Goal: Transaction & Acquisition: Purchase product/service

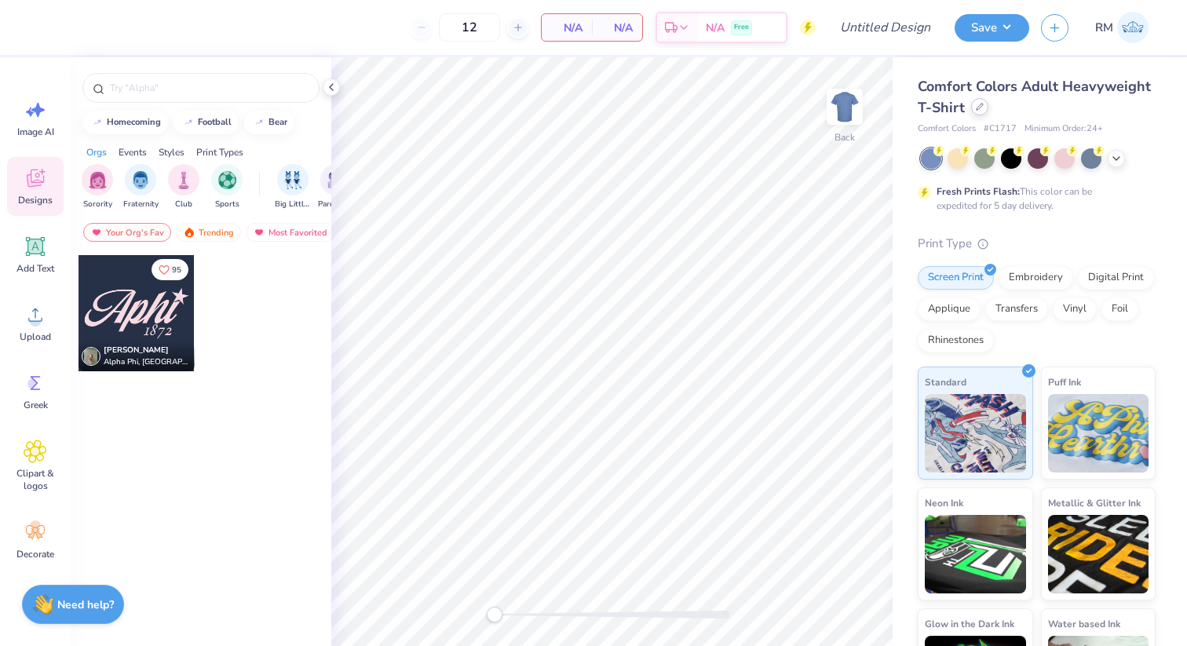
click at [978, 109] on icon at bounding box center [980, 107] width 8 height 8
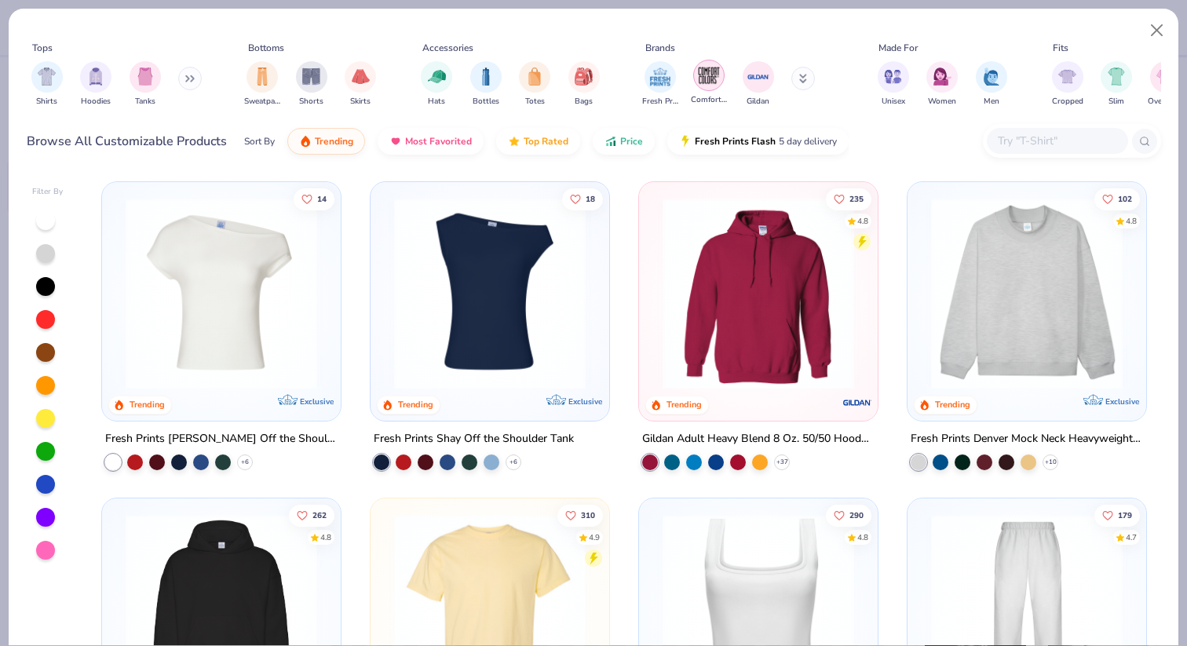
click at [704, 82] on img "filter for Comfort Colors" at bounding box center [709, 76] width 24 height 24
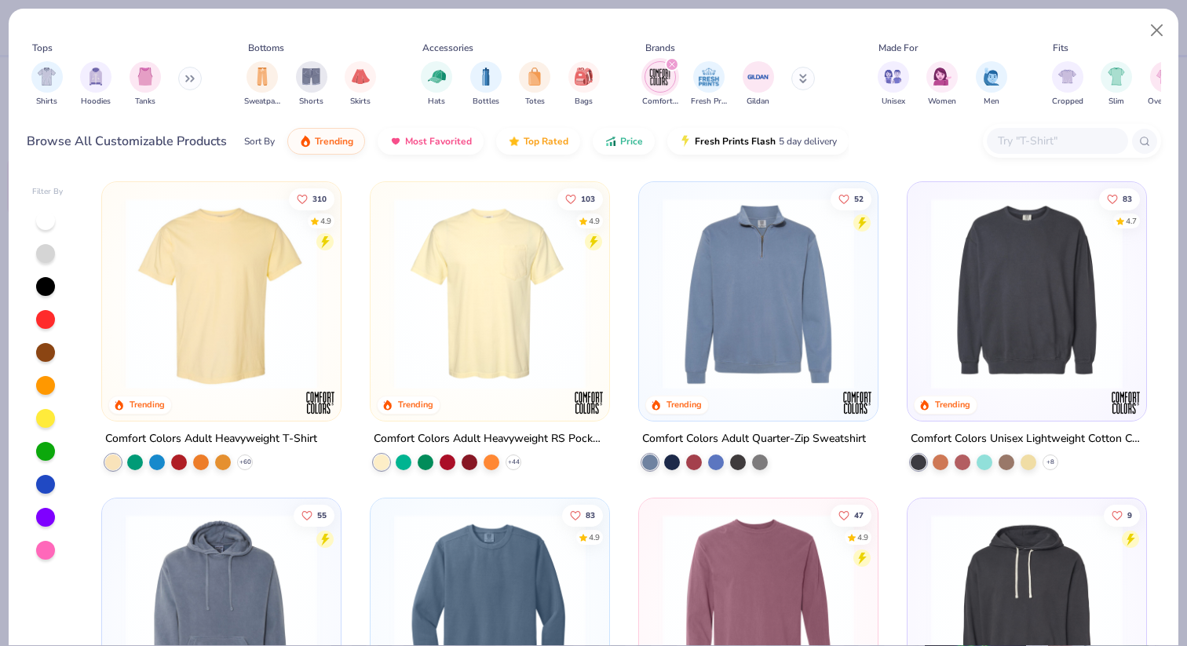
click at [470, 327] on img at bounding box center [489, 294] width 207 height 192
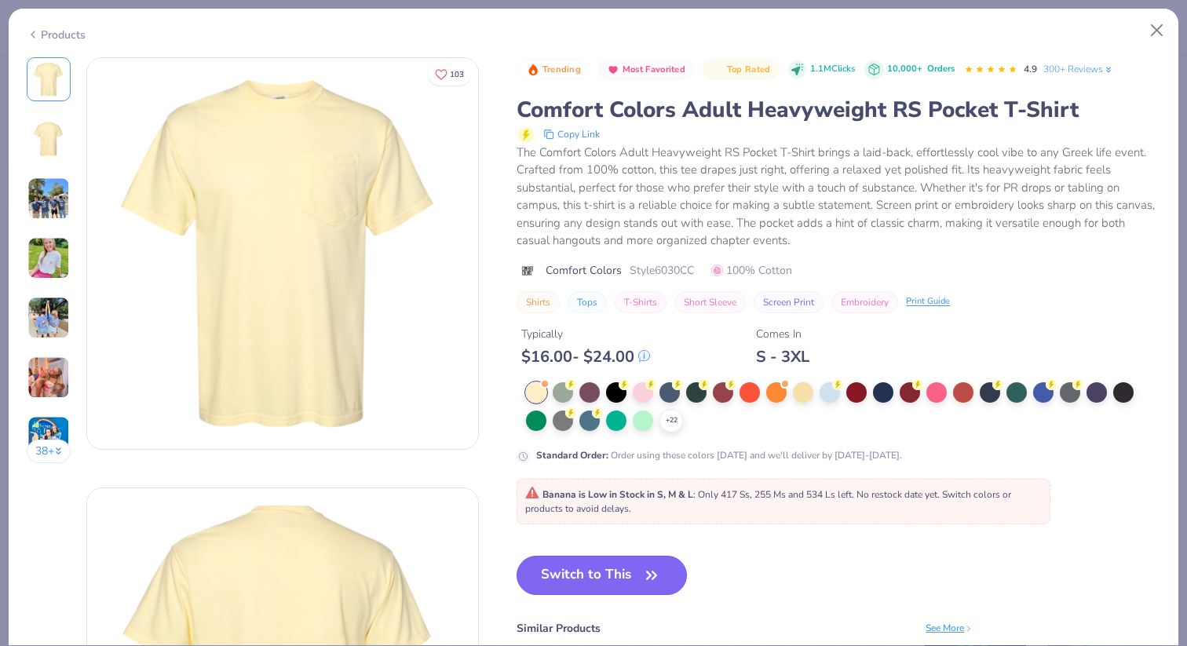
click at [604, 583] on button "Switch to This" at bounding box center [602, 575] width 170 height 39
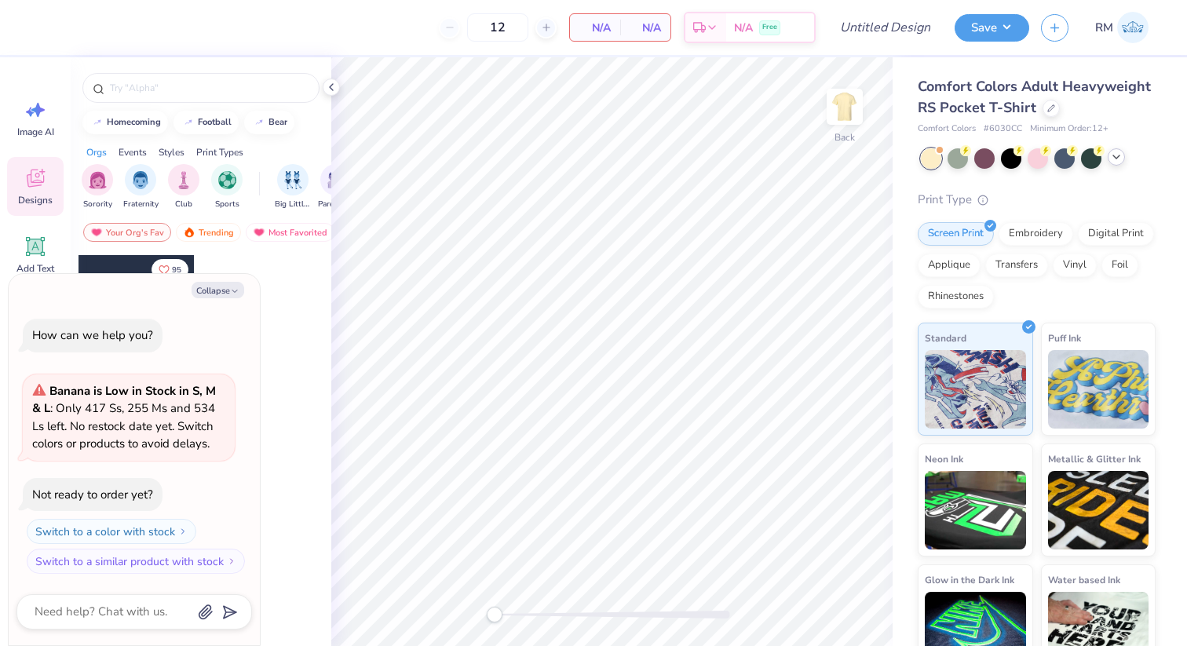
click at [1120, 158] on icon at bounding box center [1116, 157] width 13 height 13
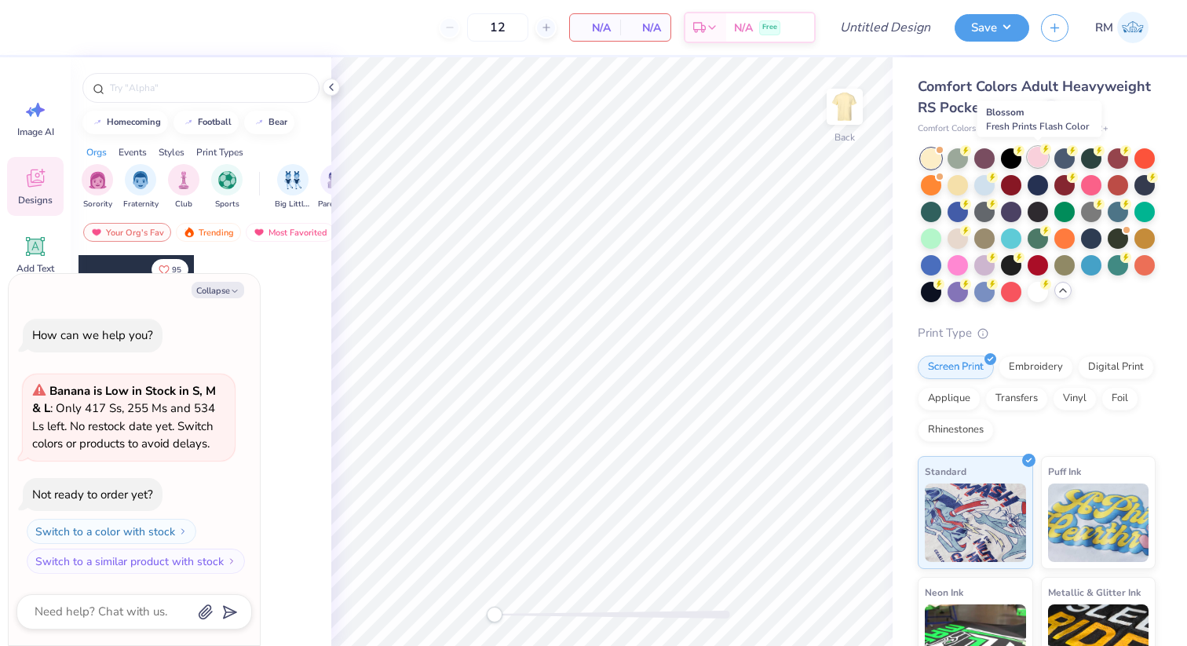
click at [1041, 153] on icon at bounding box center [1046, 149] width 11 height 11
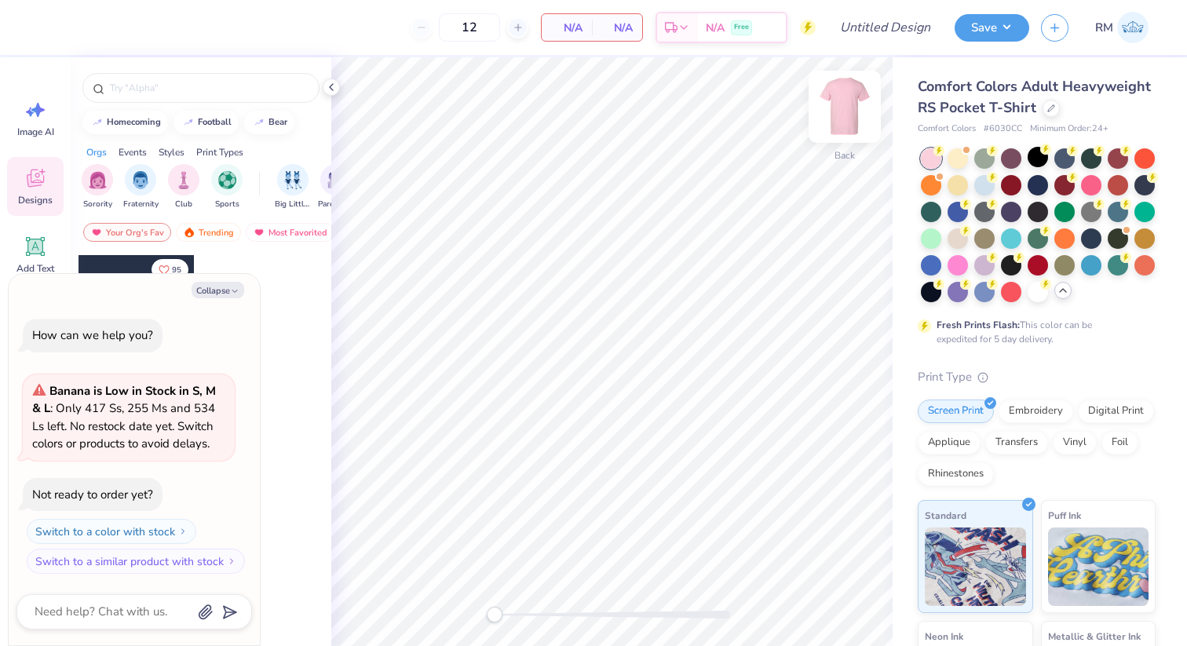
click at [834, 118] on img at bounding box center [845, 106] width 63 height 63
click at [238, 287] on icon "button" at bounding box center [234, 291] width 9 height 9
type textarea "x"
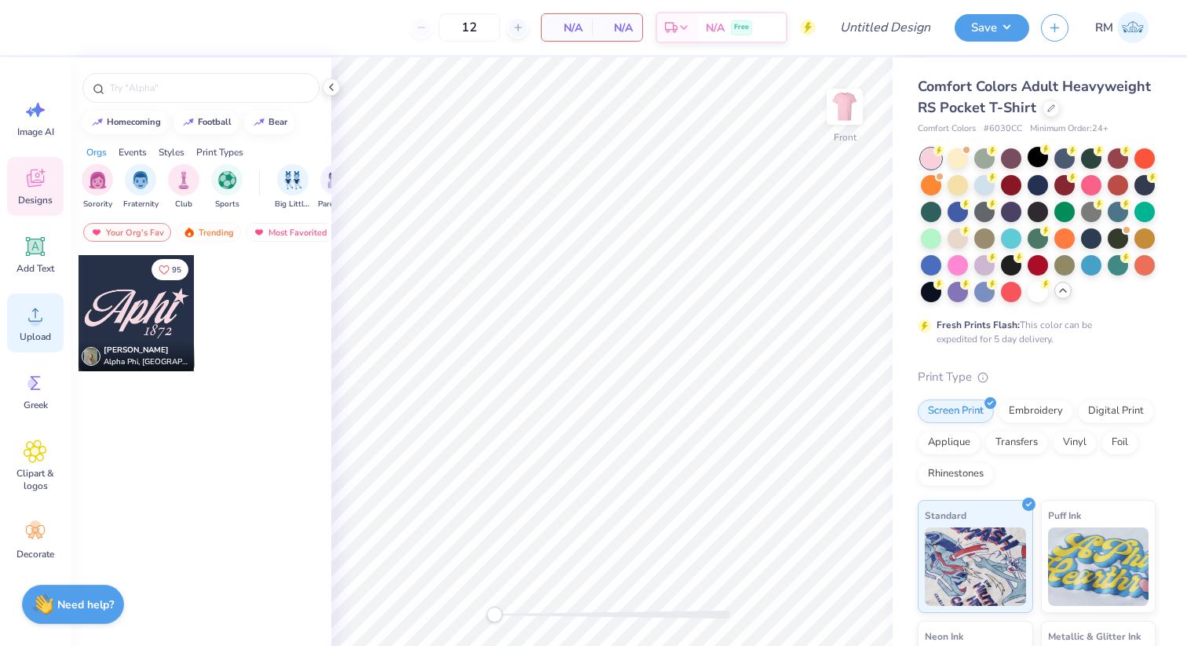
click at [14, 331] on div "Upload" at bounding box center [35, 323] width 57 height 59
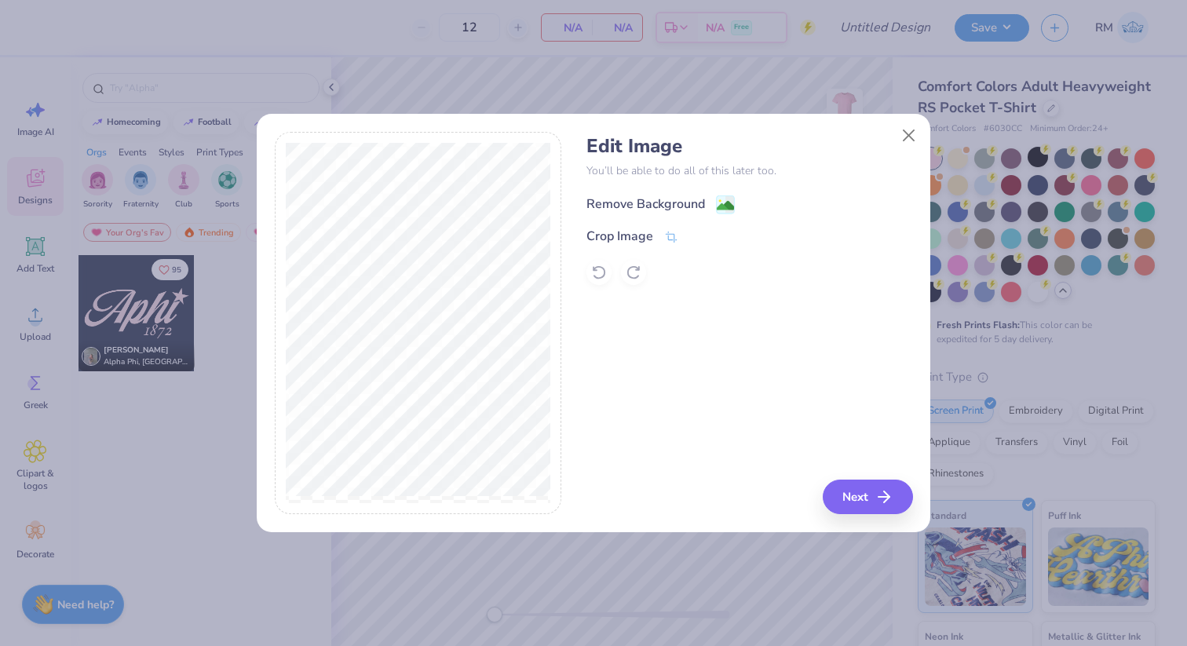
click at [719, 205] on image at bounding box center [725, 205] width 17 height 17
click at [846, 498] on button "Next" at bounding box center [870, 497] width 90 height 35
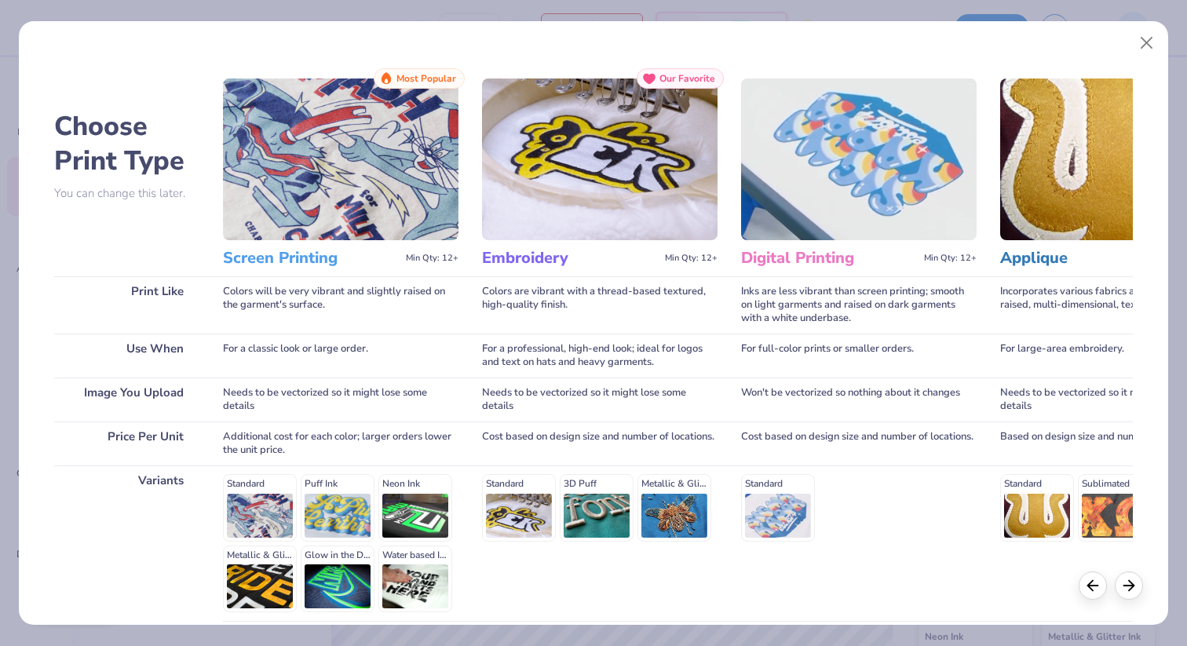
scroll to position [137, 0]
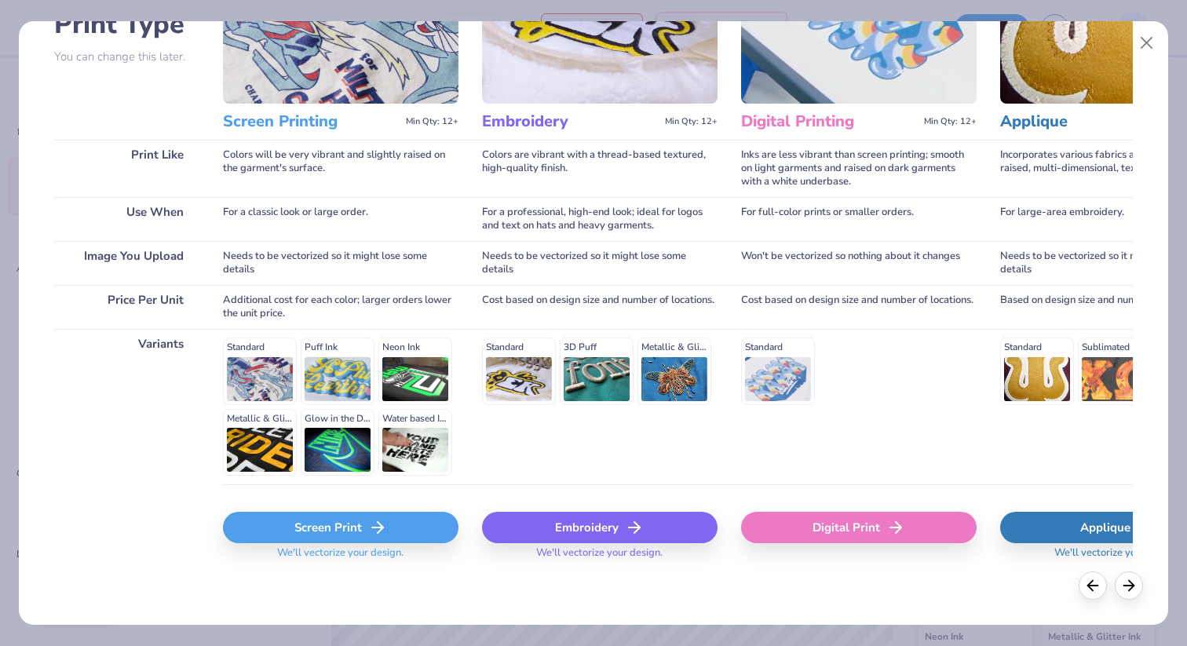
click at [404, 521] on div "Screen Print" at bounding box center [341, 527] width 236 height 31
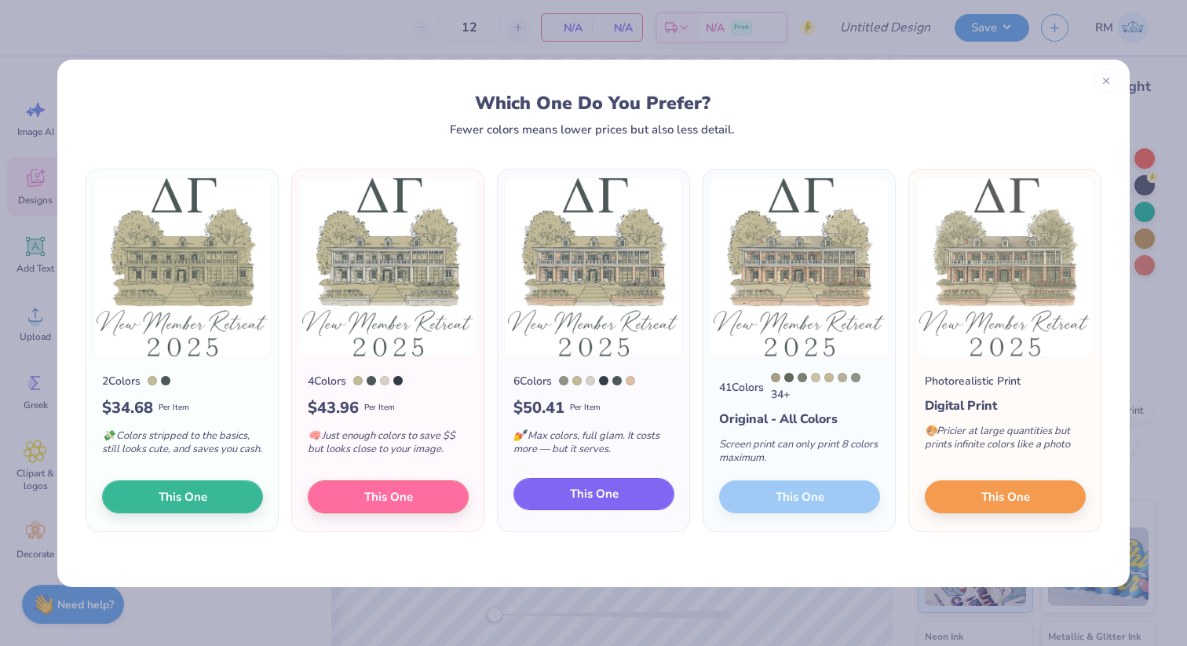
click at [615, 493] on span "This One" at bounding box center [594, 494] width 49 height 18
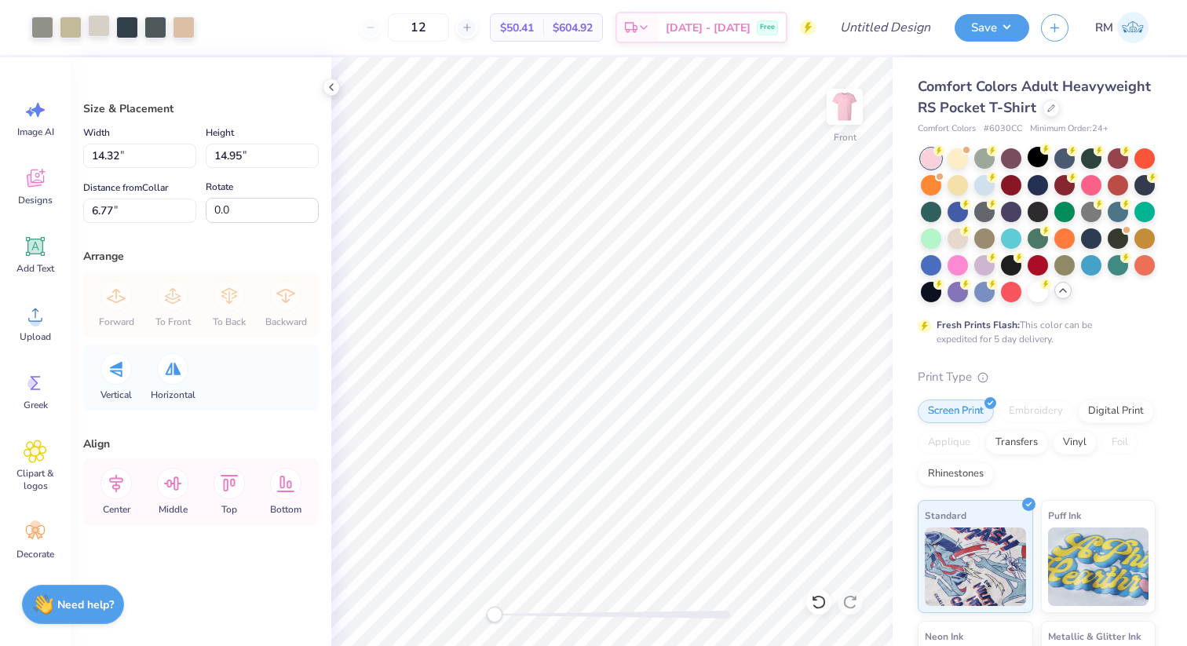
click at [102, 31] on div at bounding box center [99, 26] width 22 height 22
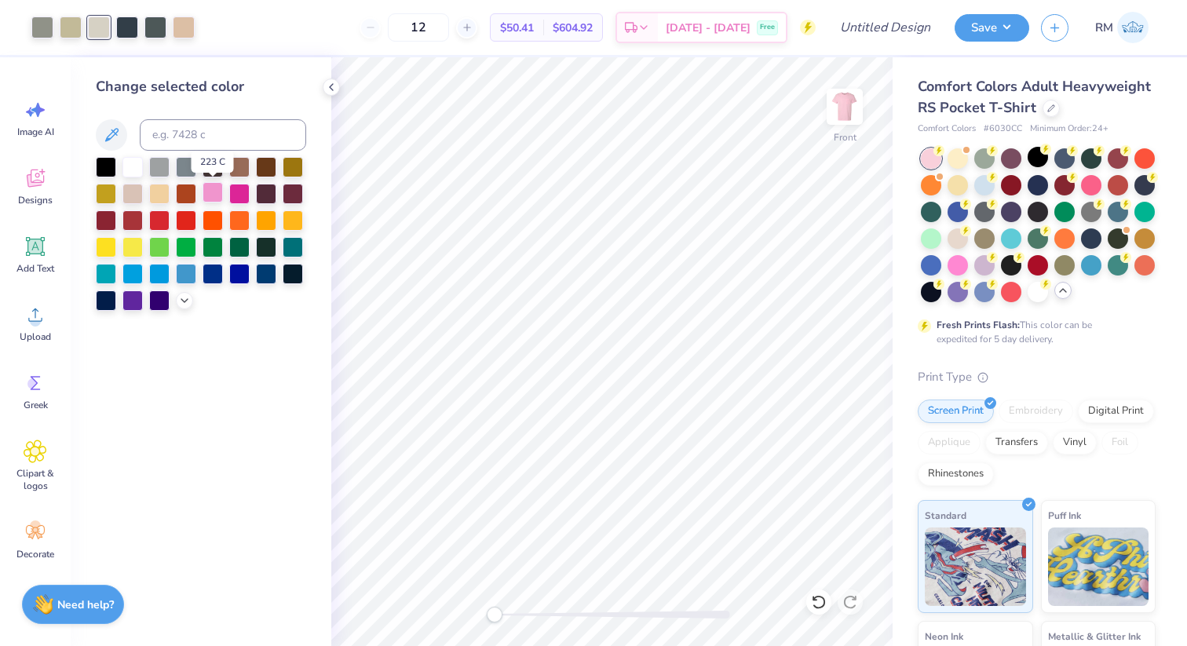
click at [217, 194] on div at bounding box center [213, 192] width 20 height 20
click at [130, 162] on div at bounding box center [133, 165] width 20 height 20
click at [152, 35] on div at bounding box center [155, 26] width 22 height 22
click at [132, 156] on div at bounding box center [133, 165] width 20 height 20
click at [814, 594] on icon at bounding box center [819, 602] width 16 height 16
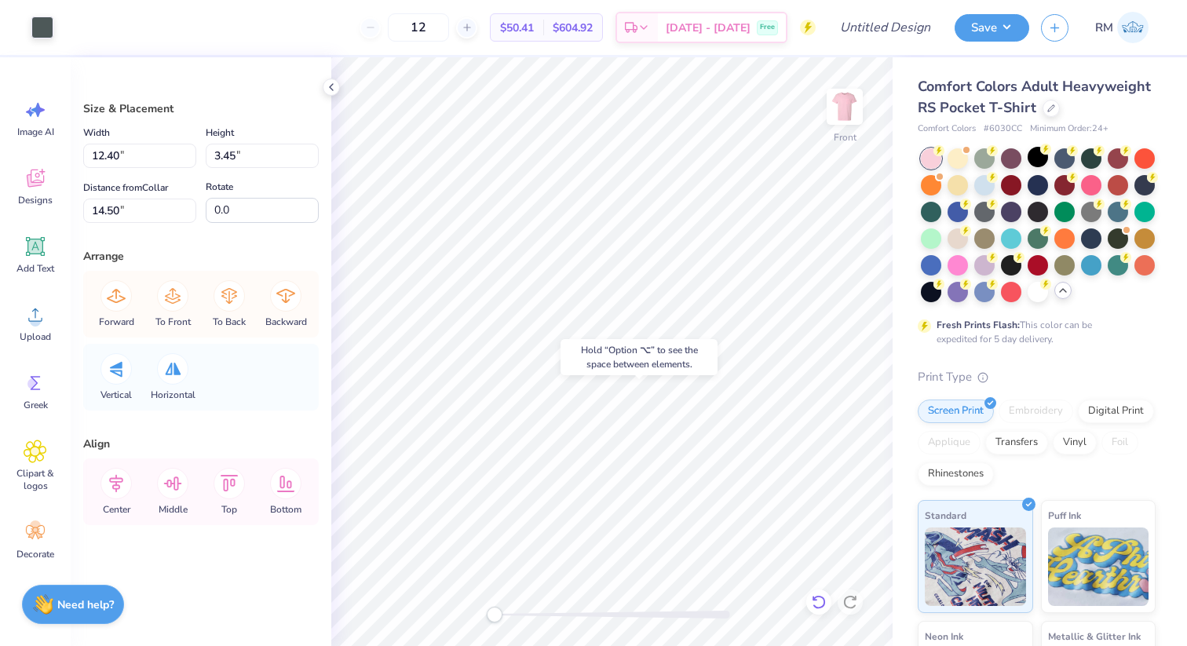
click at [823, 607] on icon at bounding box center [819, 602] width 16 height 16
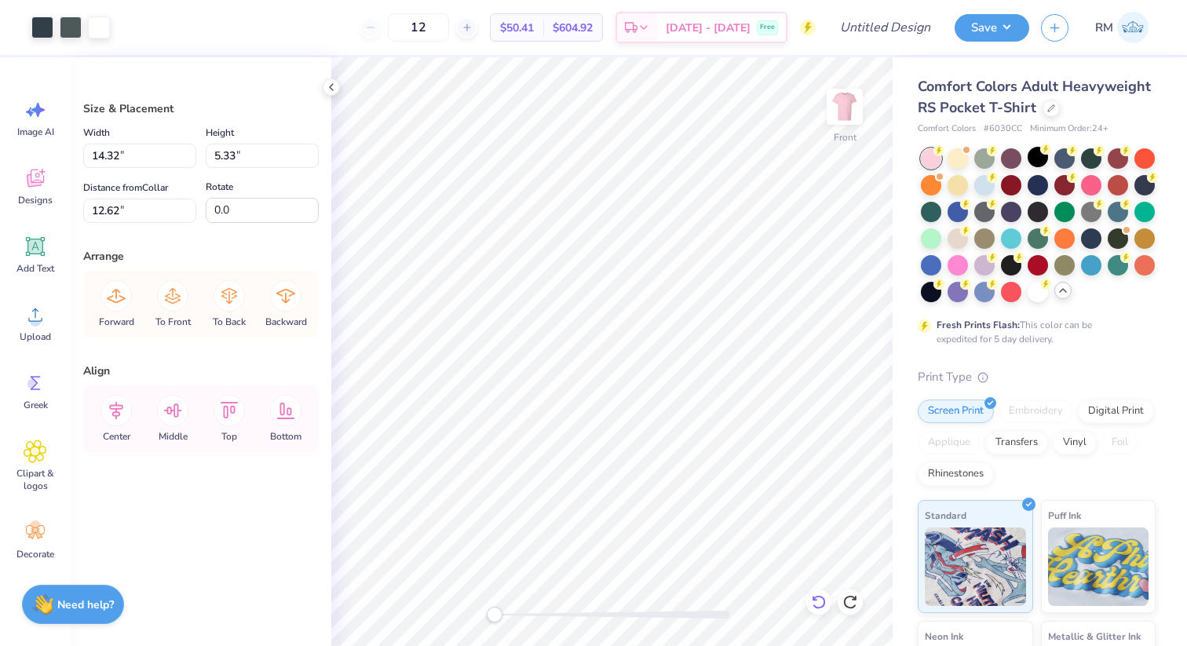
type input "18.13"
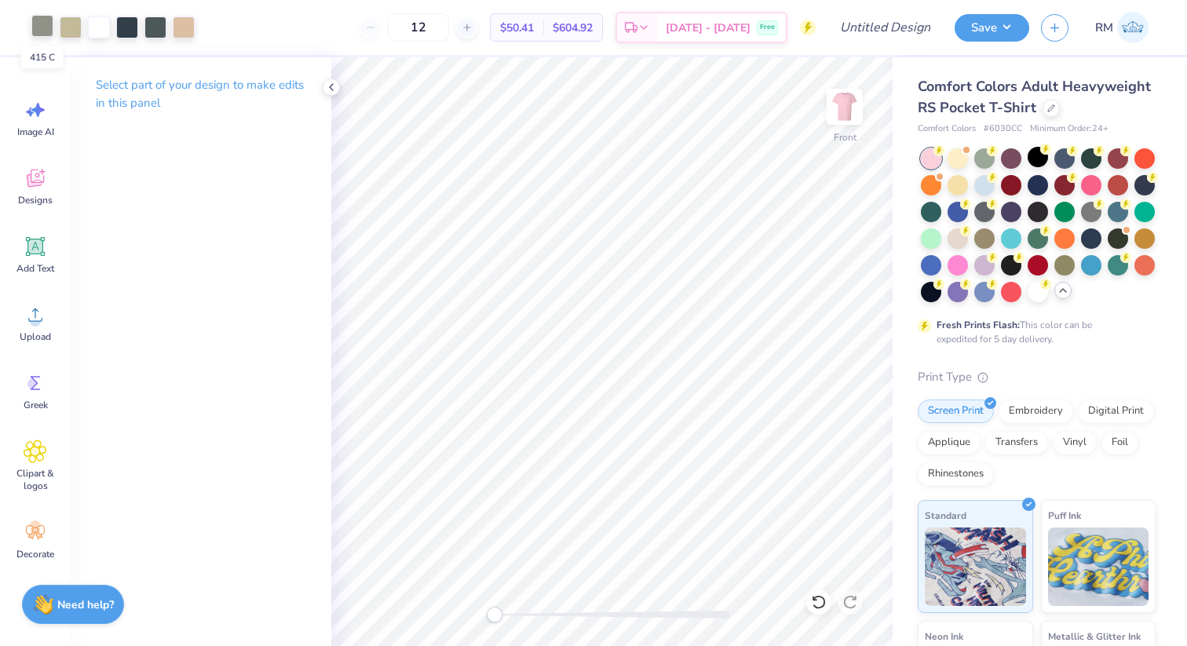
click at [35, 24] on div at bounding box center [42, 26] width 22 height 22
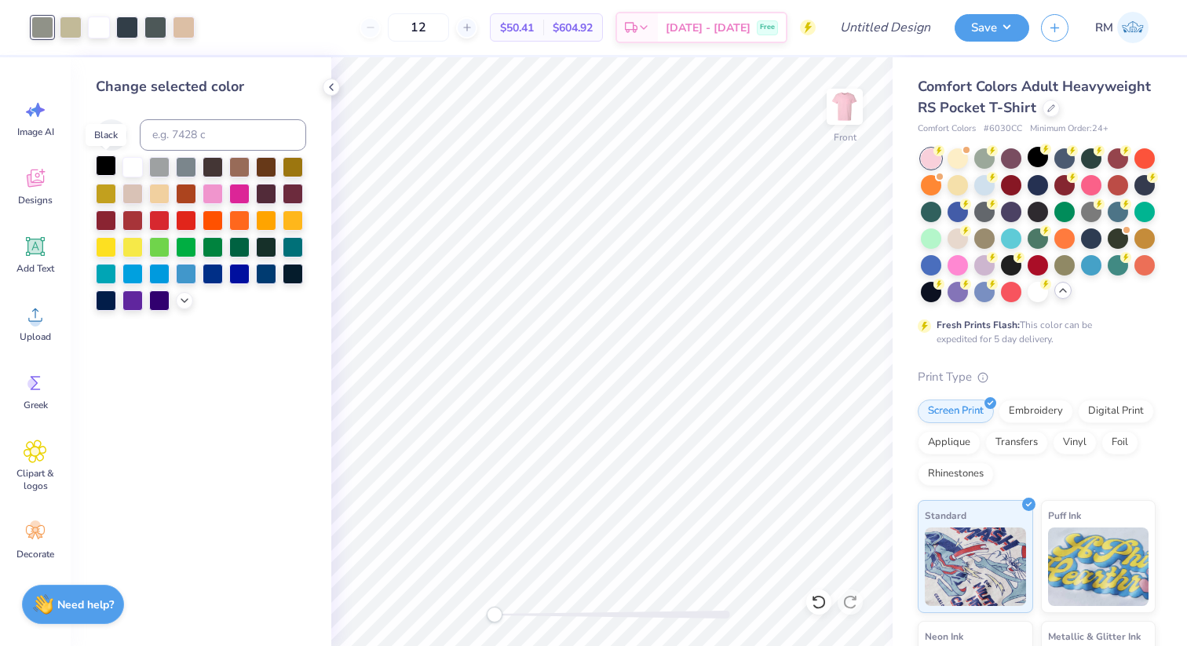
click at [107, 166] on div at bounding box center [106, 165] width 20 height 20
click at [166, 143] on input at bounding box center [223, 134] width 166 height 31
type input "445"
click at [68, 25] on div at bounding box center [71, 26] width 22 height 22
click at [126, 31] on div at bounding box center [127, 26] width 22 height 22
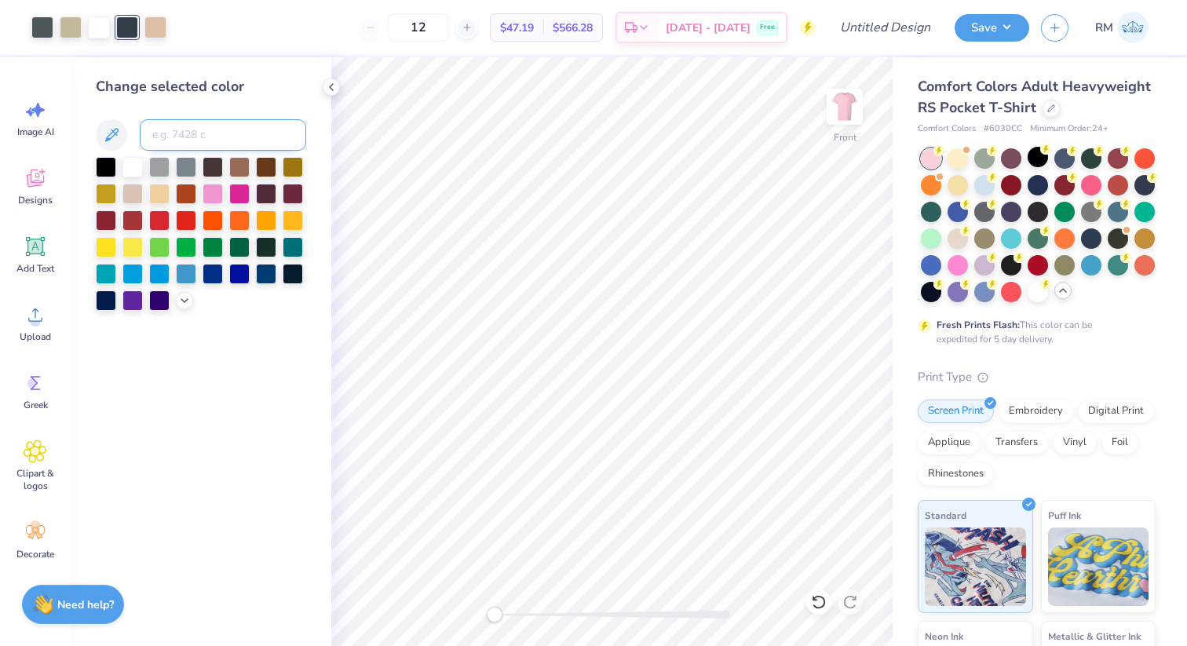
click at [184, 135] on input at bounding box center [223, 134] width 166 height 31
type input "445"
click at [36, 267] on span "Add Text" at bounding box center [35, 268] width 38 height 13
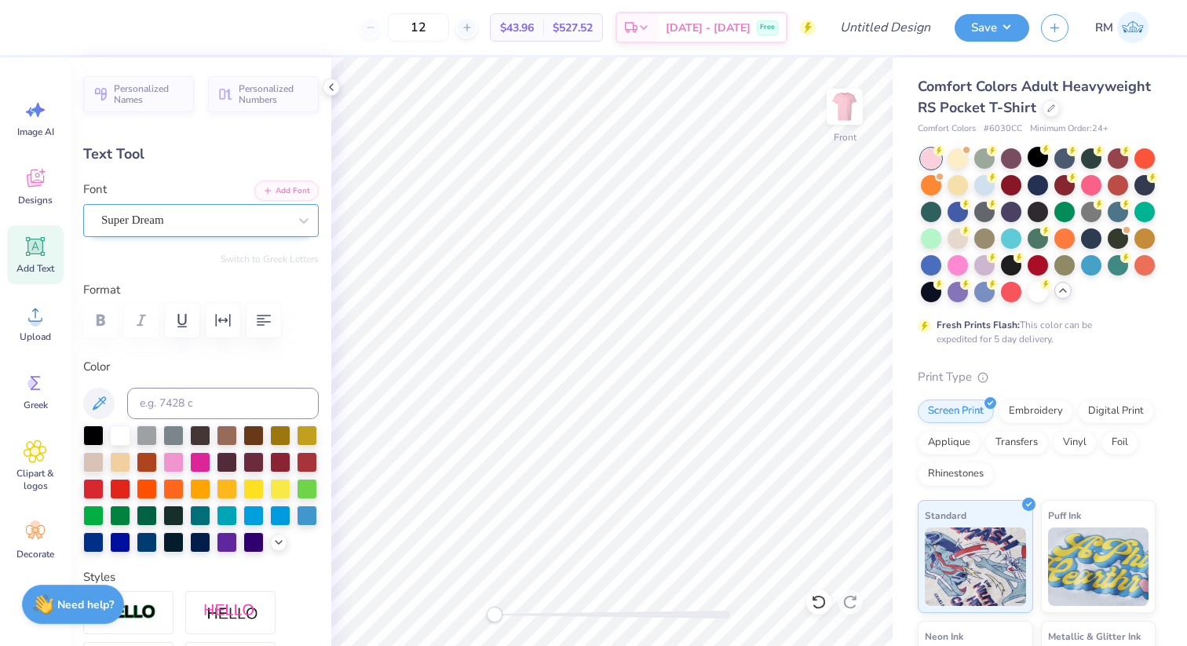
click at [199, 223] on div "Super Dream" at bounding box center [195, 220] width 190 height 24
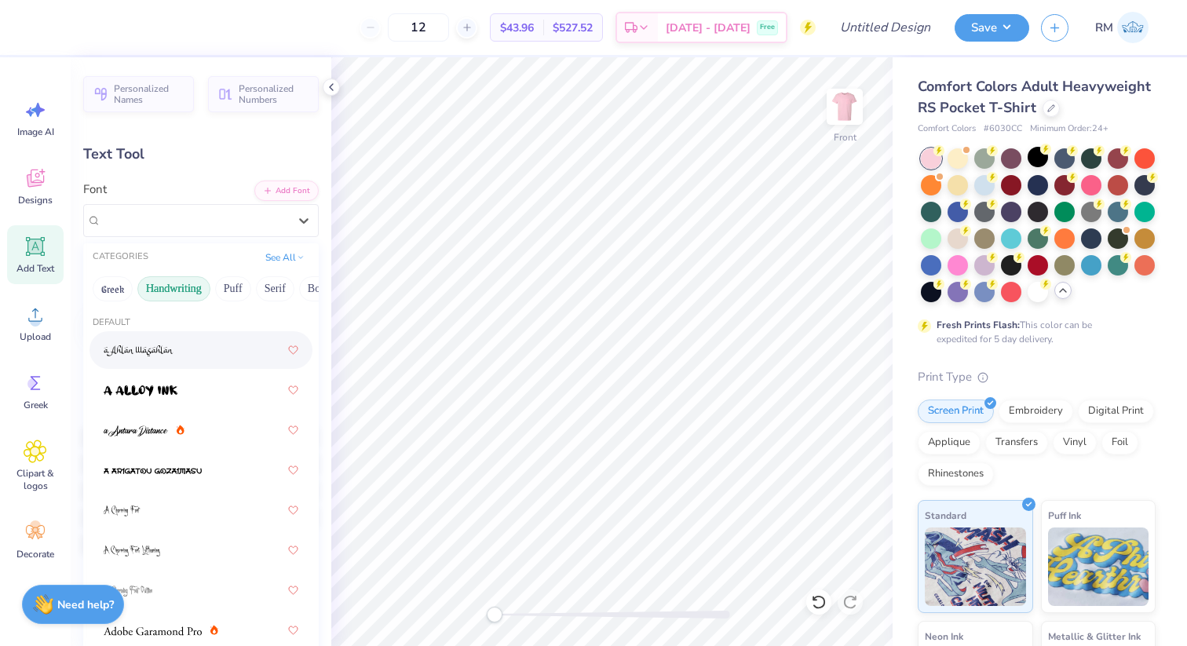
click at [192, 283] on button "Handwriting" at bounding box center [173, 288] width 73 height 25
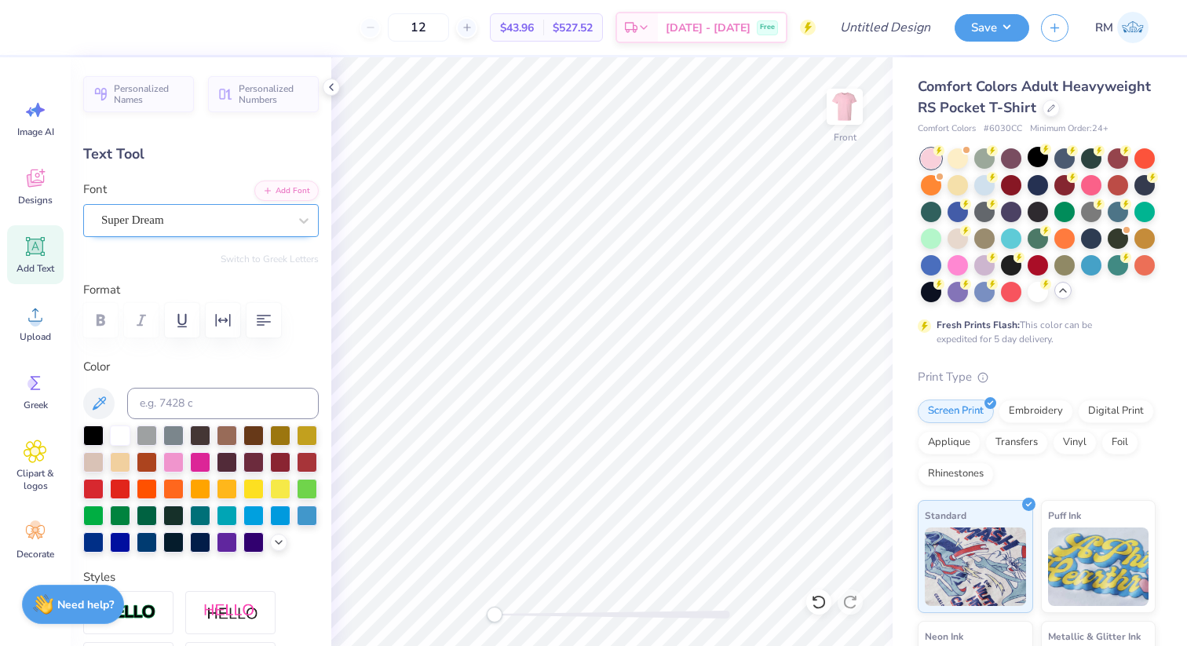
click at [250, 220] on div "Super Dream" at bounding box center [195, 220] width 190 height 24
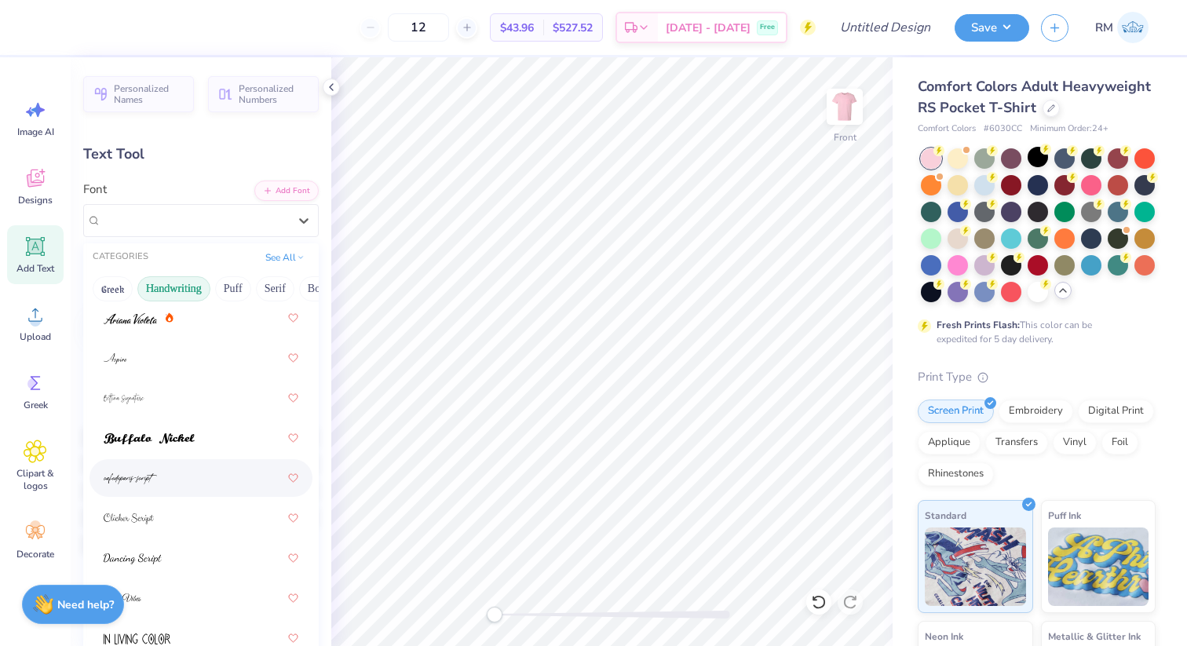
scroll to position [93, 0]
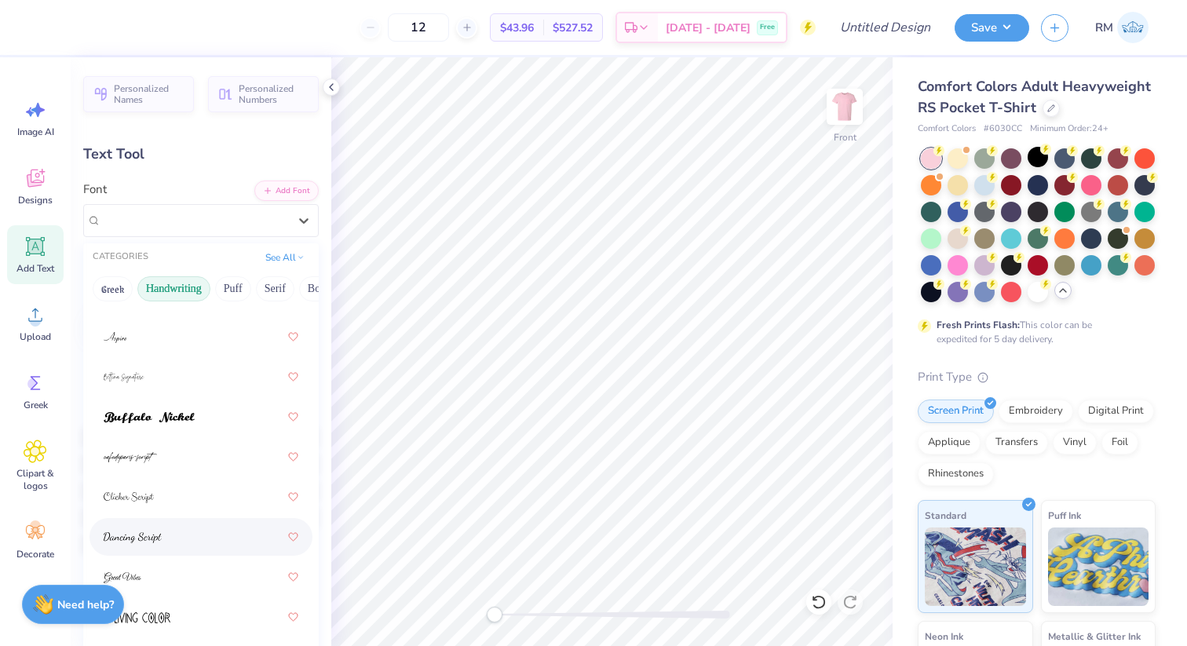
click at [213, 536] on div at bounding box center [201, 537] width 195 height 28
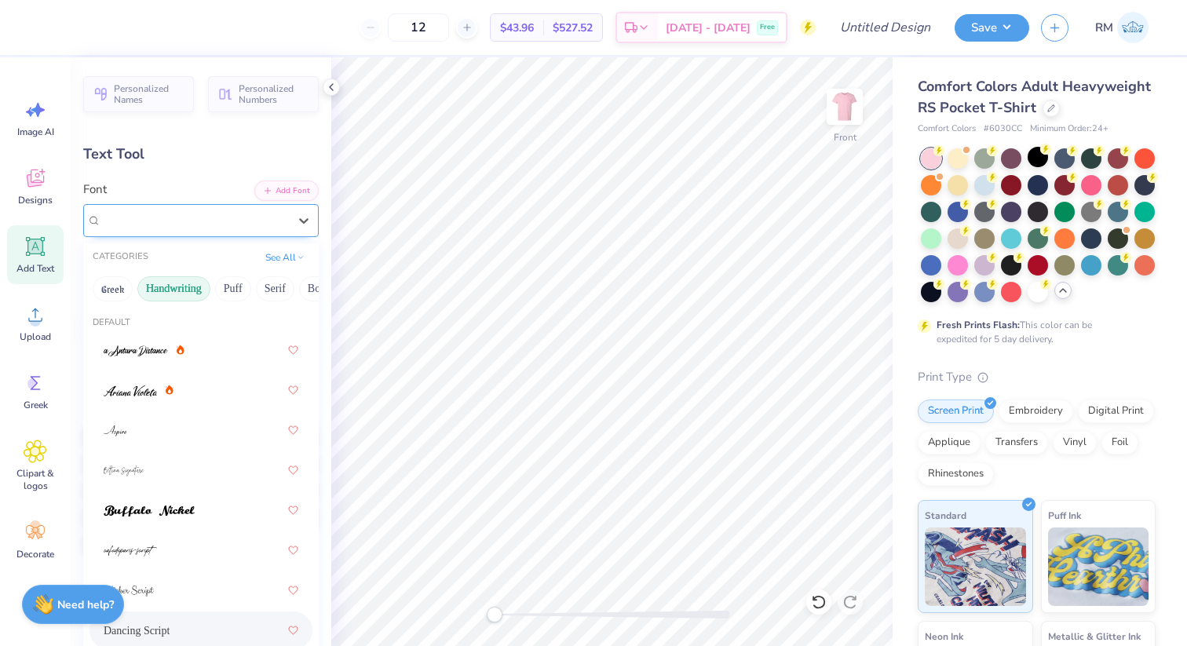
click at [280, 226] on div "Dancing Script" at bounding box center [195, 220] width 190 height 24
click at [276, 290] on button "Techno" at bounding box center [282, 288] width 49 height 25
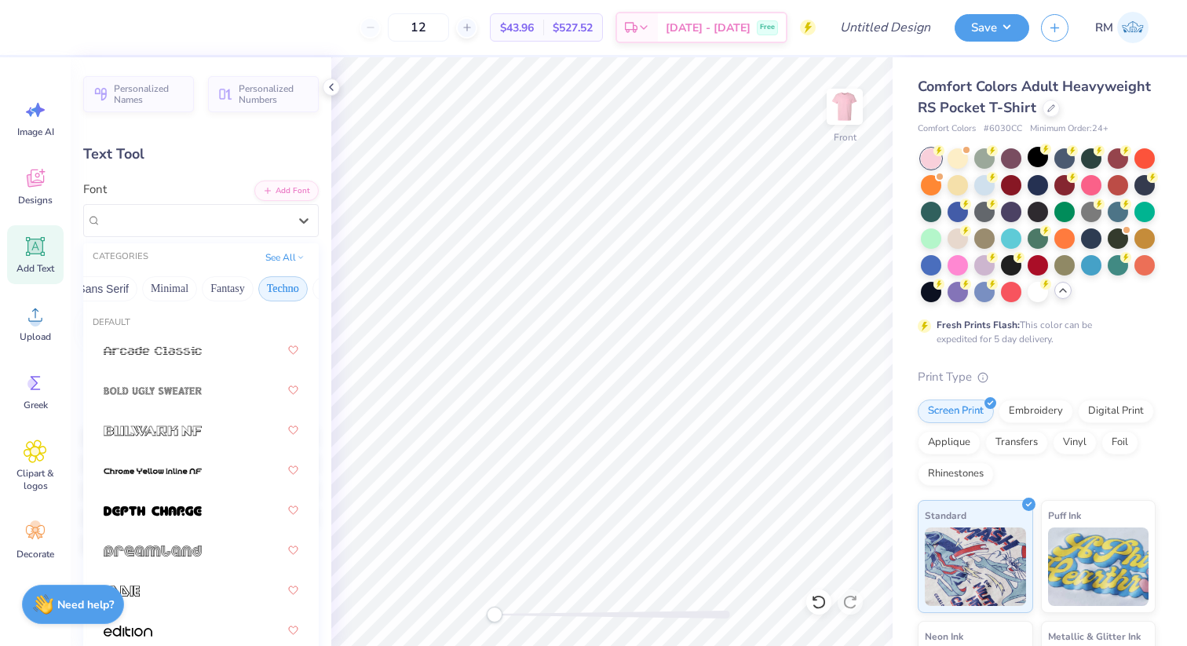
scroll to position [0, 432]
click at [285, 289] on button "Others" at bounding box center [297, 288] width 46 height 25
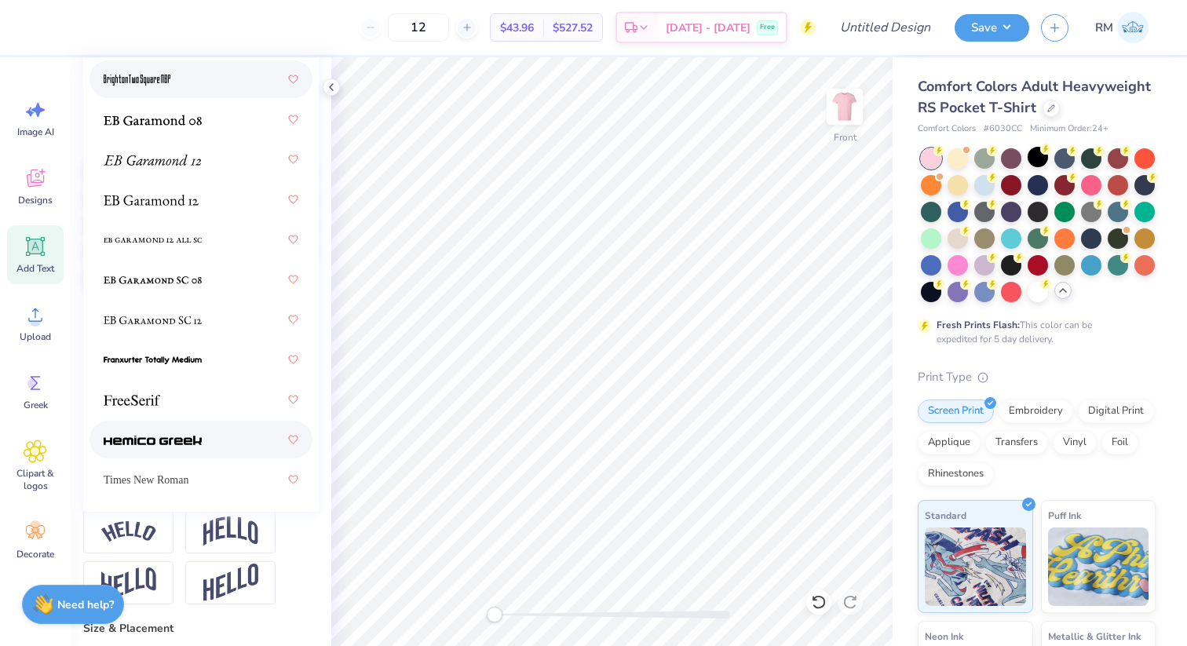
scroll to position [230, 0]
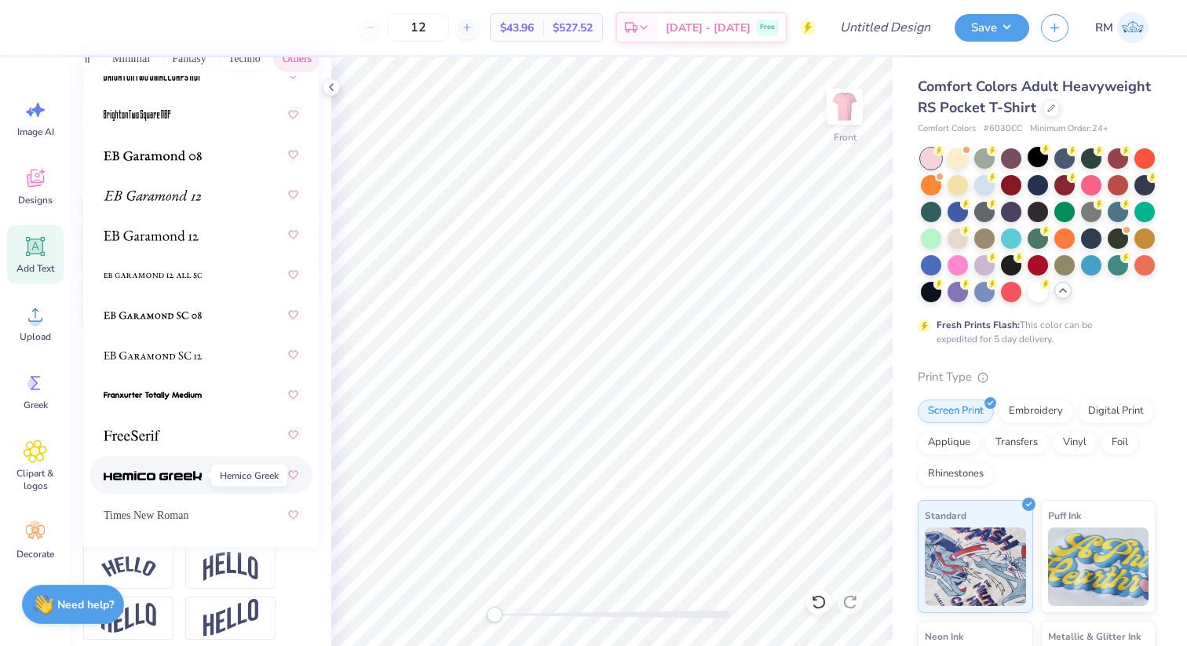
click at [199, 478] on img at bounding box center [153, 475] width 98 height 11
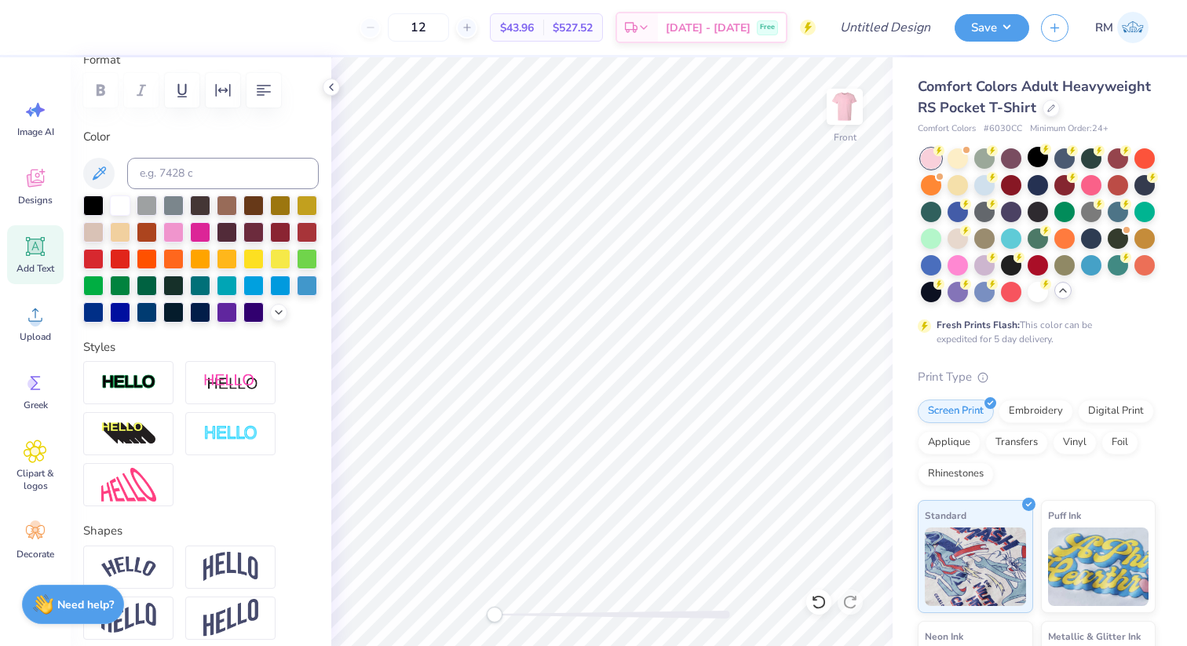
type textarea "N"
type textarea "NEW MEMBER RETREAT 20205"
click at [1033, 448] on div "12 $43.96 Per Item $527.52 Total Est. Delivery Oct 8 - 11 Free Design Title Sav…" at bounding box center [593, 323] width 1187 height 646
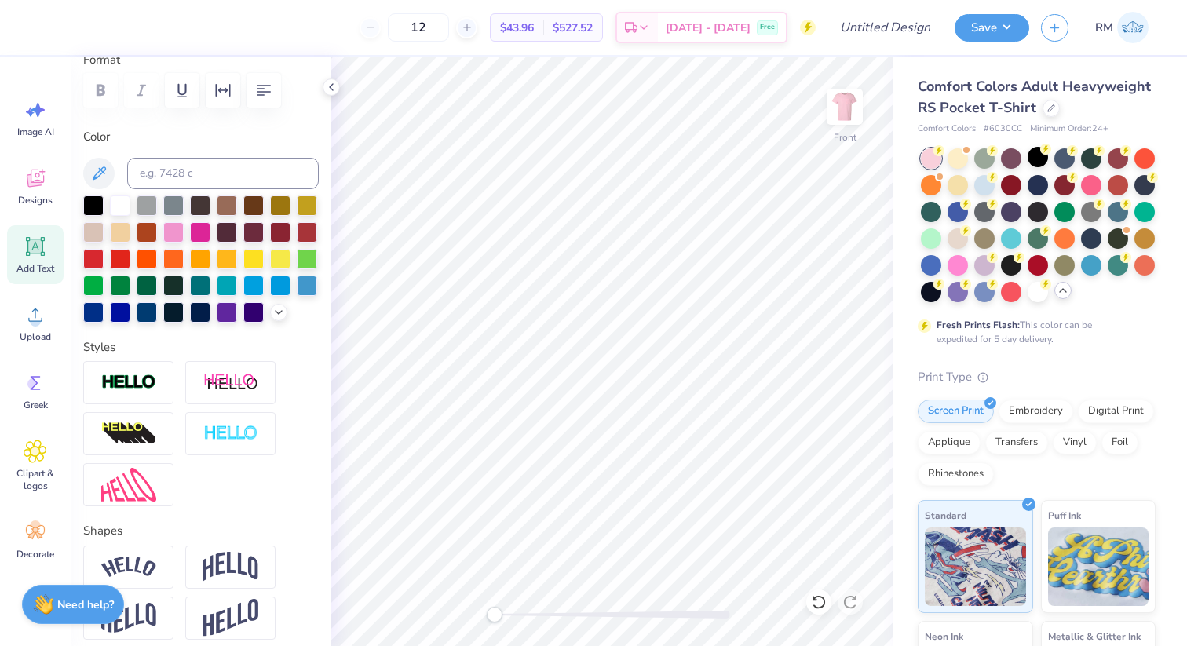
scroll to position [0, 0]
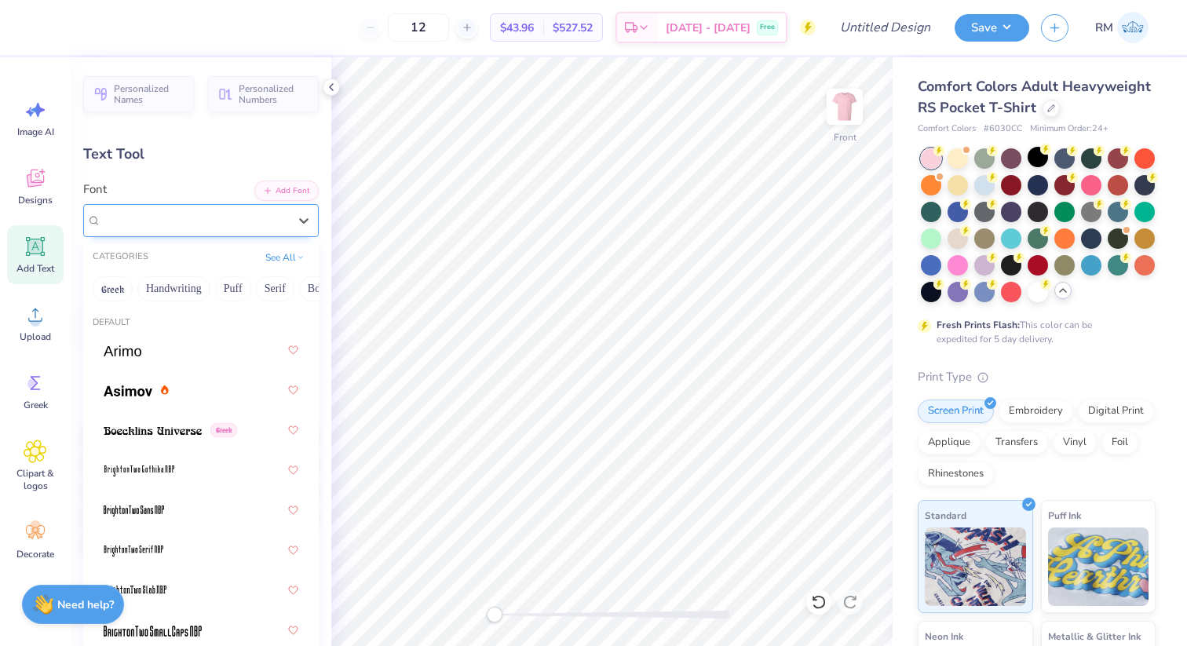
click at [208, 222] on div "Hemico Greek Greek" at bounding box center [195, 220] width 190 height 24
click at [162, 282] on button "Handwriting" at bounding box center [173, 288] width 73 height 25
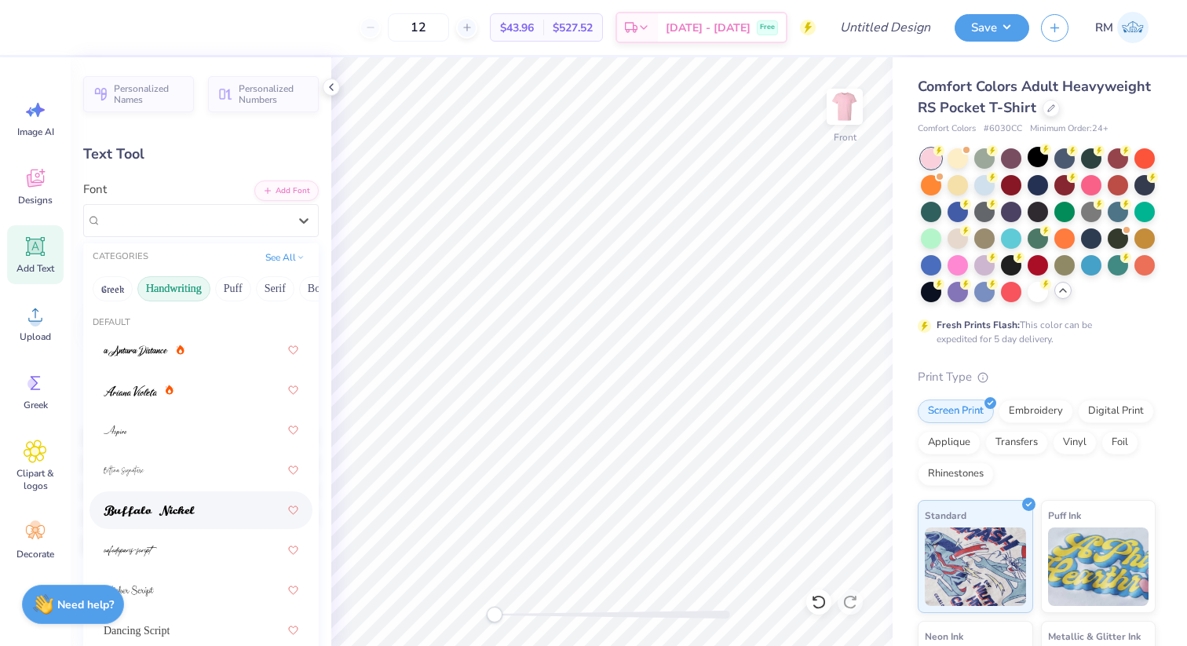
click at [161, 499] on div at bounding box center [201, 510] width 195 height 28
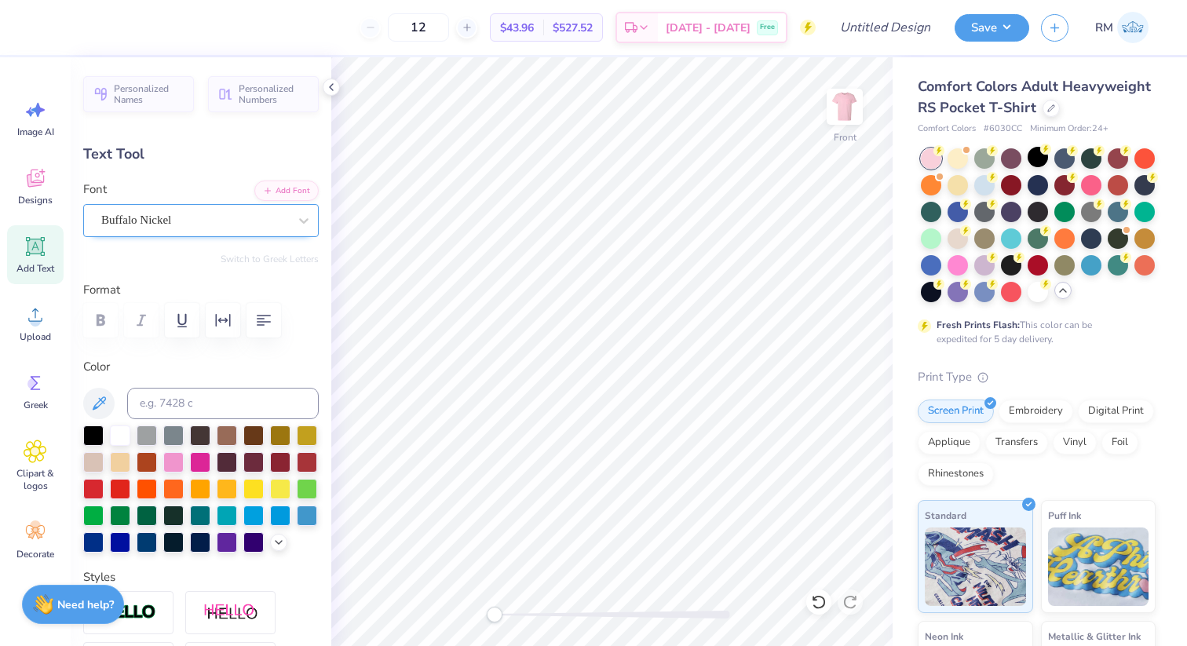
click at [208, 223] on div "Buffalo Nickel" at bounding box center [195, 220] width 190 height 24
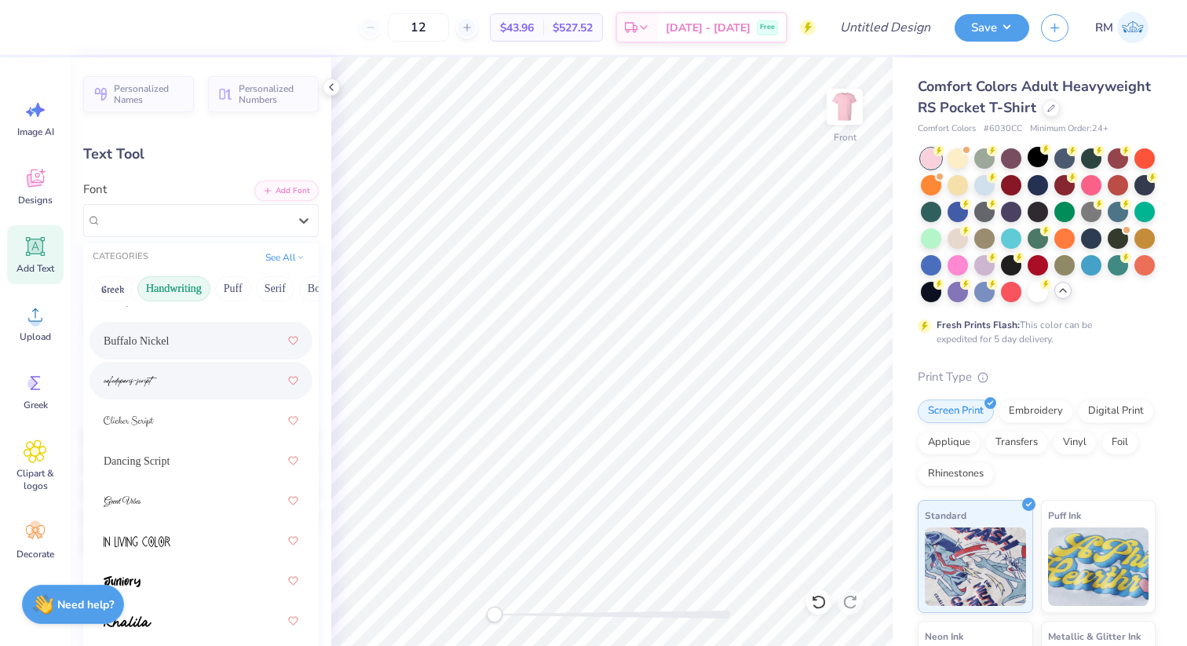
scroll to position [174, 0]
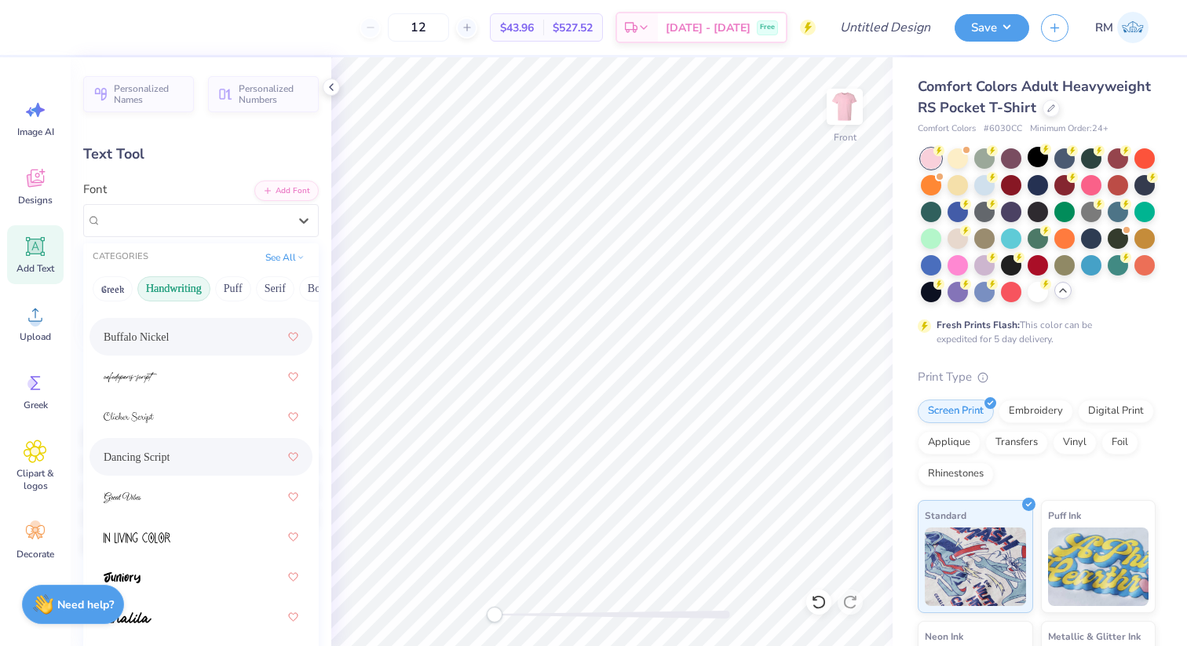
click at [191, 462] on div "Dancing Script" at bounding box center [201, 457] width 195 height 28
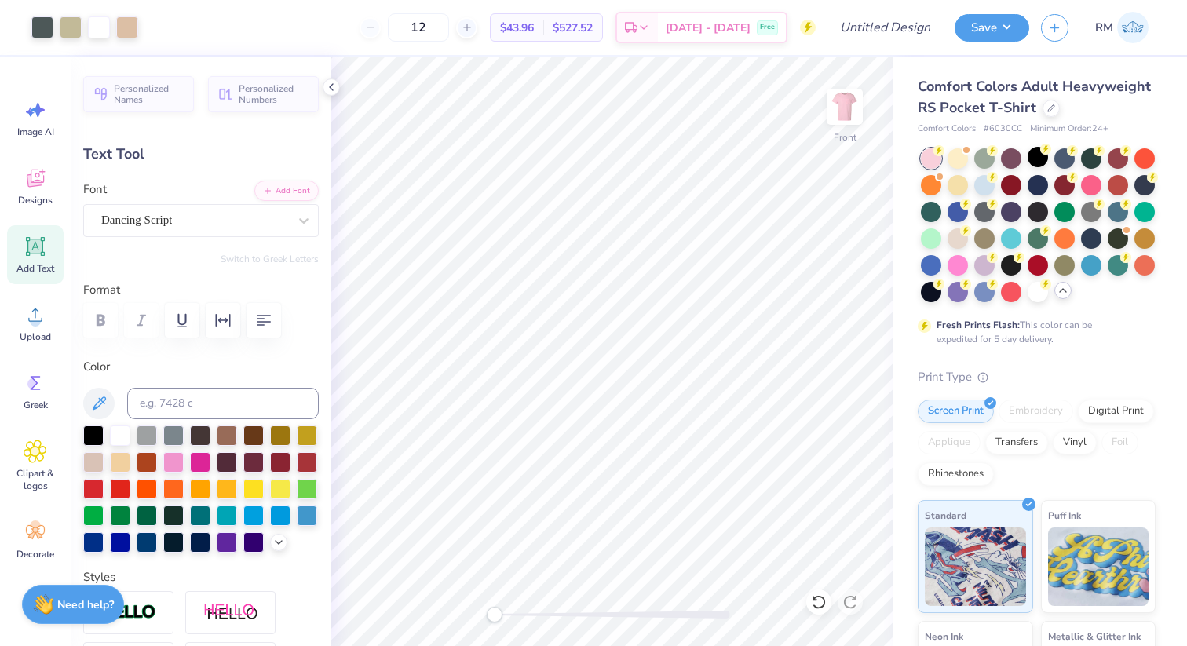
type input "14.32"
type input "0.93"
type input "16.59"
type input "9.30"
type input "0.60"
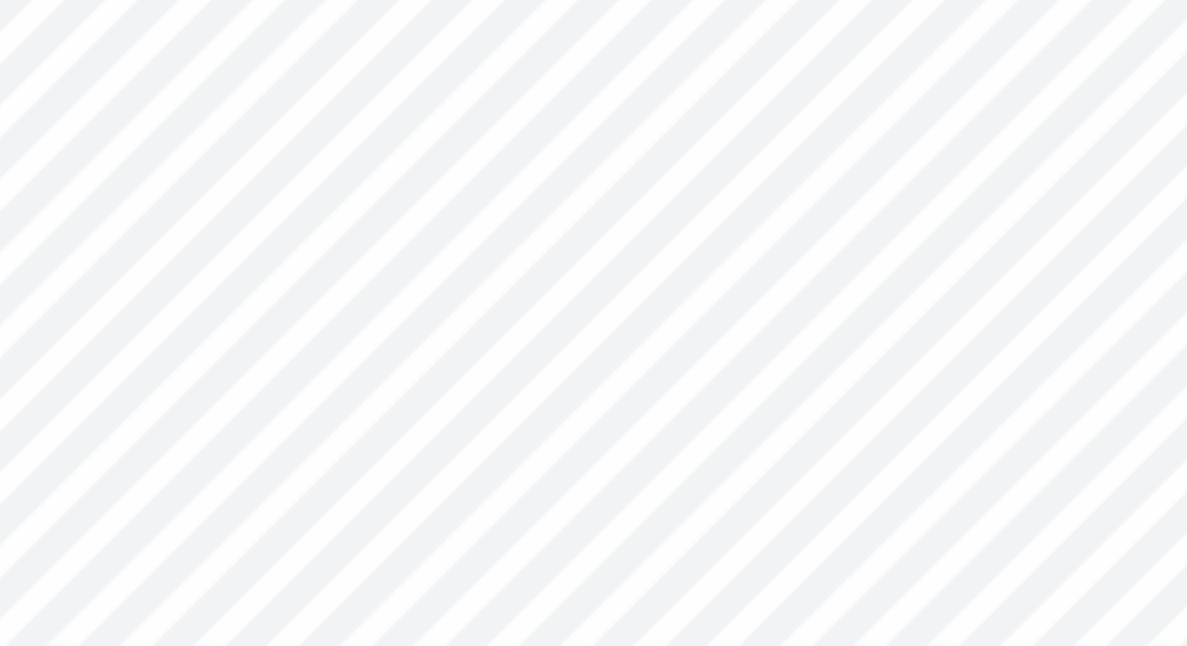
type input "15.86"
type input "11.54"
type input "0.75"
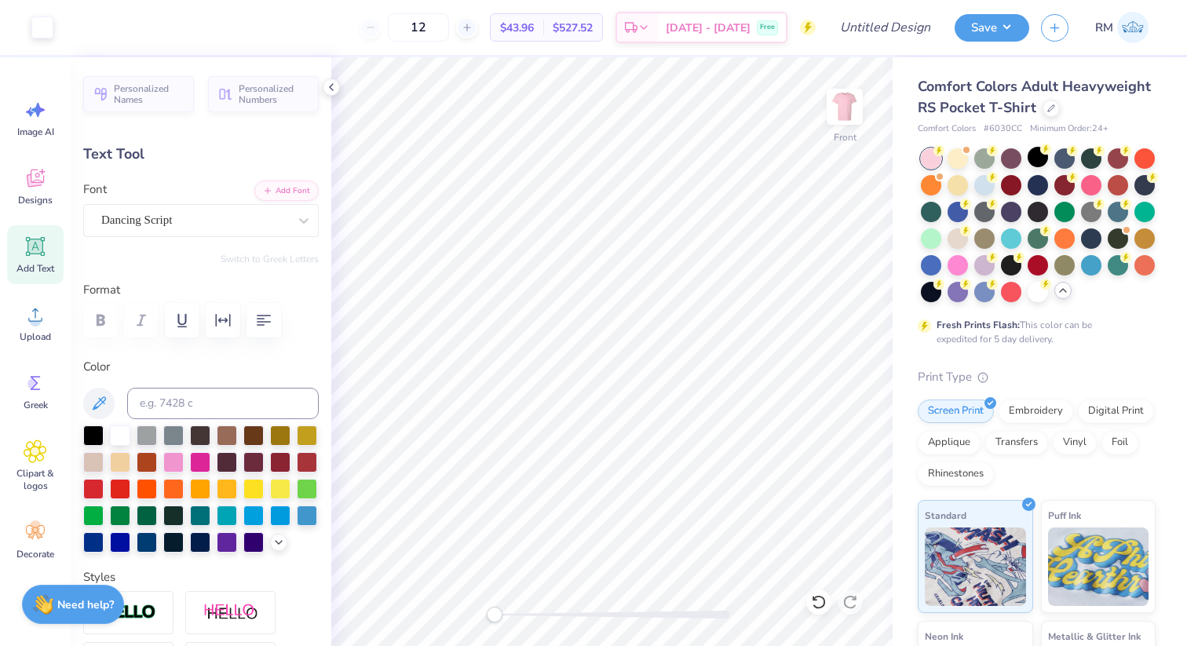
type input "14.25"
click at [40, 25] on div "12 $43.96 Per Item $527.52 Total Est. Delivery Oct 8 - 11 Free Design Title Sav…" at bounding box center [593, 27] width 1187 height 55
click at [174, 390] on input at bounding box center [223, 403] width 192 height 31
type input "445"
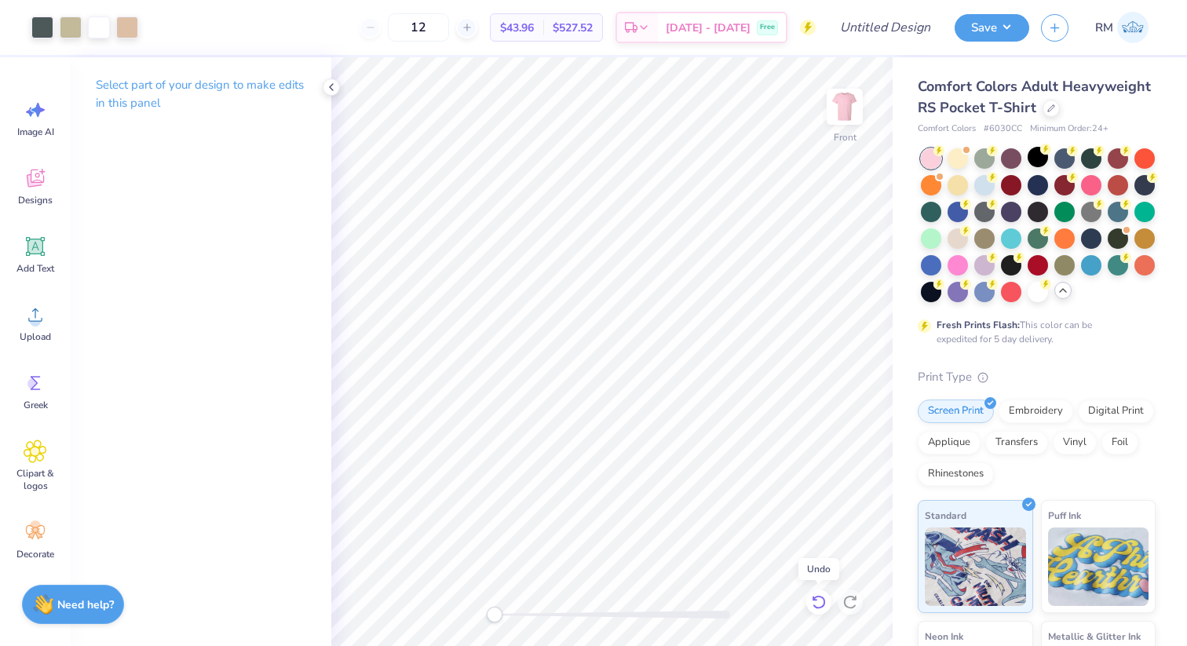
click at [814, 602] on icon at bounding box center [819, 602] width 16 height 16
click at [981, 261] on div at bounding box center [985, 264] width 20 height 20
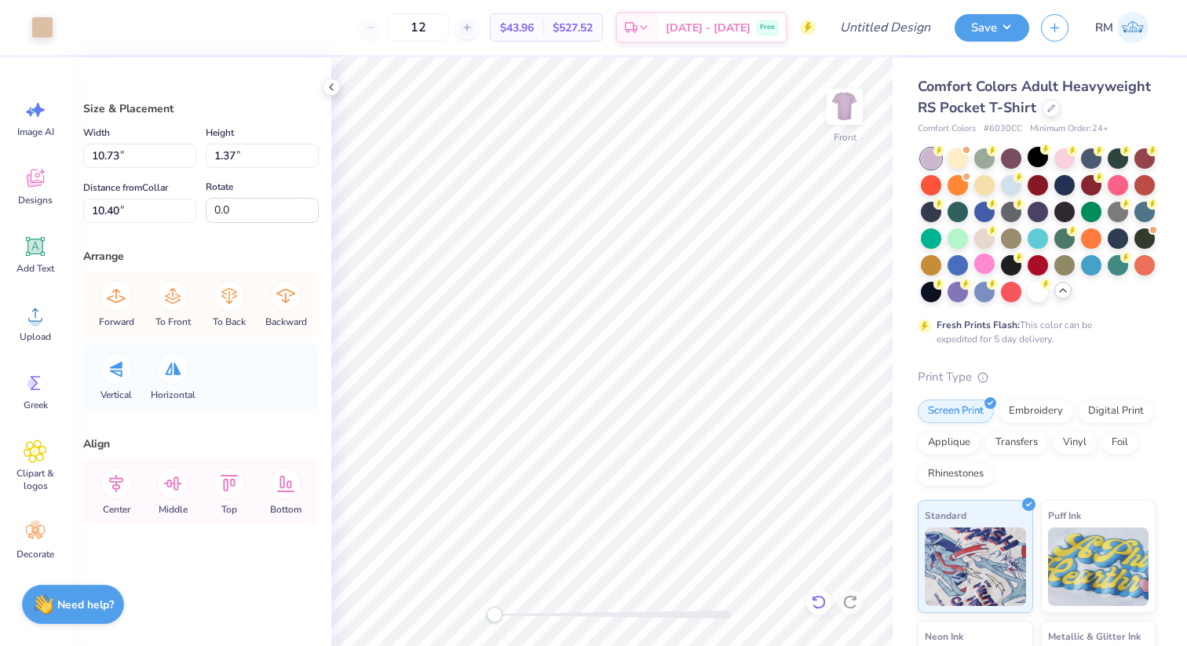
click at [821, 605] on icon at bounding box center [819, 602] width 16 height 16
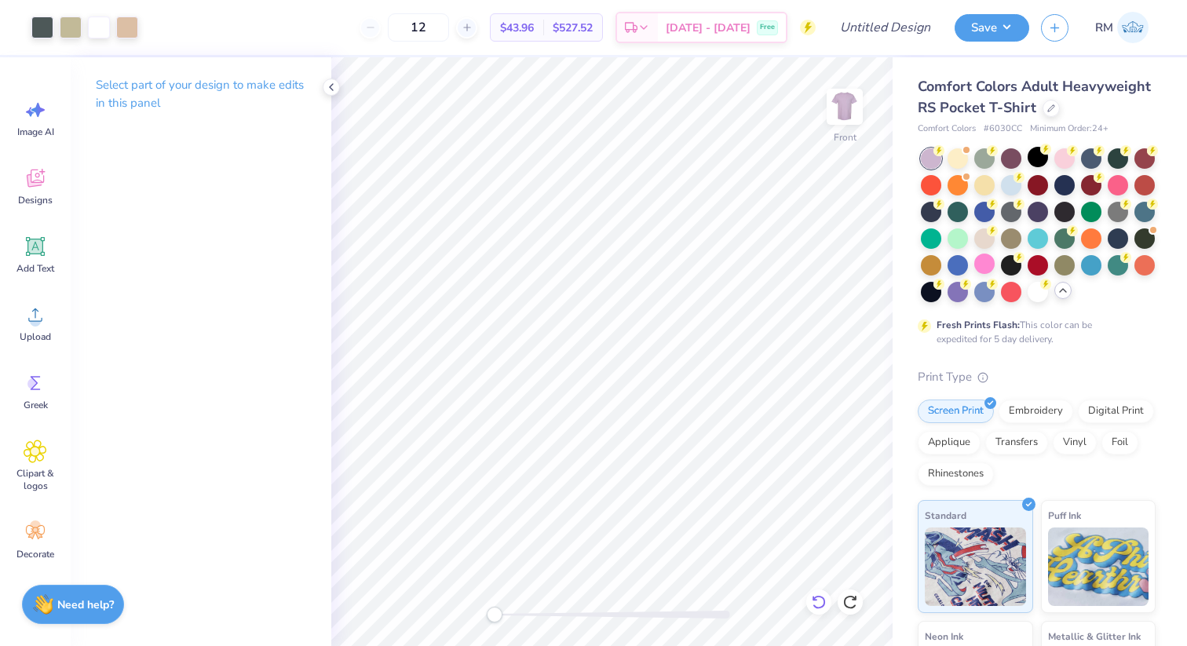
click at [817, 600] on icon at bounding box center [815, 598] width 3 height 3
click at [847, 604] on icon at bounding box center [851, 602] width 16 height 16
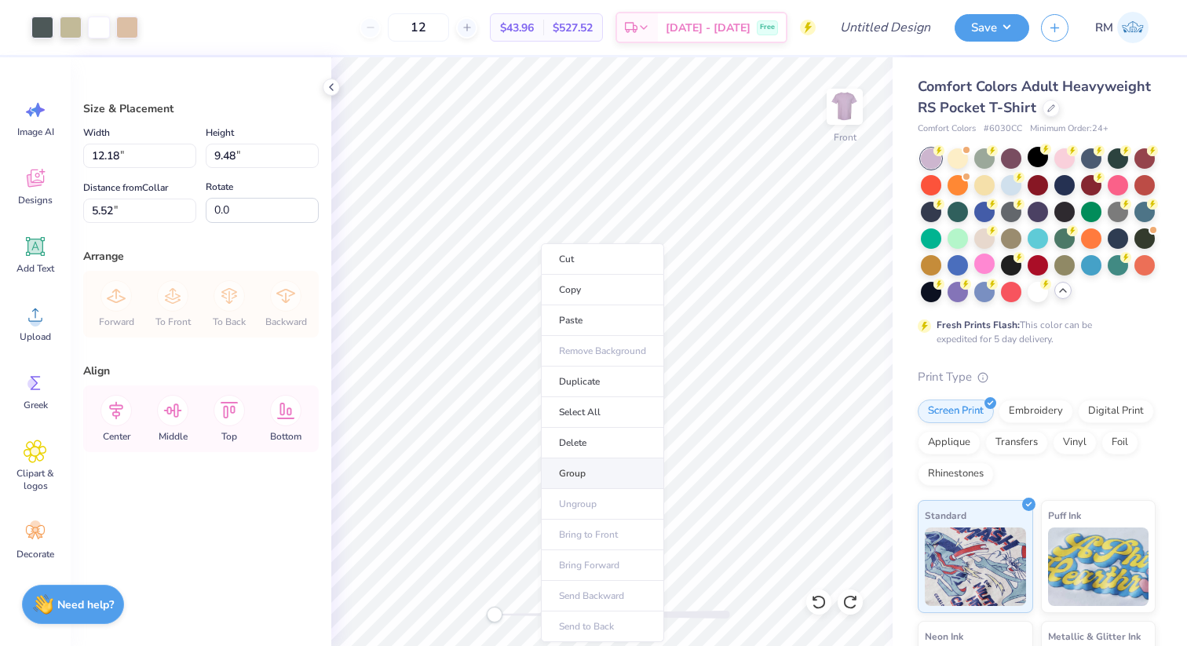
click at [592, 476] on li "Group" at bounding box center [602, 474] width 123 height 31
click at [1037, 291] on div at bounding box center [1038, 292] width 20 height 20
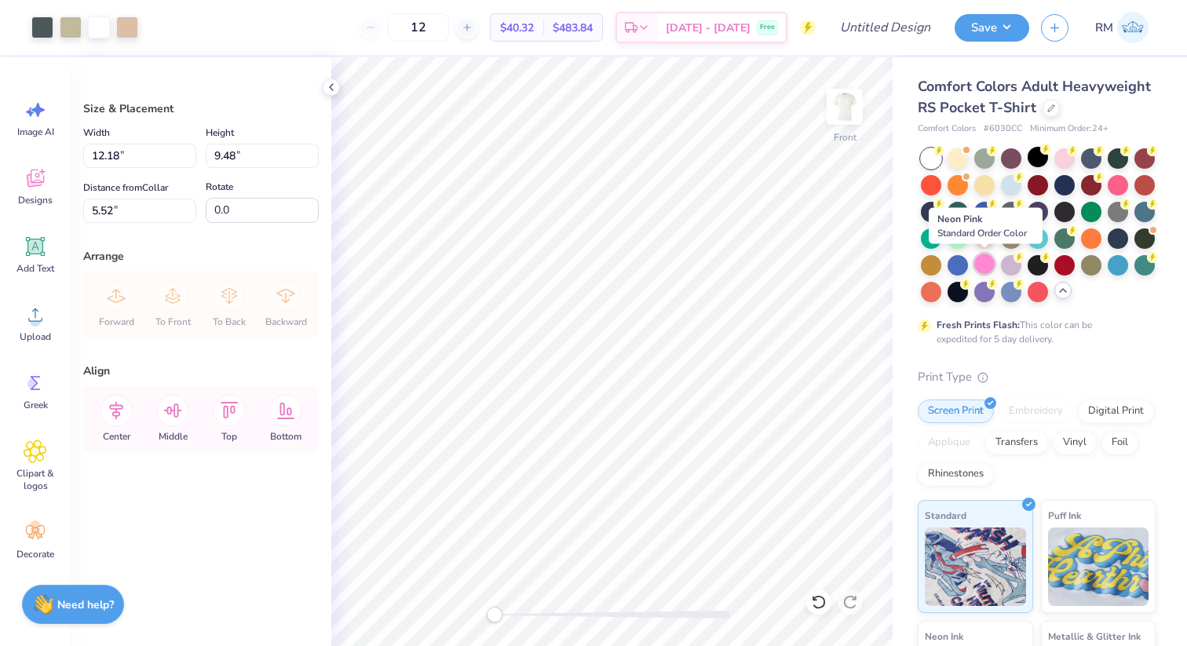
click at [977, 265] on div at bounding box center [985, 264] width 20 height 20
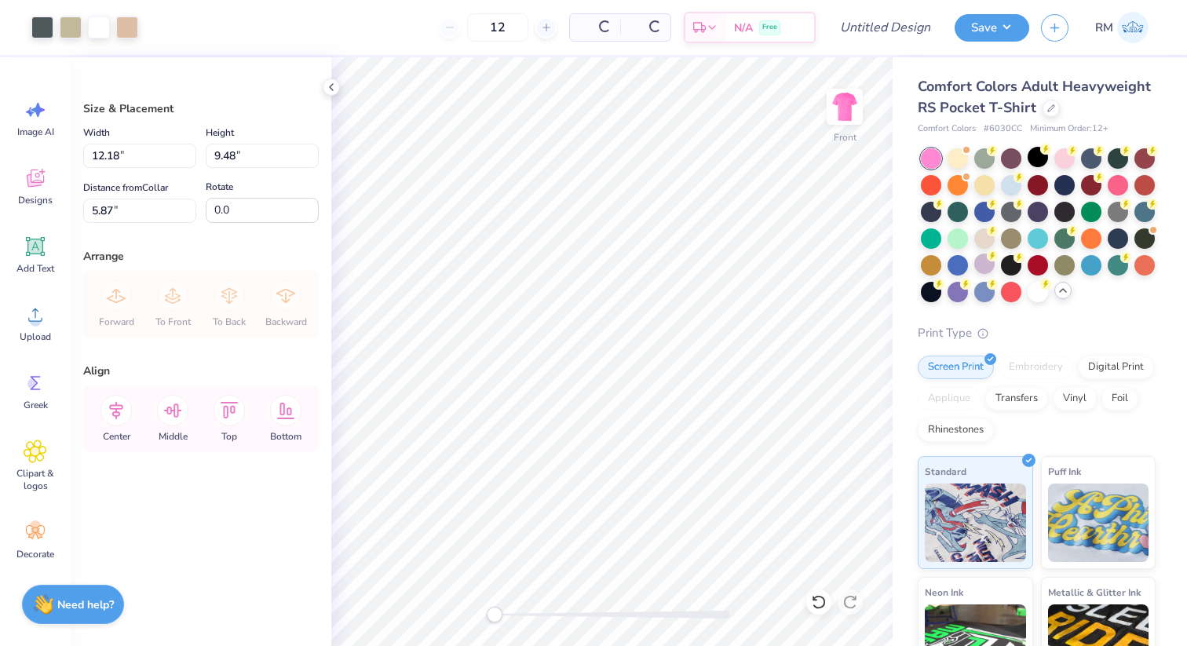
type input "5.87"
click at [1068, 160] on div at bounding box center [1065, 157] width 20 height 20
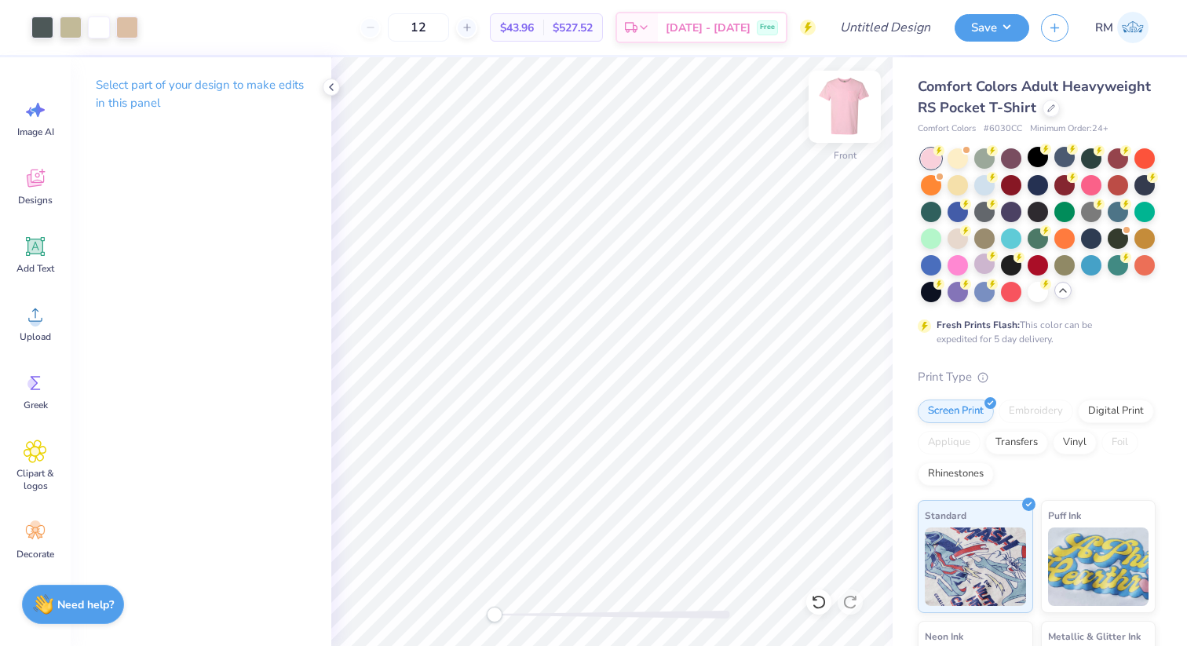
click at [834, 109] on img at bounding box center [845, 106] width 63 height 63
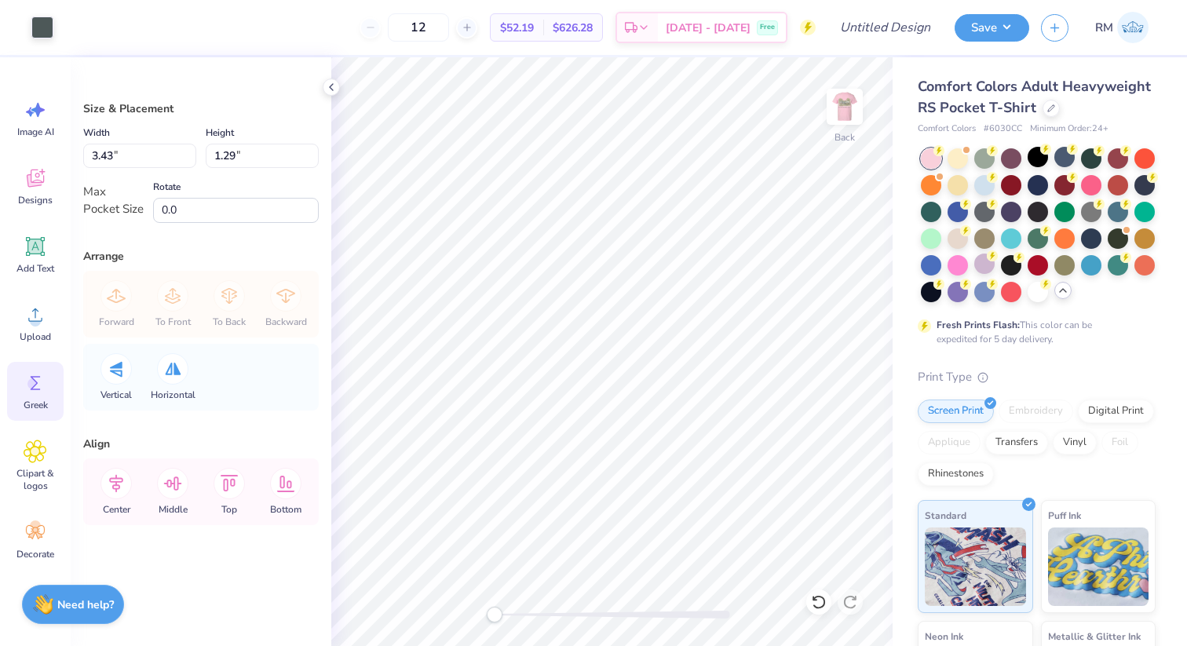
click at [34, 414] on div "Greek" at bounding box center [35, 391] width 57 height 59
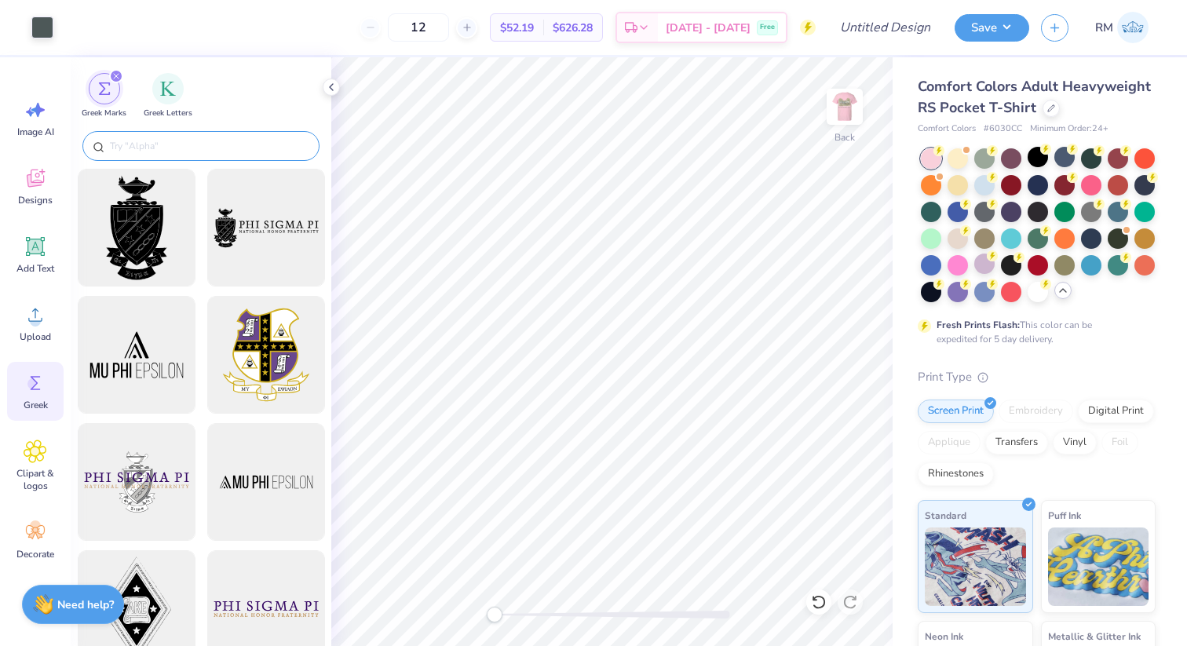
click at [172, 133] on div at bounding box center [200, 146] width 237 height 30
click at [169, 141] on input "text" at bounding box center [208, 146] width 201 height 16
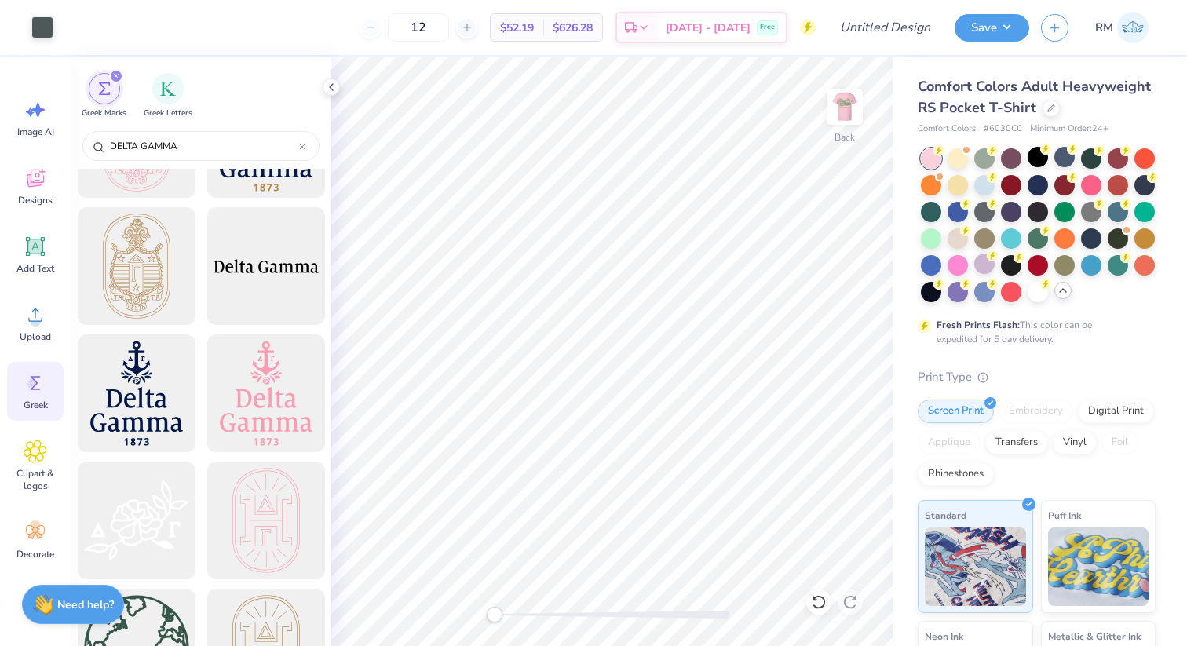
scroll to position [3534, 0]
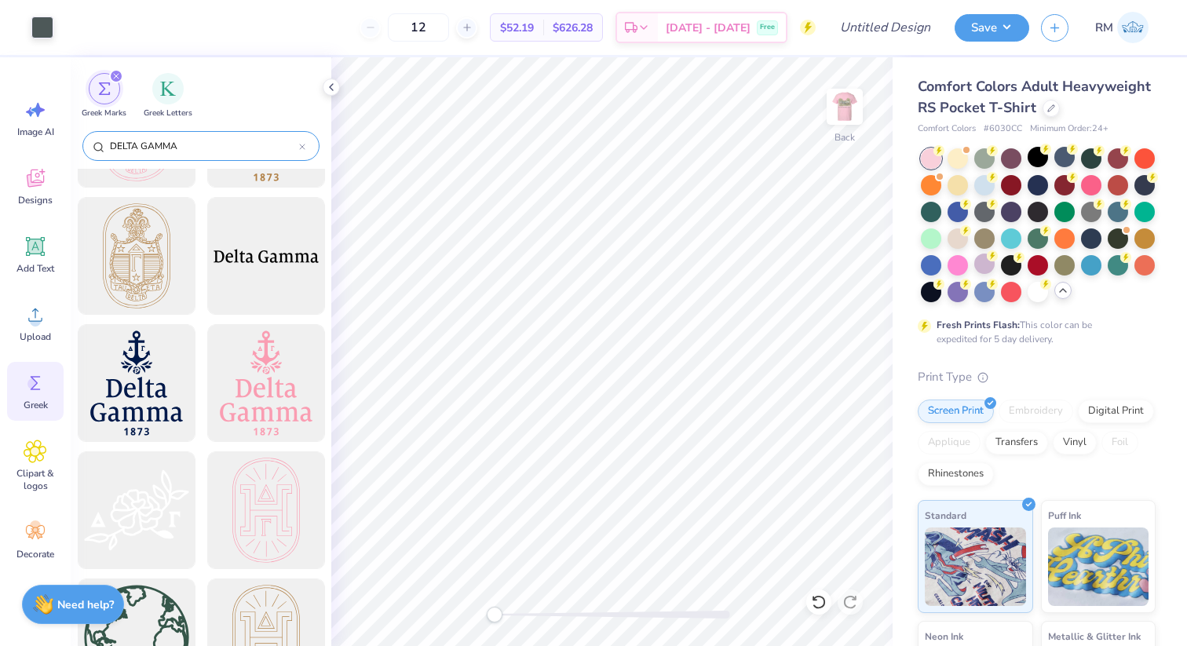
click at [236, 153] on input "DELTA GAMMA" at bounding box center [203, 146] width 191 height 16
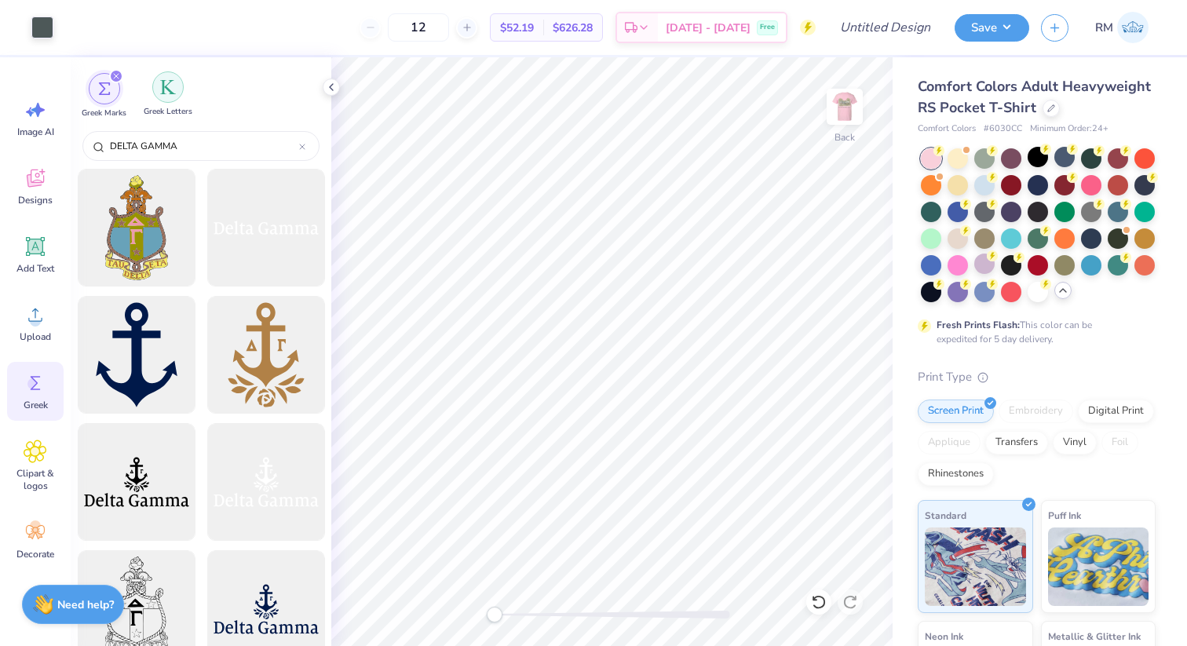
type input "DELTA GAMMA"
click at [178, 88] on div "filter for Greek Letters" at bounding box center [167, 86] width 31 height 31
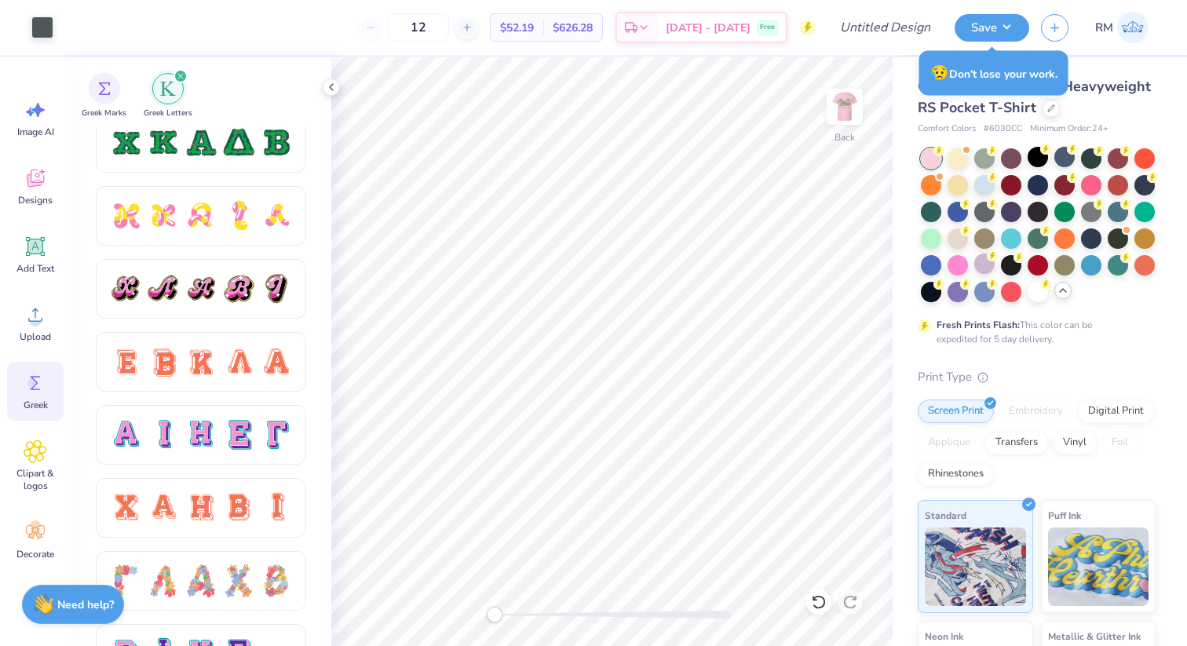
scroll to position [858, 0]
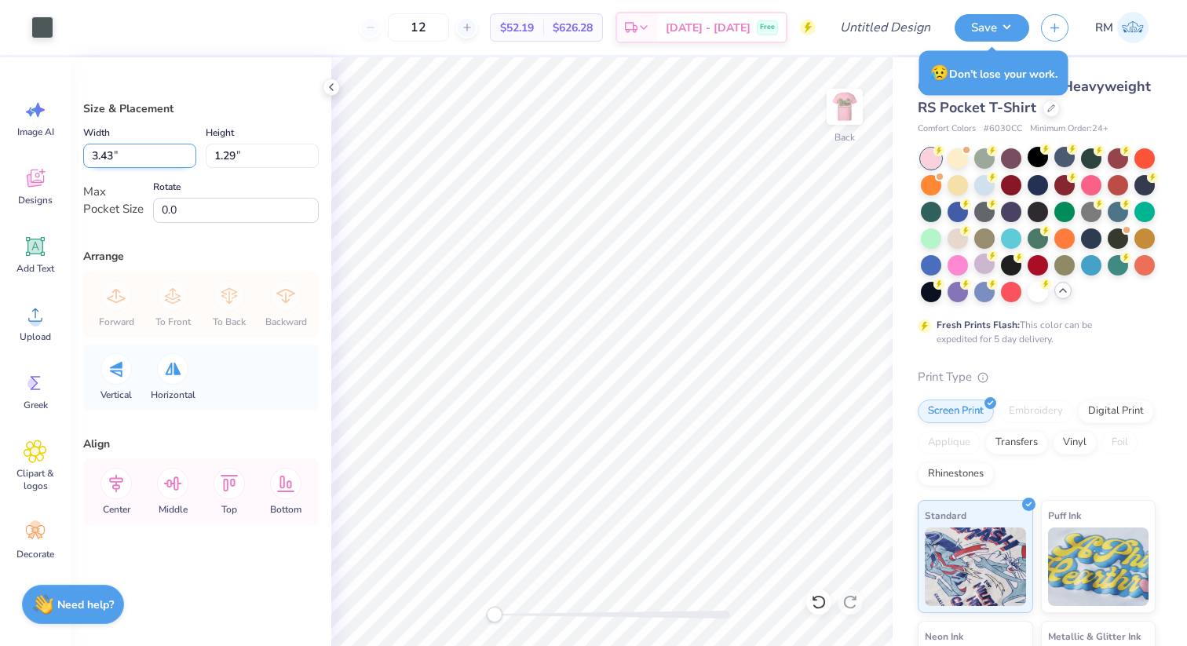
click at [155, 156] on input "3.43" at bounding box center [139, 156] width 113 height 24
click at [189, 151] on input "3.44" at bounding box center [139, 156] width 113 height 24
click at [189, 151] on input "3.45" at bounding box center [139, 156] width 113 height 24
click at [189, 151] on input "3.46" at bounding box center [139, 156] width 113 height 24
click at [189, 151] on input "3.47" at bounding box center [139, 156] width 113 height 24
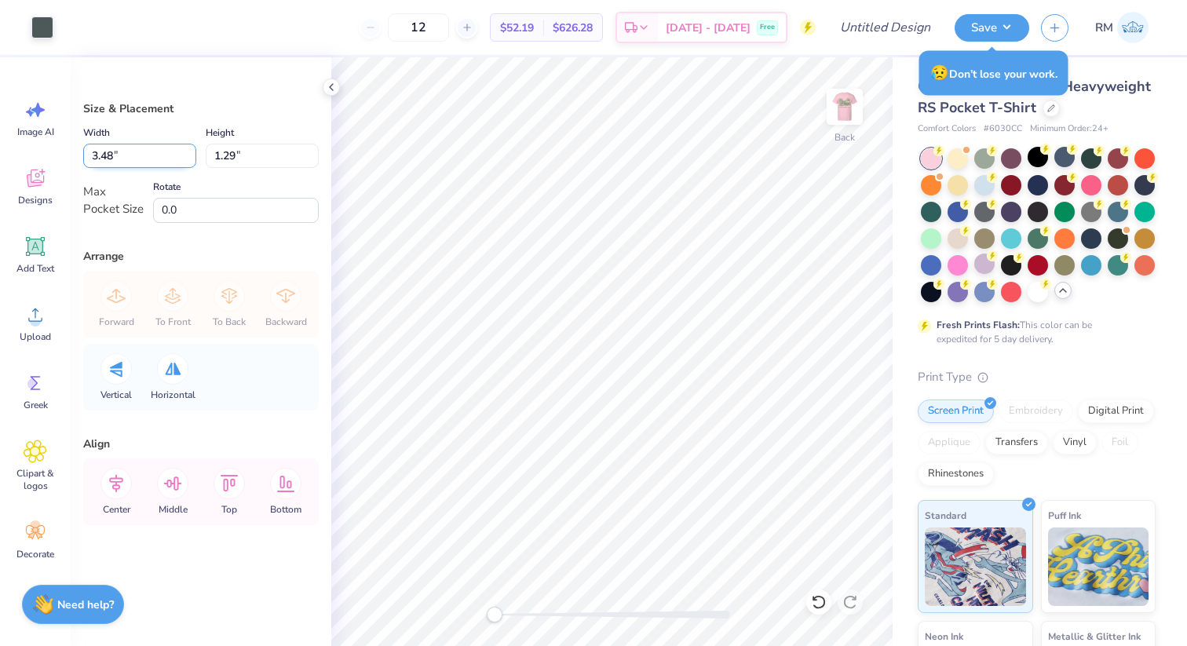
click at [189, 151] on input "3.48" at bounding box center [139, 156] width 113 height 24
click at [189, 151] on input "3.49" at bounding box center [139, 156] width 113 height 24
click at [189, 151] on input "3.5" at bounding box center [139, 156] width 113 height 24
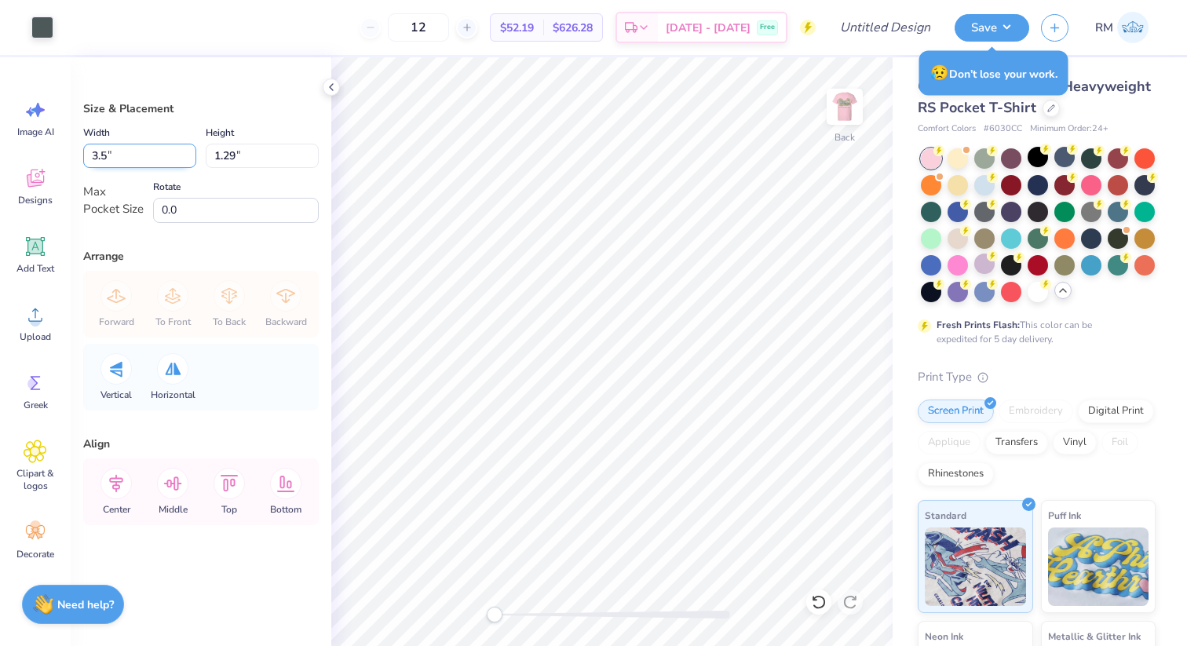
click at [189, 151] on input "3.5" at bounding box center [139, 156] width 113 height 24
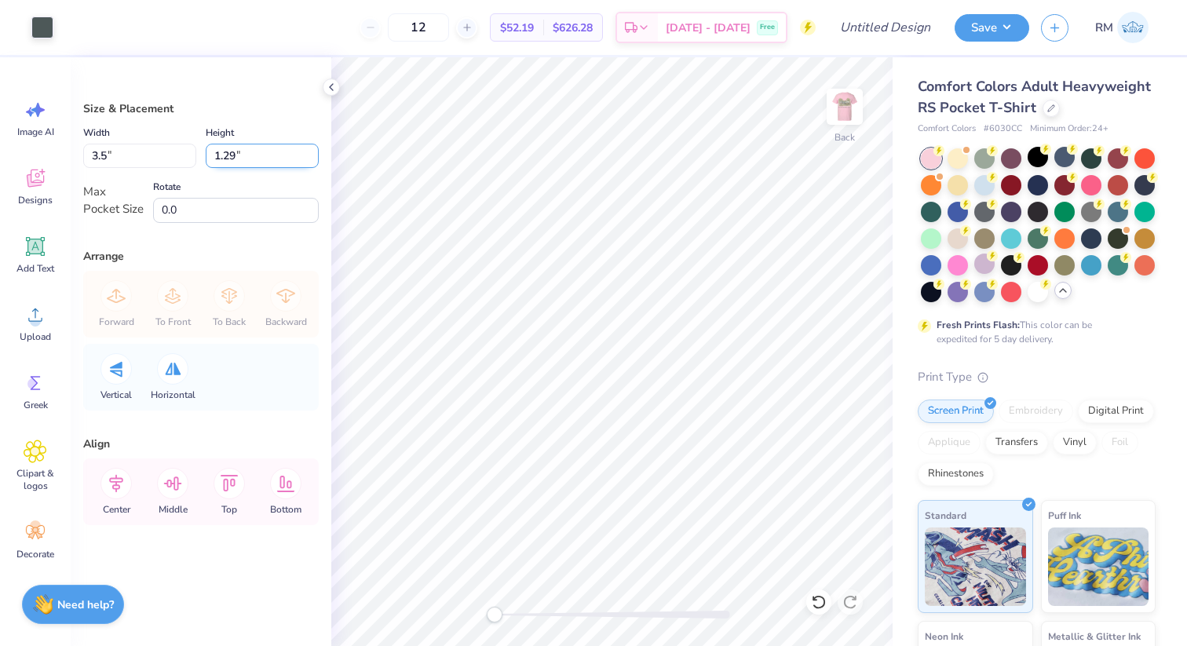
type input "3.50"
click at [240, 152] on input "1.32" at bounding box center [262, 156] width 113 height 24
click at [311, 148] on input "1.32" at bounding box center [262, 156] width 113 height 24
click at [310, 148] on input "1.32" at bounding box center [262, 156] width 113 height 24
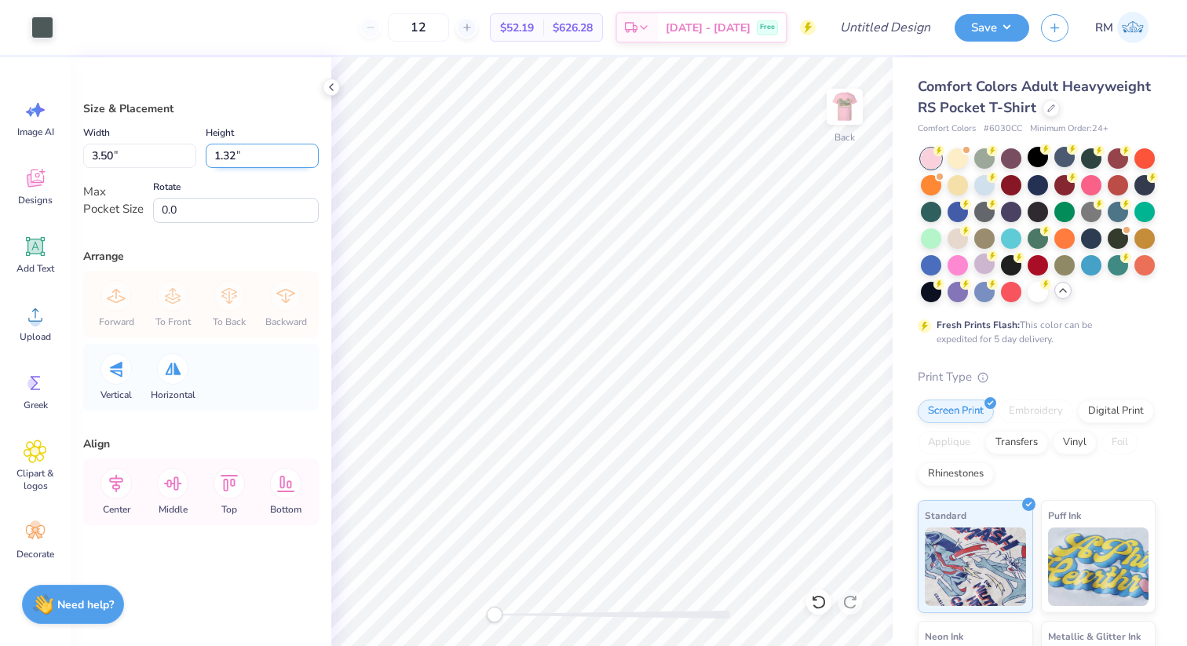
click at [310, 148] on input "1.32" at bounding box center [262, 156] width 113 height 24
click at [280, 159] on input "1.32" at bounding box center [262, 156] width 113 height 24
type input "1"
type input "2"
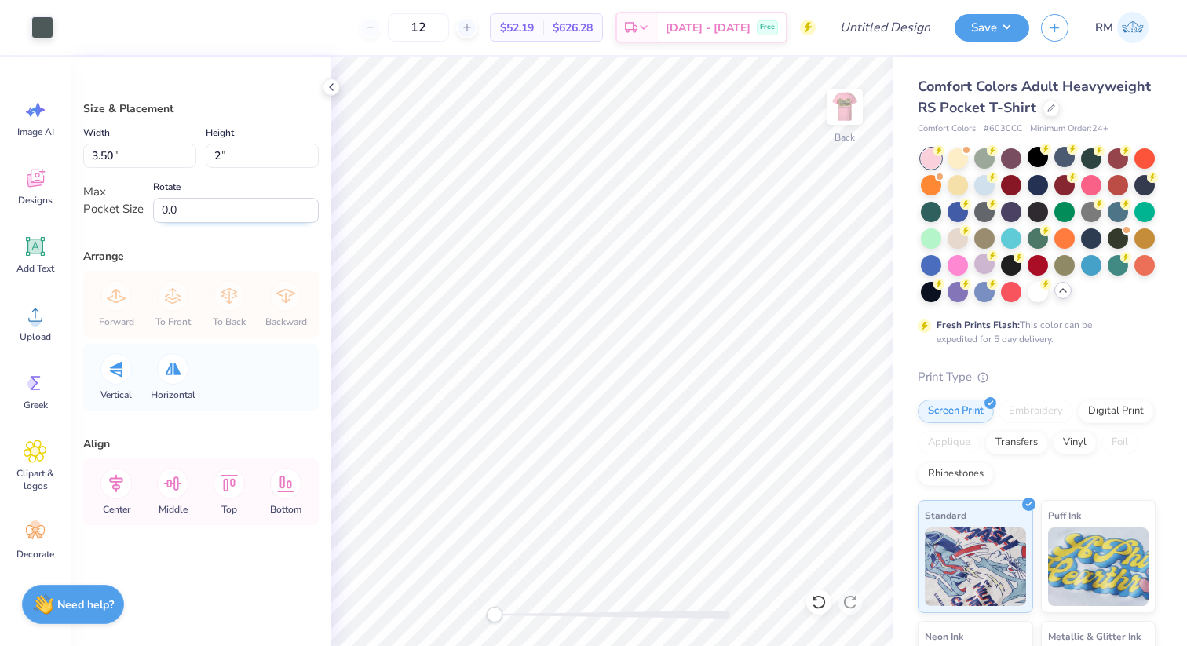
click at [231, 204] on input "0.0" at bounding box center [236, 210] width 166 height 25
click at [155, 156] on input "3.50" at bounding box center [139, 156] width 113 height 24
drag, startPoint x: 155, startPoint y: 156, endPoint x: 32, endPoint y: 155, distance: 123.3
click at [32, 155] on div "Art colors 12 $52.19 Per Item $626.28 Total Est. Delivery Oct 8 - 11 Free Desig…" at bounding box center [593, 323] width 1187 height 646
type input "4"
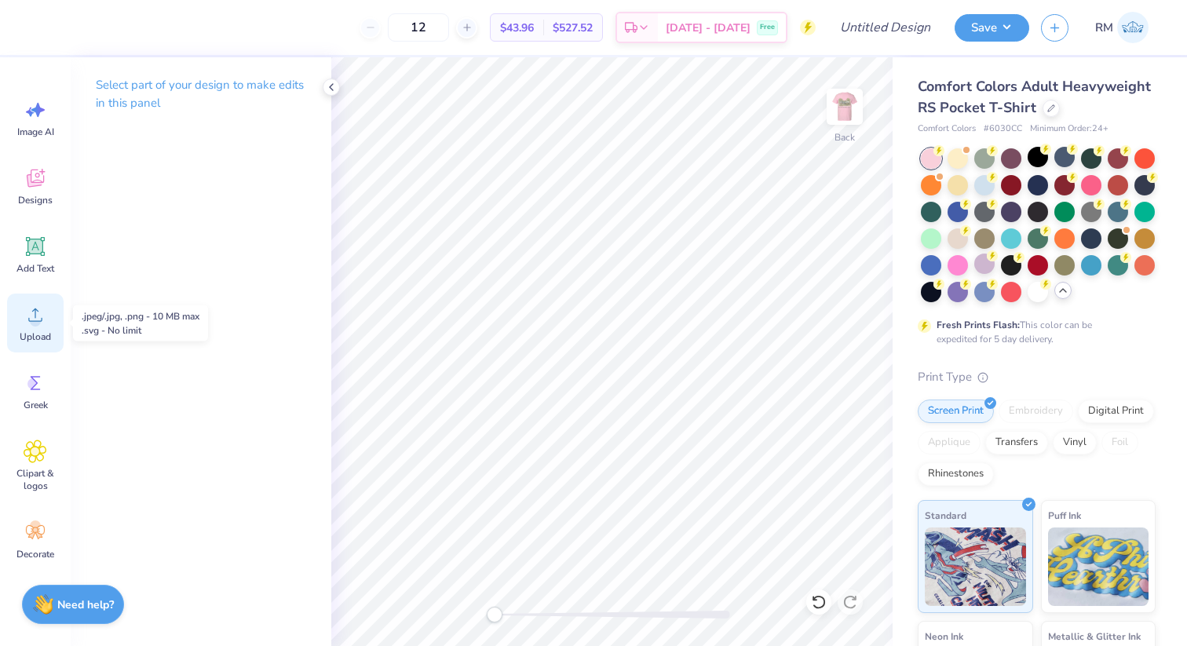
click at [44, 331] on span "Upload" at bounding box center [35, 337] width 31 height 13
click at [41, 328] on div "Upload" at bounding box center [35, 323] width 57 height 59
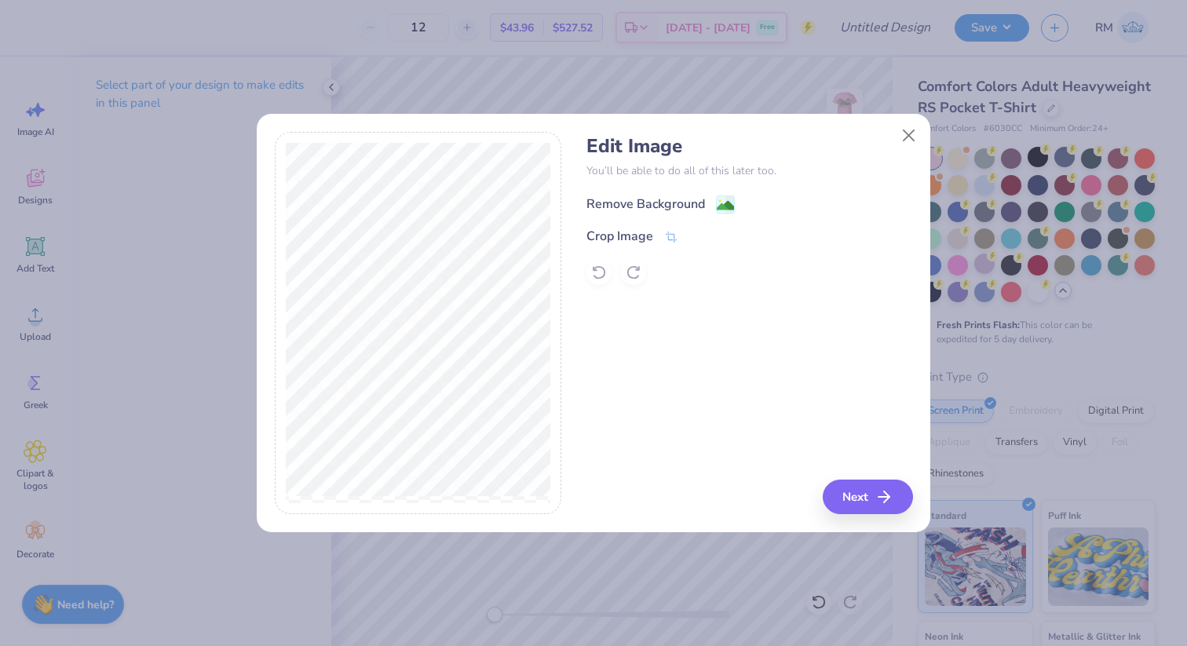
click at [708, 199] on div "Remove Background" at bounding box center [661, 205] width 148 height 20
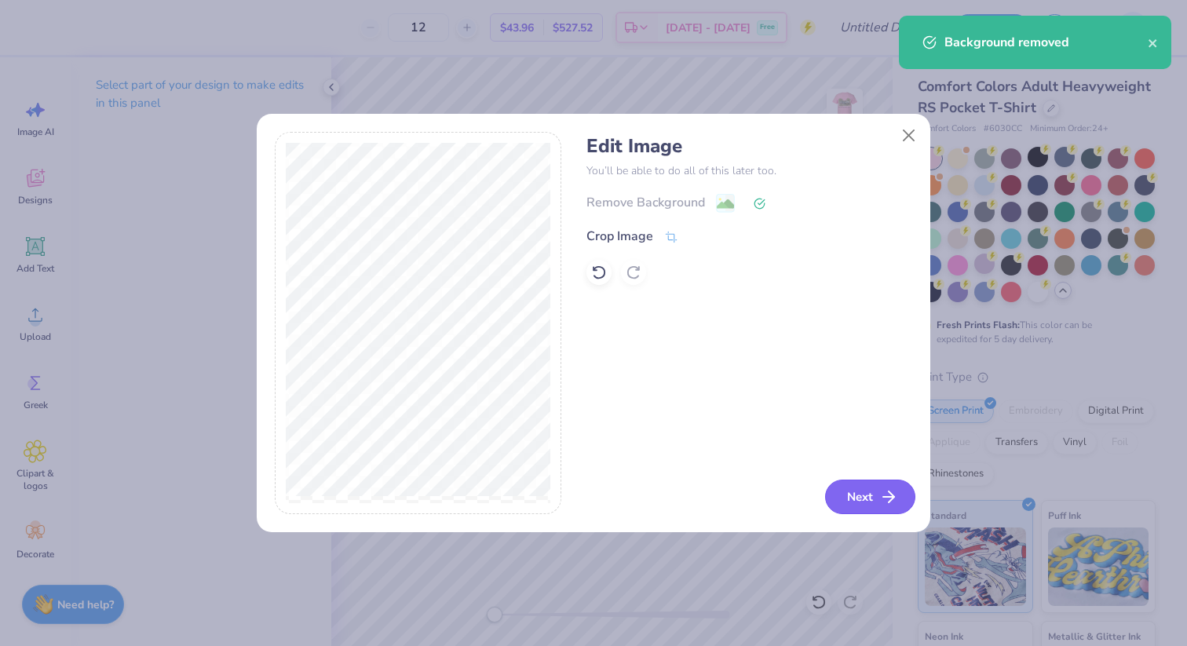
click at [861, 499] on button "Next" at bounding box center [870, 497] width 90 height 35
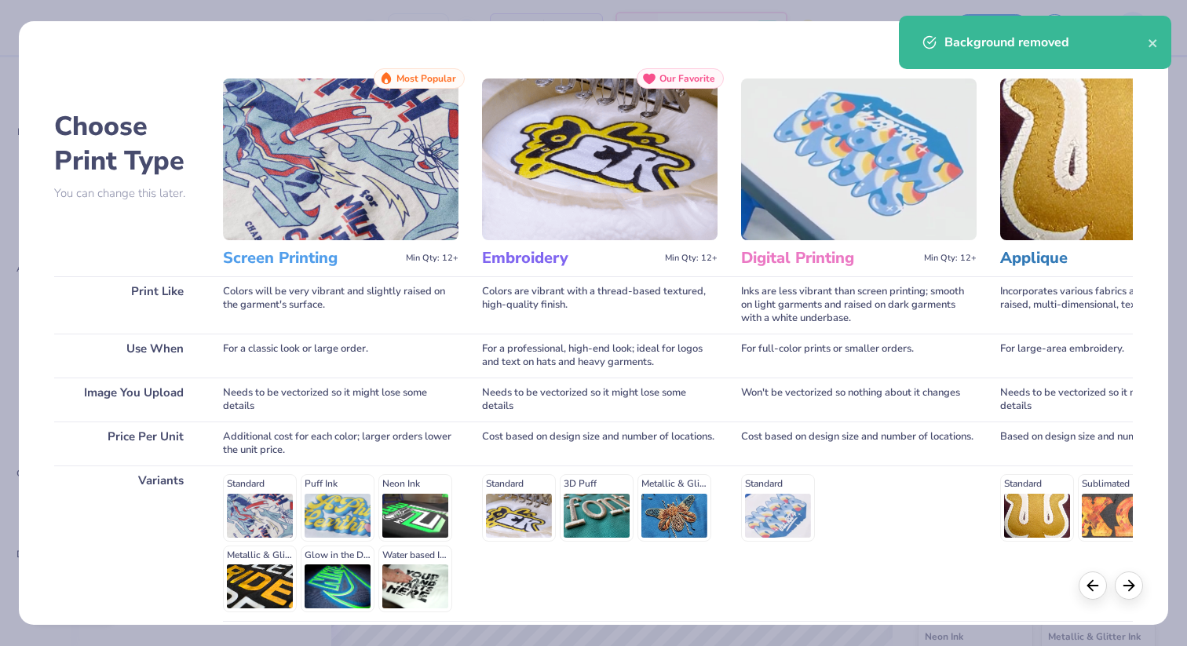
scroll to position [137, 0]
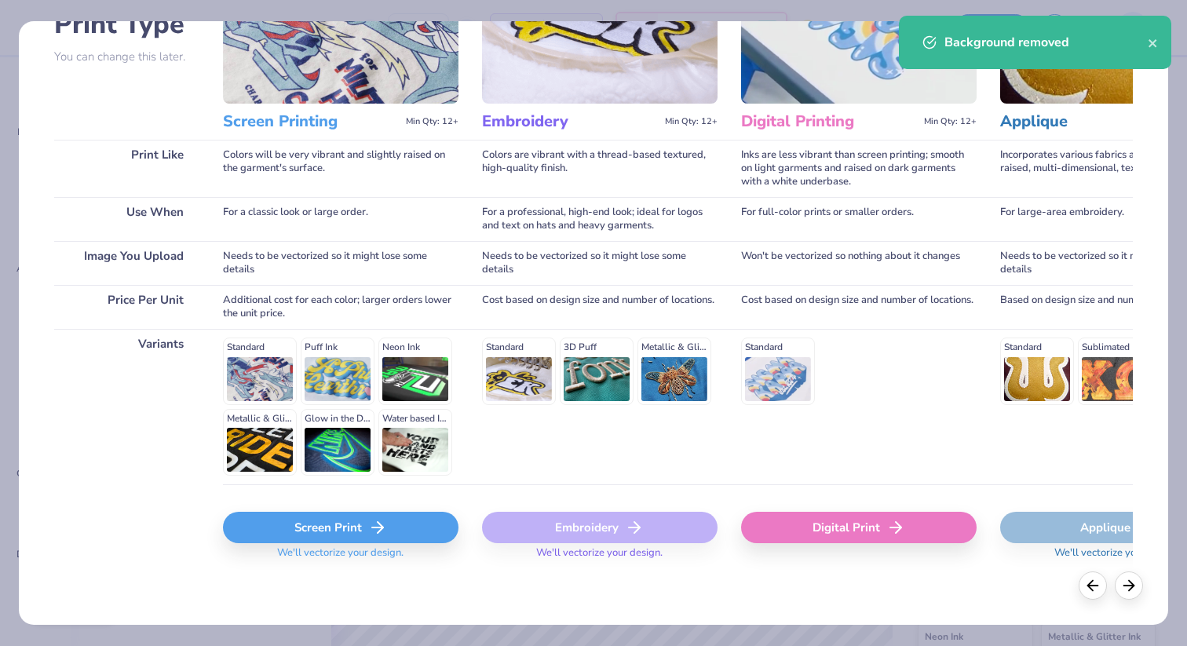
click at [295, 526] on div "Screen Print" at bounding box center [341, 527] width 236 height 31
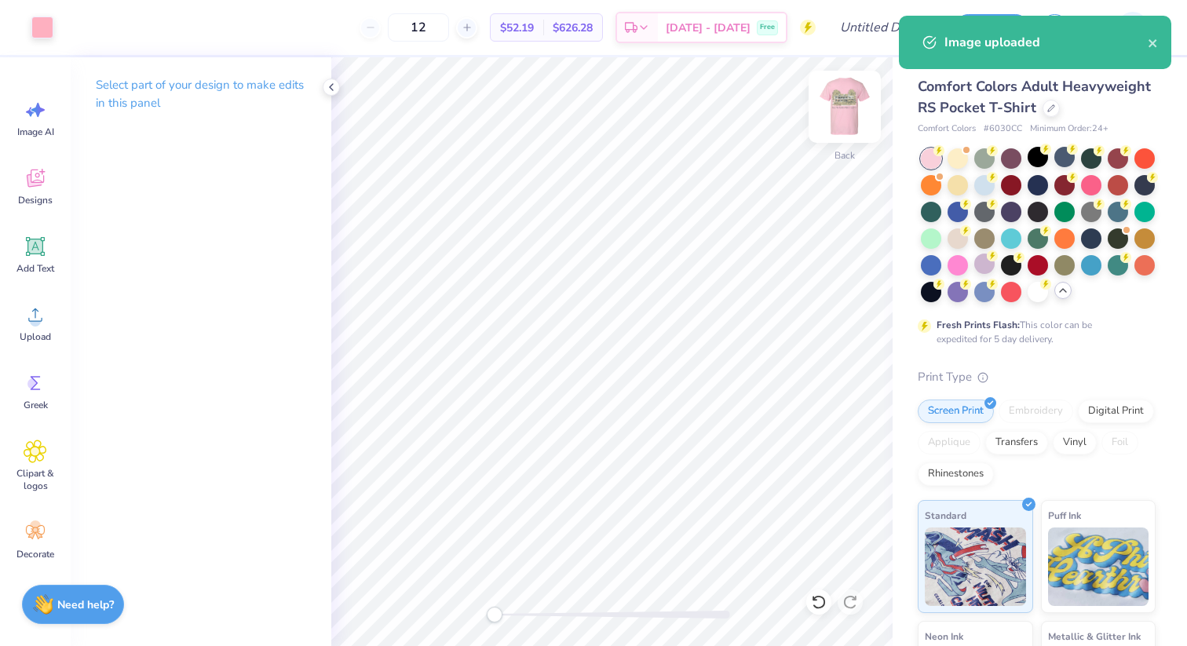
click at [834, 115] on img at bounding box center [845, 106] width 63 height 63
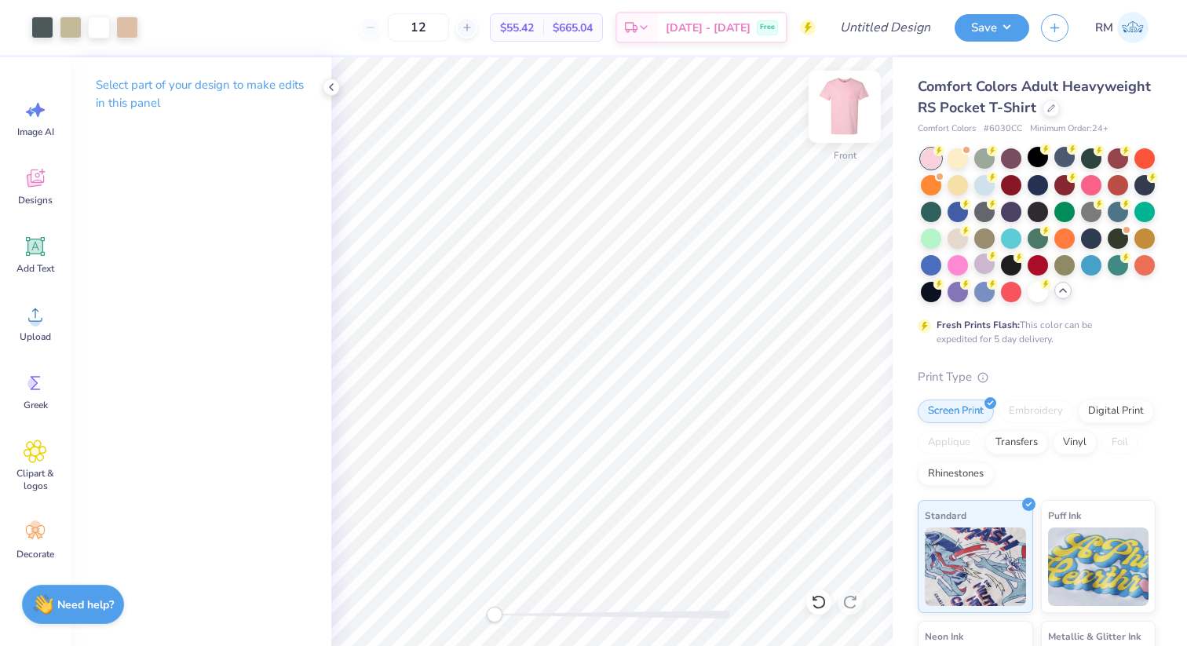
click at [832, 110] on img at bounding box center [845, 106] width 63 height 63
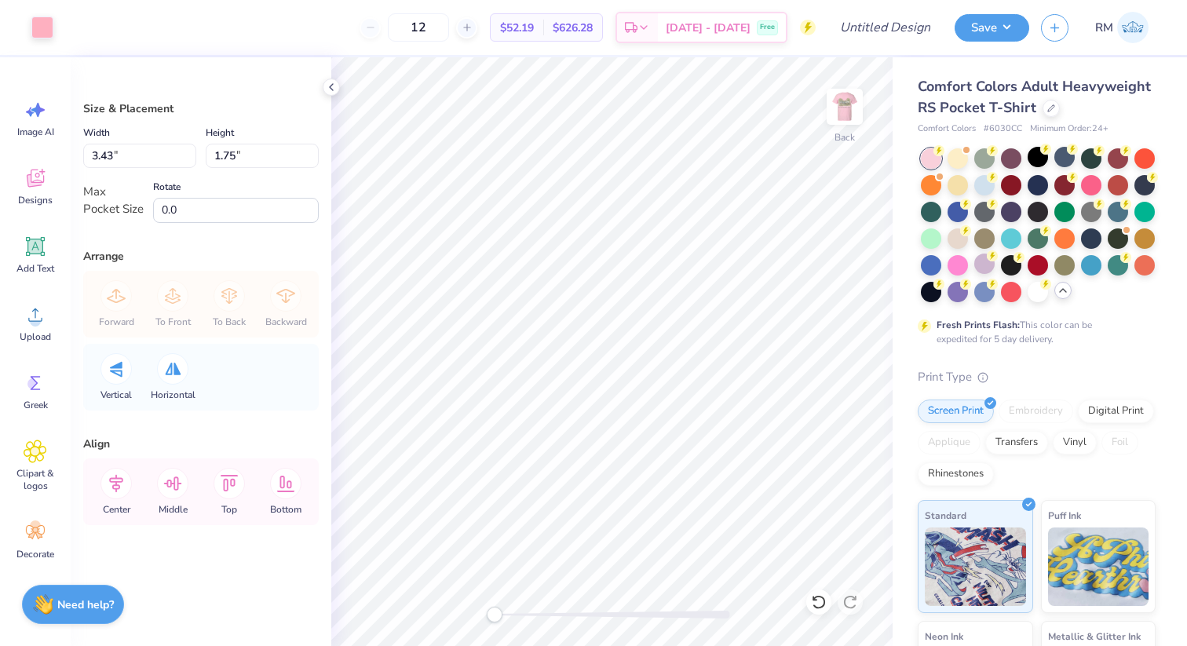
click at [60, 30] on div "Art colors 12 $52.19 Per Item $626.28 Total Est. Delivery Oct 8 - 11 Free Desig…" at bounding box center [593, 27] width 1187 height 55
click at [47, 30] on div at bounding box center [42, 26] width 22 height 22
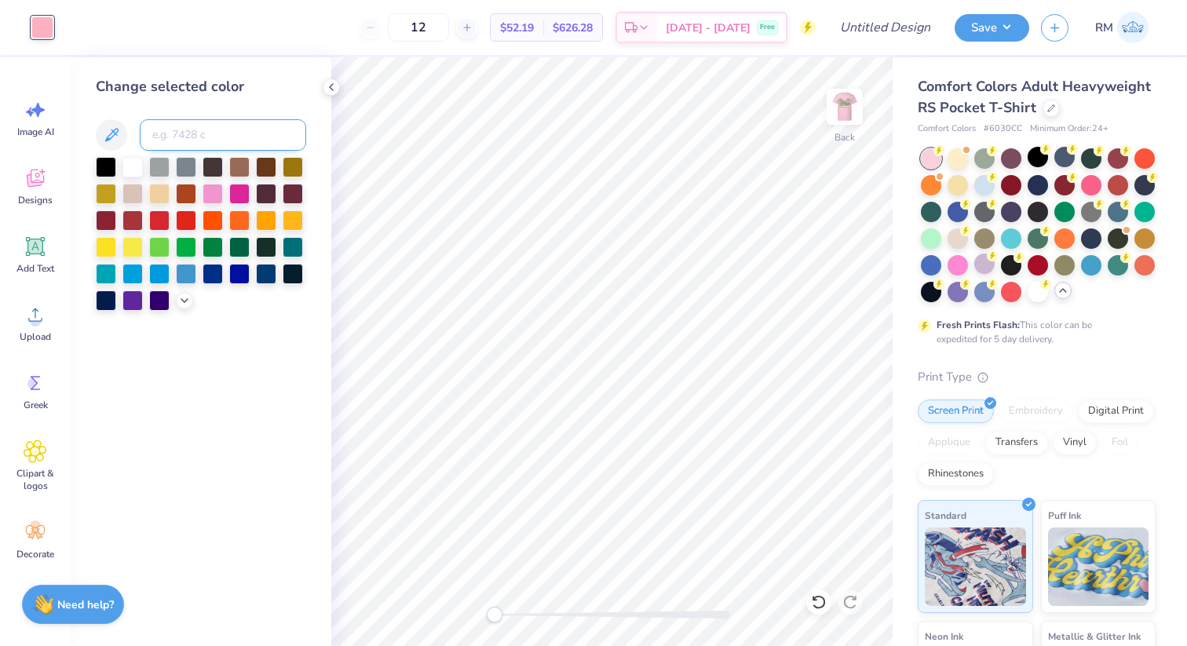
click at [181, 123] on input at bounding box center [223, 134] width 166 height 31
type input "445"
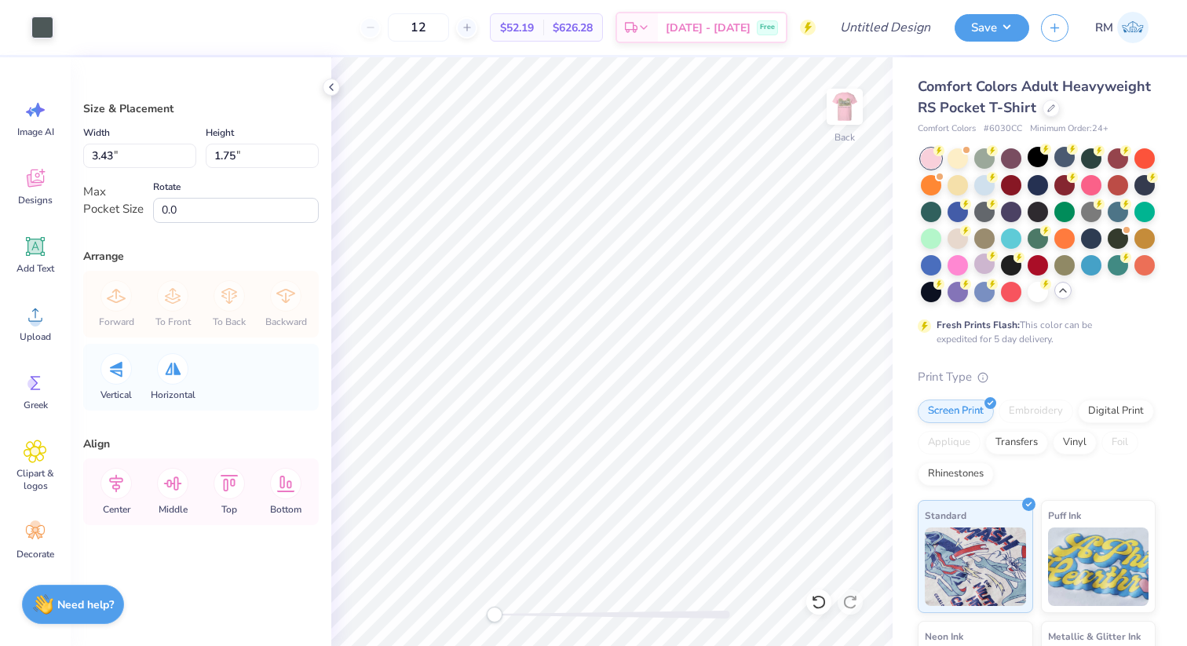
type input "2.99"
type input "1.52"
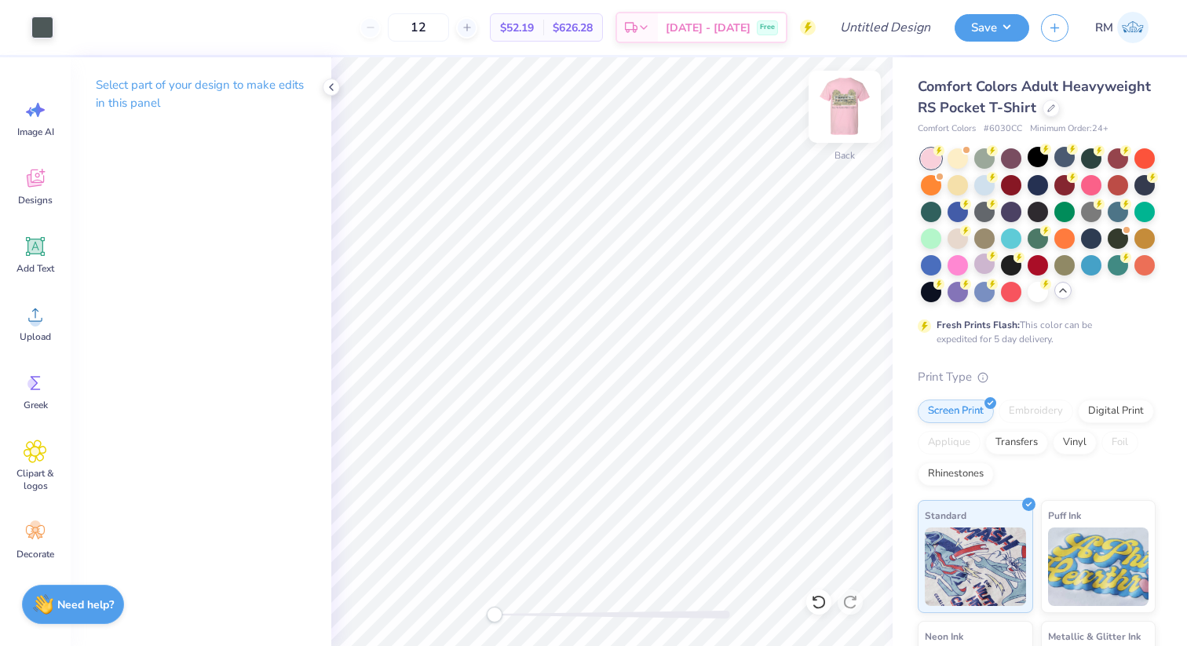
click at [846, 104] on img at bounding box center [845, 106] width 63 height 63
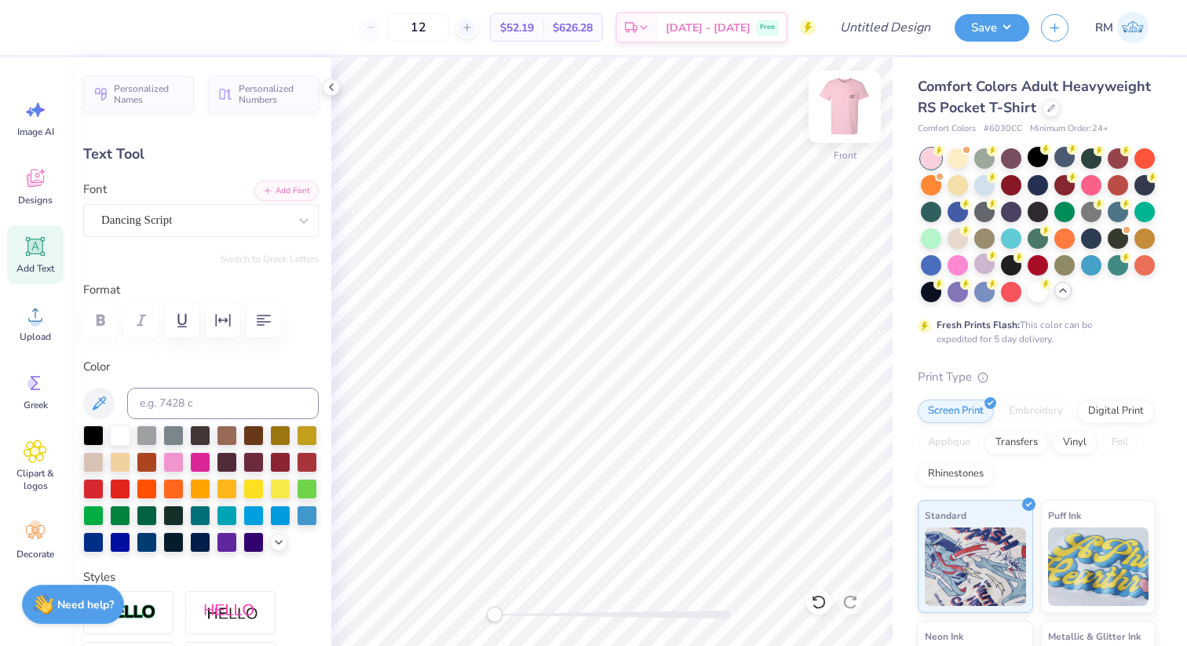
click at [843, 126] on div "Front" at bounding box center [845, 117] width 36 height 56
click at [828, 603] on div at bounding box center [818, 602] width 25 height 25
click at [828, 602] on div at bounding box center [818, 602] width 25 height 25
click at [860, 93] on img at bounding box center [845, 106] width 63 height 63
type input "3.43"
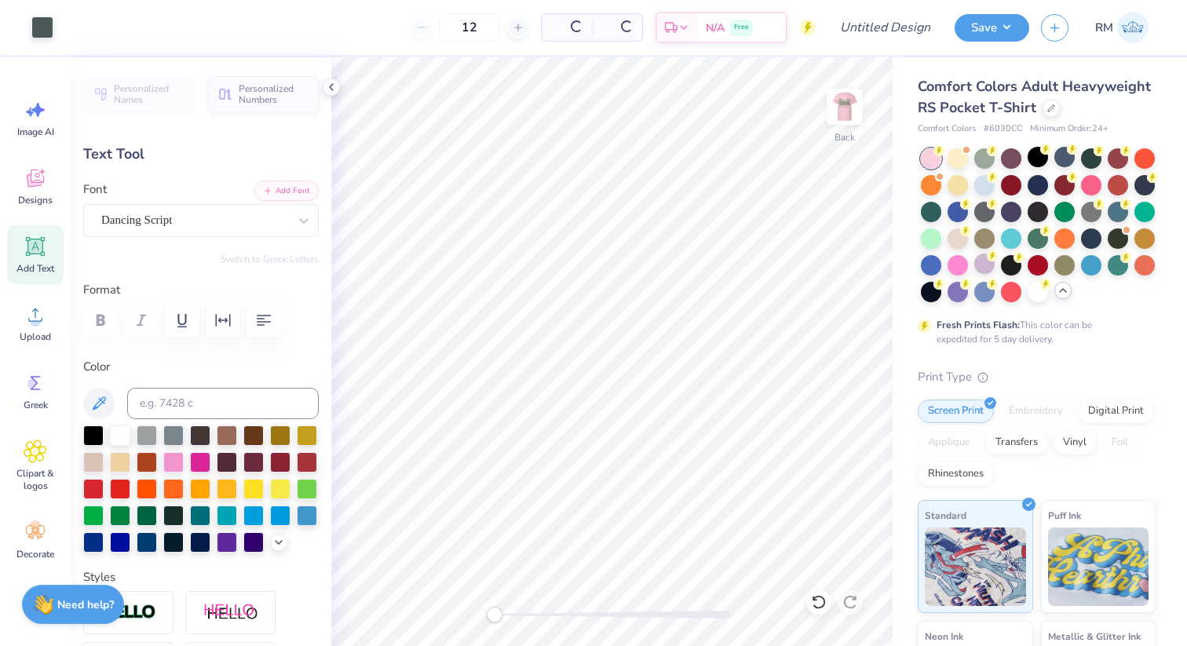
type input "0.22"
type textarea "Gamma Zeta"
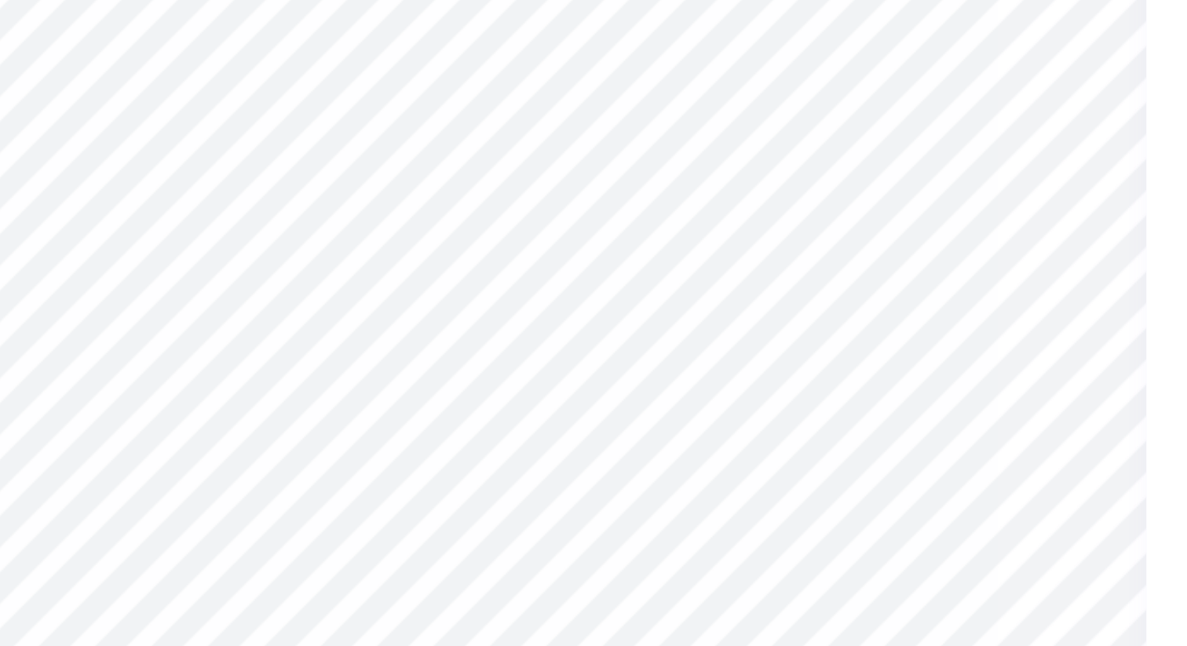
type input "1.24"
type input "0.21"
type input "3.14"
type input "0.54"
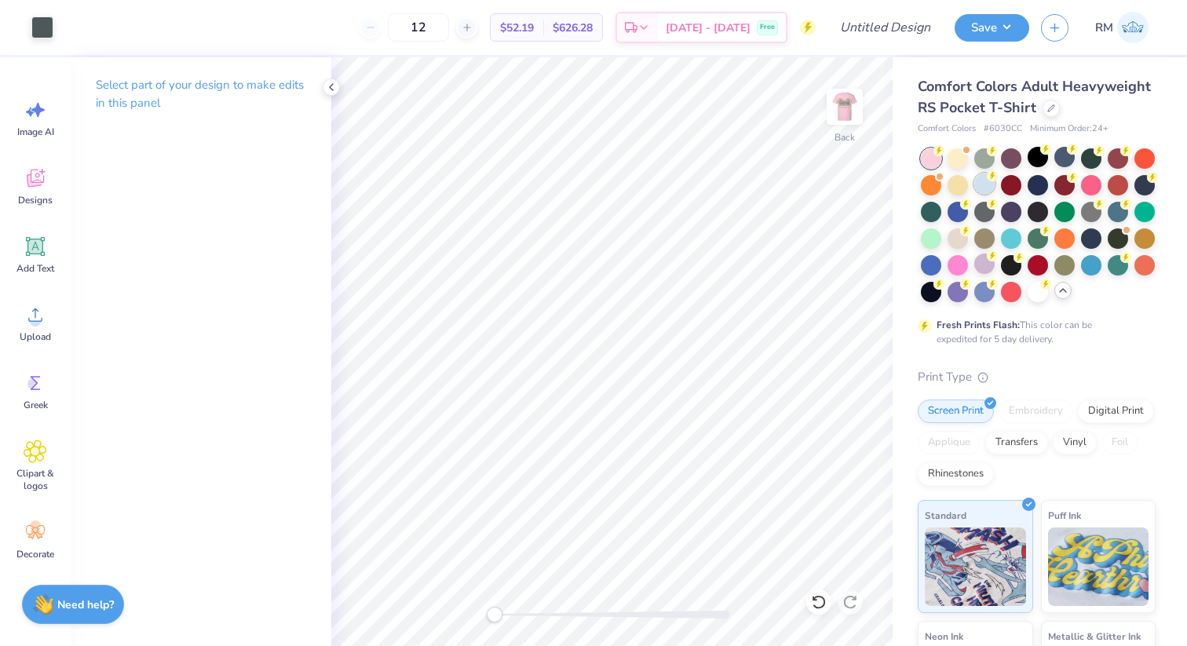
click at [982, 192] on div at bounding box center [985, 184] width 20 height 20
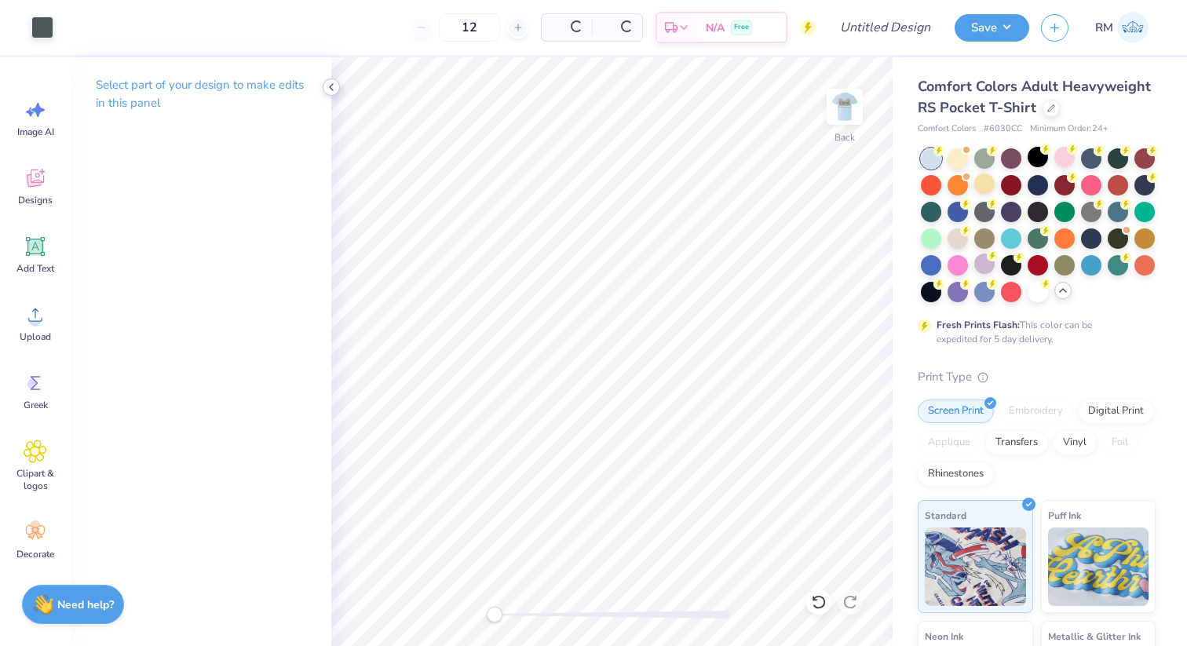
click at [325, 91] on icon at bounding box center [331, 87] width 13 height 13
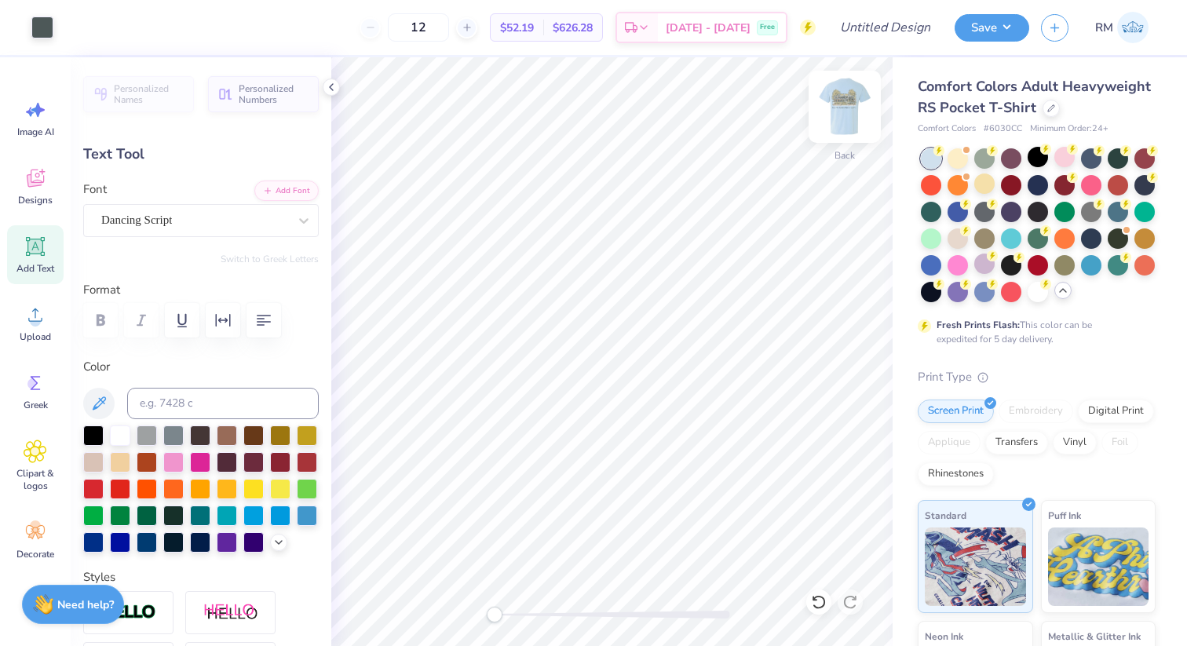
click at [832, 119] on img at bounding box center [845, 106] width 63 height 63
drag, startPoint x: 831, startPoint y: 131, endPoint x: 324, endPoint y: 86, distance: 509.3
click at [831, 131] on div "Front" at bounding box center [845, 117] width 36 height 56
click at [322, 84] on div "Personalized Names Personalized Numbers Text Tool Add Font Font Dancing Script …" at bounding box center [201, 351] width 261 height 589
drag, startPoint x: 463, startPoint y: 29, endPoint x: 402, endPoint y: 29, distance: 61.3
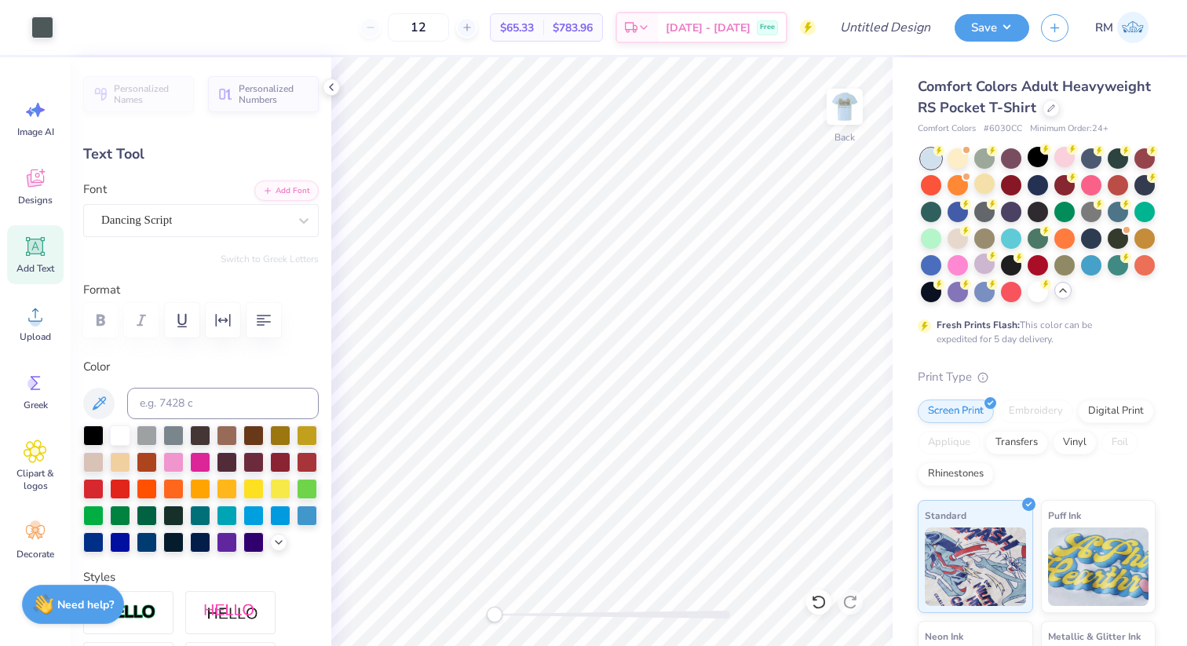
click at [402, 29] on div "12" at bounding box center [419, 27] width 118 height 28
type input "24"
click at [1049, 111] on div at bounding box center [1051, 106] width 17 height 17
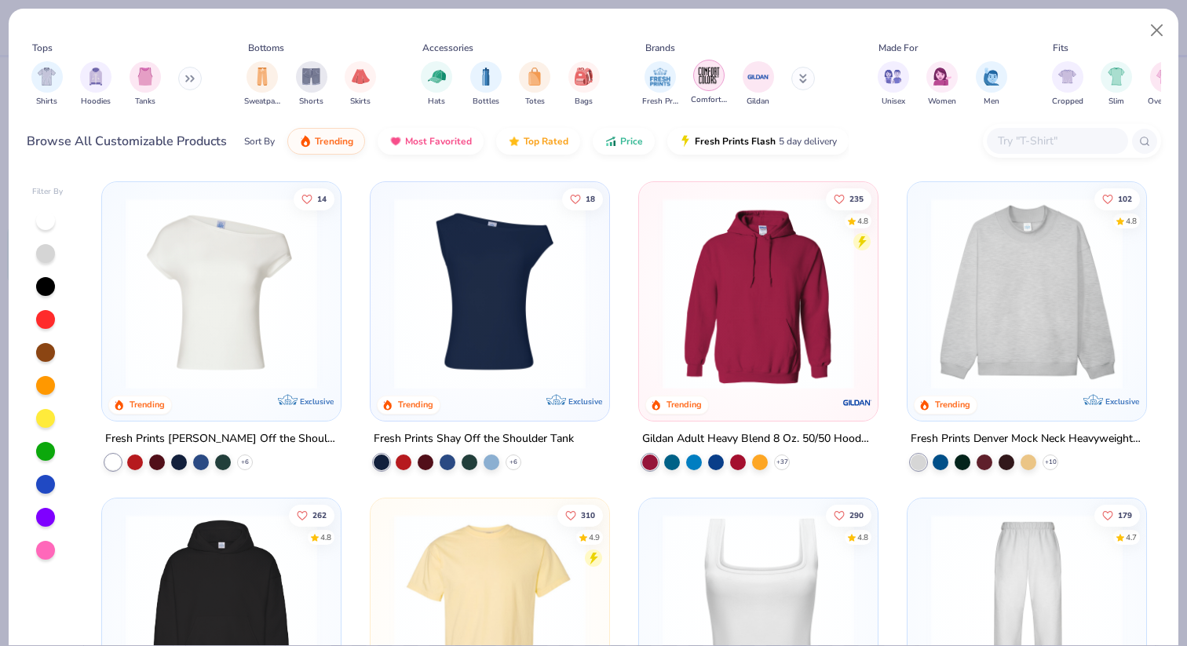
click at [704, 73] on img "filter for Comfort Colors" at bounding box center [709, 76] width 24 height 24
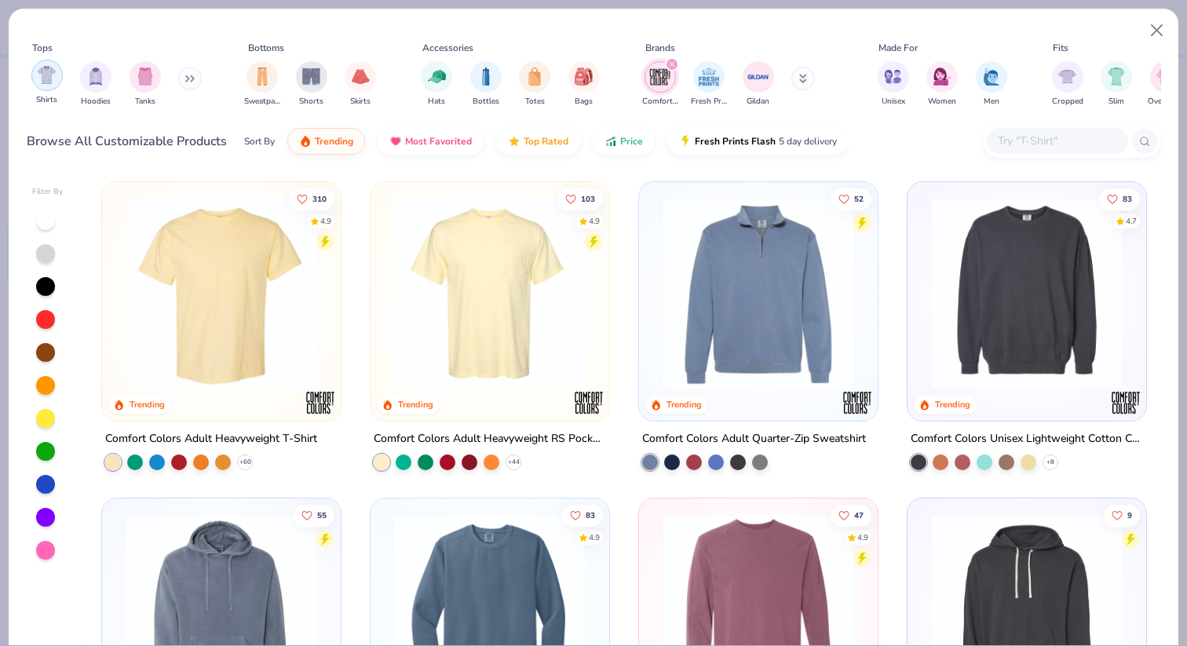
click at [48, 84] on div "filter for Shirts" at bounding box center [46, 75] width 31 height 31
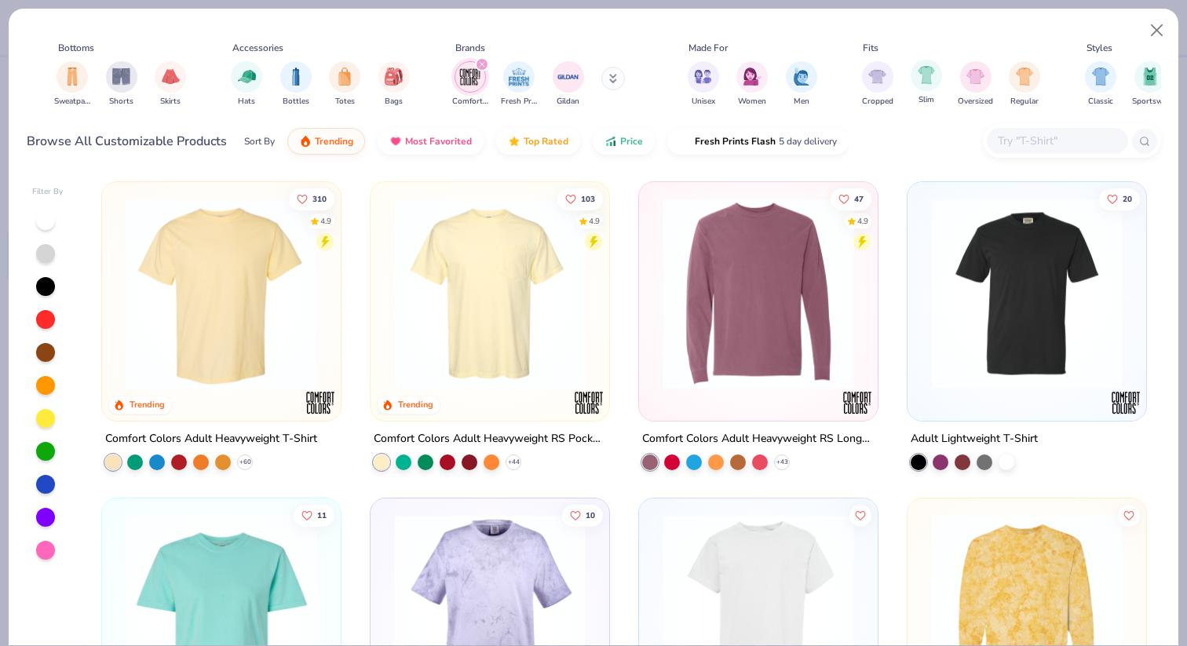
scroll to position [0, 203]
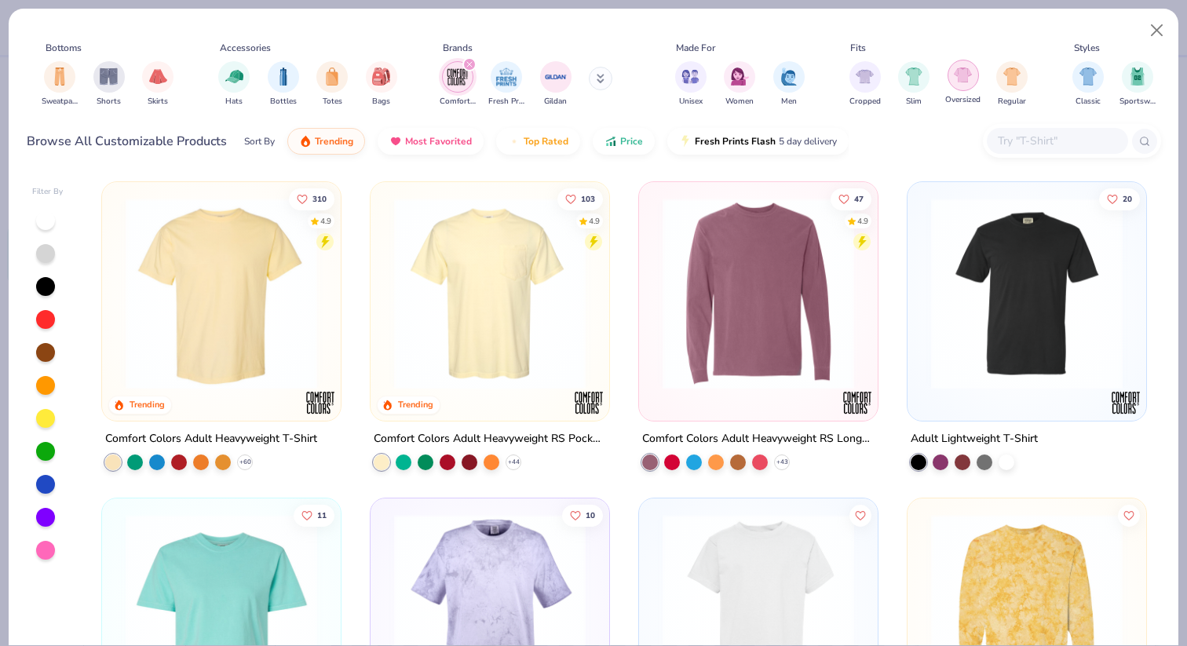
click at [972, 81] on div "filter for Oversized" at bounding box center [963, 75] width 31 height 31
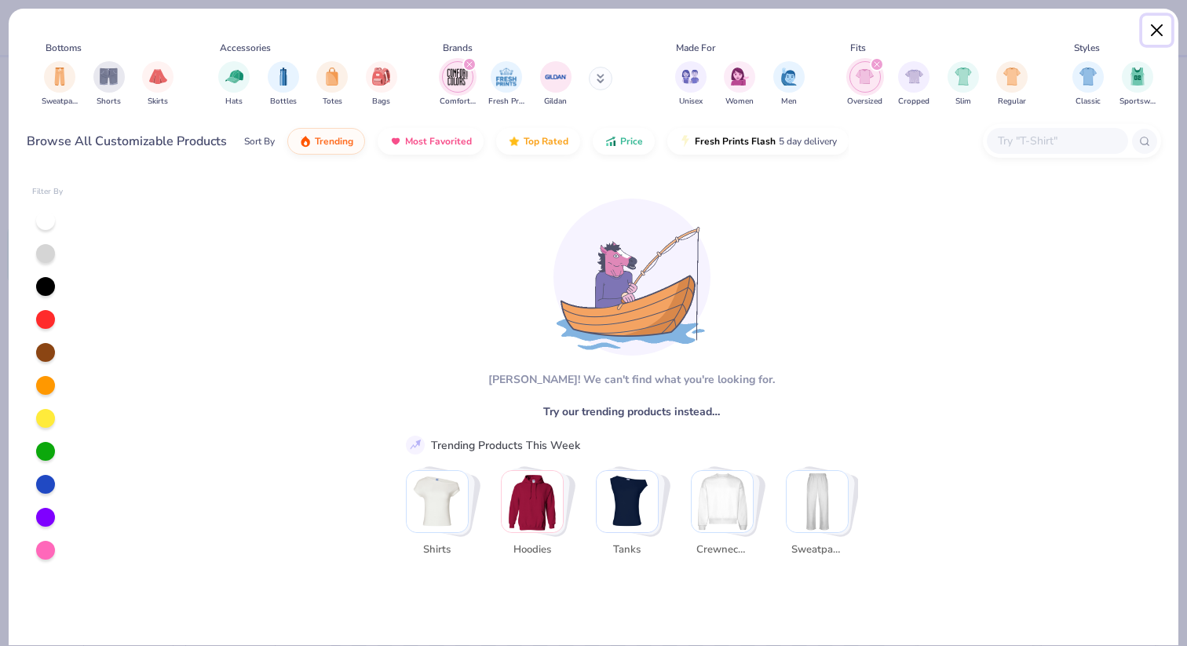
click at [1157, 27] on button "Close" at bounding box center [1158, 31] width 30 height 30
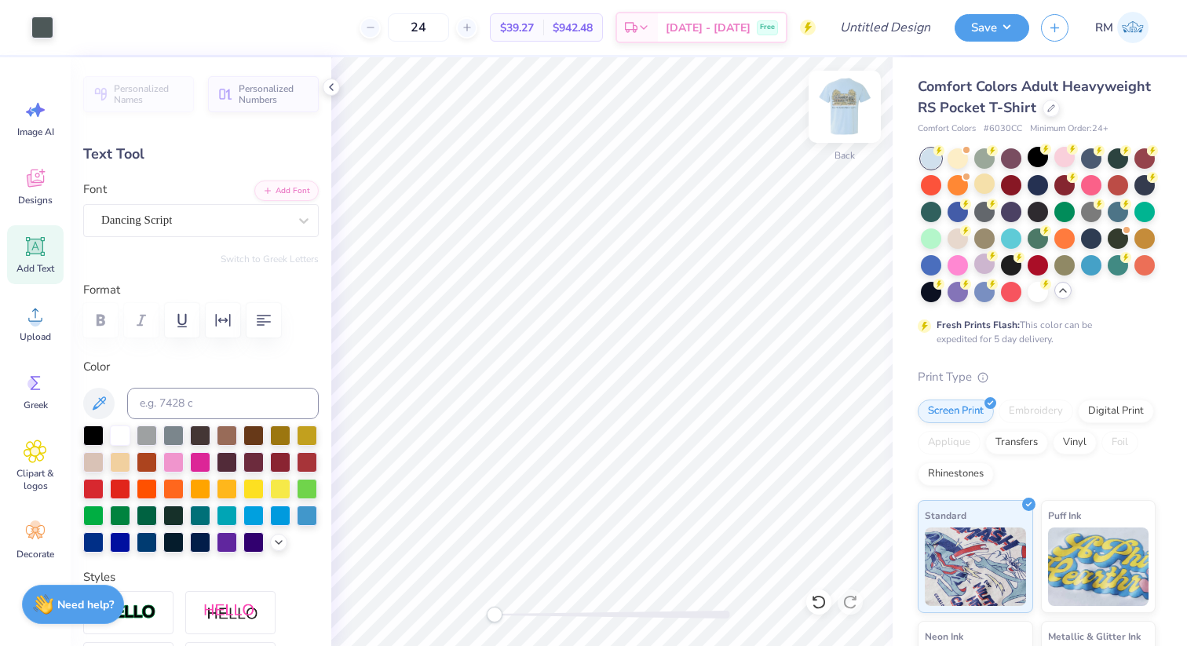
click at [840, 109] on img at bounding box center [845, 106] width 63 height 63
click at [1020, 130] on span "# 6030CC" at bounding box center [1003, 129] width 38 height 13
drag, startPoint x: 1028, startPoint y: 130, endPoint x: 990, endPoint y: 131, distance: 37.7
click at [990, 131] on div "Comfort Colors # 6030CC Minimum Order: 24 +" at bounding box center [1037, 129] width 238 height 13
copy span "6030CC"
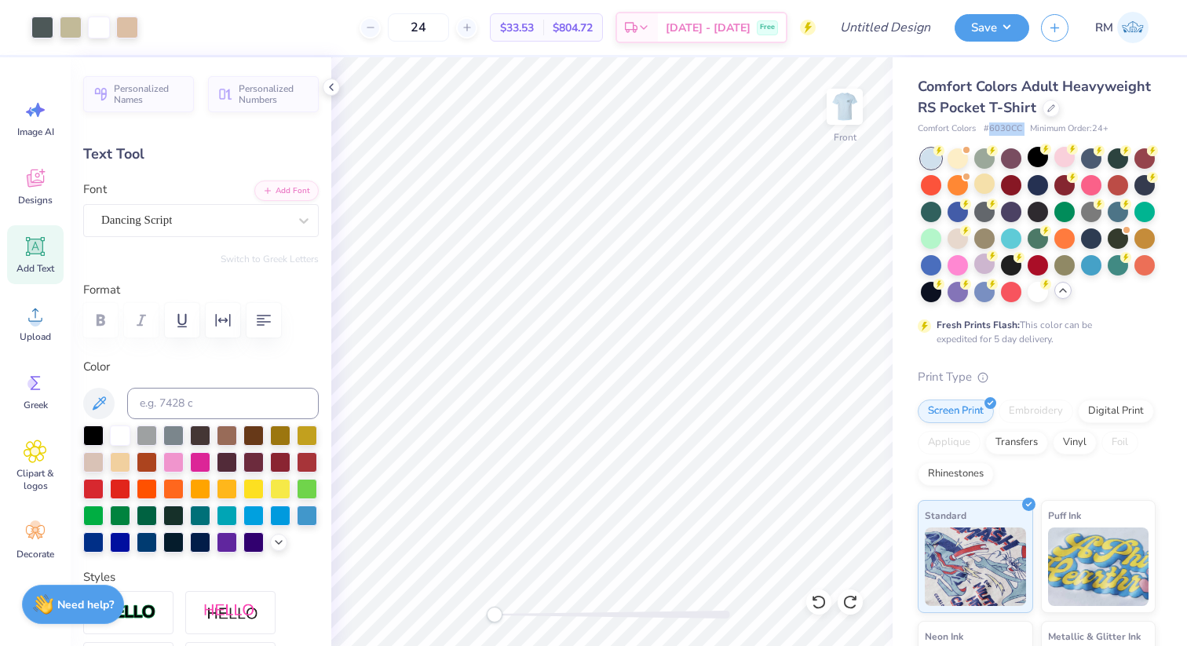
click at [1004, 127] on span "# 6030CC" at bounding box center [1003, 129] width 38 height 13
click at [35, 26] on div at bounding box center [42, 26] width 22 height 22
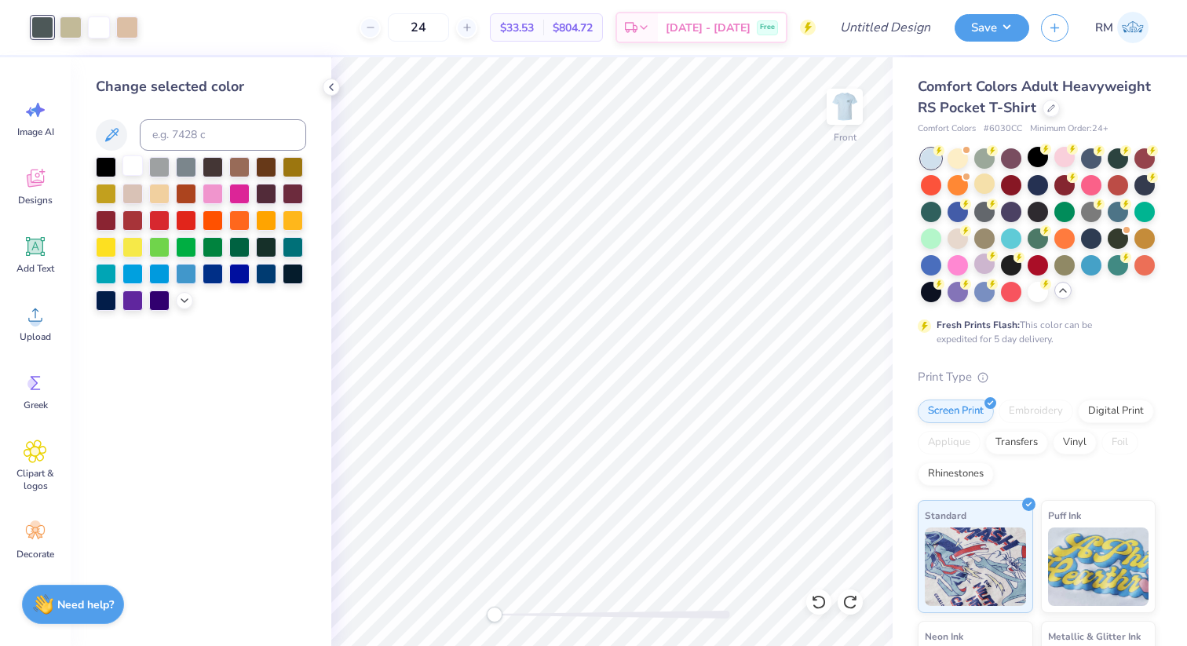
click at [128, 160] on div at bounding box center [133, 165] width 20 height 20
click at [822, 610] on div at bounding box center [818, 602] width 25 height 25
click at [73, 25] on div at bounding box center [71, 26] width 22 height 22
click at [845, 115] on img at bounding box center [845, 106] width 63 height 63
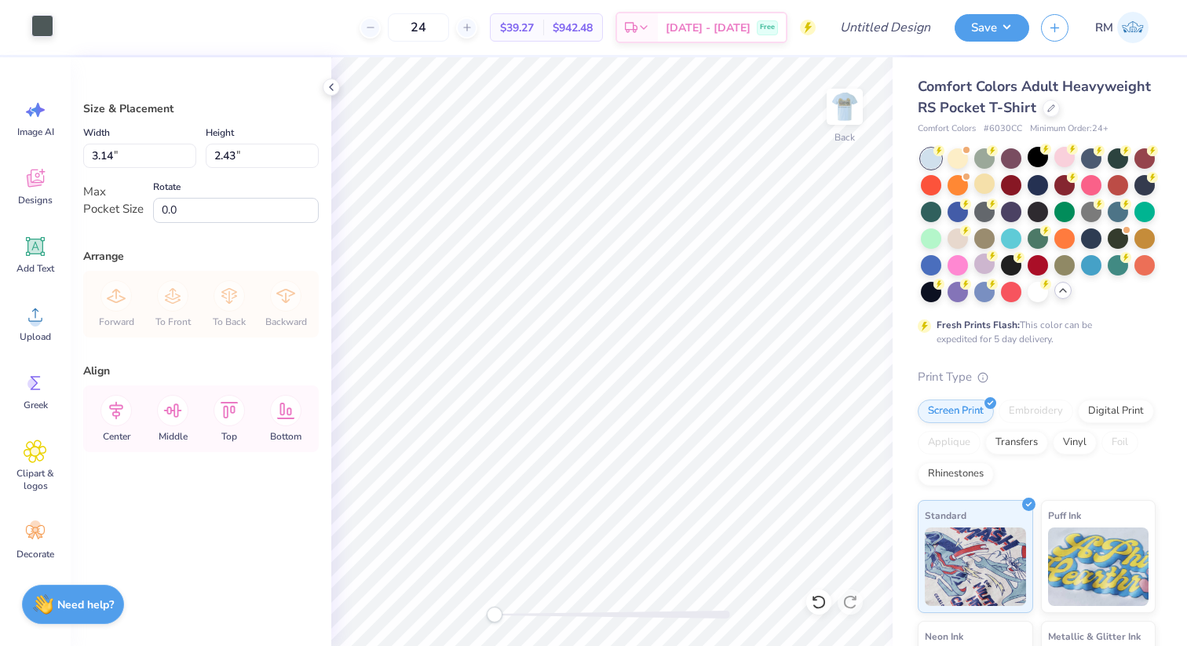
click at [42, 34] on div at bounding box center [42, 26] width 22 height 22
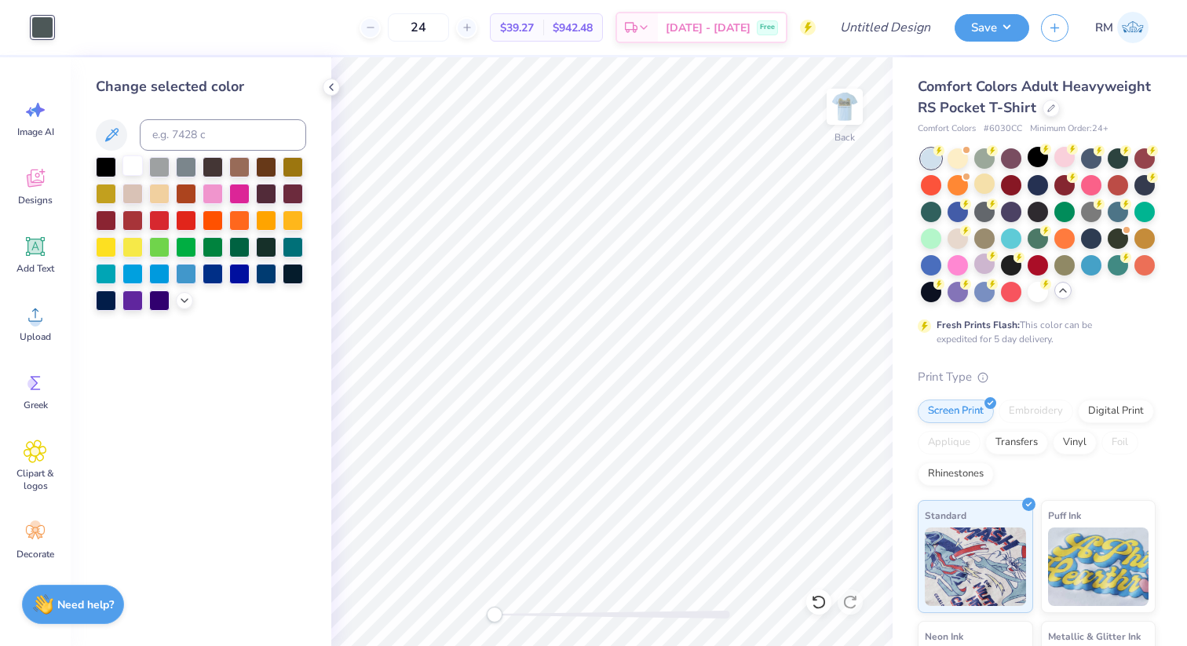
click at [136, 166] on div at bounding box center [133, 165] width 20 height 20
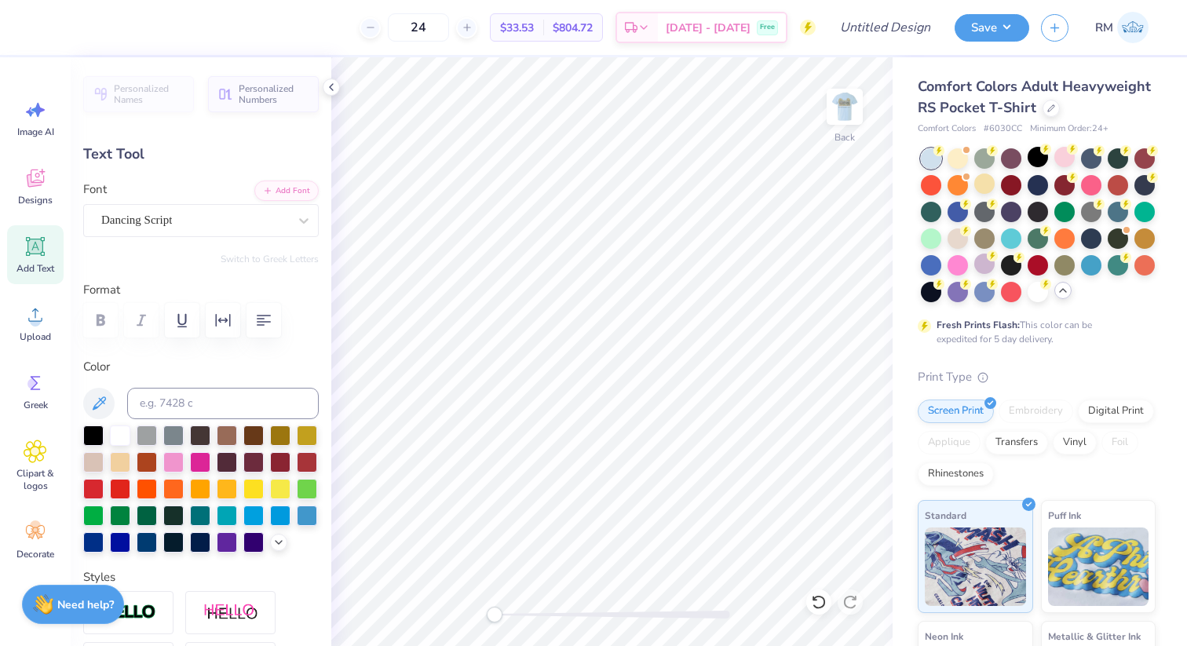
click at [93, 316] on div at bounding box center [201, 320] width 236 height 35
click at [326, 86] on icon at bounding box center [331, 87] width 13 height 13
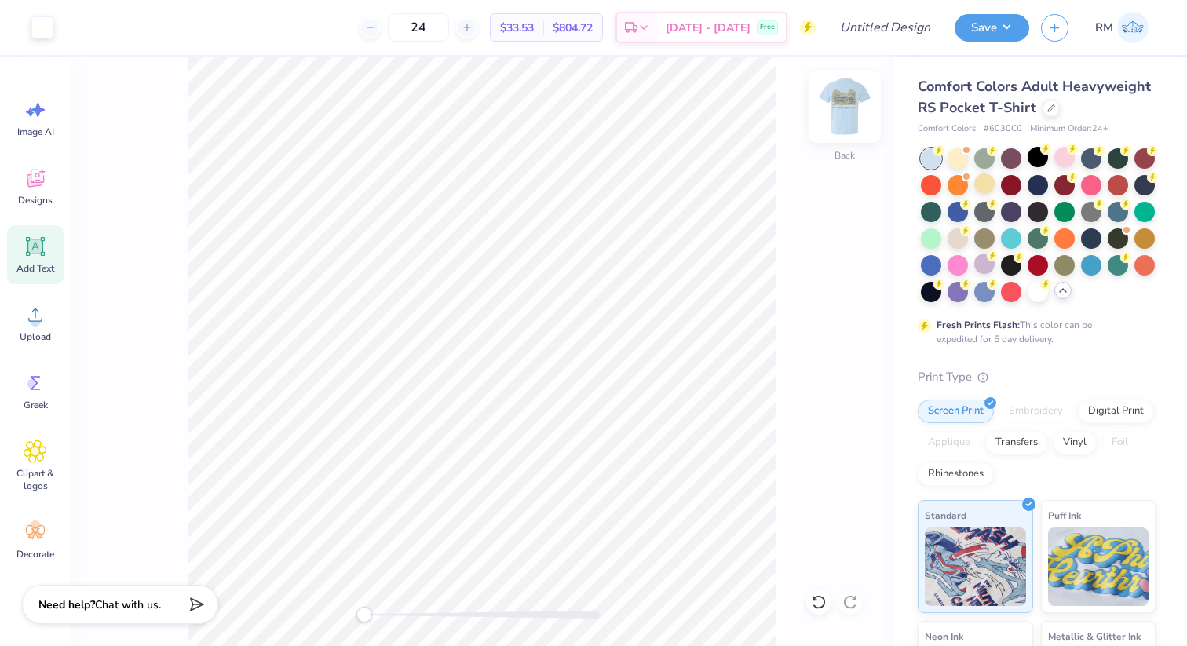
click at [861, 97] on img at bounding box center [845, 106] width 63 height 63
click at [989, 160] on div at bounding box center [985, 157] width 20 height 20
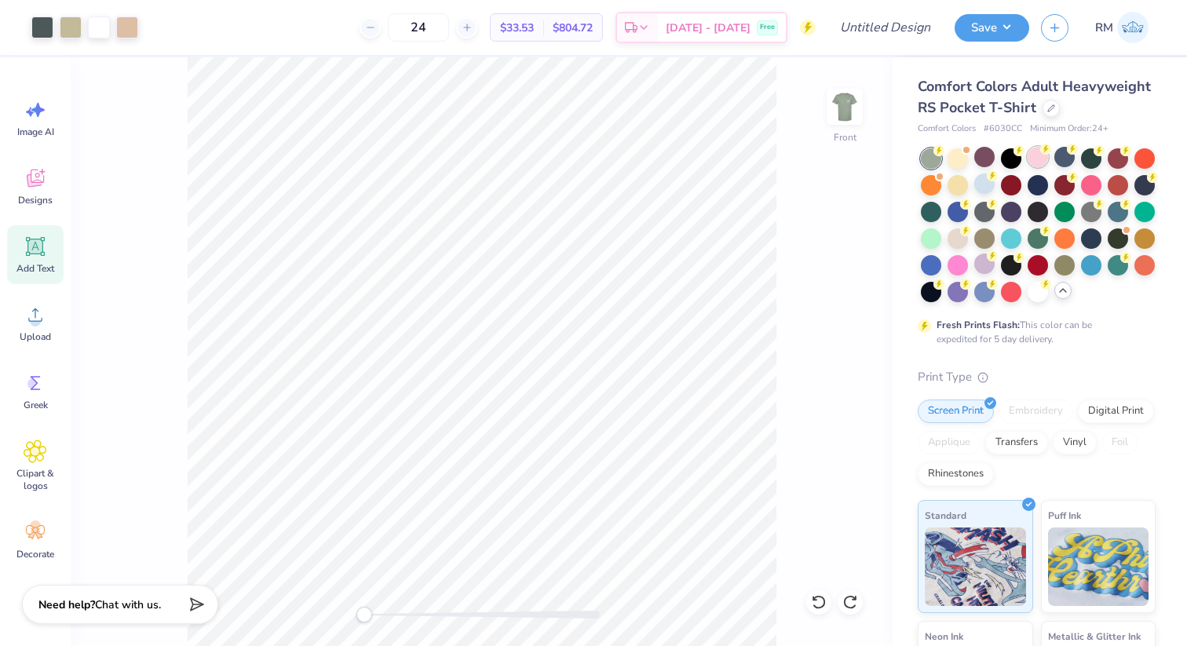
click at [1043, 151] on circle at bounding box center [1046, 149] width 11 height 11
click at [847, 112] on img at bounding box center [845, 106] width 63 height 63
click at [851, 123] on img at bounding box center [845, 106] width 63 height 63
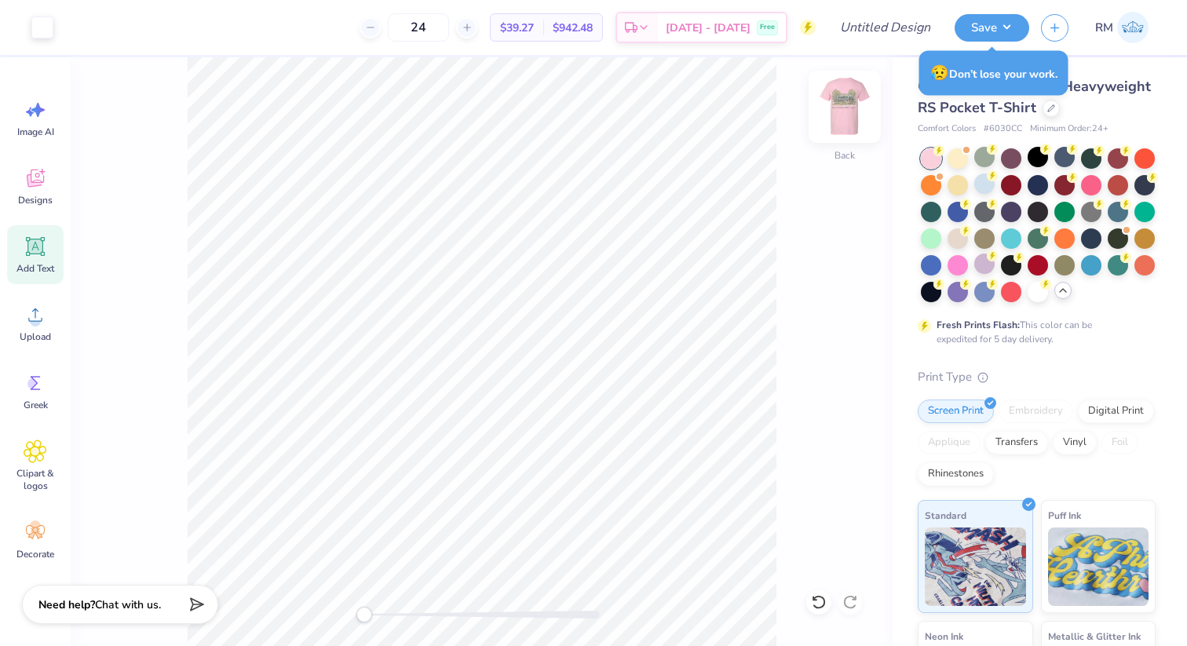
click at [834, 95] on img at bounding box center [845, 106] width 63 height 63
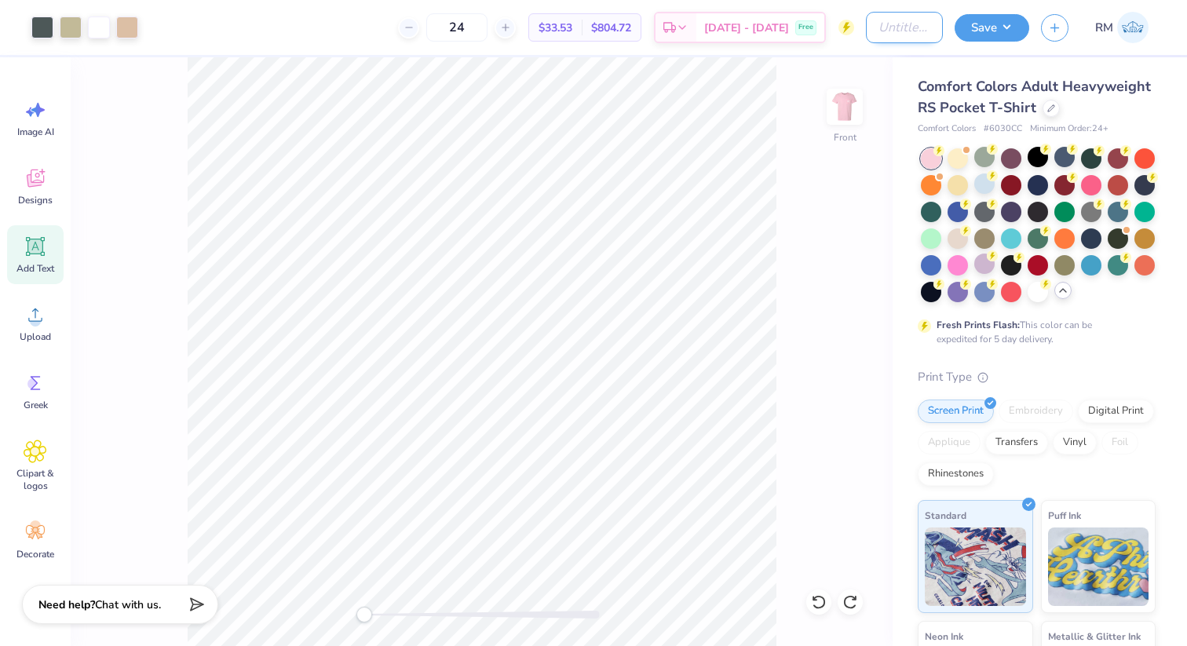
click at [877, 29] on input "Design Title" at bounding box center [904, 27] width 77 height 31
type input "dg nm retreat 2025"
click at [1001, 43] on div "Save RM" at bounding box center [1071, 27] width 232 height 55
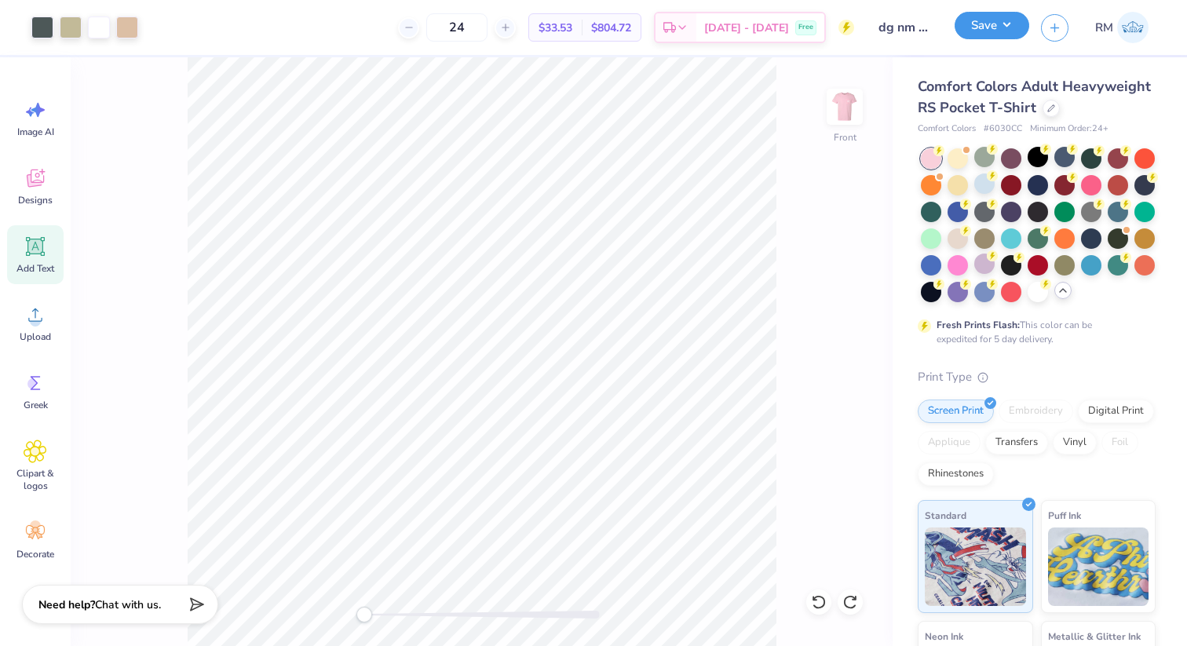
click at [1000, 33] on button "Save" at bounding box center [992, 25] width 75 height 27
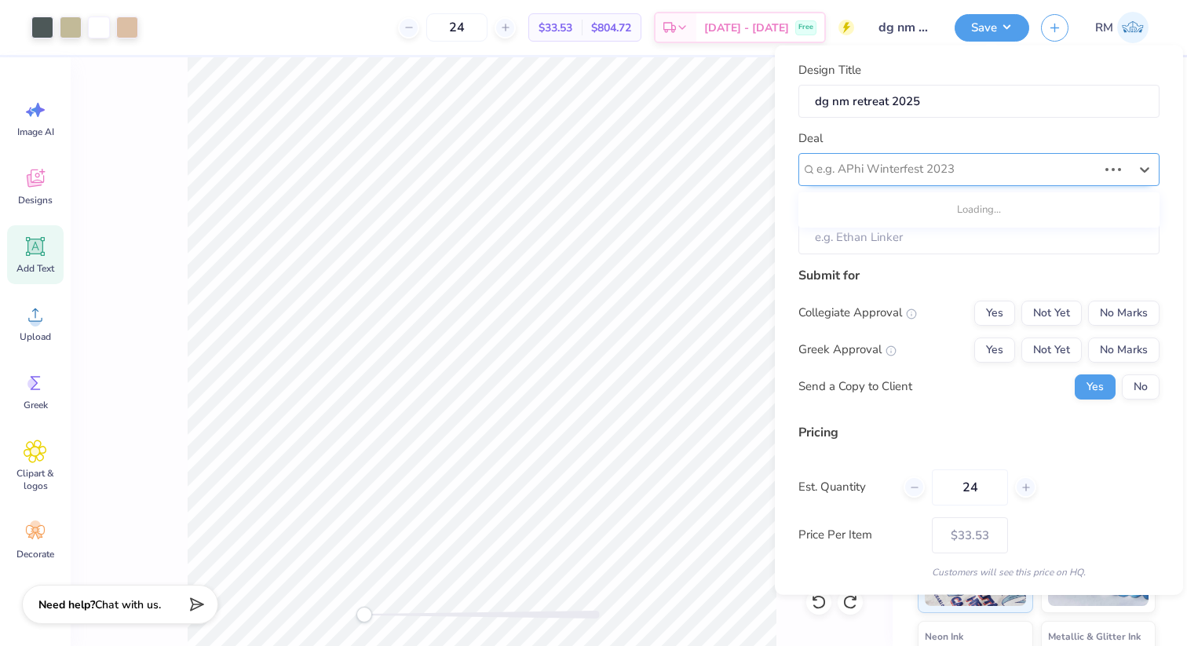
click at [942, 181] on div "e.g. APhi Winterfest 2023" at bounding box center [979, 168] width 361 height 33
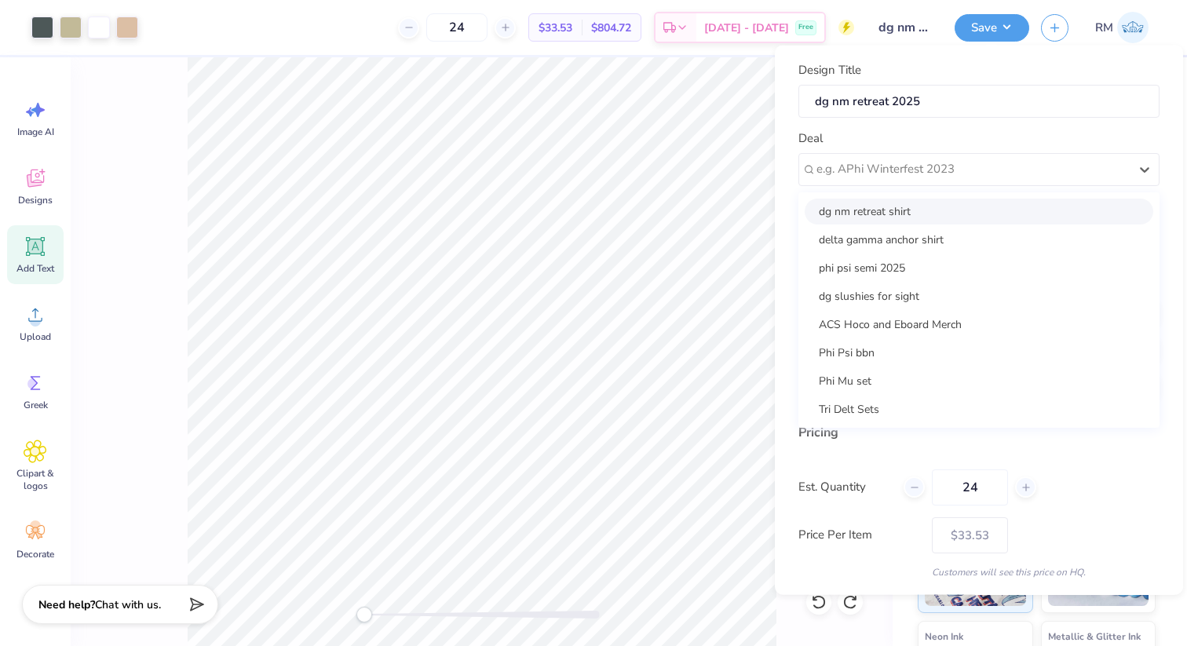
click at [934, 207] on div "dg nm retreat shirt" at bounding box center [979, 211] width 349 height 26
type input "[PERSON_NAME]"
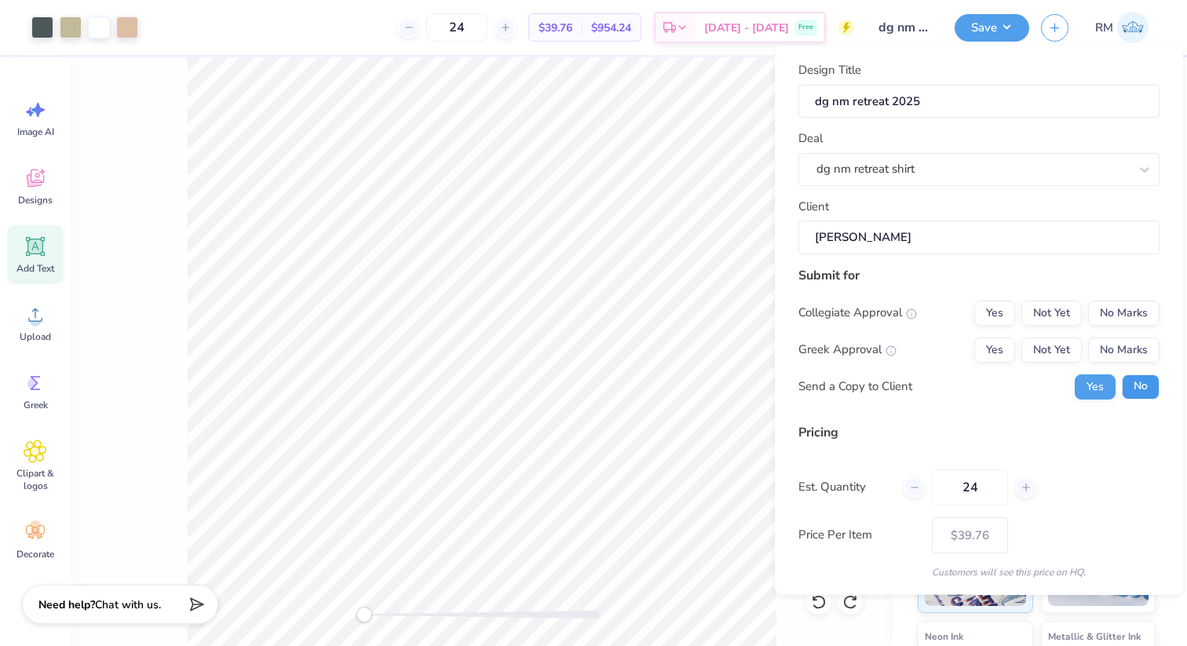
click at [1132, 382] on button "No" at bounding box center [1141, 386] width 38 height 25
click at [1064, 353] on button "Not Yet" at bounding box center [1052, 349] width 60 height 25
click at [1117, 309] on button "No Marks" at bounding box center [1123, 312] width 71 height 25
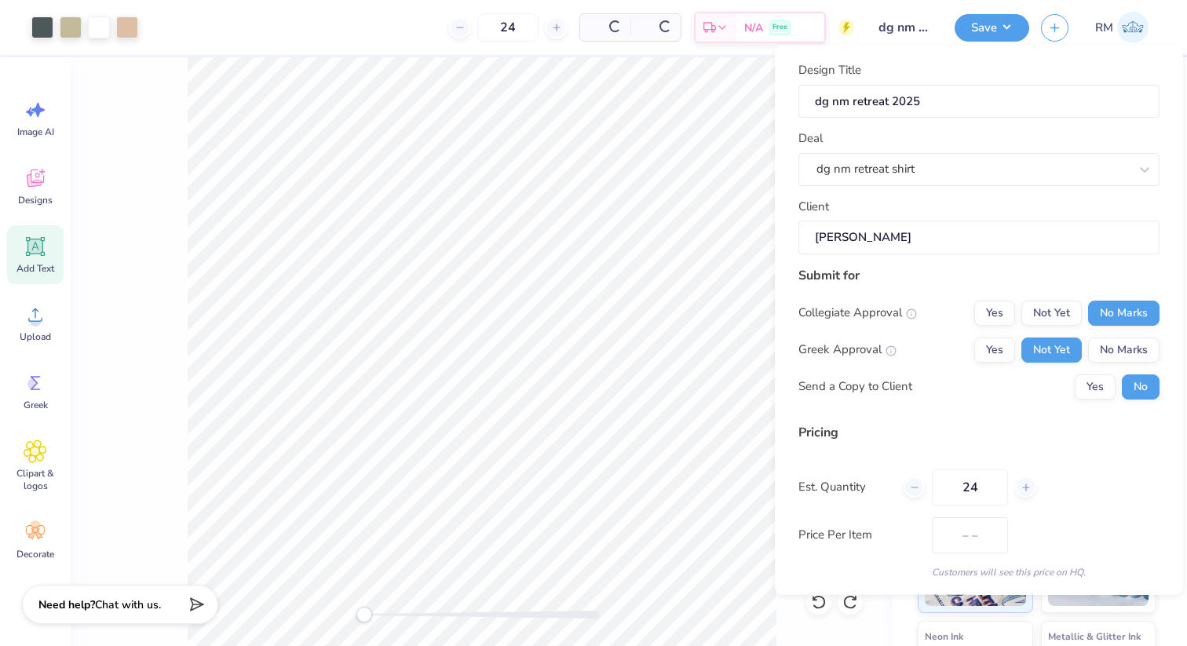
type input "$39.76"
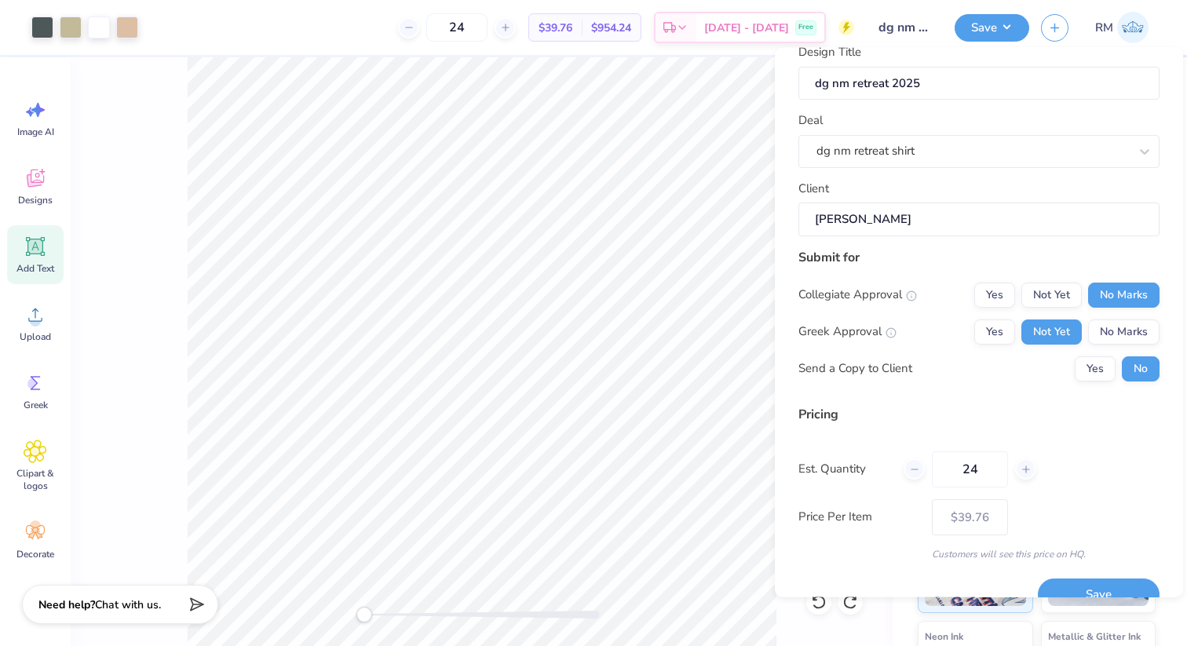
scroll to position [49, 0]
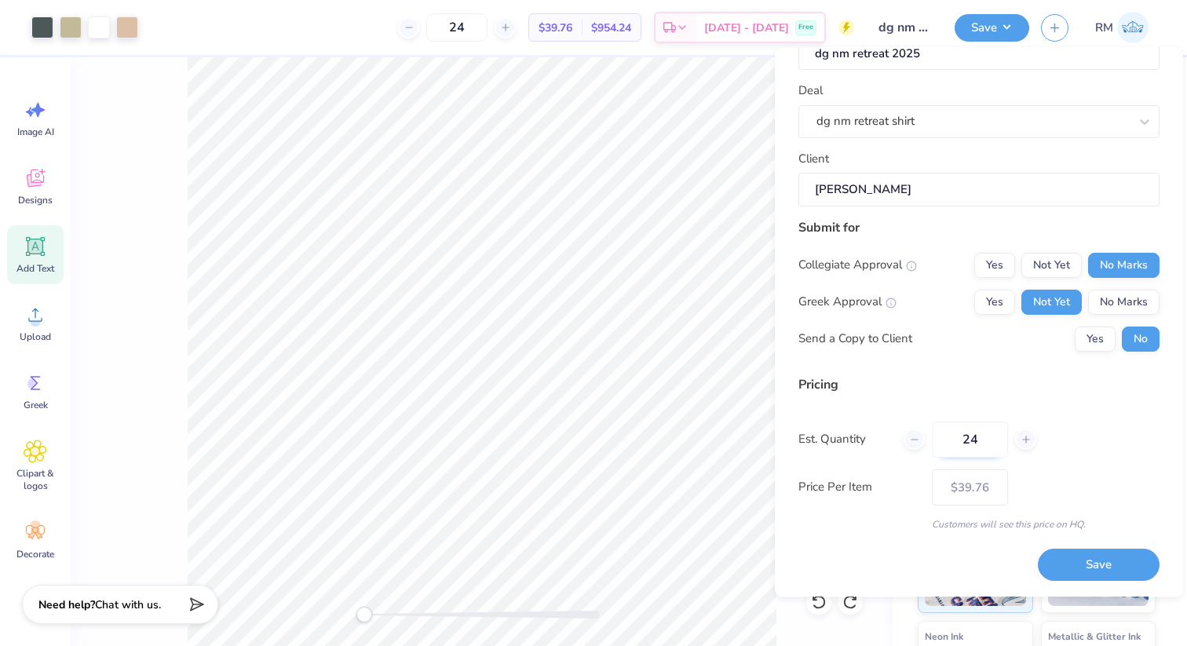
click at [996, 438] on input "24" at bounding box center [970, 440] width 76 height 36
drag, startPoint x: 996, startPoint y: 438, endPoint x: 927, endPoint y: 438, distance: 68.3
click at [927, 438] on div "24" at bounding box center [970, 440] width 133 height 36
type input "36"
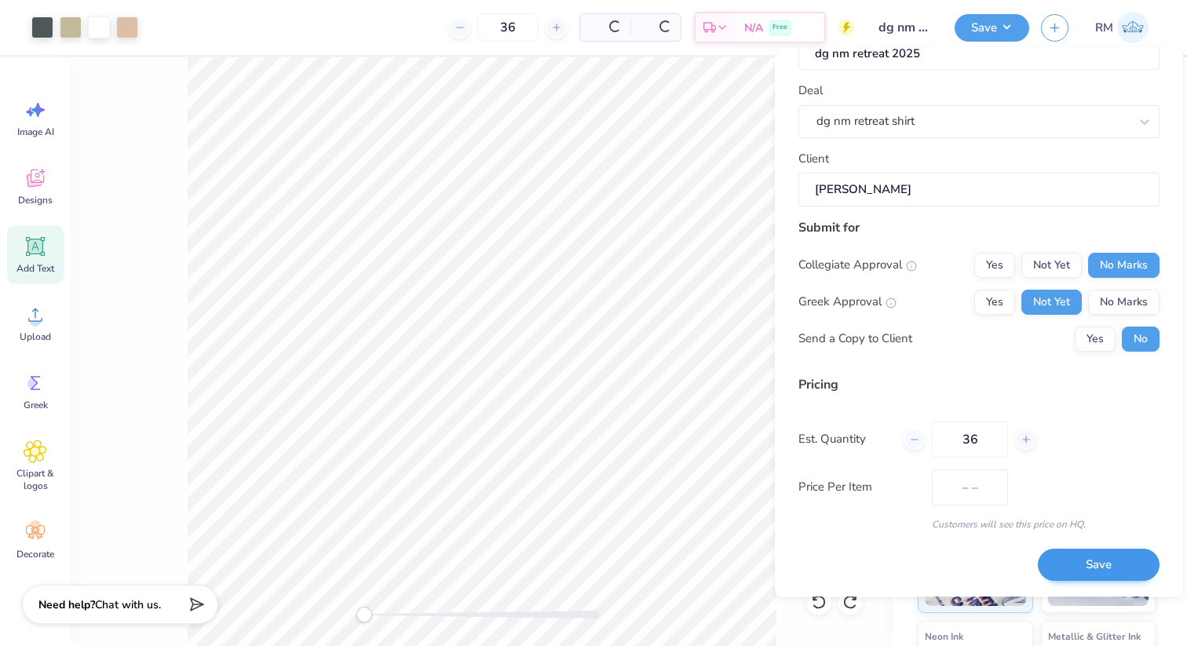
type input "$34.65"
type input "36"
click at [1125, 564] on button "Save" at bounding box center [1099, 566] width 122 height 32
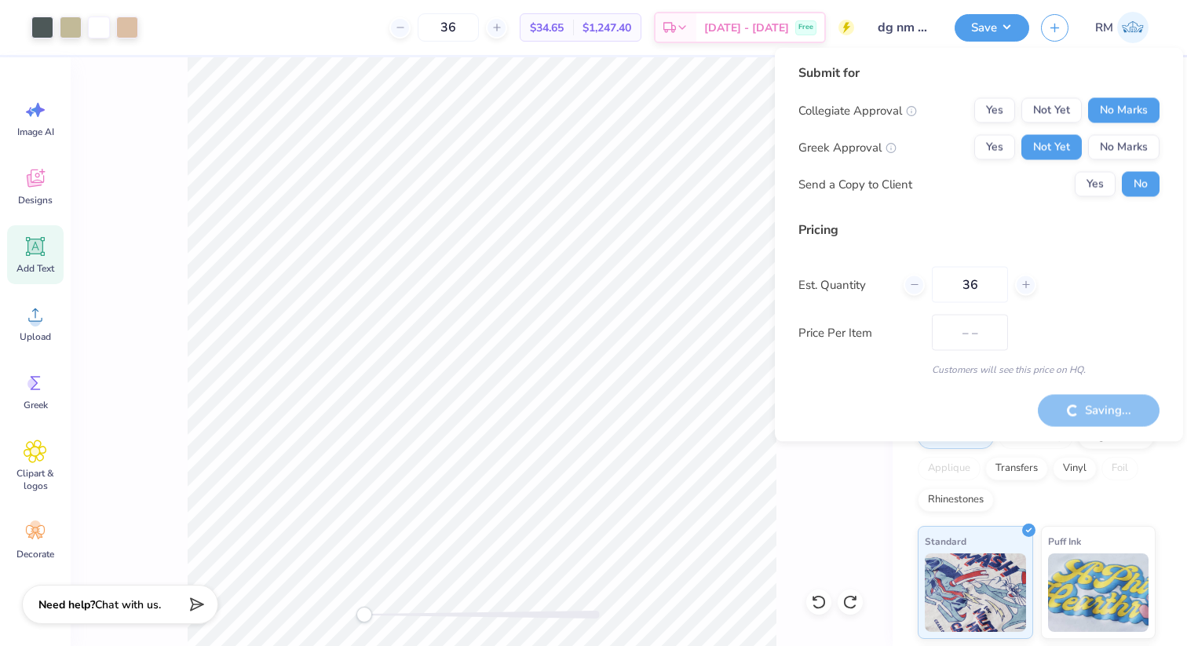
type input "$34.65"
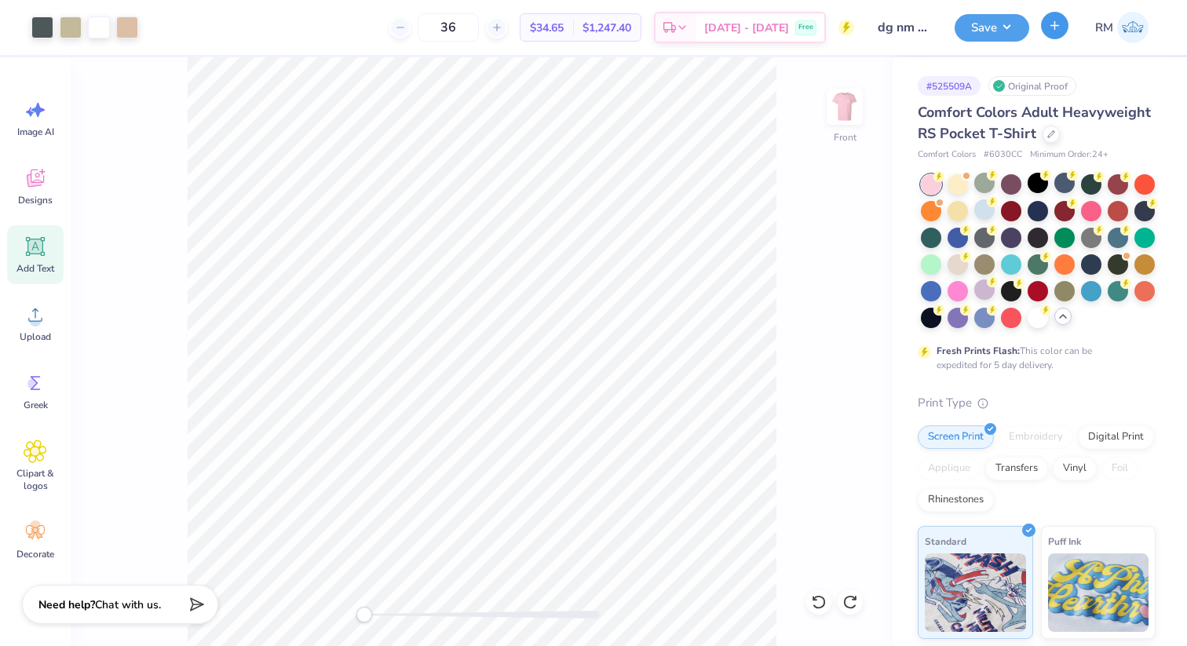
click at [1056, 29] on icon "button" at bounding box center [1054, 25] width 13 height 13
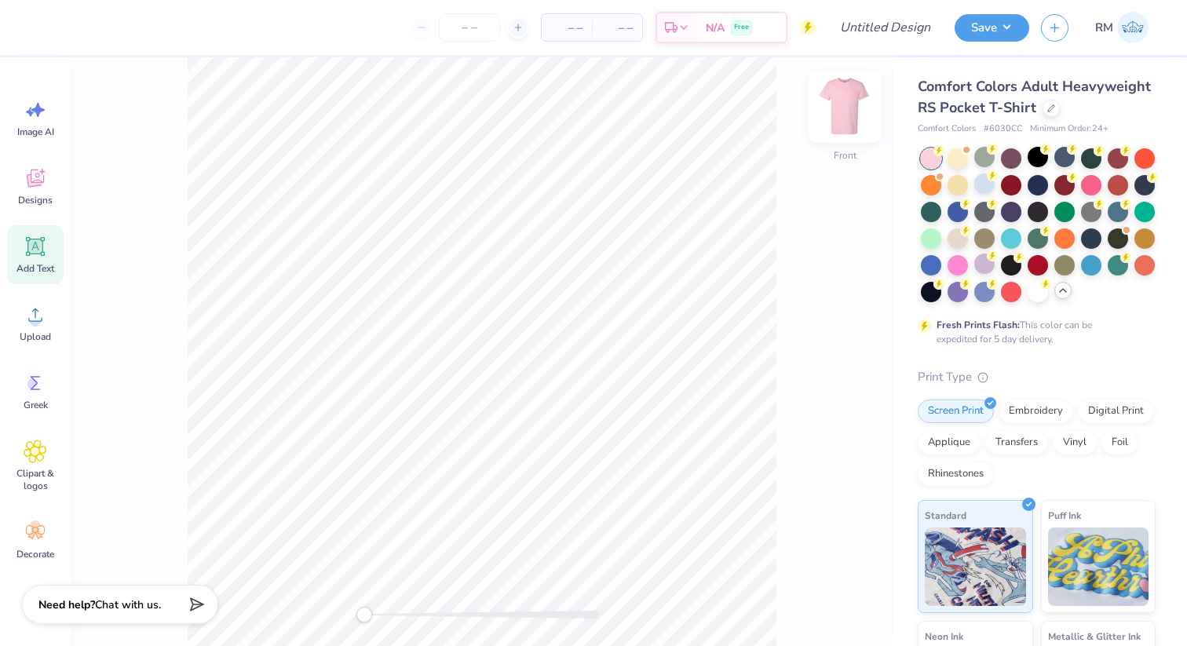
click at [834, 120] on img at bounding box center [845, 106] width 63 height 63
click at [852, 124] on img at bounding box center [845, 106] width 63 height 63
click at [25, 331] on span "Upload" at bounding box center [35, 337] width 31 height 13
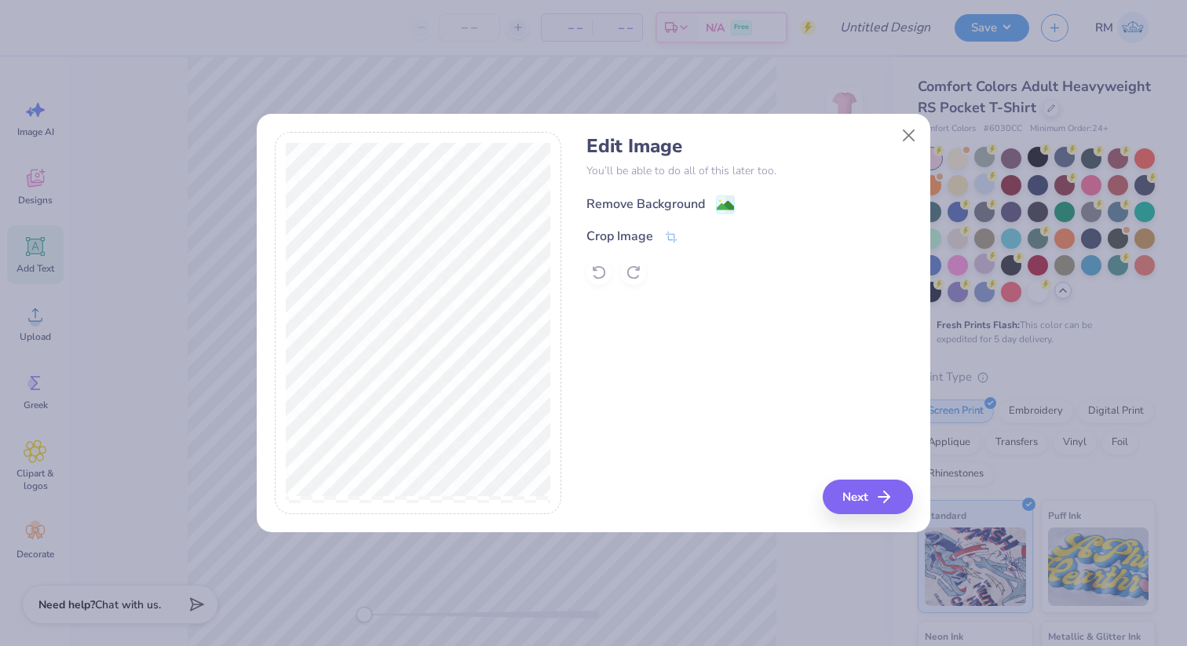
click at [732, 209] on image at bounding box center [725, 205] width 17 height 17
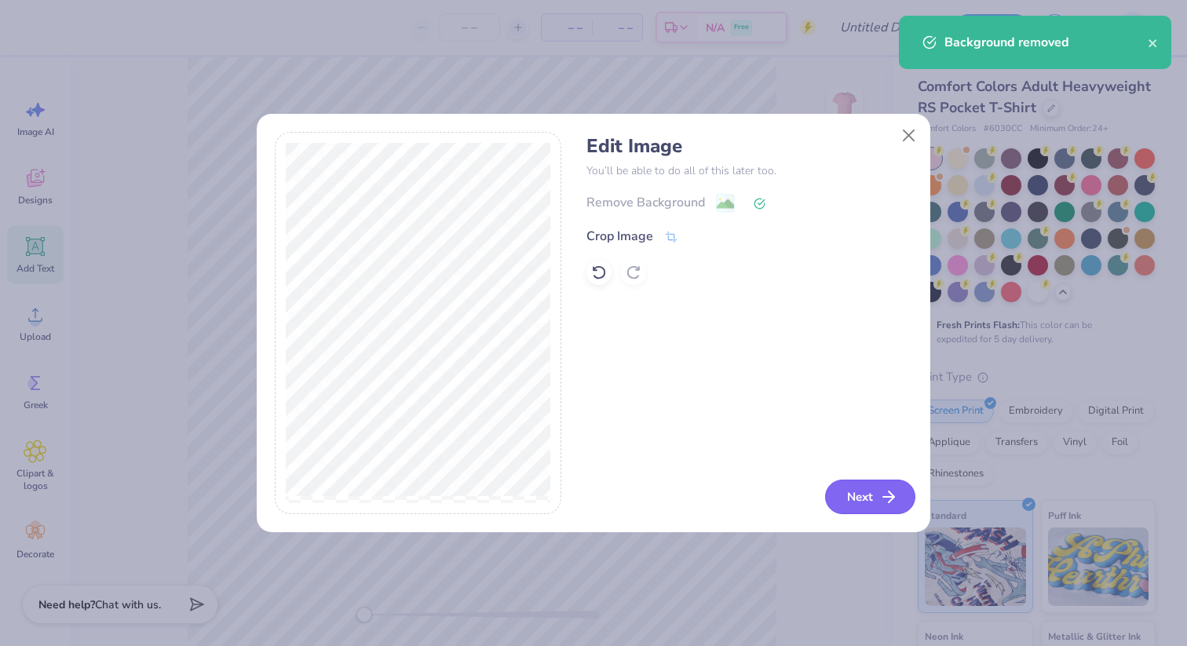
click at [872, 495] on button "Next" at bounding box center [870, 497] width 90 height 35
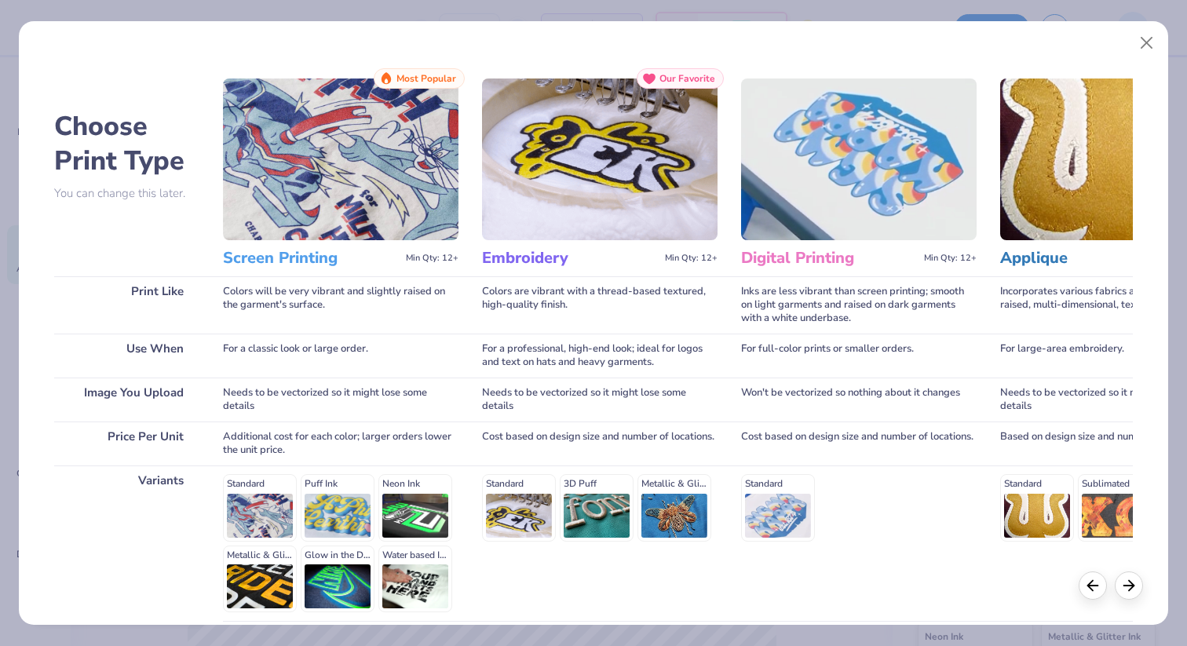
scroll to position [137, 0]
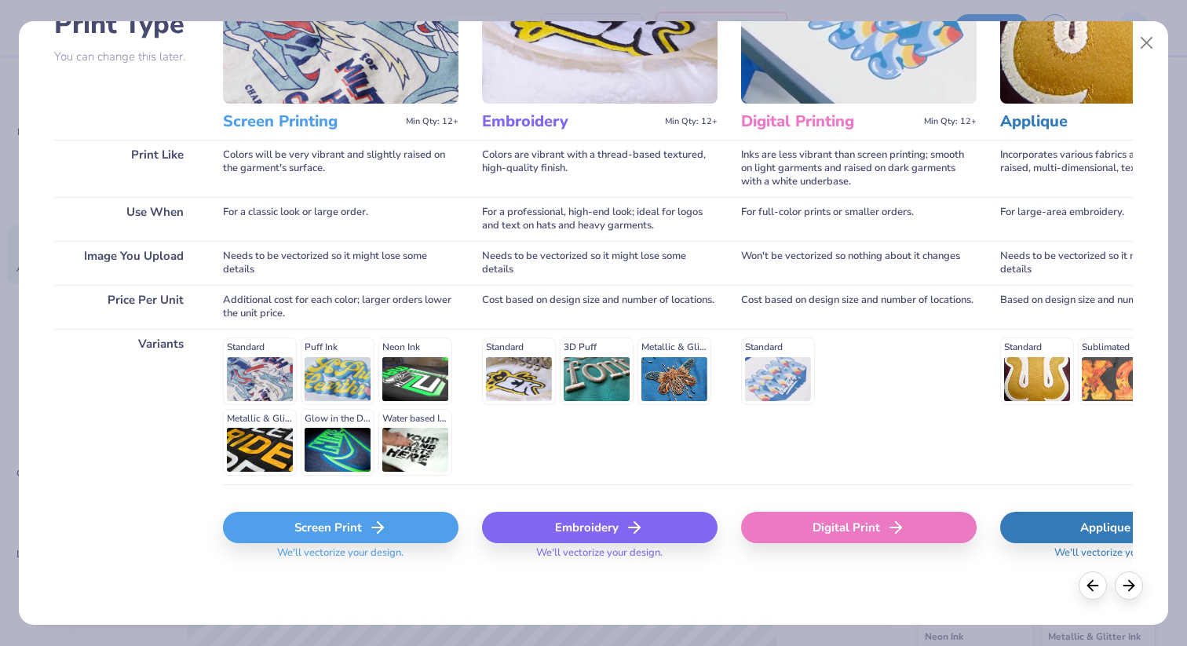
click at [356, 531] on div "Screen Print" at bounding box center [341, 527] width 236 height 31
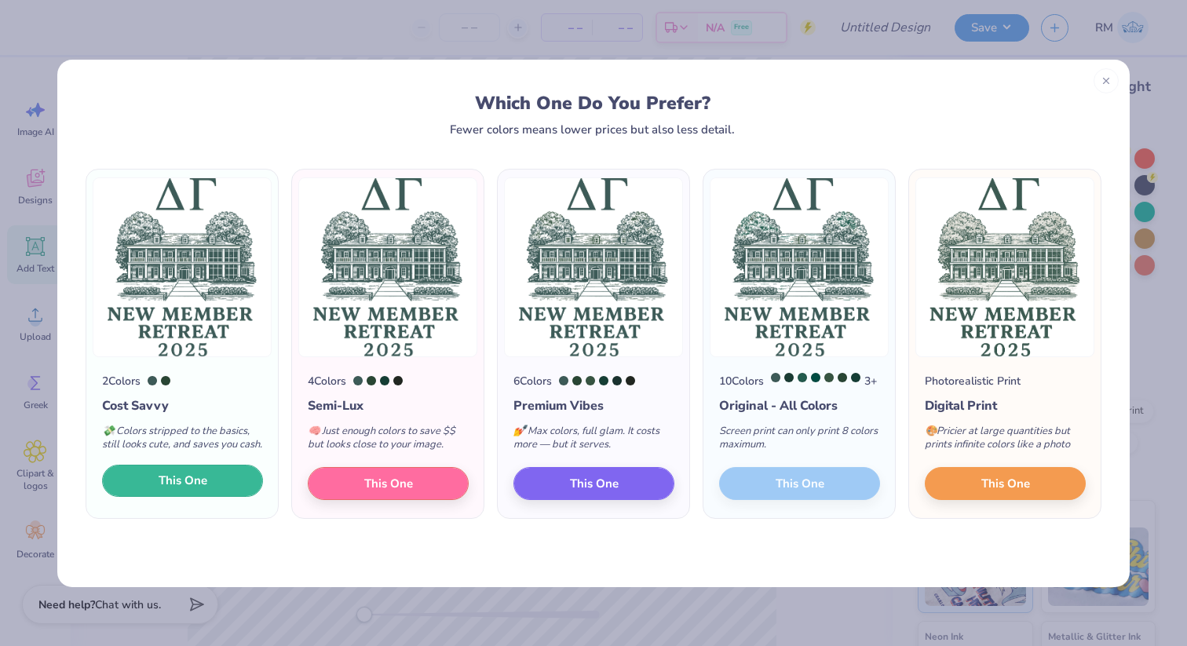
click at [226, 498] on button "This One" at bounding box center [182, 481] width 161 height 33
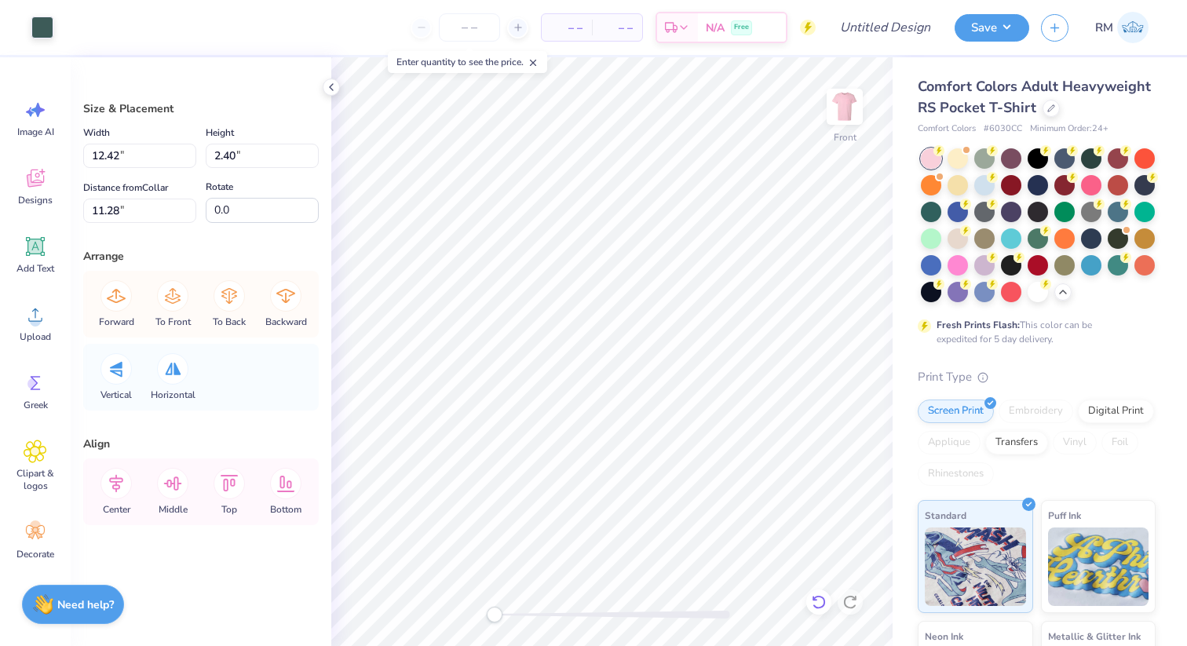
click at [815, 598] on icon at bounding box center [818, 602] width 13 height 14
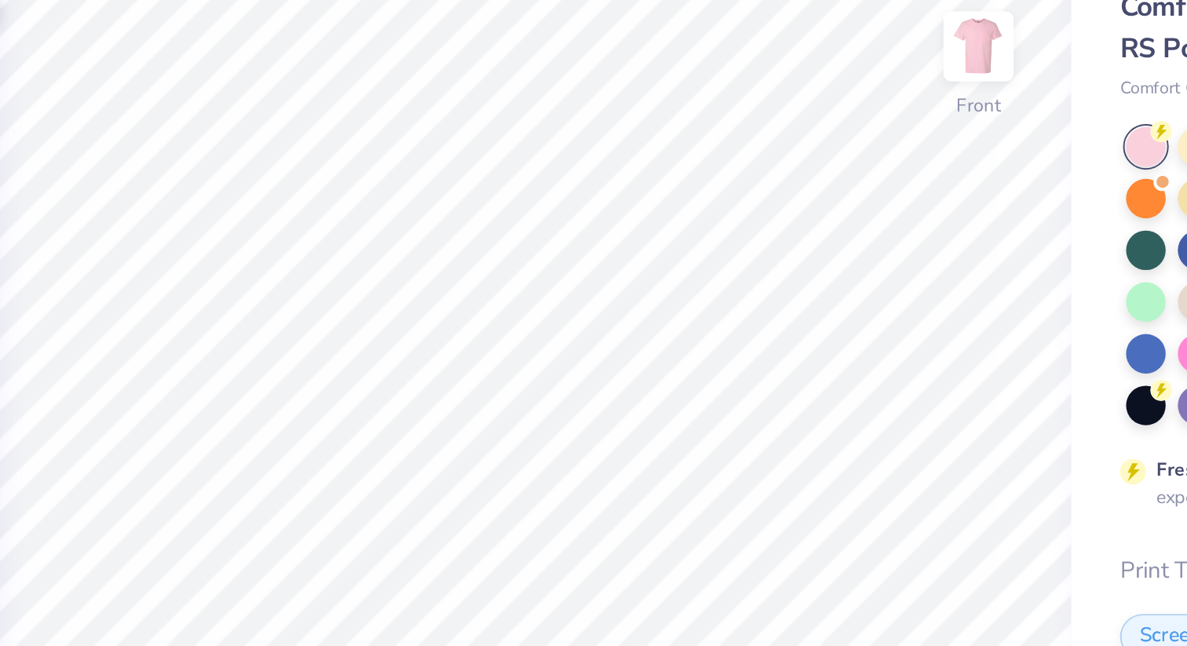
type input "7.72"
type input "4.73"
type input "6.54"
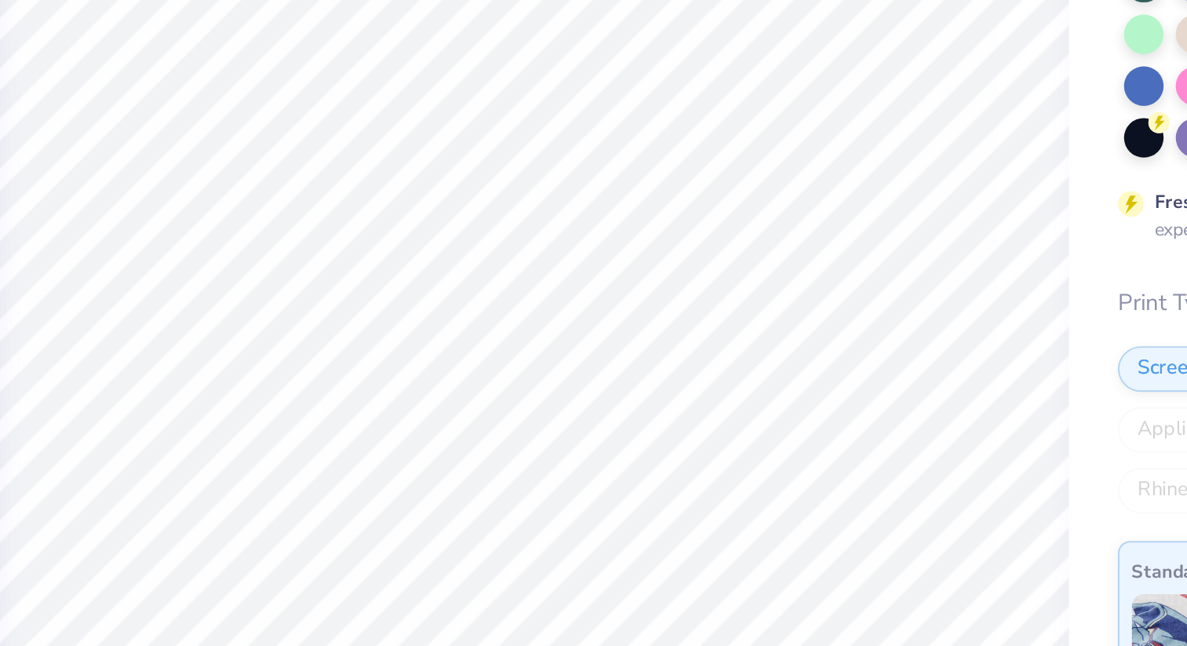
type input "2.46"
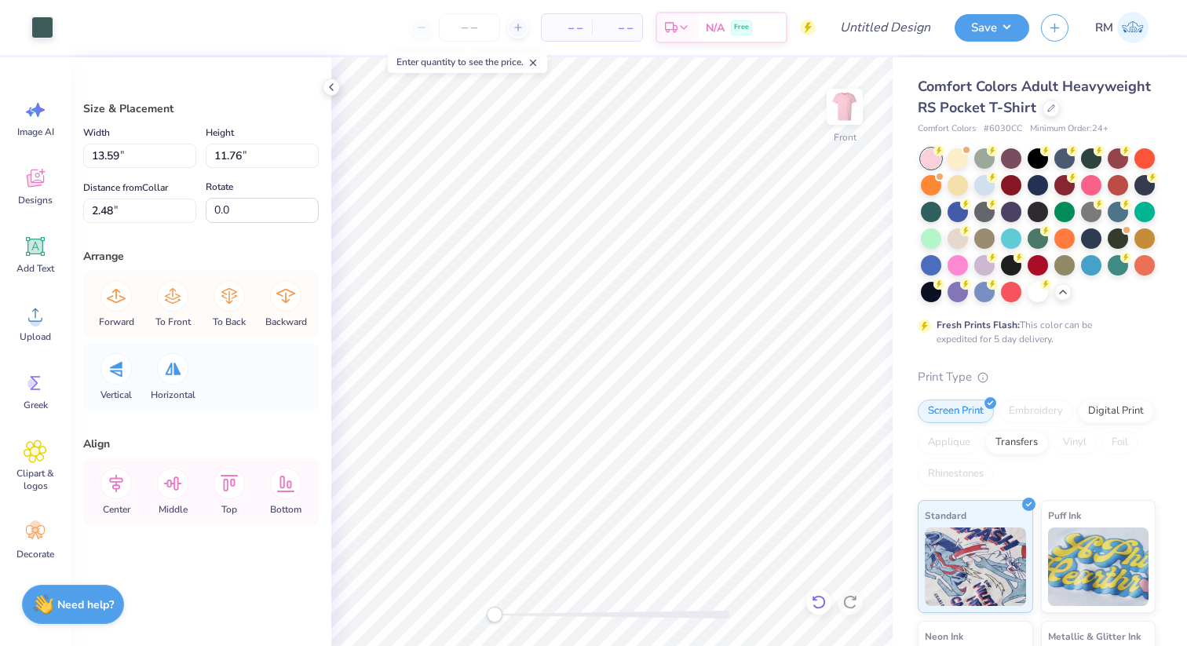
click at [818, 608] on icon at bounding box center [818, 602] width 13 height 14
click at [816, 592] on div at bounding box center [818, 602] width 25 height 25
click at [817, 598] on icon at bounding box center [819, 602] width 16 height 16
click at [818, 600] on icon at bounding box center [819, 602] width 16 height 16
type input "5.73"
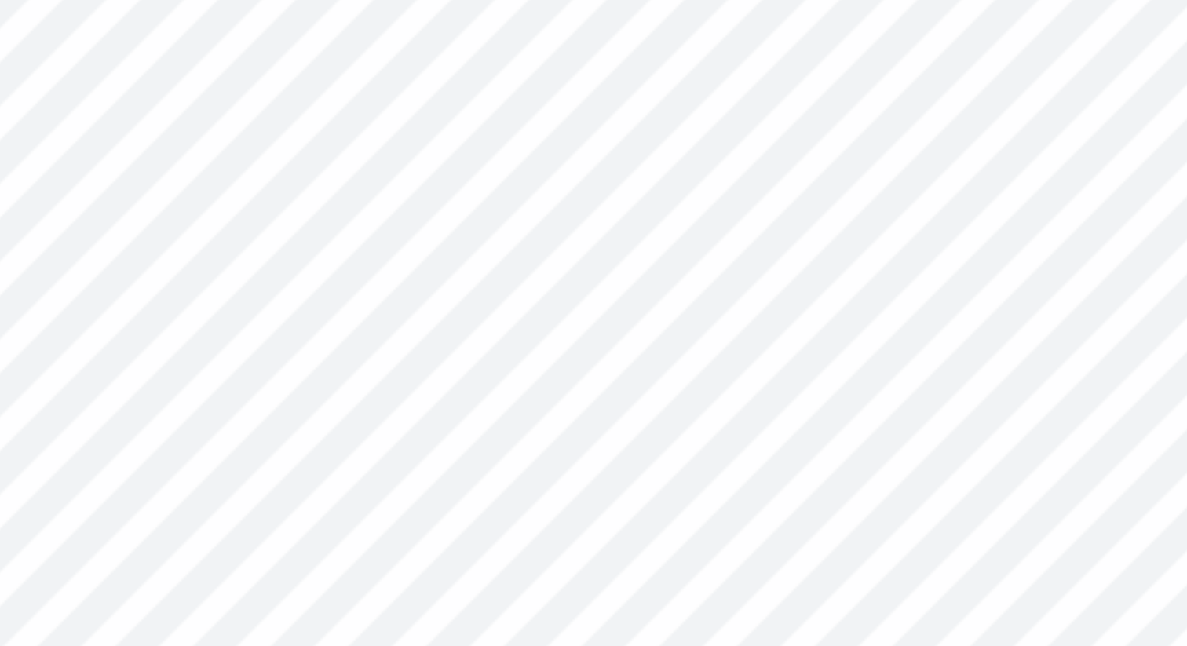
type input "5.80"
type input "3.04"
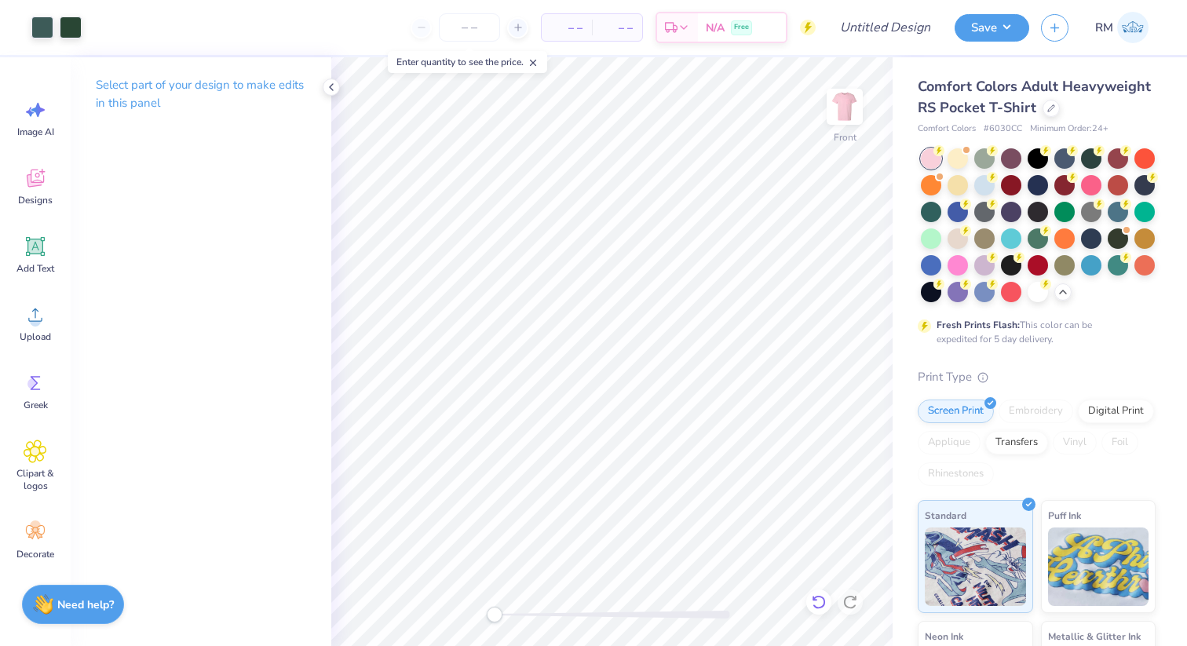
click at [819, 610] on div at bounding box center [818, 602] width 25 height 25
click at [32, 337] on span "Upload" at bounding box center [35, 337] width 31 height 13
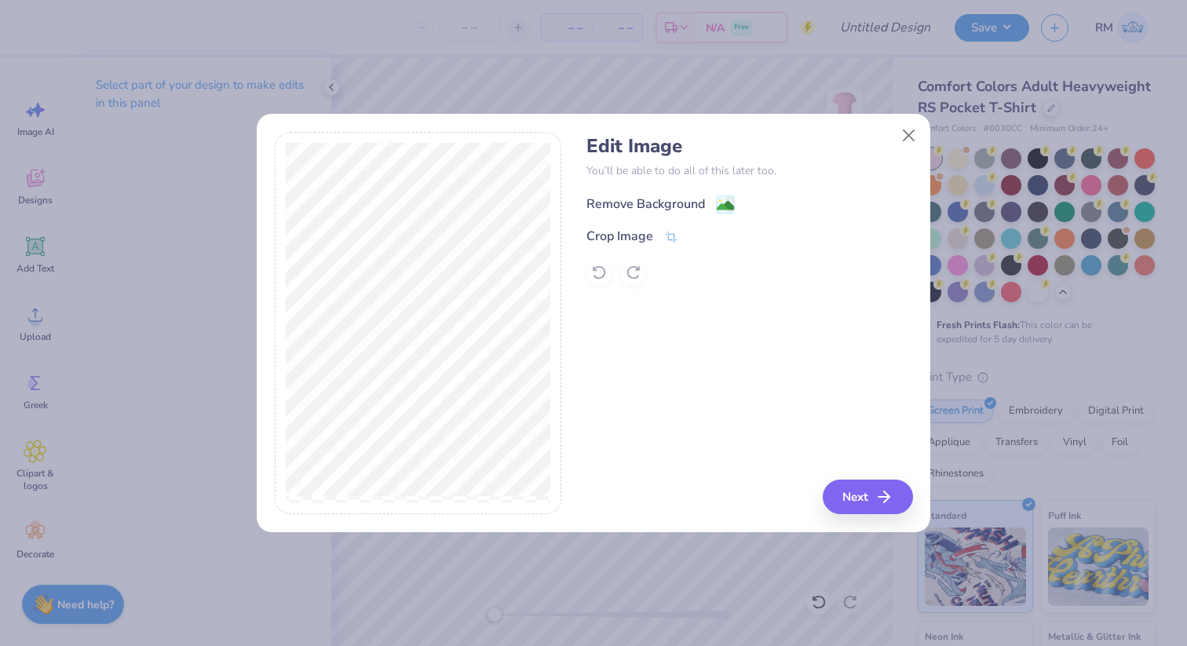
click at [722, 207] on image at bounding box center [725, 205] width 17 height 17
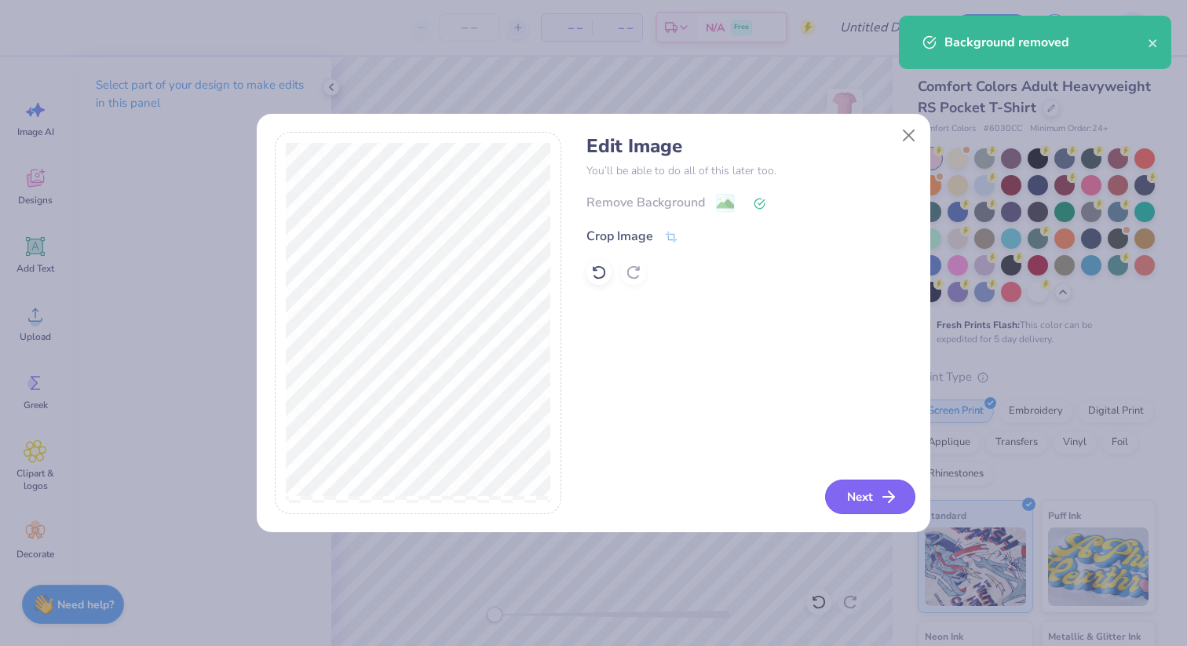
click at [870, 489] on button "Next" at bounding box center [870, 497] width 90 height 35
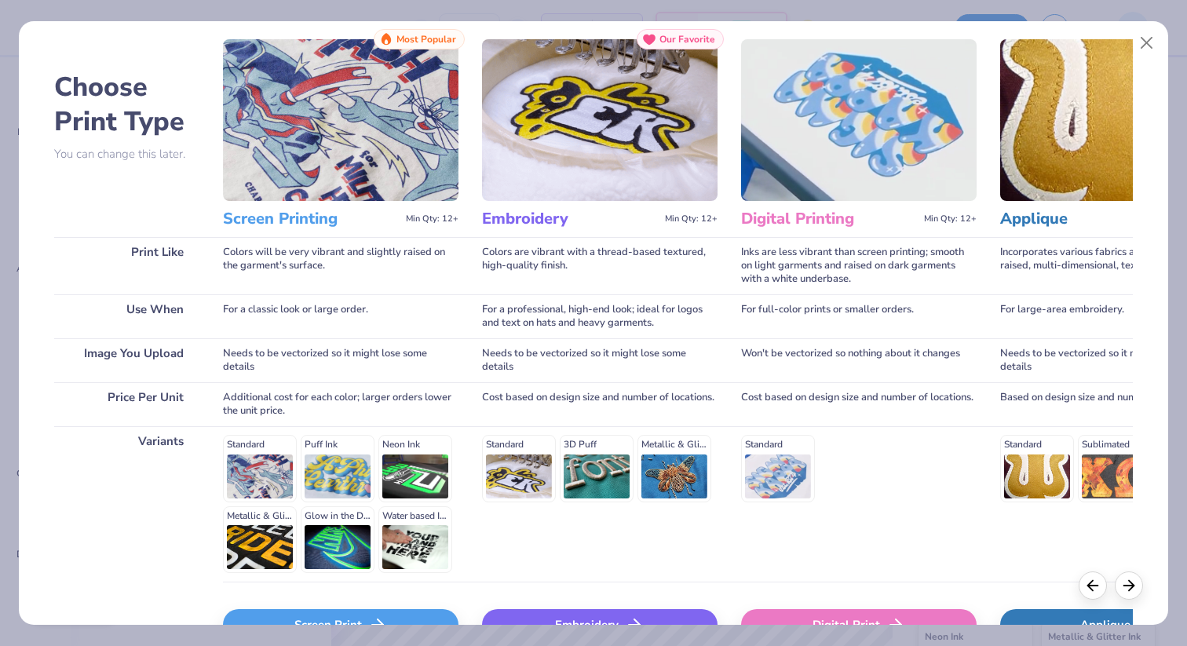
scroll to position [137, 0]
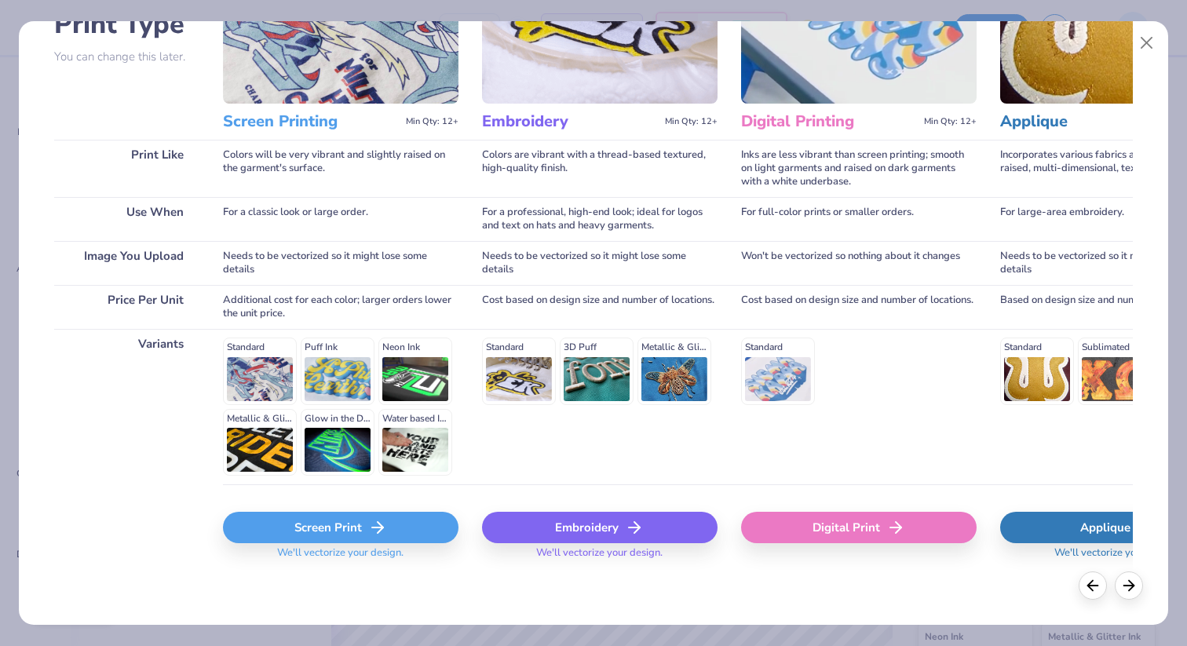
click at [345, 528] on div "Screen Print" at bounding box center [341, 527] width 236 height 31
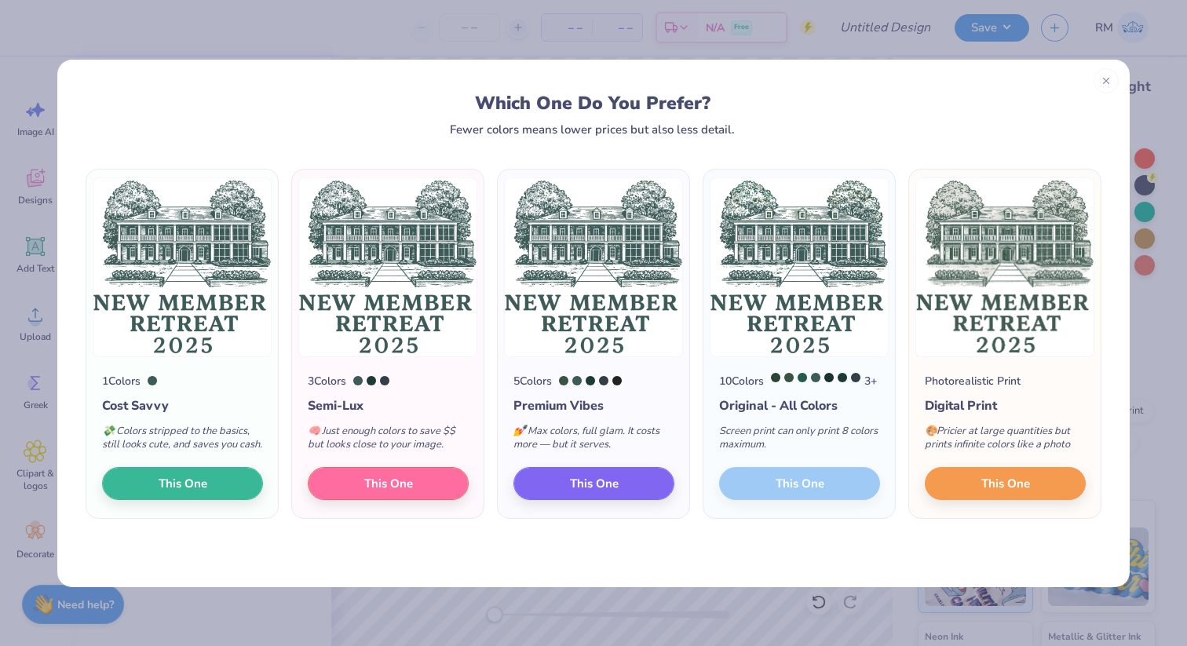
click at [209, 467] on div "💸 Colors stripped to the basics, still looks cute, and saves you cash." at bounding box center [182, 441] width 161 height 52
click at [203, 490] on span "This One" at bounding box center [183, 481] width 49 height 18
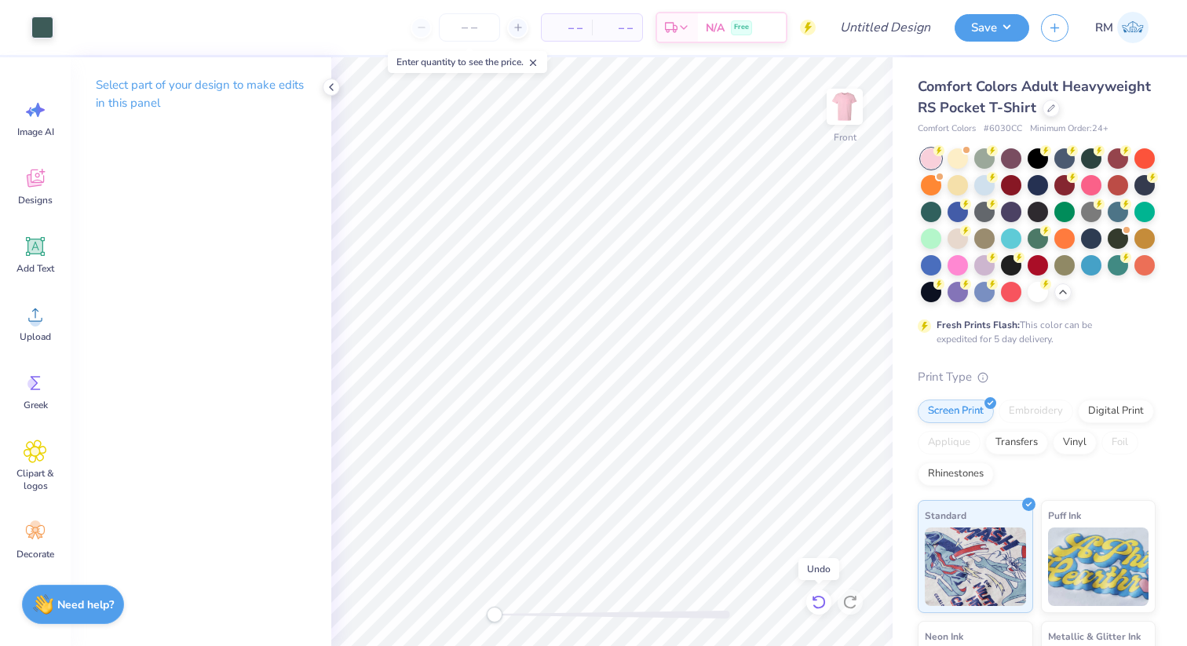
click at [820, 595] on icon at bounding box center [819, 602] width 16 height 16
click at [818, 600] on icon at bounding box center [819, 602] width 16 height 16
click at [817, 598] on icon at bounding box center [819, 602] width 16 height 16
click at [35, 255] on icon at bounding box center [36, 247] width 24 height 24
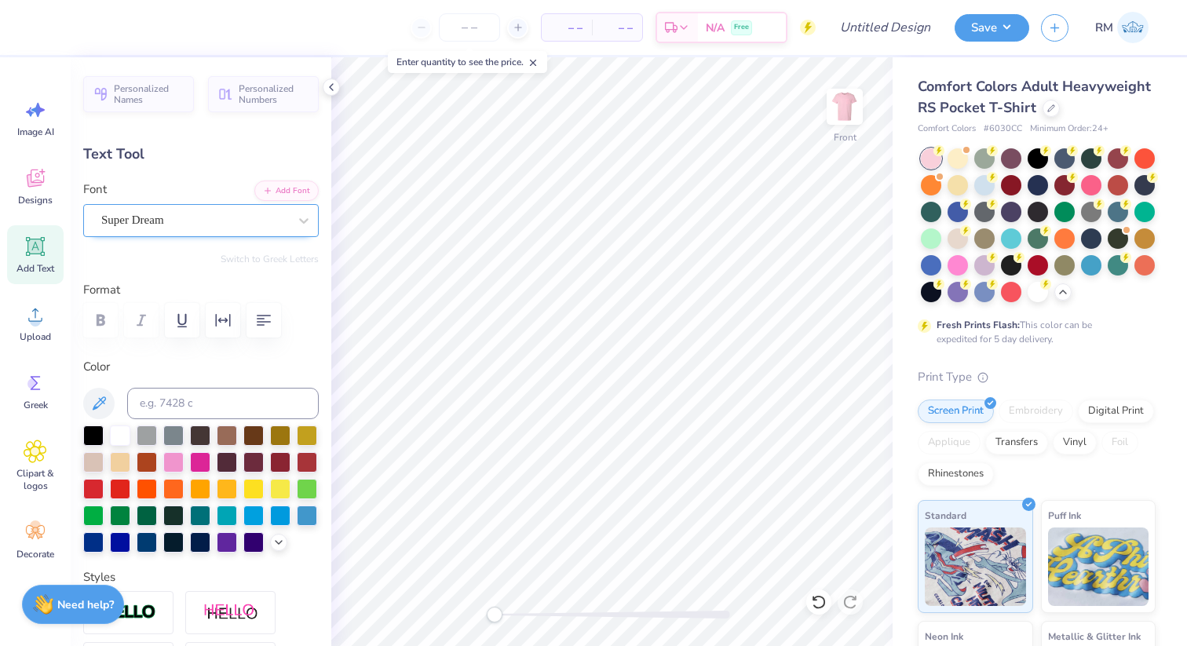
click at [267, 207] on div "Super Dream" at bounding box center [201, 220] width 236 height 33
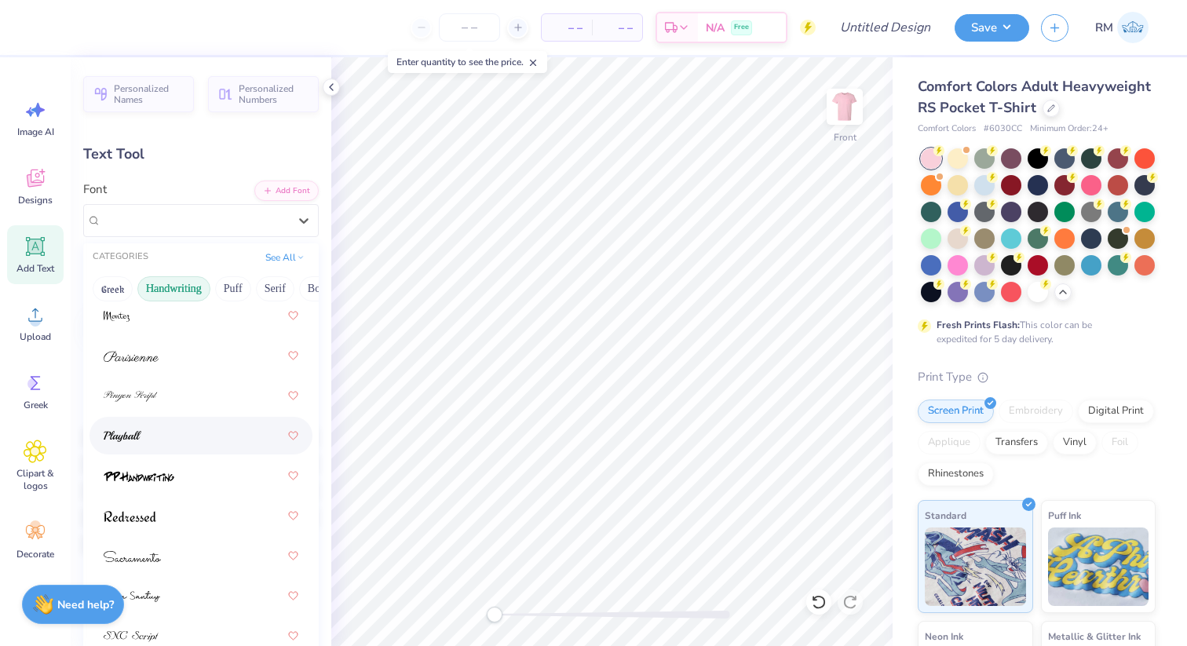
scroll to position [686, 0]
click at [170, 428] on div at bounding box center [201, 425] width 195 height 28
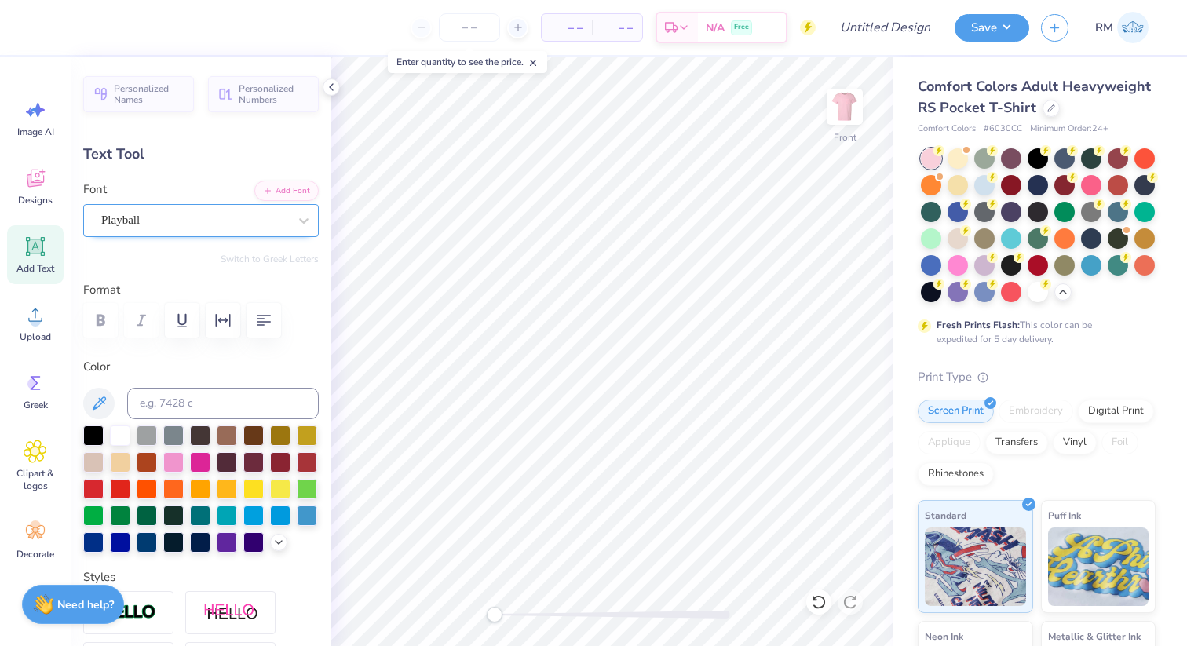
click at [197, 222] on div "Playball" at bounding box center [195, 220] width 190 height 24
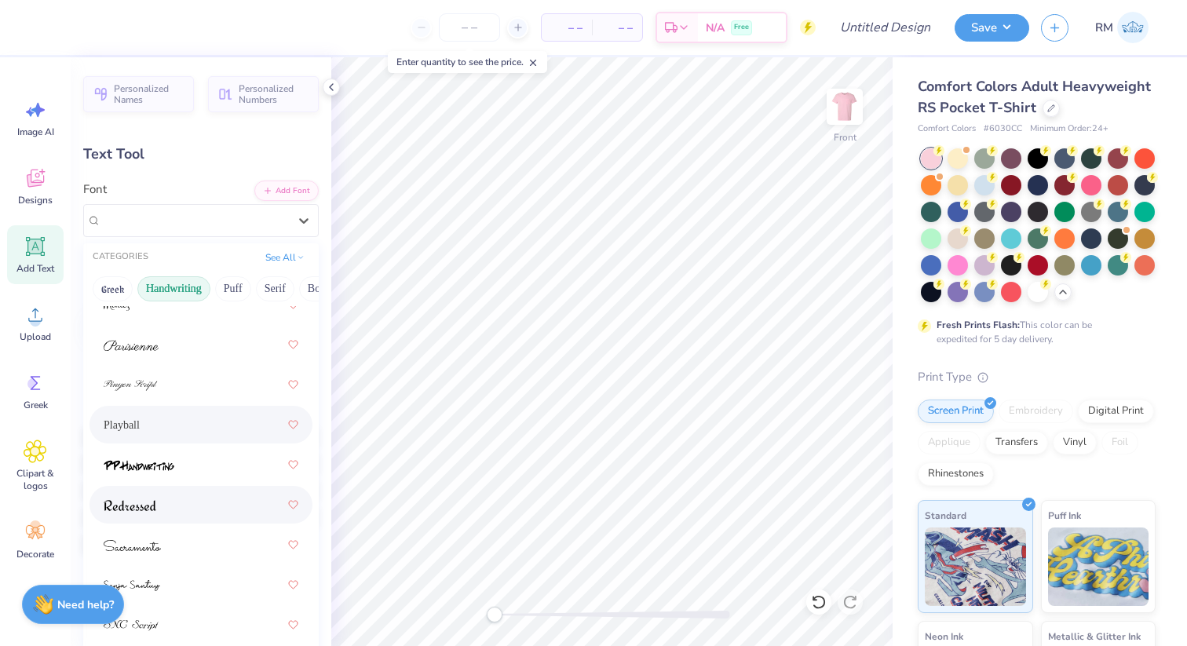
click at [188, 516] on div at bounding box center [201, 505] width 195 height 28
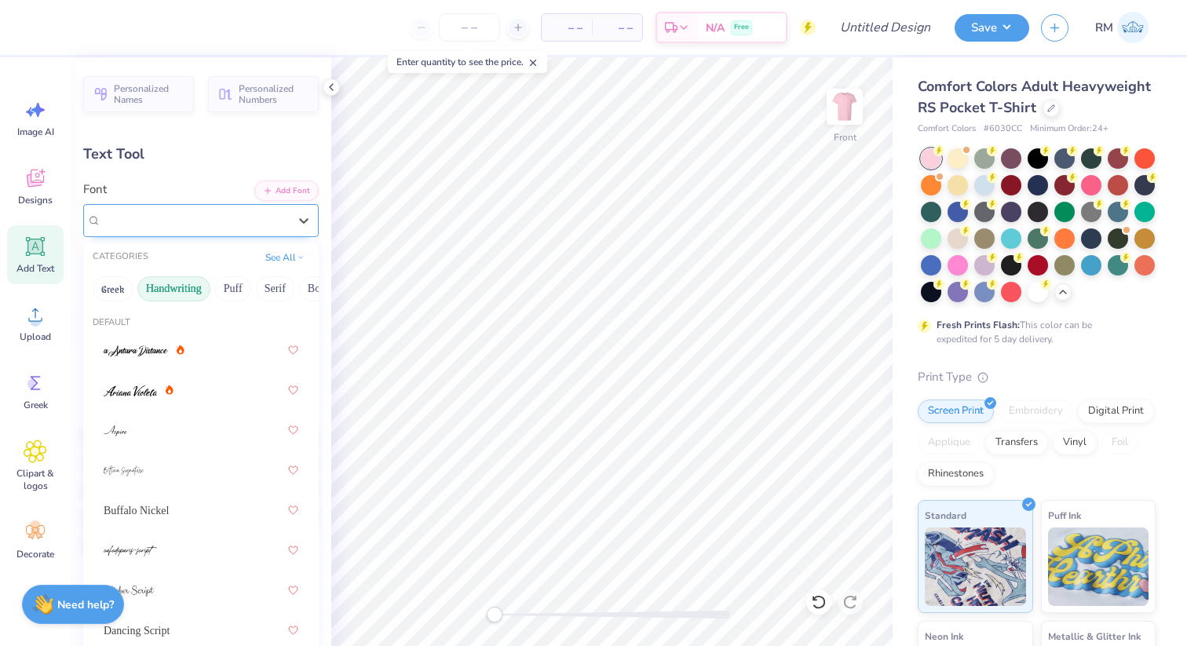
click at [196, 208] on div "Redressed" at bounding box center [195, 220] width 190 height 24
click at [236, 291] on button "Puff" at bounding box center [233, 288] width 36 height 25
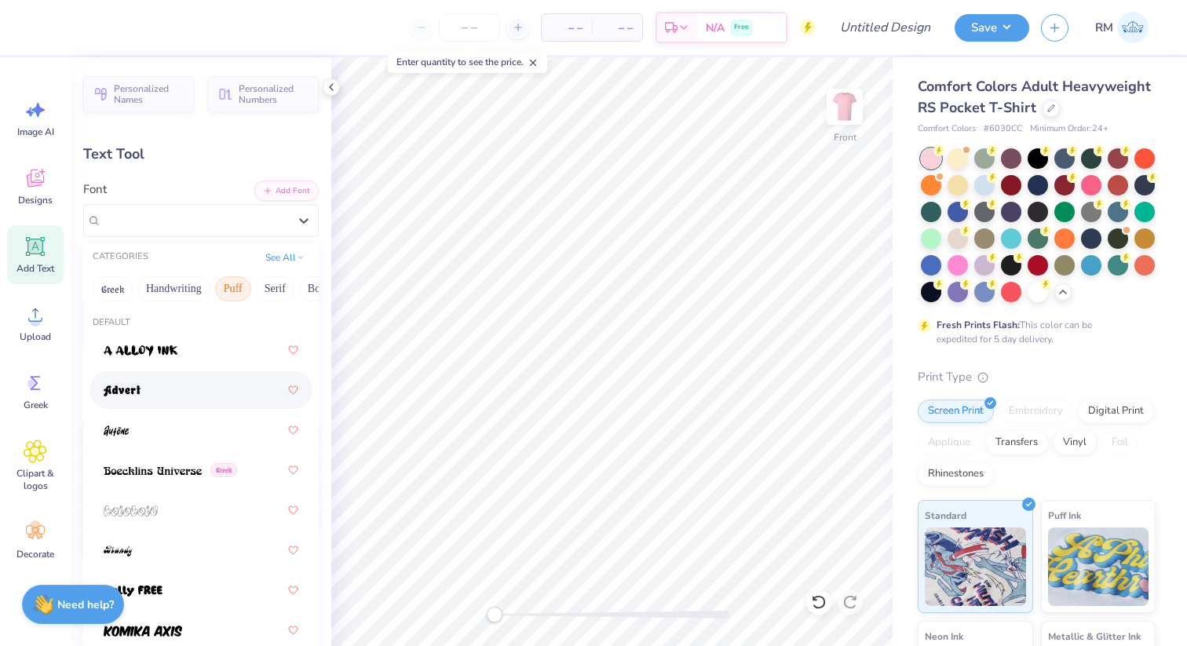
click at [178, 384] on div at bounding box center [201, 390] width 195 height 28
click at [246, 224] on div "Advert" at bounding box center [195, 220] width 190 height 24
click at [261, 280] on button "Serif" at bounding box center [275, 288] width 38 height 25
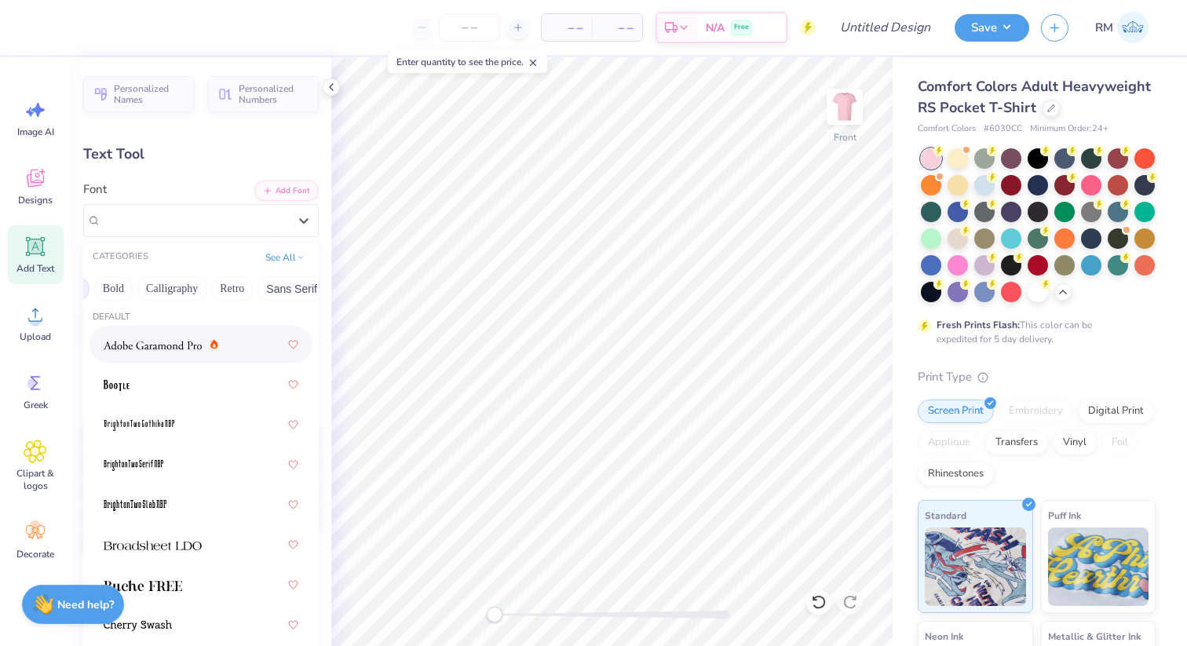
scroll to position [0, 206]
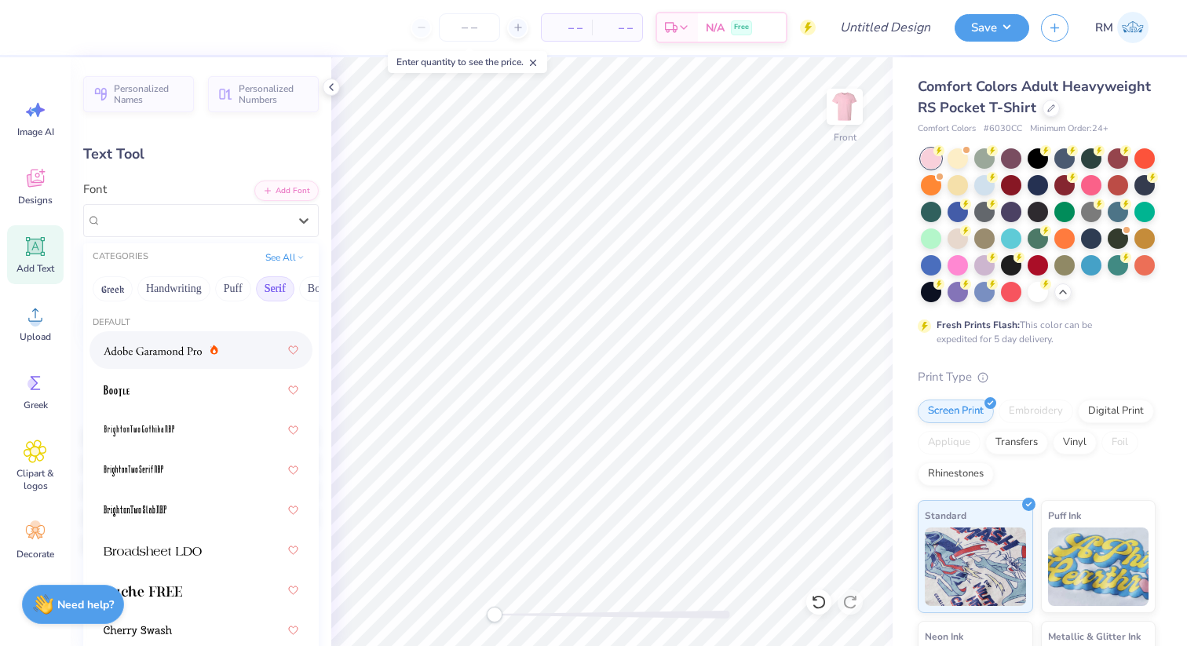
scroll to position [5, 0]
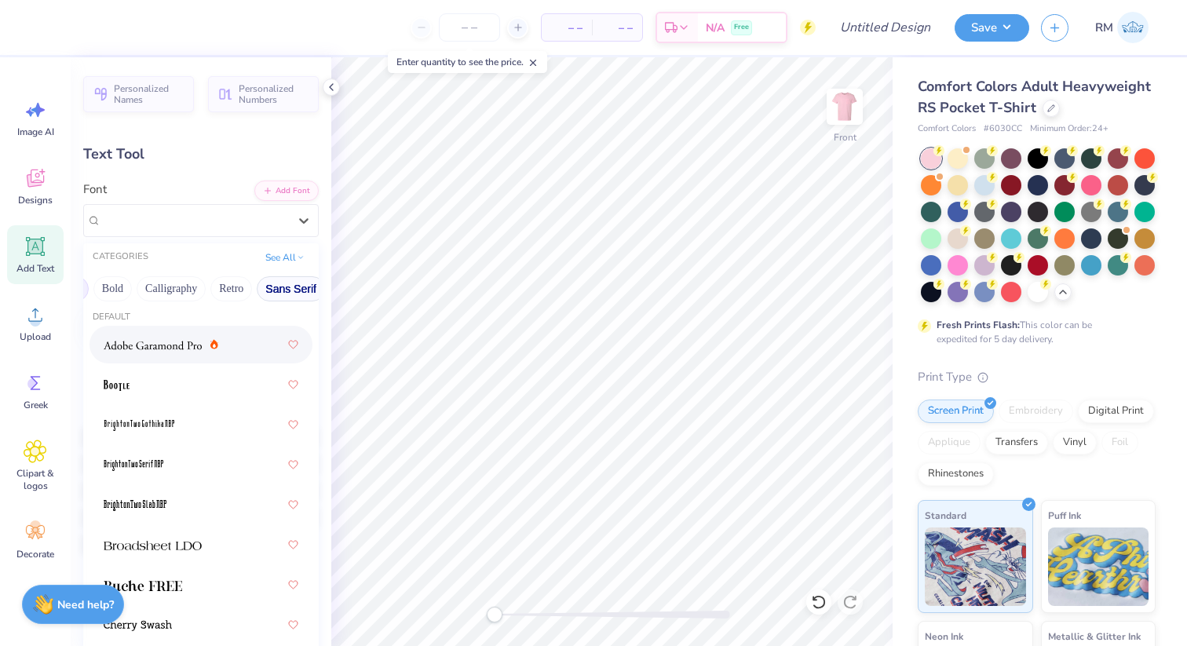
click at [291, 284] on button "Sans Serif" at bounding box center [291, 288] width 68 height 25
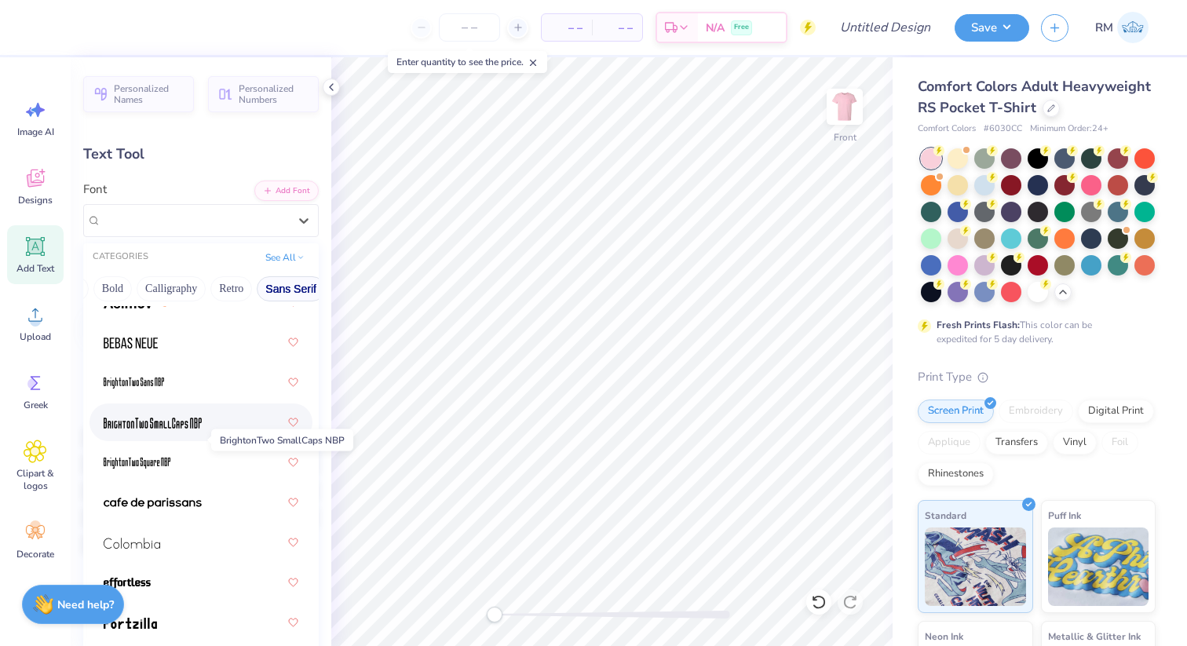
scroll to position [98, 0]
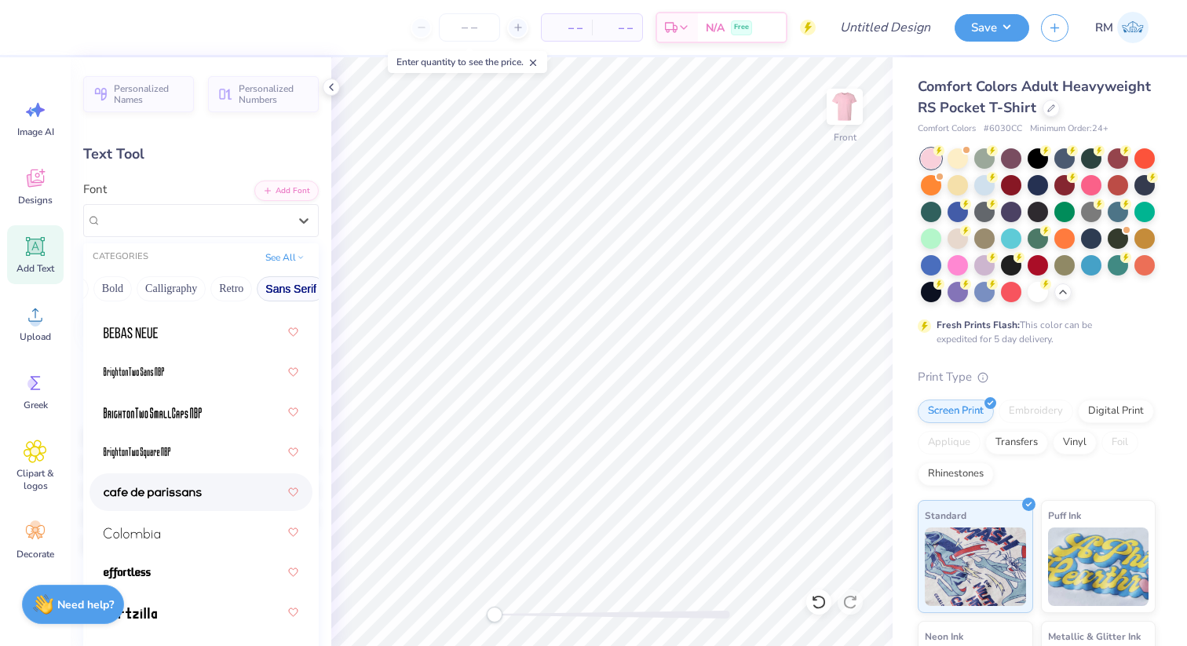
click at [199, 499] on span at bounding box center [153, 493] width 98 height 16
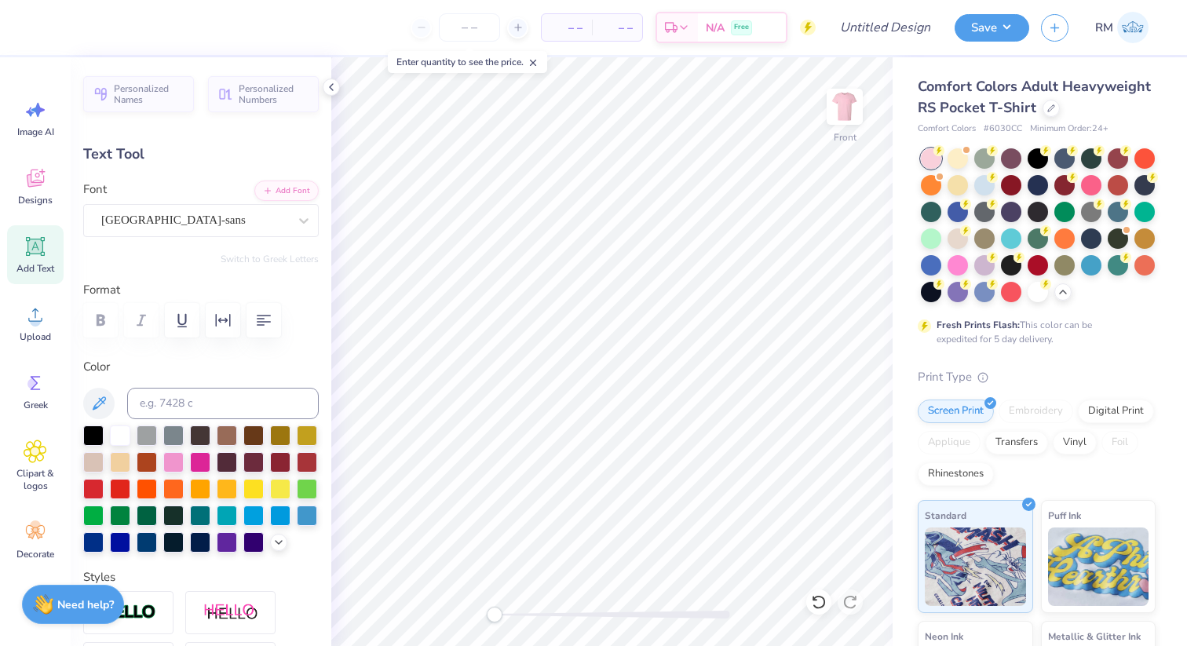
scroll to position [1, 8]
type textarea "NEW MEMBER RETREAT 2025"
type input "14.32"
type input "0.81"
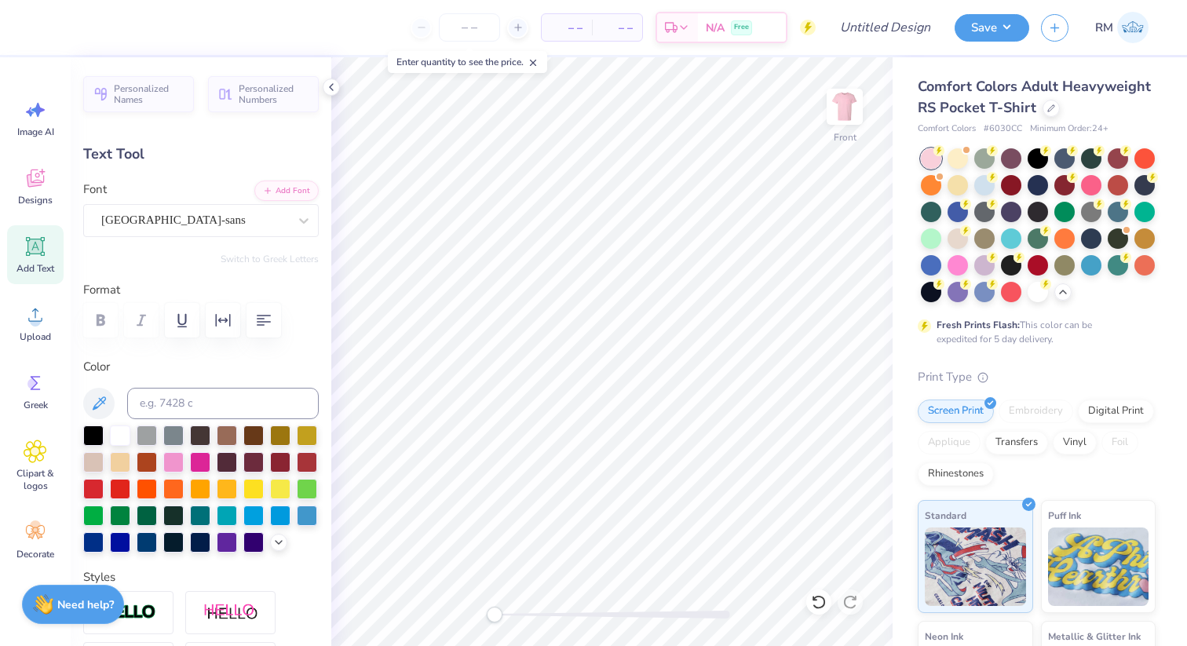
type input "13.84"
type input "12.75"
type input "0.72"
type input "12.04"
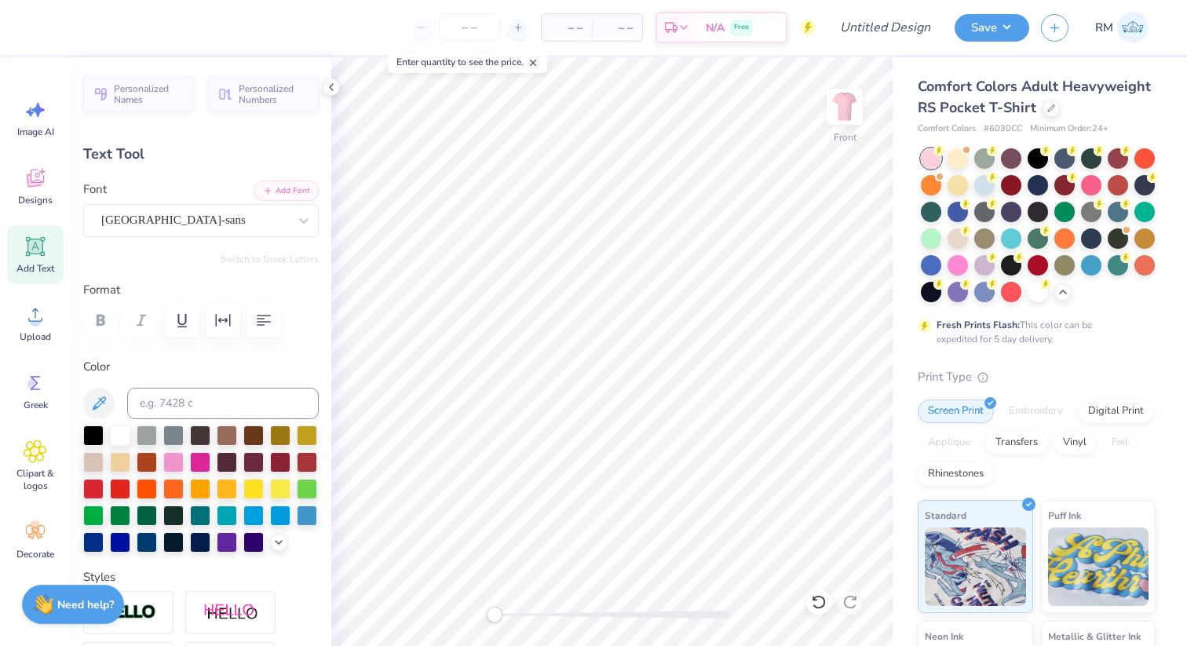
type textarea "NEW MEMBER RETREAT 2025"
type input "6.44"
type input "2.45"
click at [817, 610] on div at bounding box center [818, 602] width 25 height 25
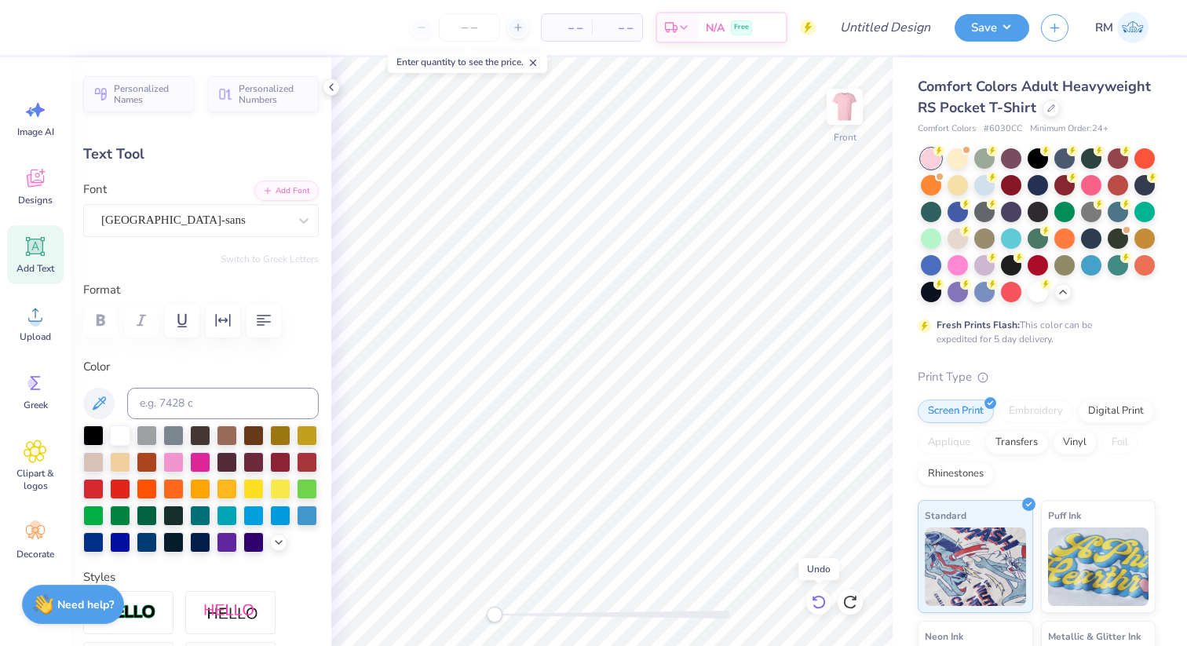
click at [817, 600] on icon at bounding box center [815, 598] width 3 height 3
click at [818, 600] on icon at bounding box center [819, 602] width 16 height 16
type input "11.18"
click at [818, 600] on icon at bounding box center [819, 602] width 16 height 16
type input "12.75"
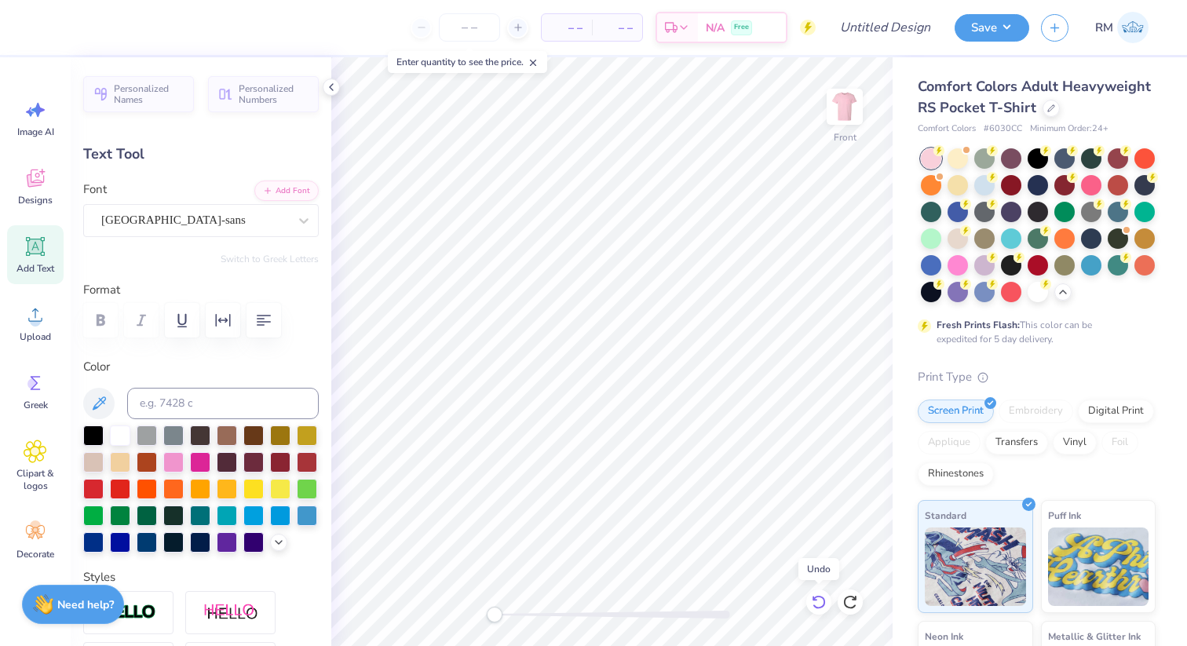
type input "0.72"
type input "12.04"
click at [818, 600] on icon at bounding box center [819, 602] width 16 height 16
type input "14.32"
type input "0.81"
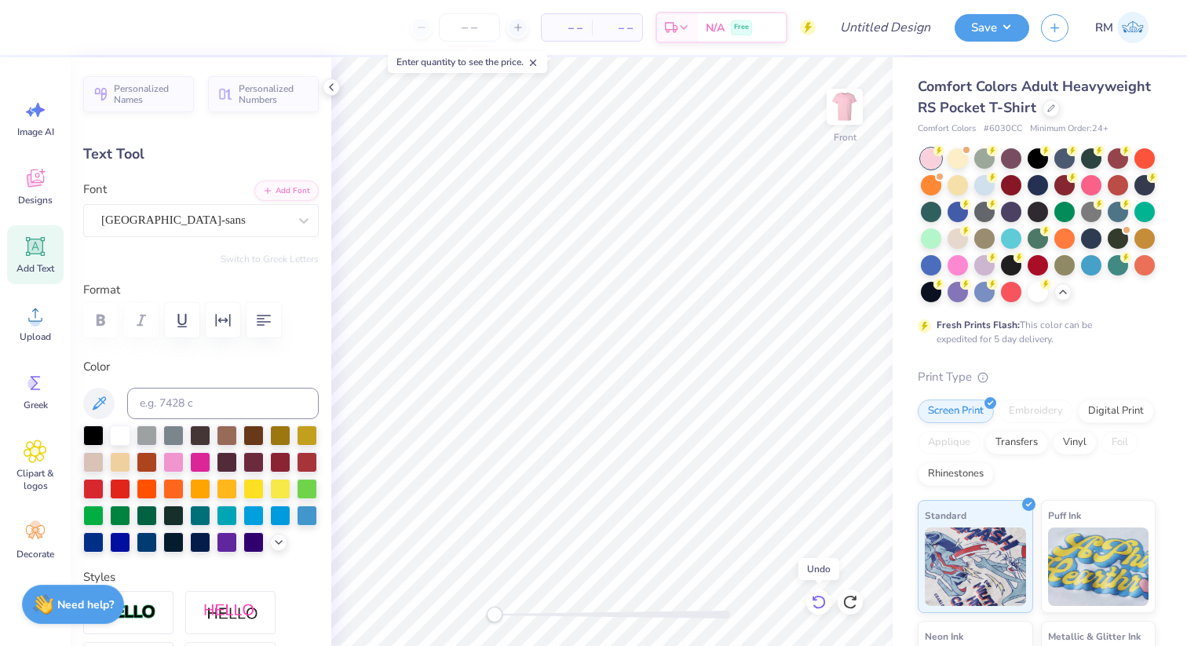
type input "11.95"
type textarea "NEW MEMBER RETREAT"
type input "11.53"
type input "12.99"
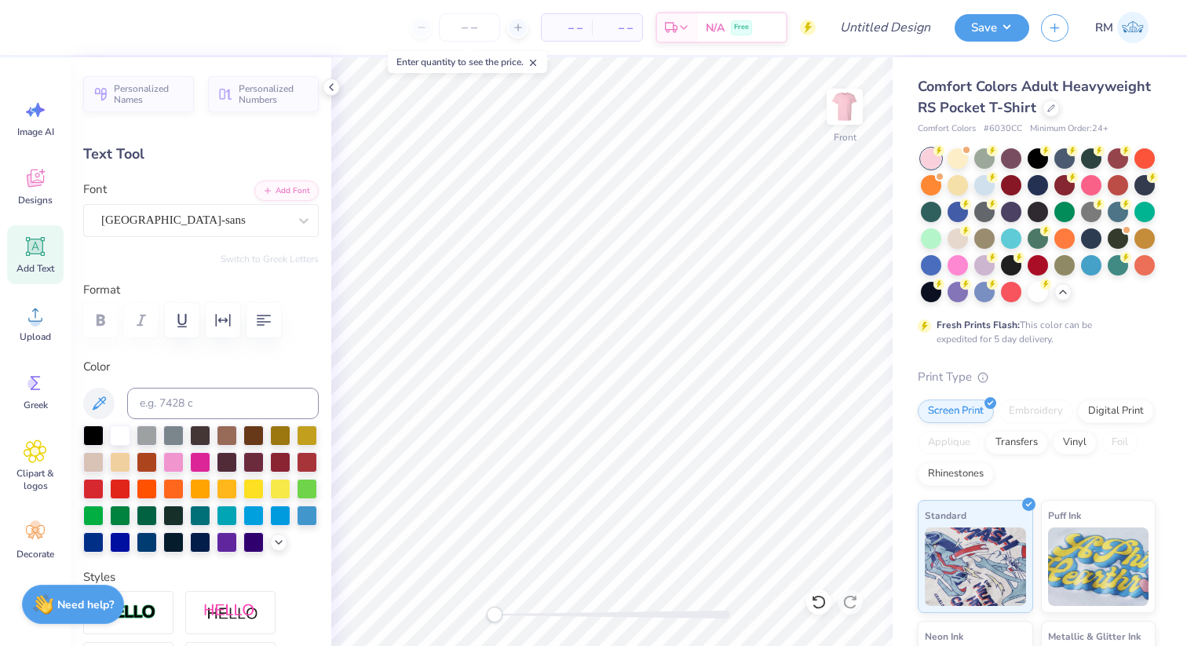
type textarea "2025"
type input "2.50"
type input "0.77"
type input "13.48"
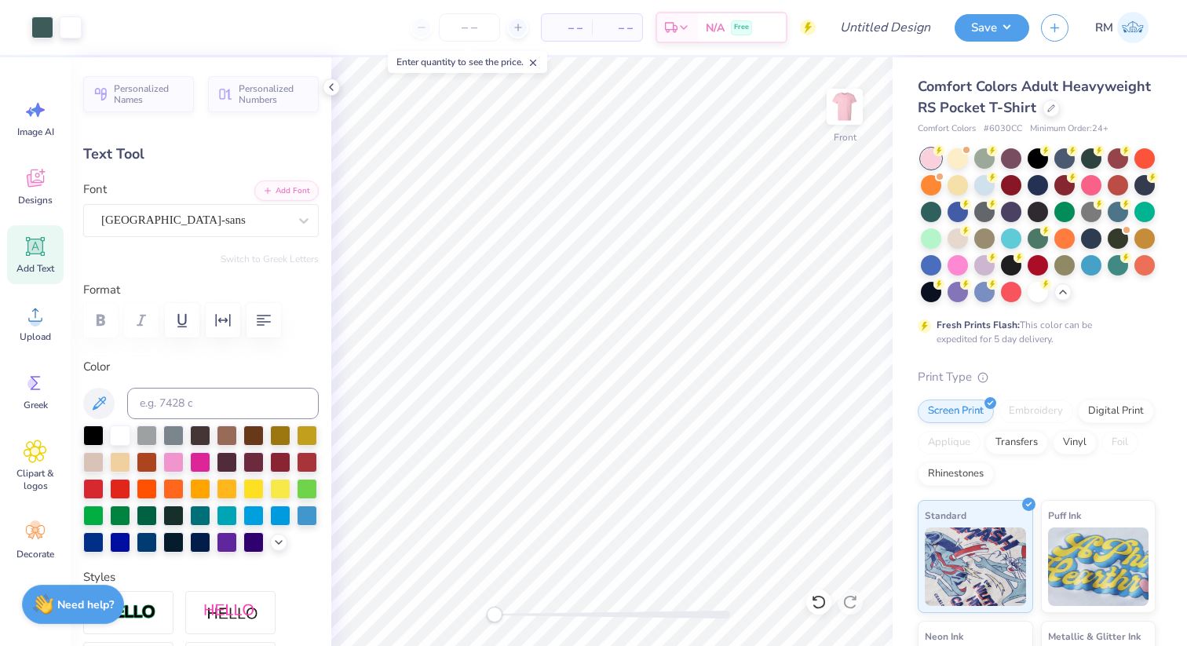
type input "11.53"
type input "0.81"
type input "11.94"
type input "12.29"
type input "0.86"
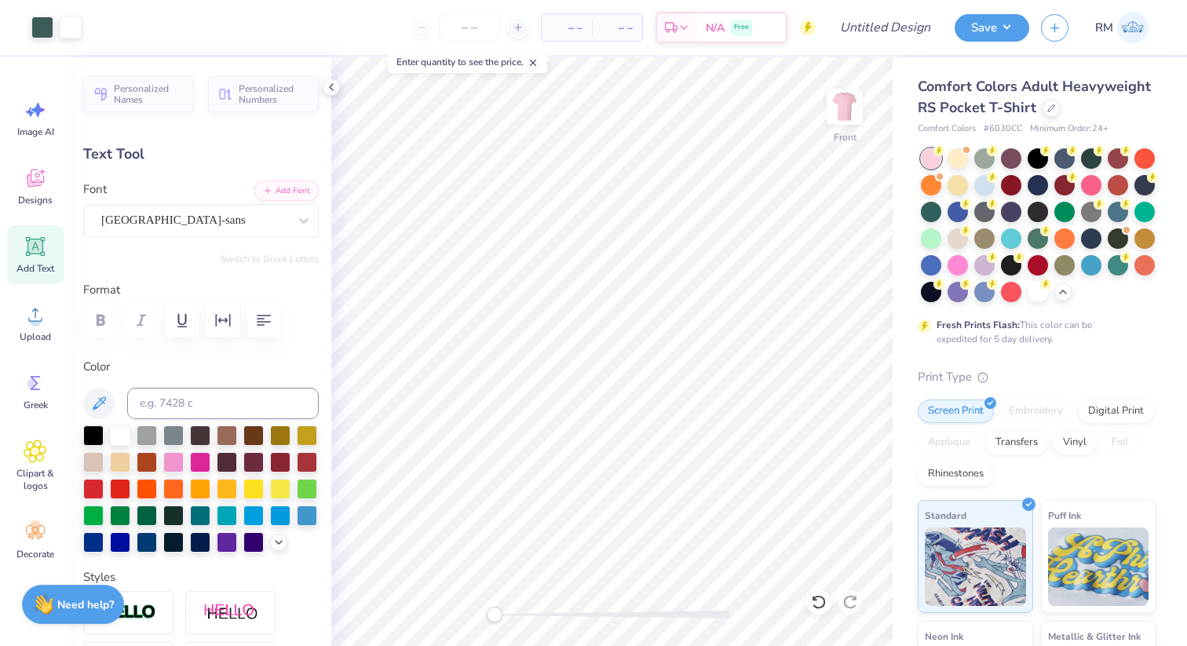
type input "12.04"
type input "13.26"
type input "0.93"
type input "12.57"
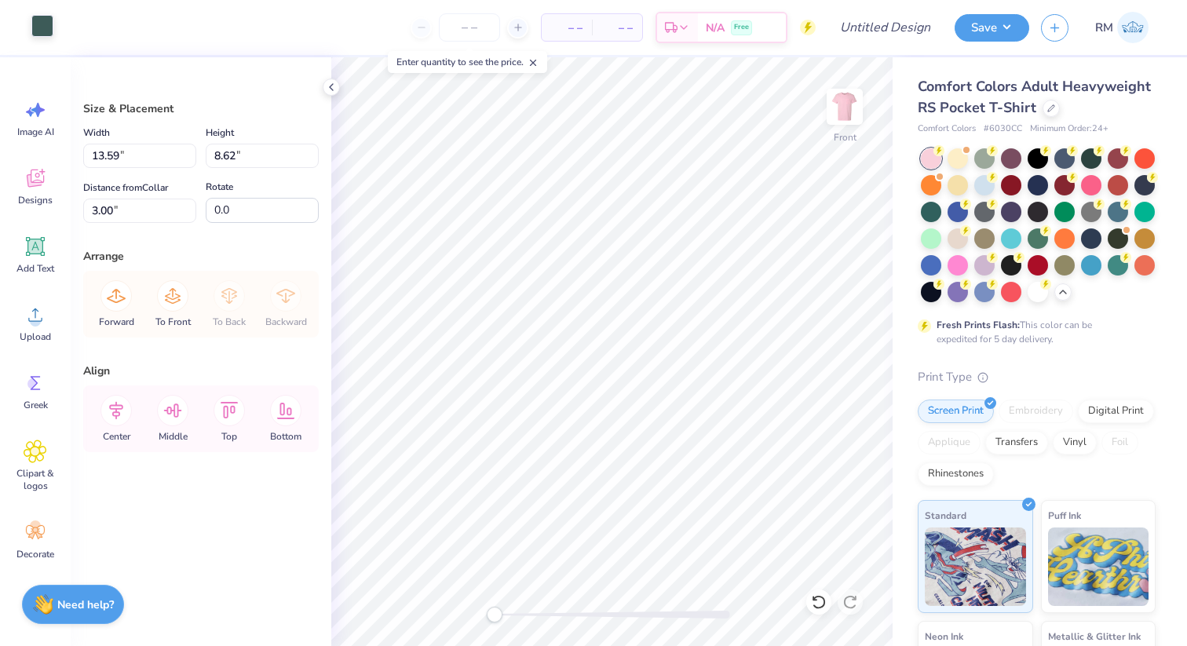
click at [41, 36] on div at bounding box center [42, 26] width 22 height 22
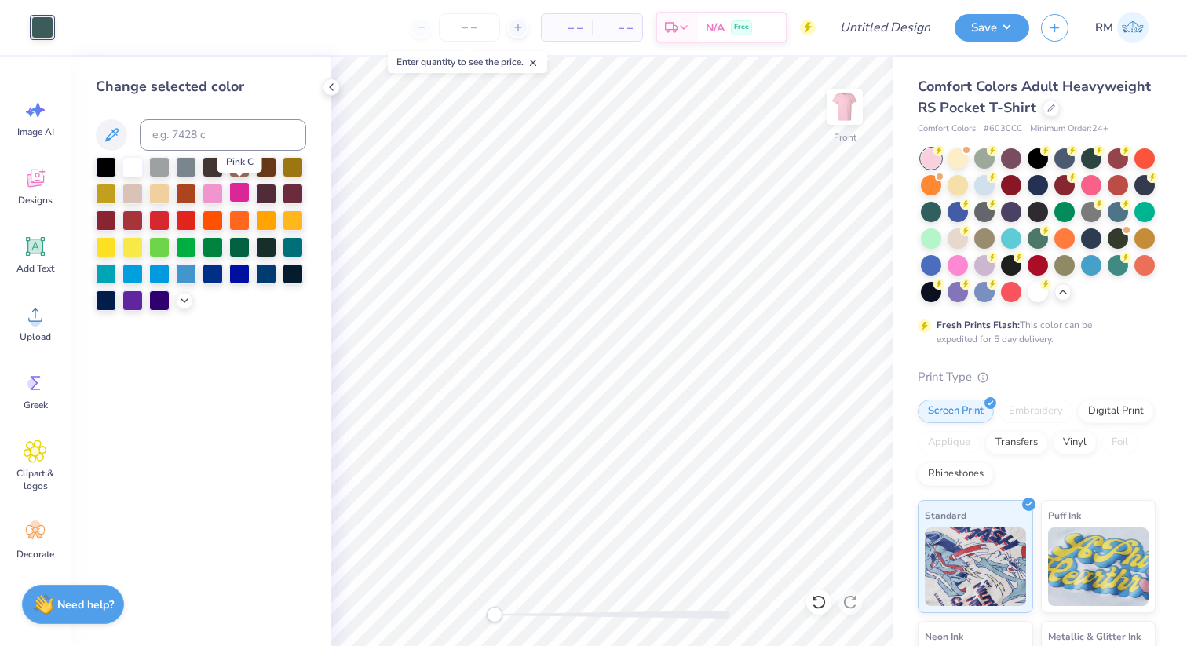
click at [240, 199] on div at bounding box center [239, 192] width 20 height 20
click at [181, 302] on icon at bounding box center [184, 299] width 13 height 13
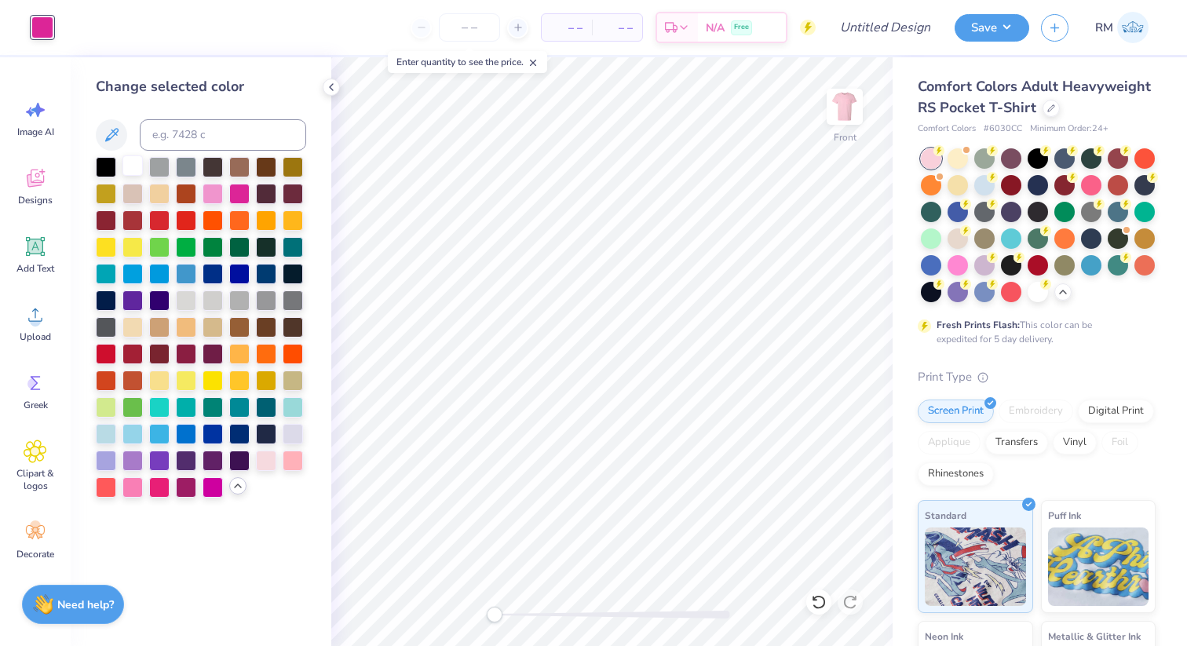
click at [137, 170] on div at bounding box center [133, 165] width 20 height 20
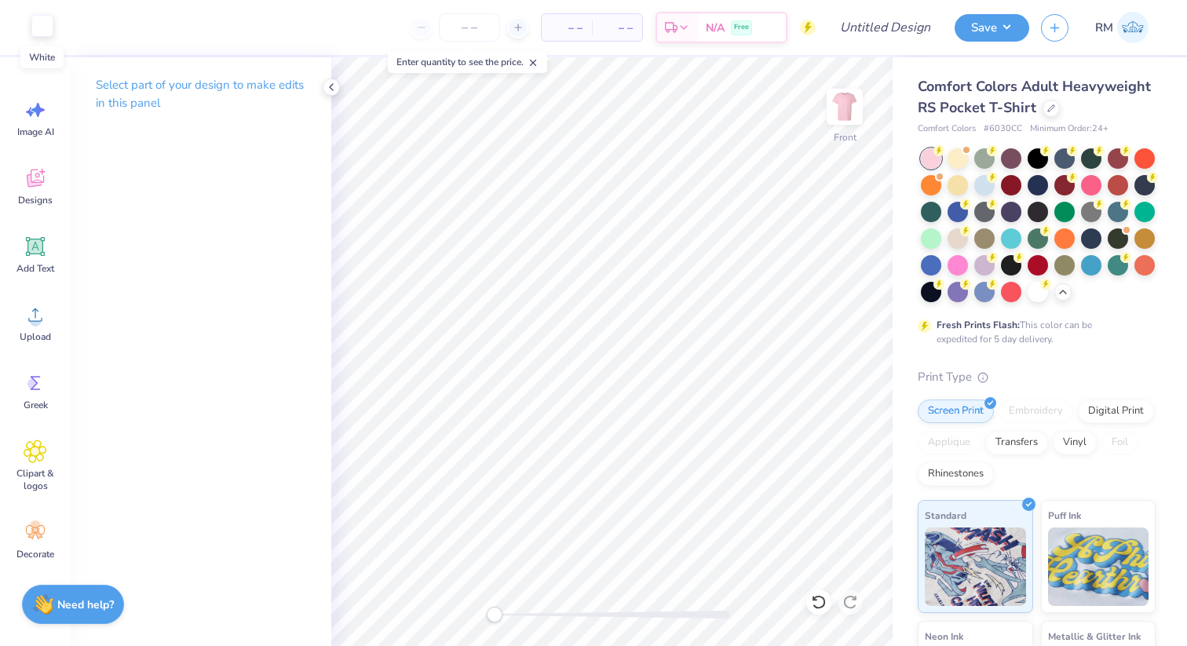
click at [35, 30] on div at bounding box center [42, 26] width 22 height 22
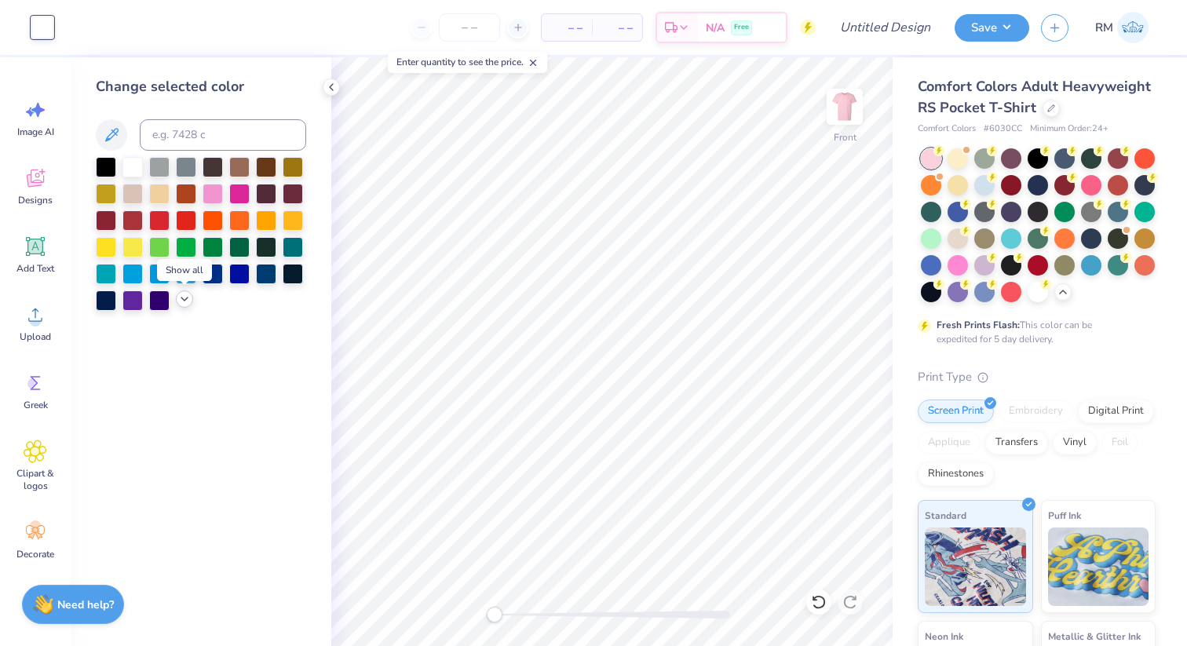
click at [188, 296] on icon at bounding box center [184, 299] width 13 height 13
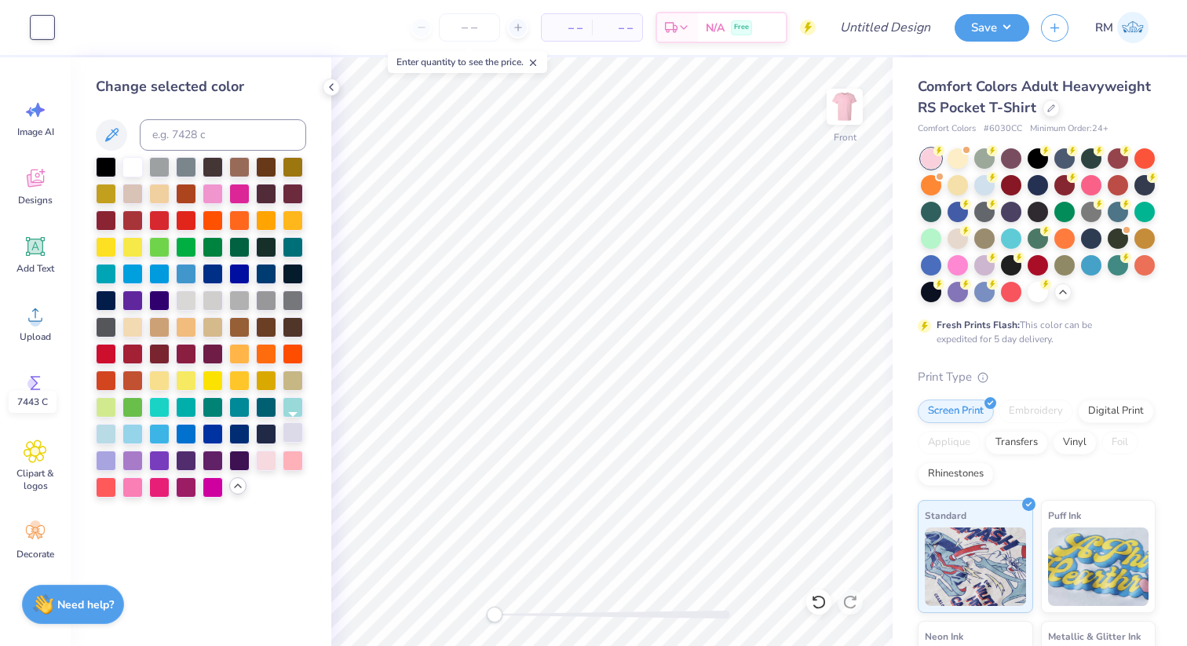
click at [293, 434] on div at bounding box center [293, 432] width 20 height 20
click at [110, 438] on div at bounding box center [106, 432] width 20 height 20
click at [194, 402] on div at bounding box center [186, 406] width 20 height 20
click at [205, 382] on div at bounding box center [213, 379] width 20 height 20
click at [192, 382] on div at bounding box center [186, 379] width 20 height 20
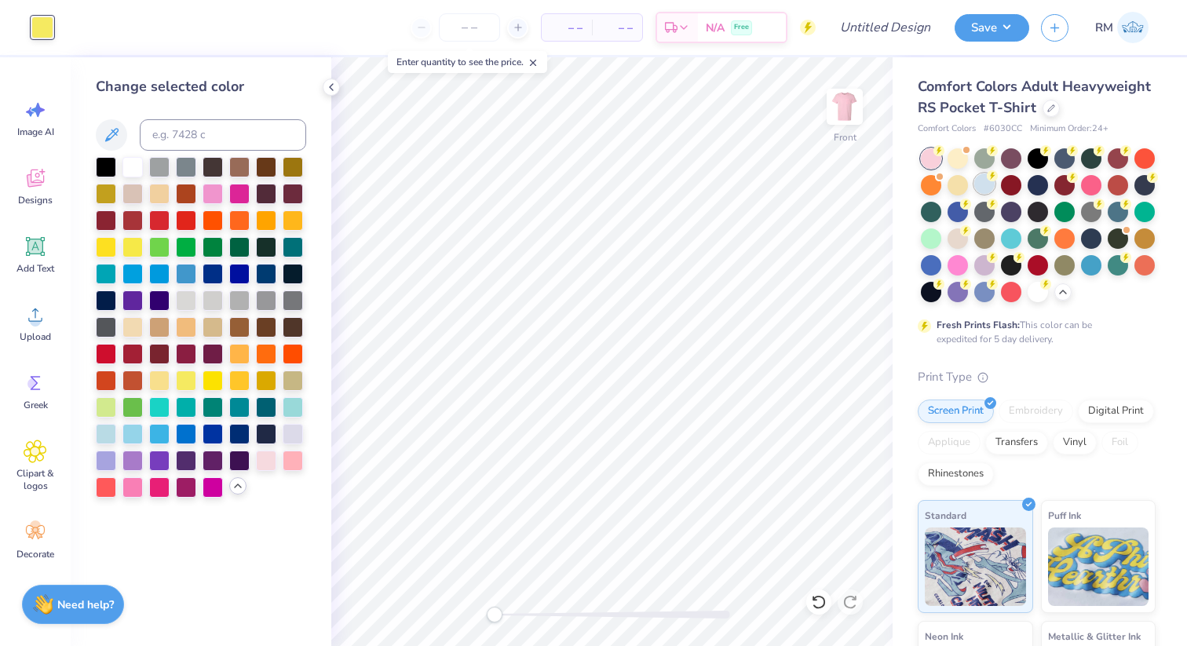
click at [978, 185] on div at bounding box center [985, 184] width 20 height 20
click at [210, 193] on div at bounding box center [213, 192] width 20 height 20
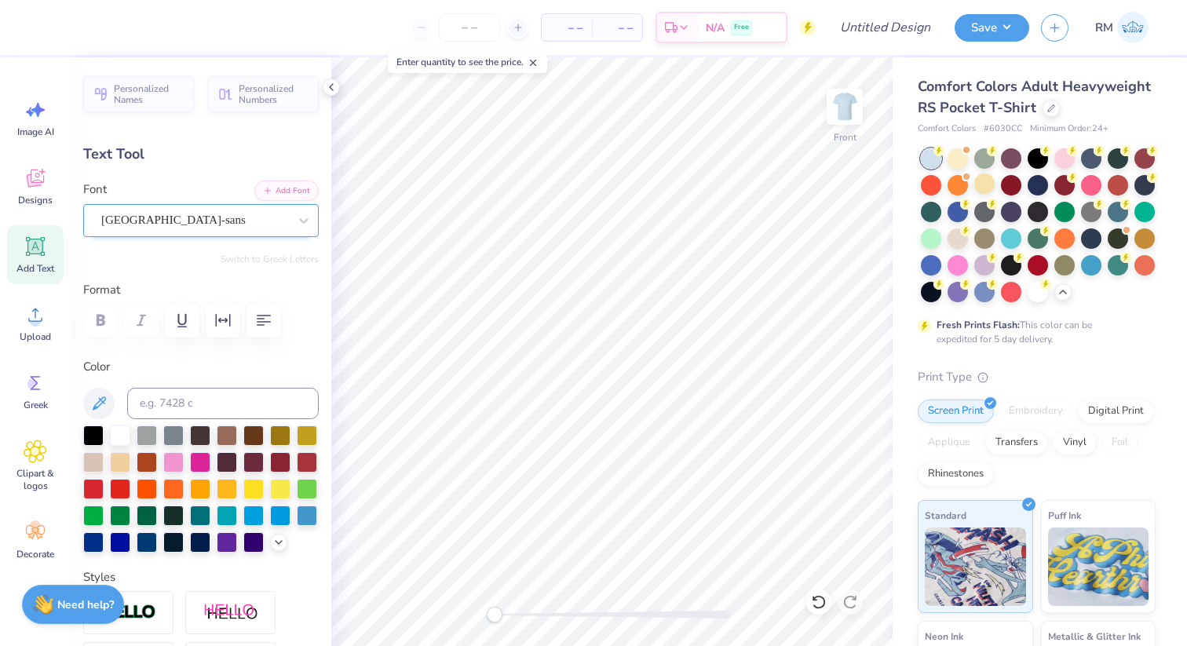
click at [154, 208] on div "[GEOGRAPHIC_DATA]-sans" at bounding box center [195, 220] width 190 height 24
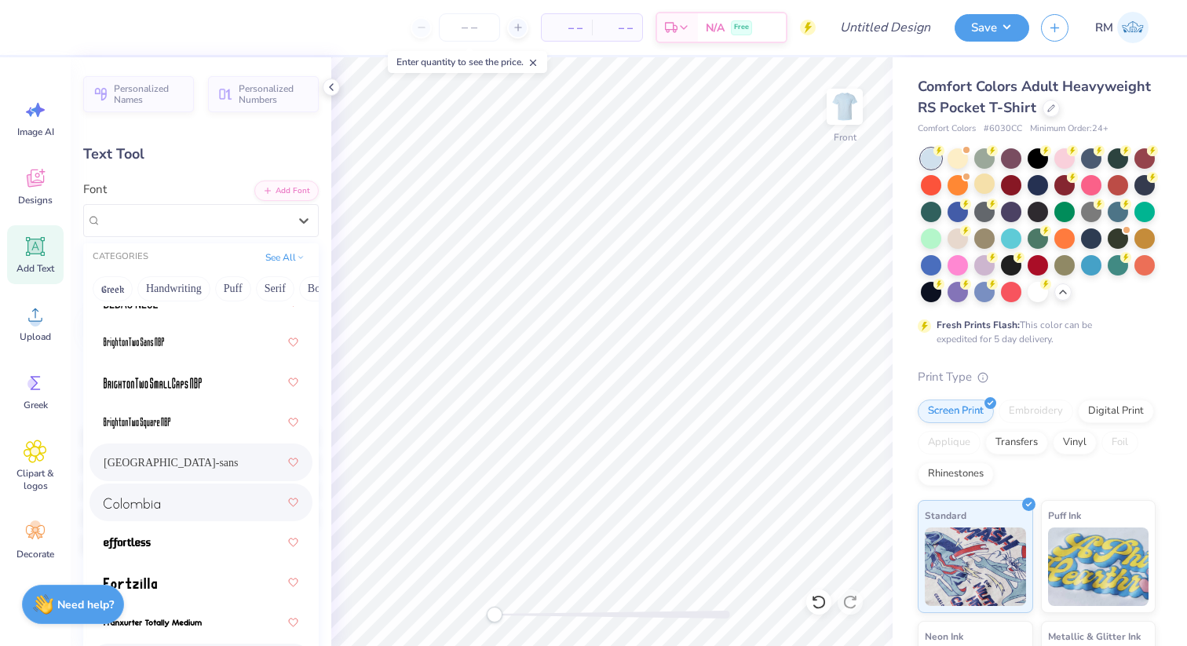
scroll to position [134, 0]
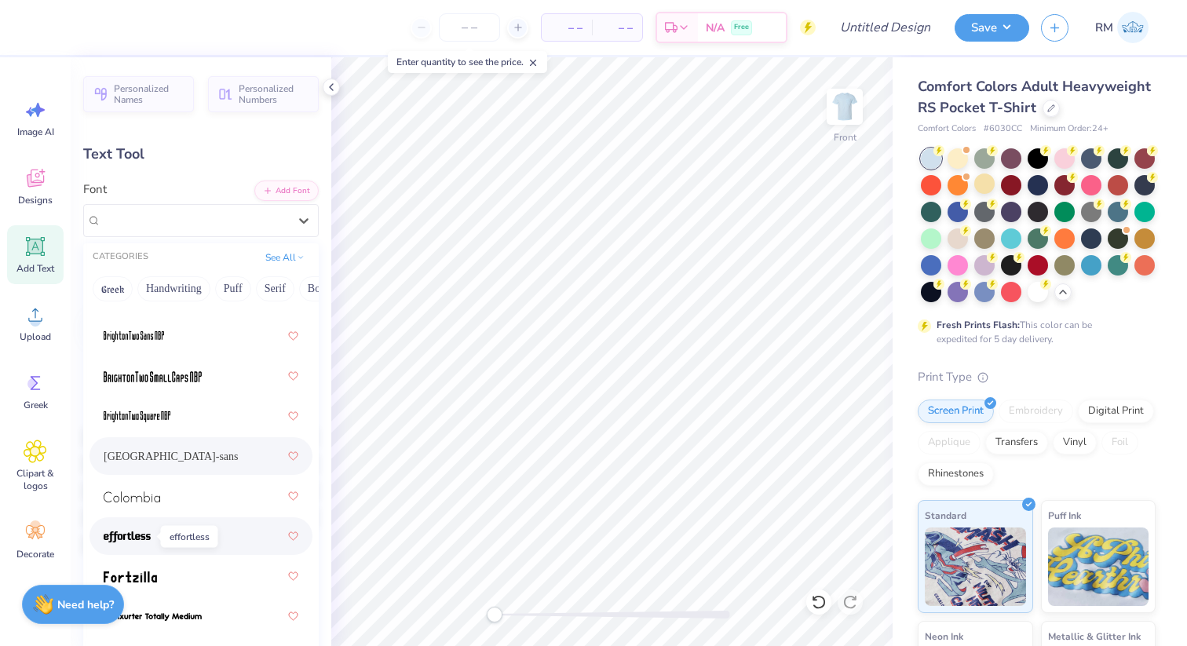
click at [145, 532] on img at bounding box center [127, 537] width 47 height 11
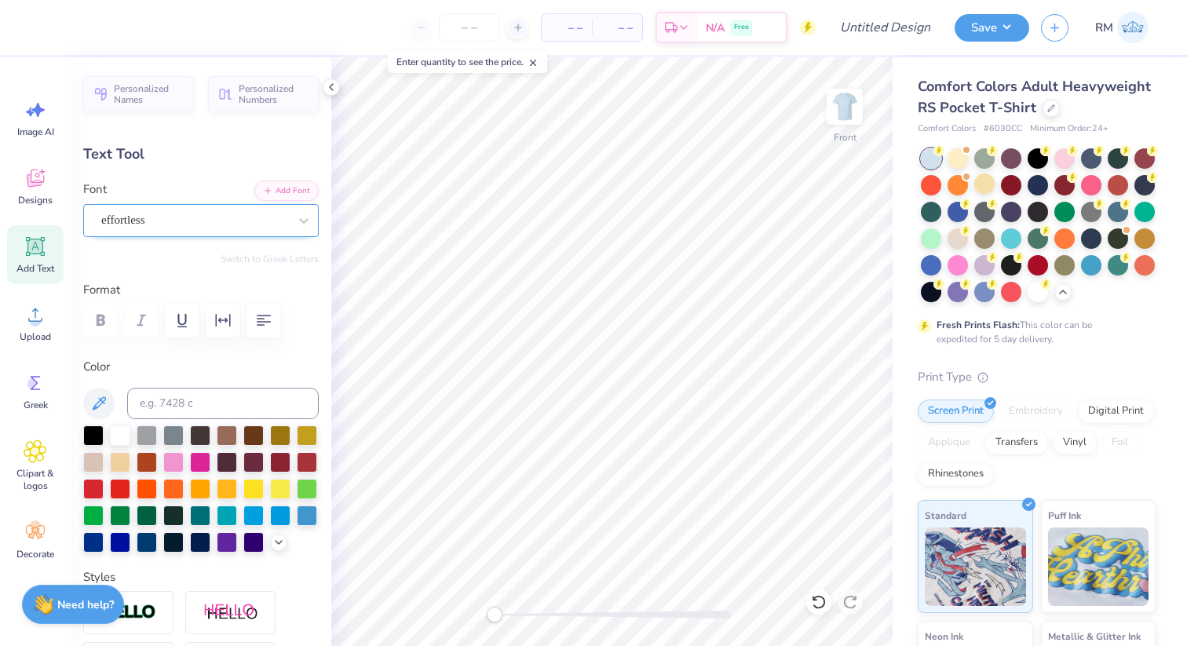
click at [199, 218] on div "effortless" at bounding box center [195, 220] width 190 height 24
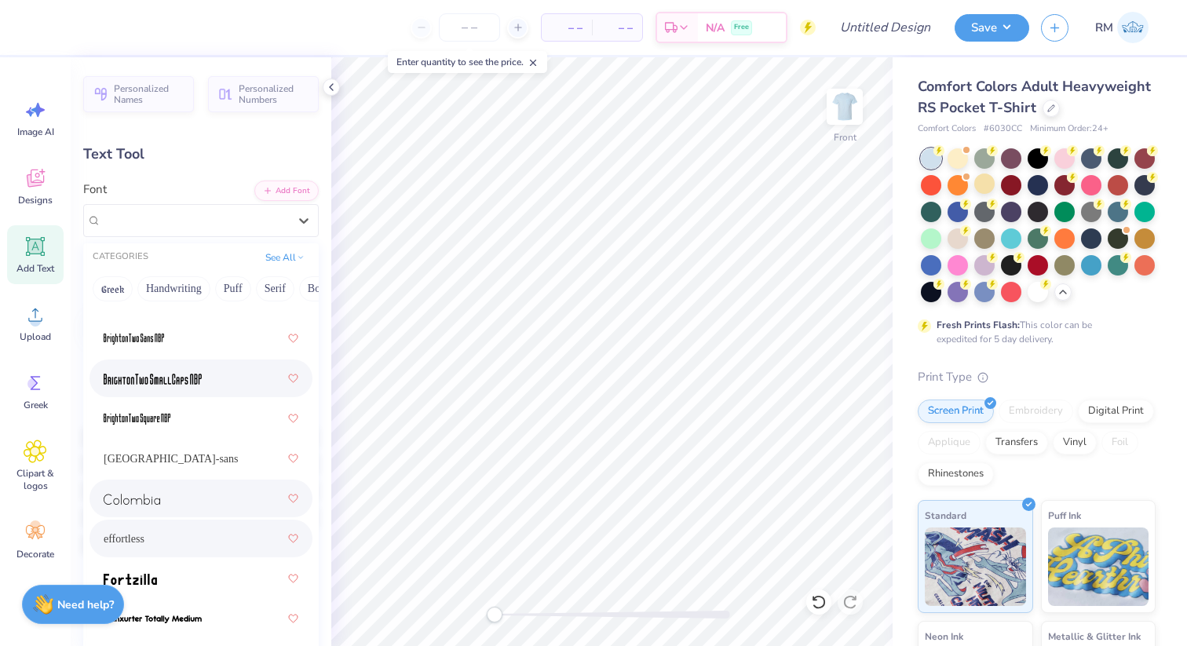
scroll to position [136, 0]
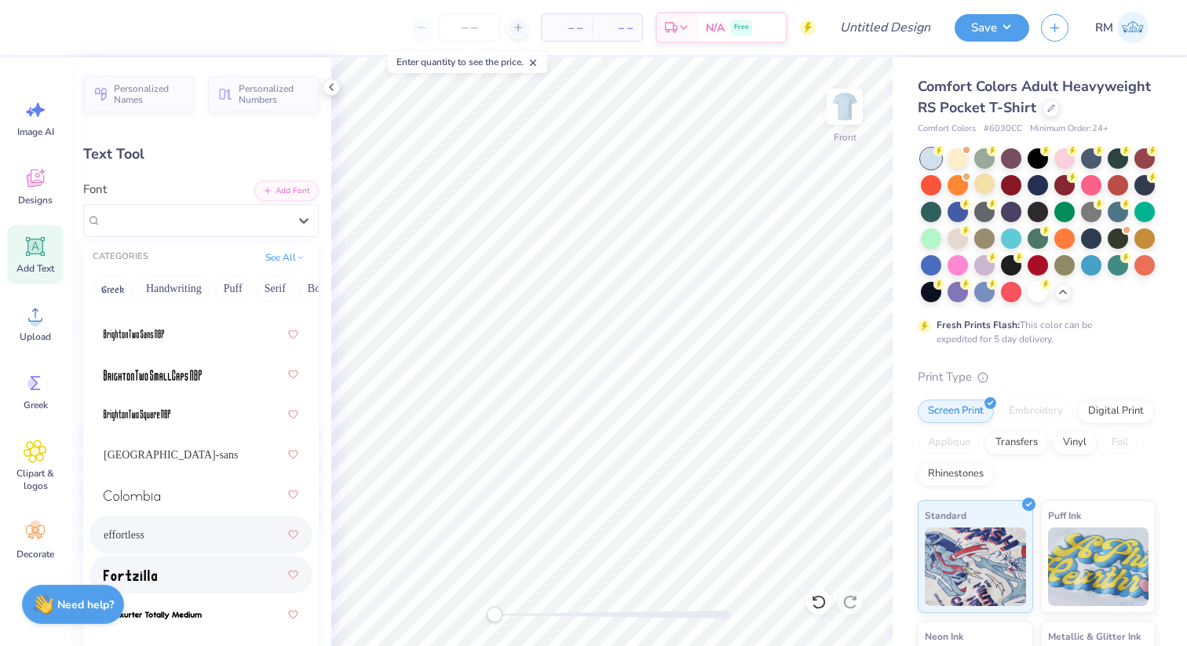
click at [210, 585] on div at bounding box center [201, 575] width 195 height 28
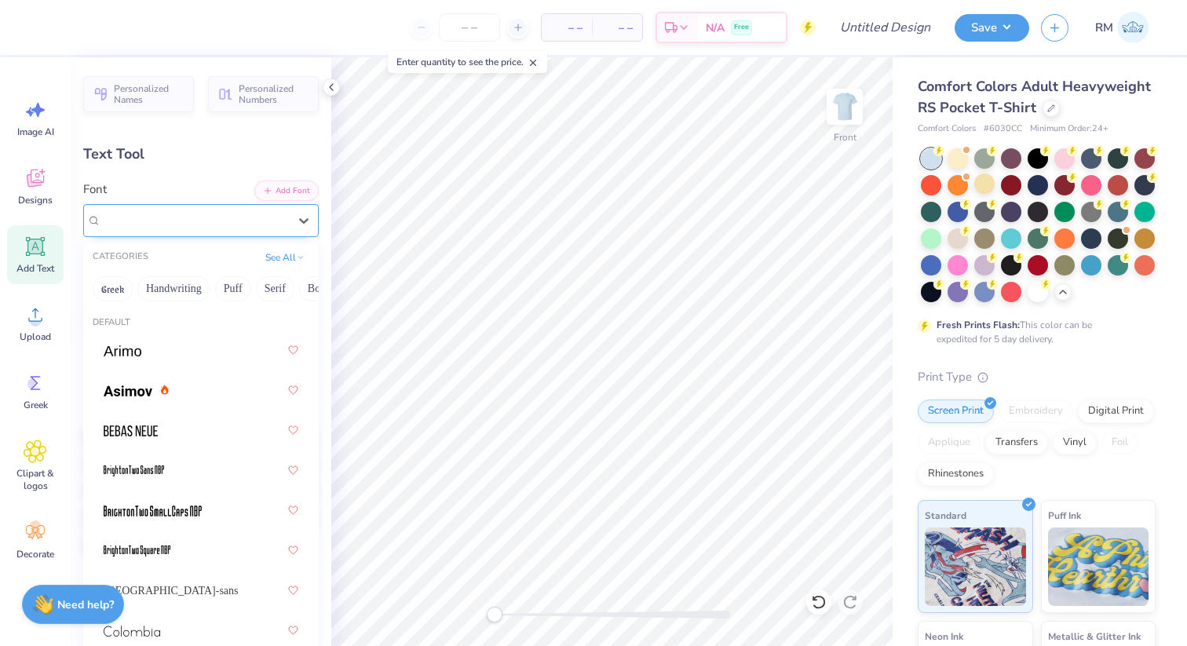
click at [214, 207] on div "Fortzilla" at bounding box center [201, 220] width 236 height 33
click at [248, 292] on button "Puff" at bounding box center [233, 288] width 36 height 25
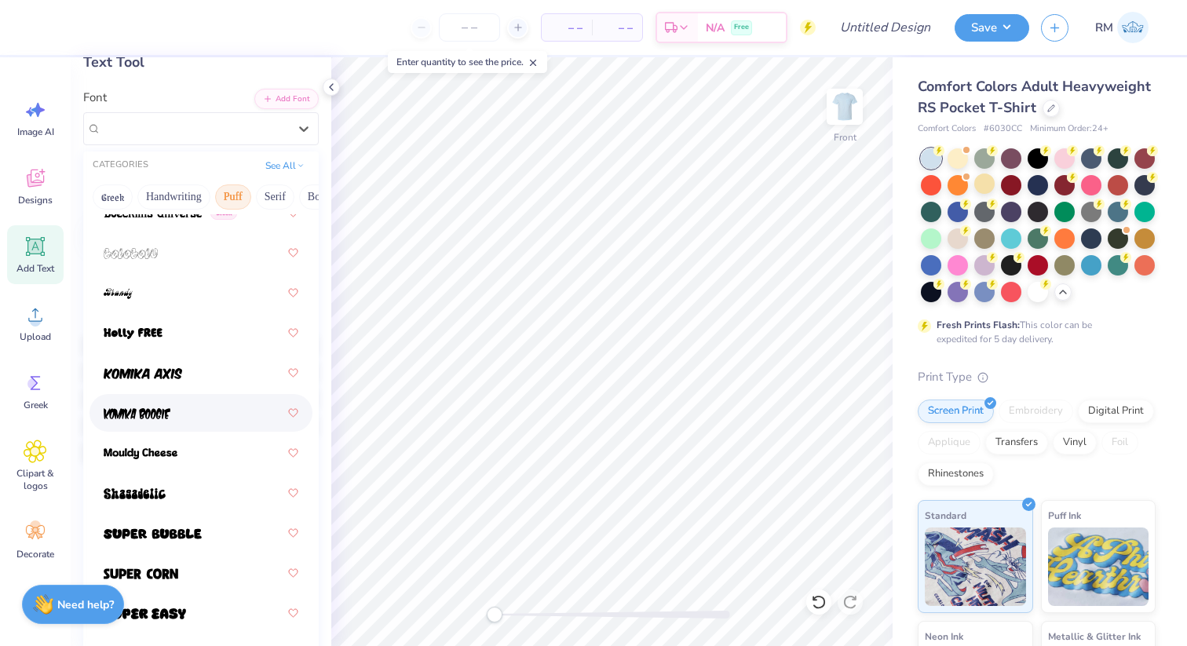
scroll to position [111, 0]
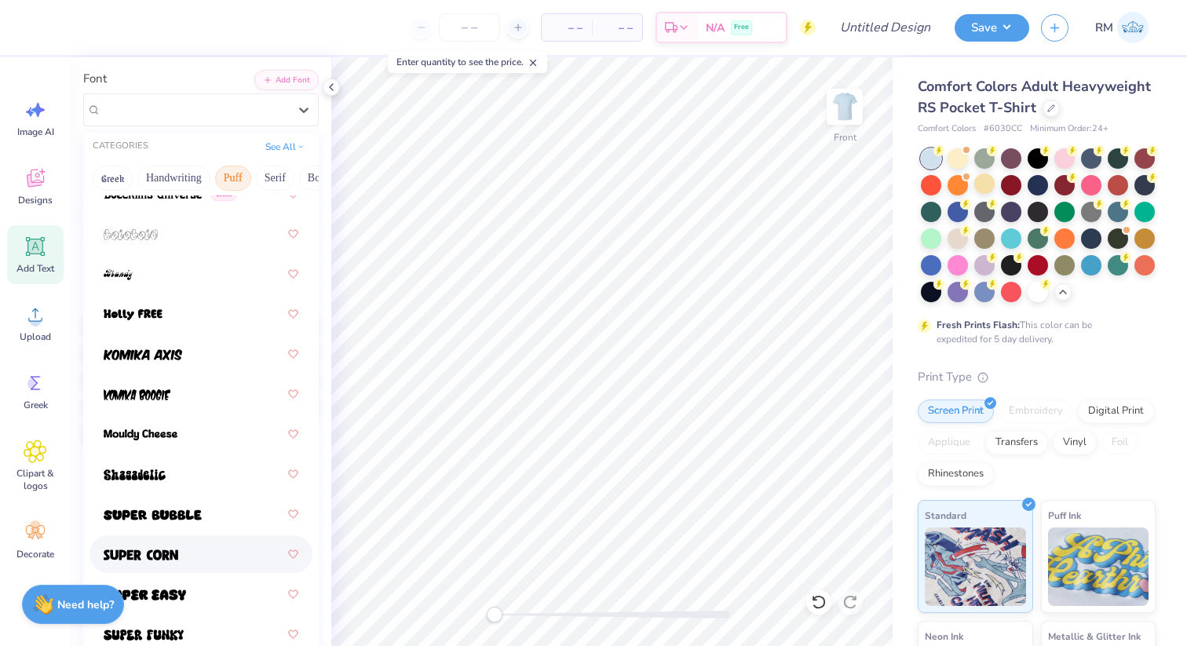
click at [199, 572] on div at bounding box center [201, 555] width 223 height 38
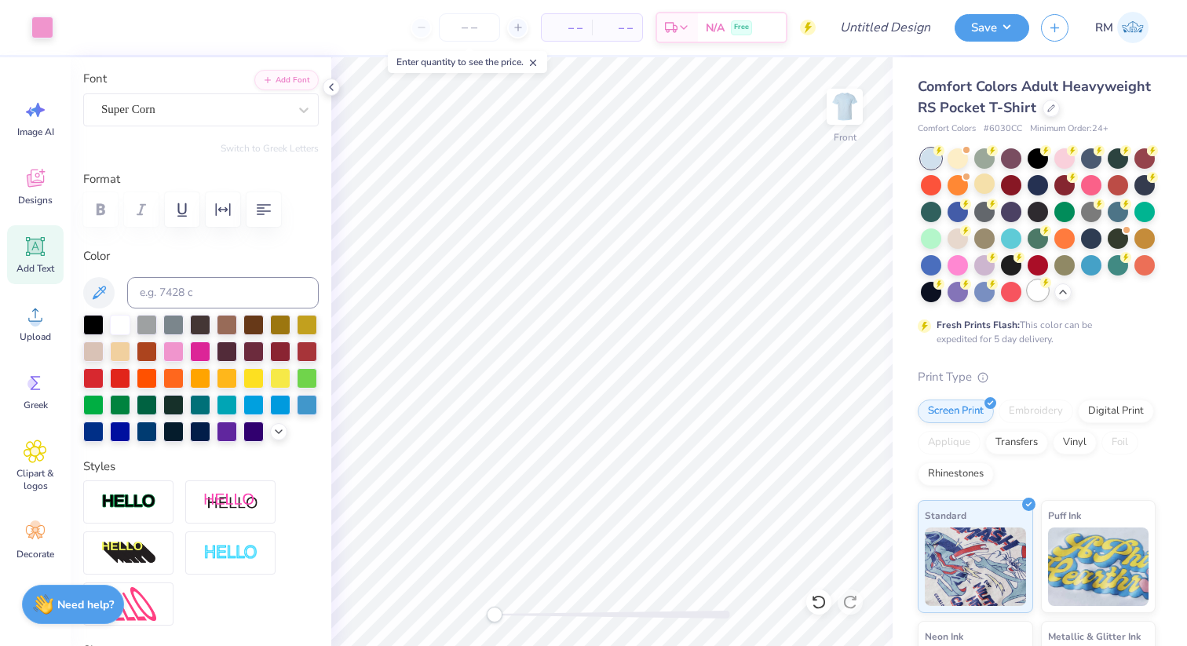
click at [1039, 298] on div at bounding box center [1038, 290] width 20 height 20
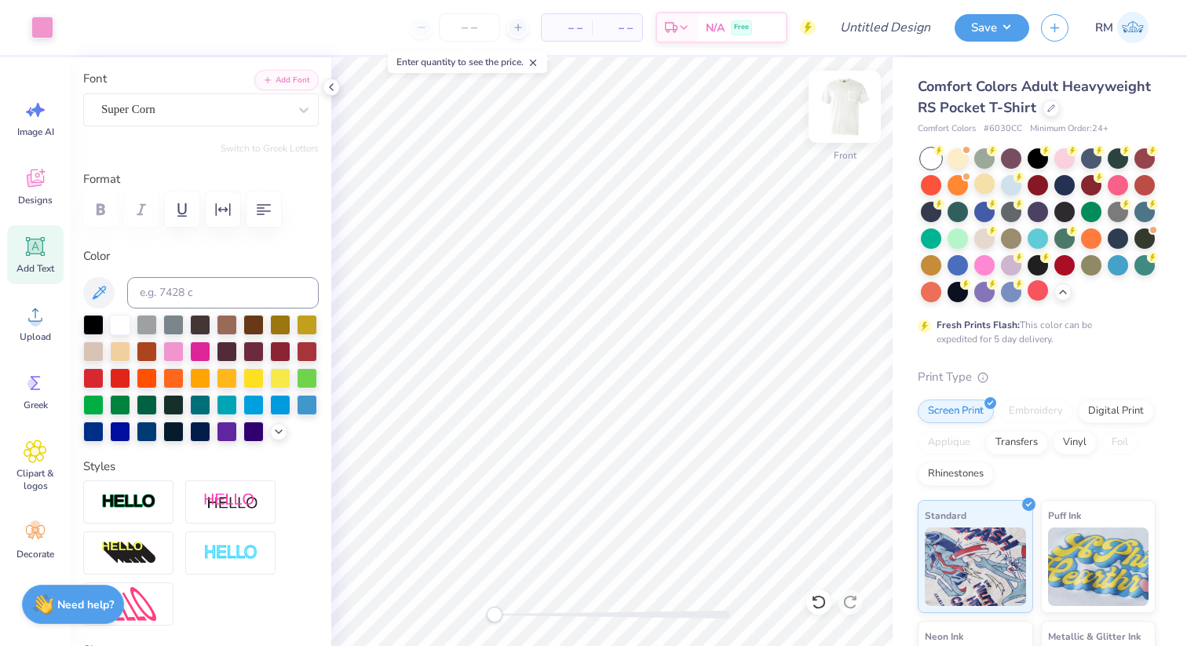
click at [856, 91] on img at bounding box center [845, 106] width 63 height 63
click at [35, 336] on span "Upload" at bounding box center [35, 337] width 31 height 13
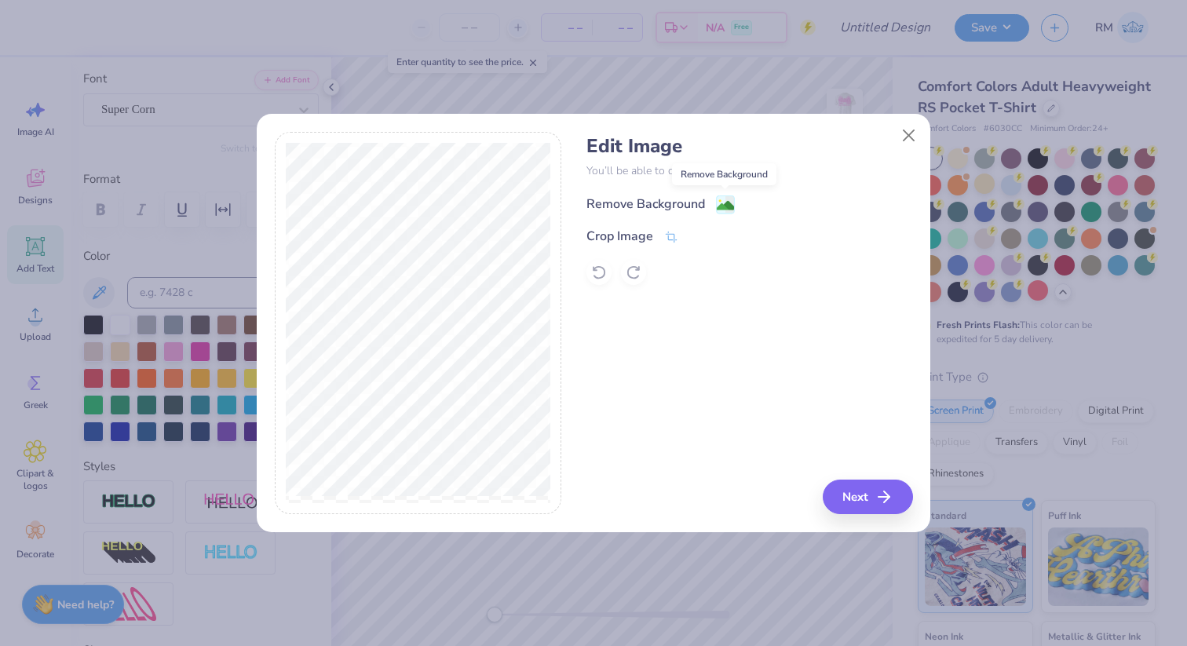
click at [725, 196] on icon at bounding box center [725, 205] width 19 height 19
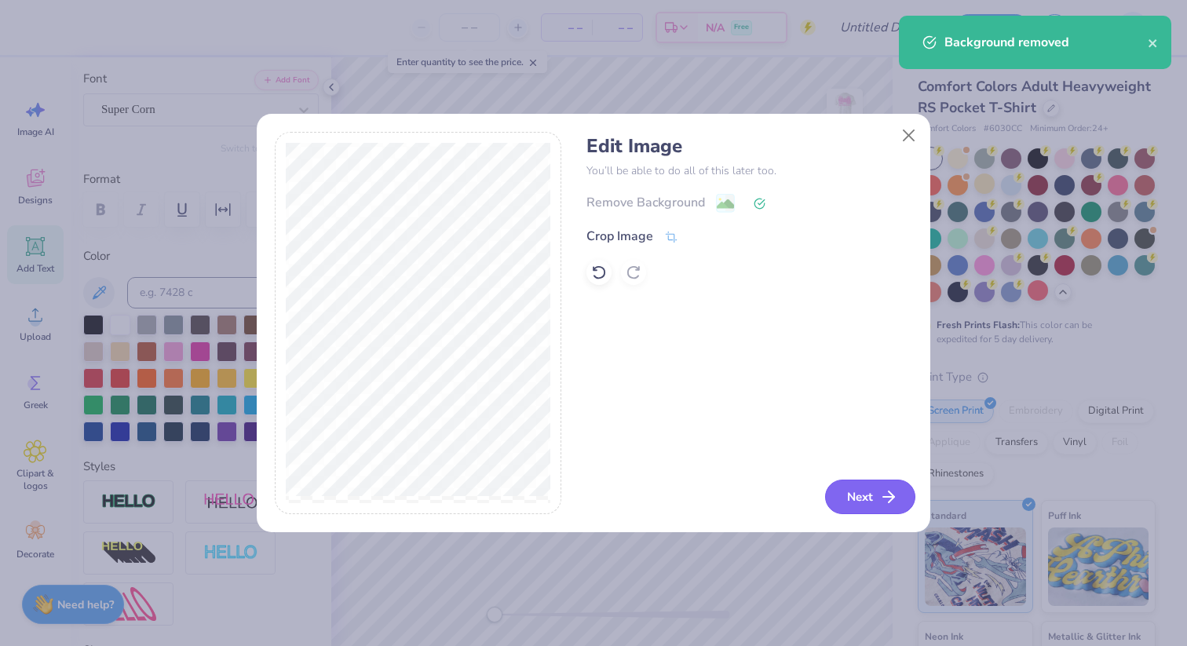
click at [868, 484] on button "Next" at bounding box center [870, 497] width 90 height 35
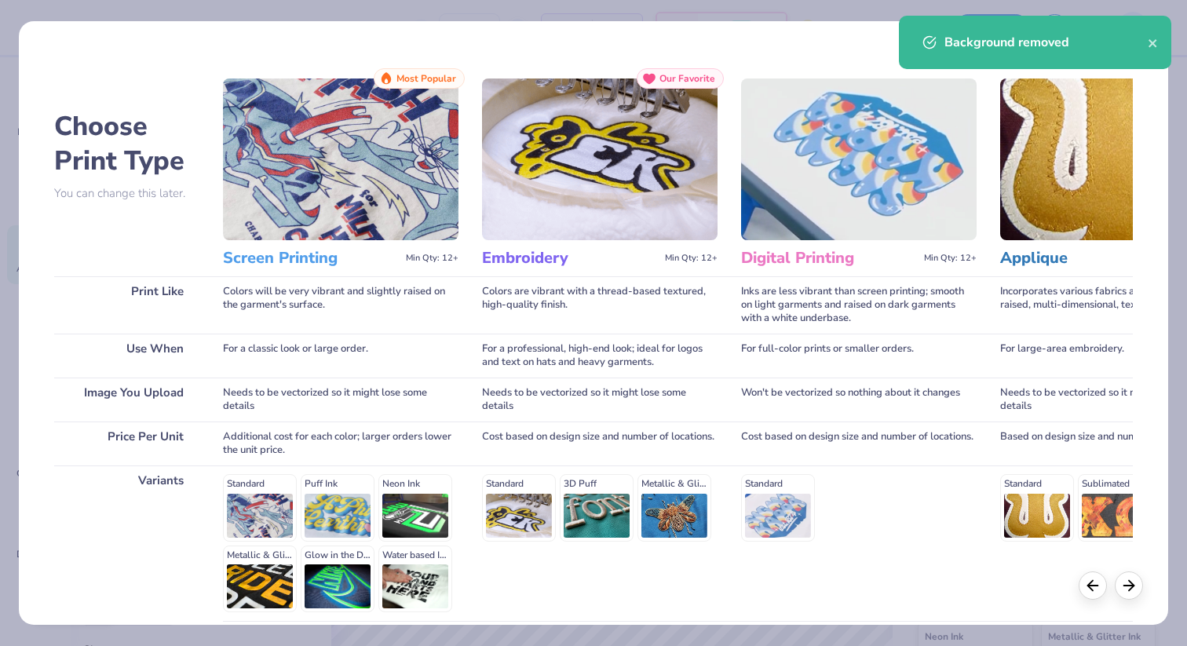
scroll to position [137, 0]
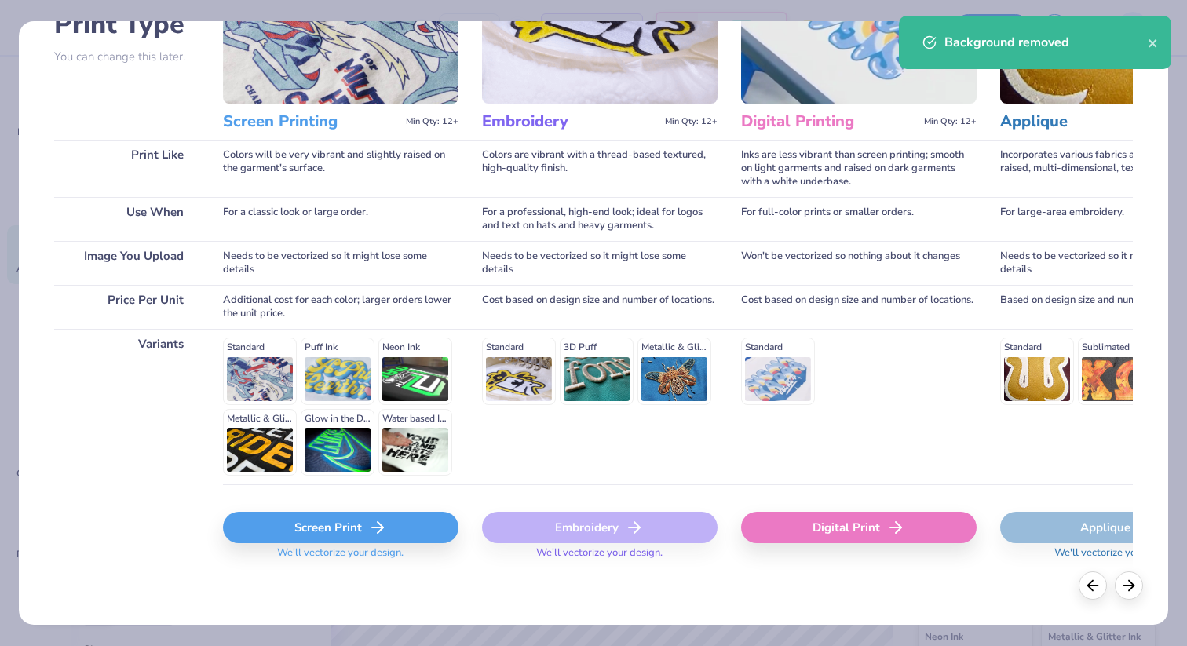
click at [316, 535] on div "Screen Print" at bounding box center [341, 527] width 236 height 31
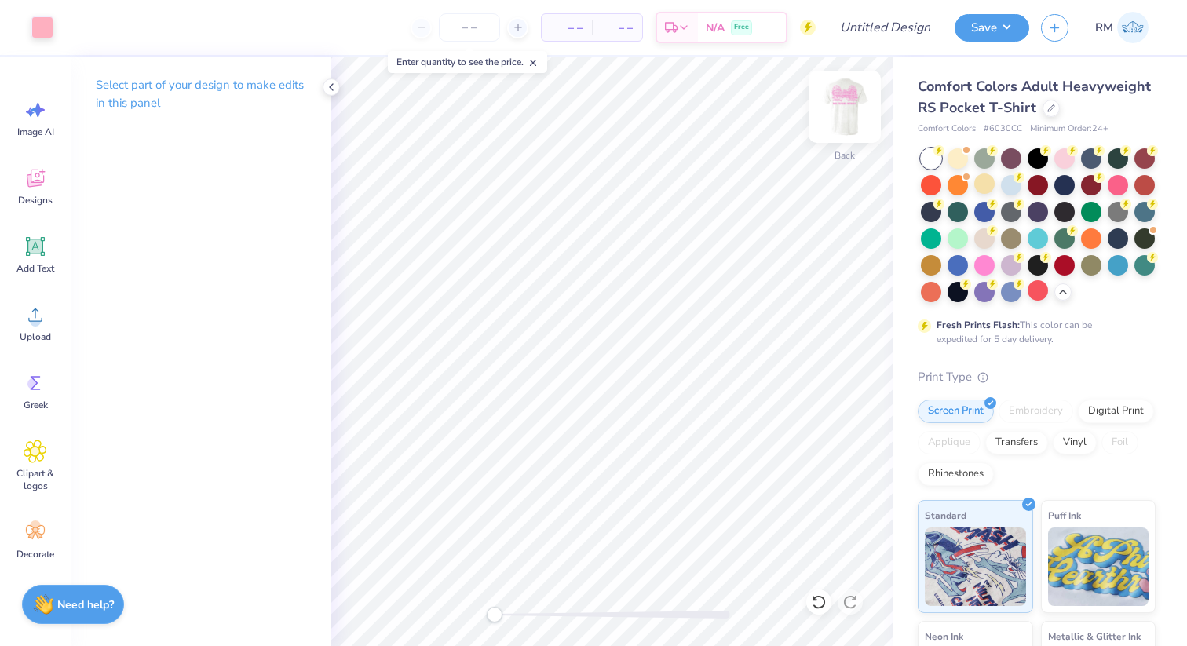
click at [844, 90] on img at bounding box center [845, 106] width 63 height 63
click at [839, 126] on img at bounding box center [845, 106] width 63 height 63
click at [830, 101] on img at bounding box center [845, 106] width 63 height 63
click at [39, 32] on div at bounding box center [42, 26] width 22 height 22
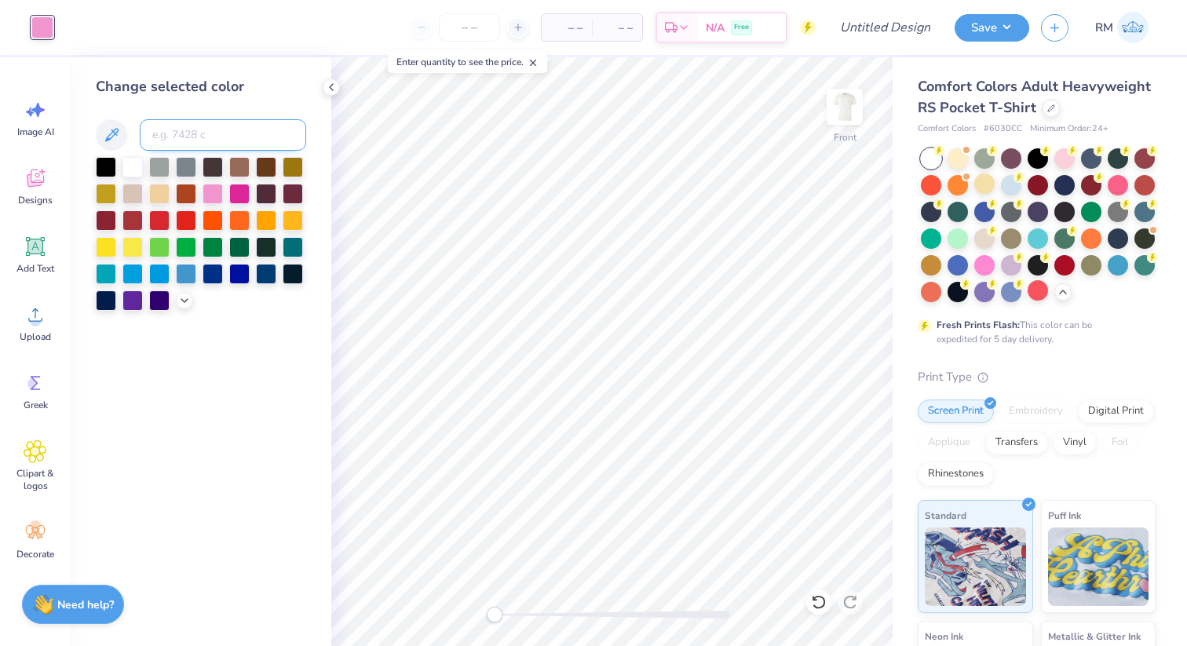
click at [181, 121] on input at bounding box center [223, 134] width 166 height 31
type input "1767"
click at [211, 200] on div at bounding box center [213, 192] width 20 height 20
click at [838, 119] on img at bounding box center [845, 106] width 63 height 63
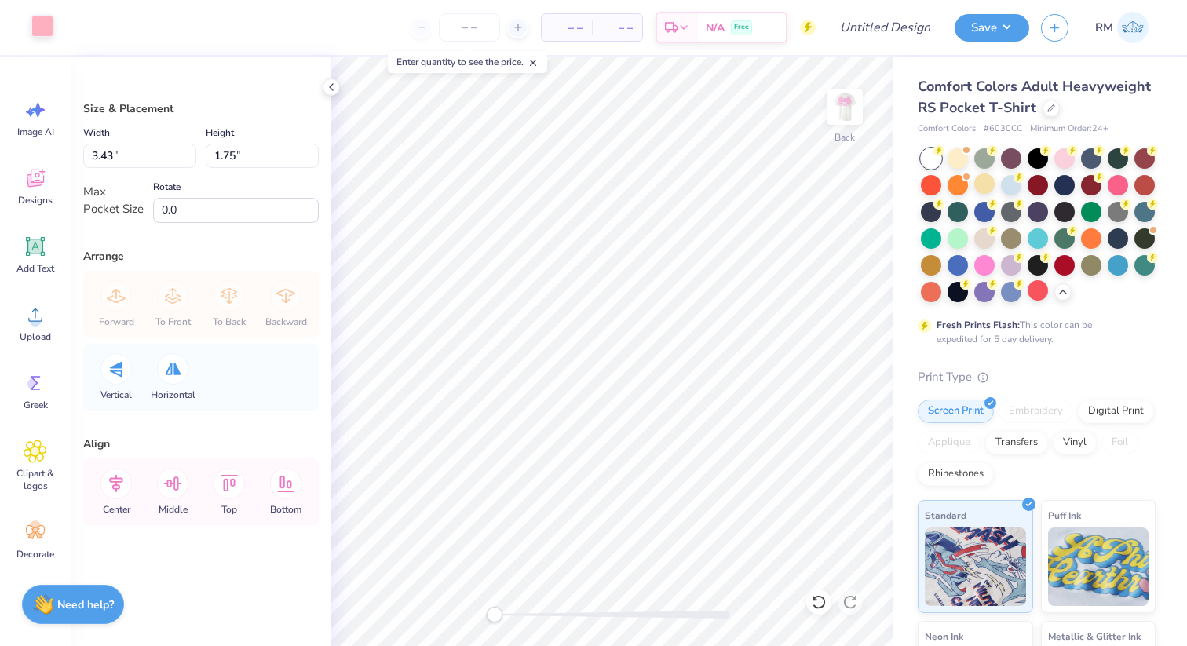
click at [31, 19] on div at bounding box center [42, 26] width 22 height 22
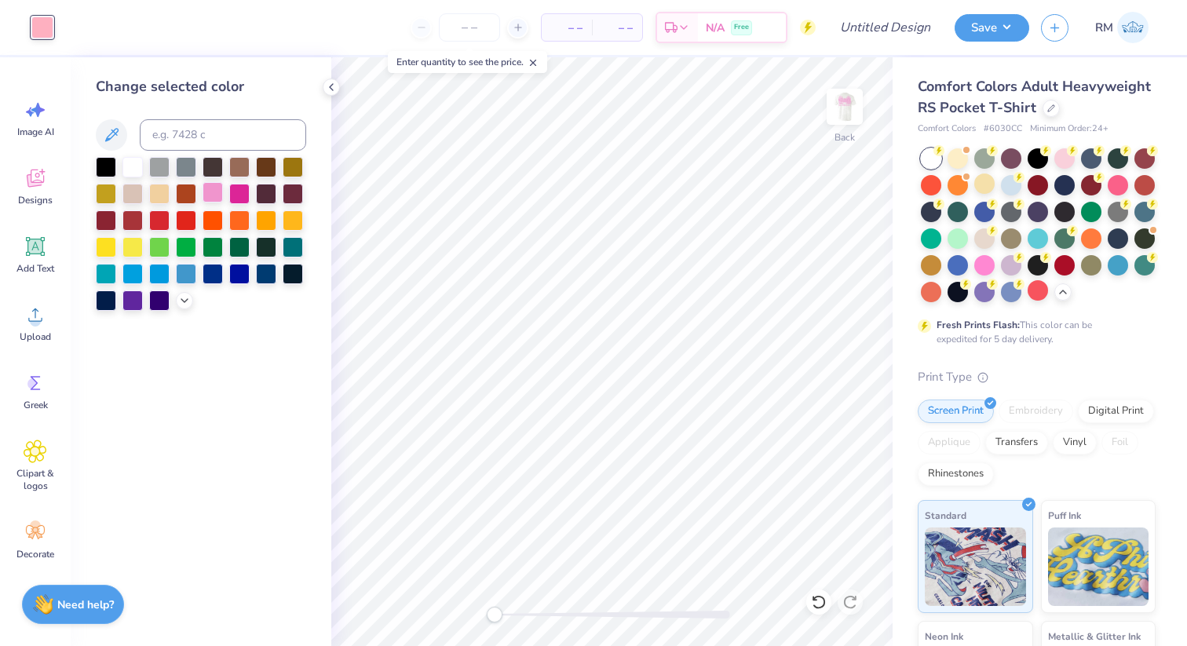
click at [212, 194] on div at bounding box center [213, 192] width 20 height 20
click at [172, 296] on div at bounding box center [201, 234] width 210 height 154
click at [181, 303] on icon at bounding box center [184, 299] width 13 height 13
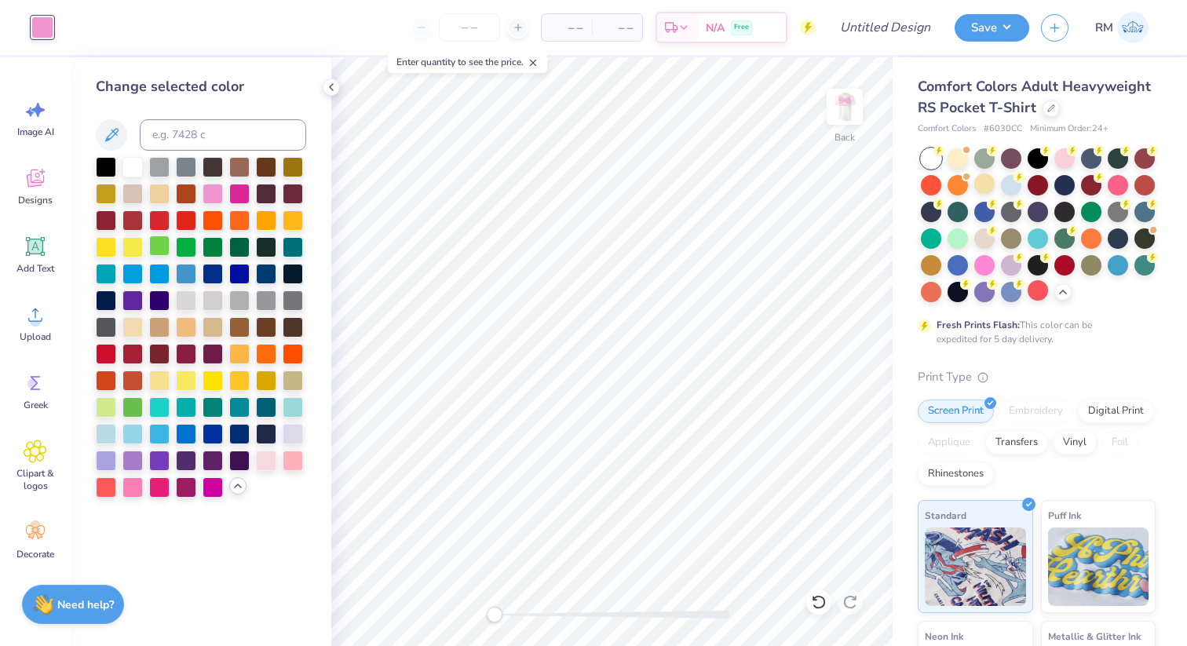
click at [159, 250] on div at bounding box center [159, 246] width 20 height 20
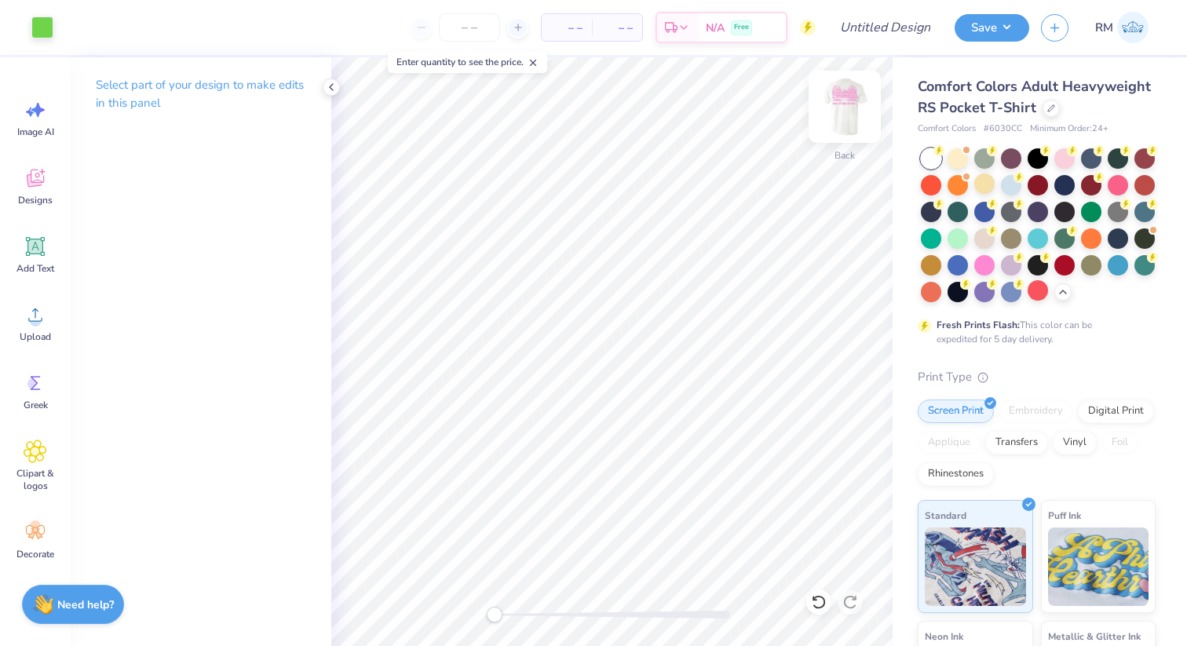
click at [868, 134] on img at bounding box center [845, 106] width 63 height 63
click at [843, 133] on img at bounding box center [845, 106] width 63 height 63
click at [860, 121] on img at bounding box center [845, 106] width 63 height 63
click at [850, 105] on img at bounding box center [845, 106] width 63 height 63
click at [48, 37] on div at bounding box center [42, 26] width 22 height 22
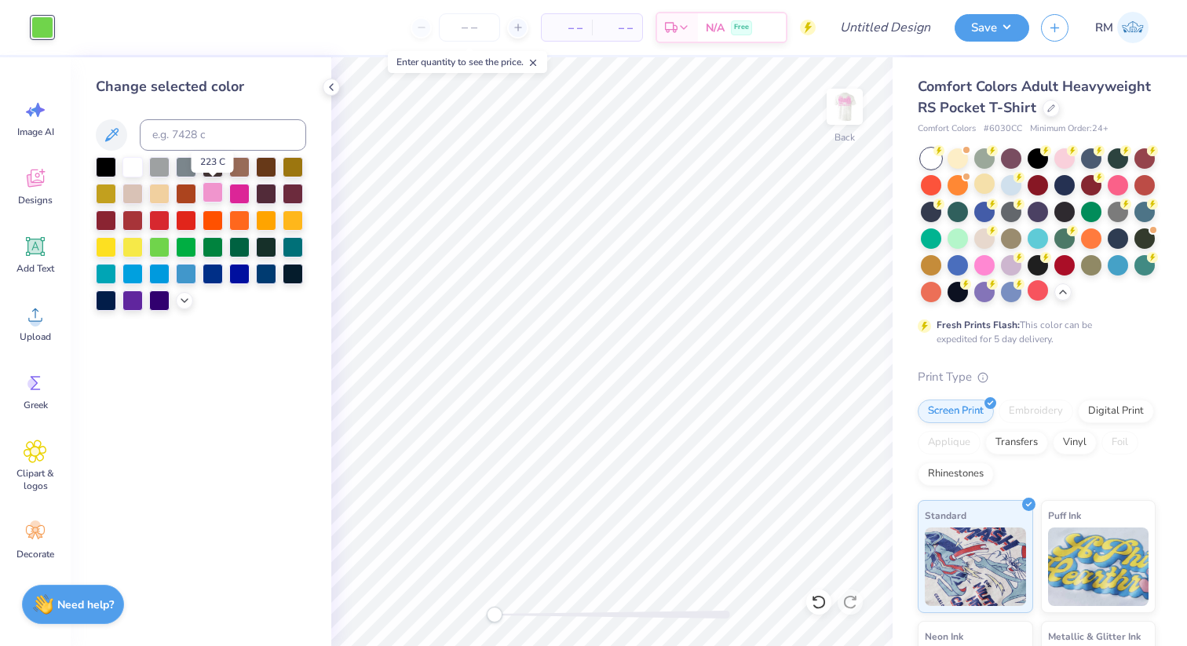
click at [218, 189] on div at bounding box center [213, 192] width 20 height 20
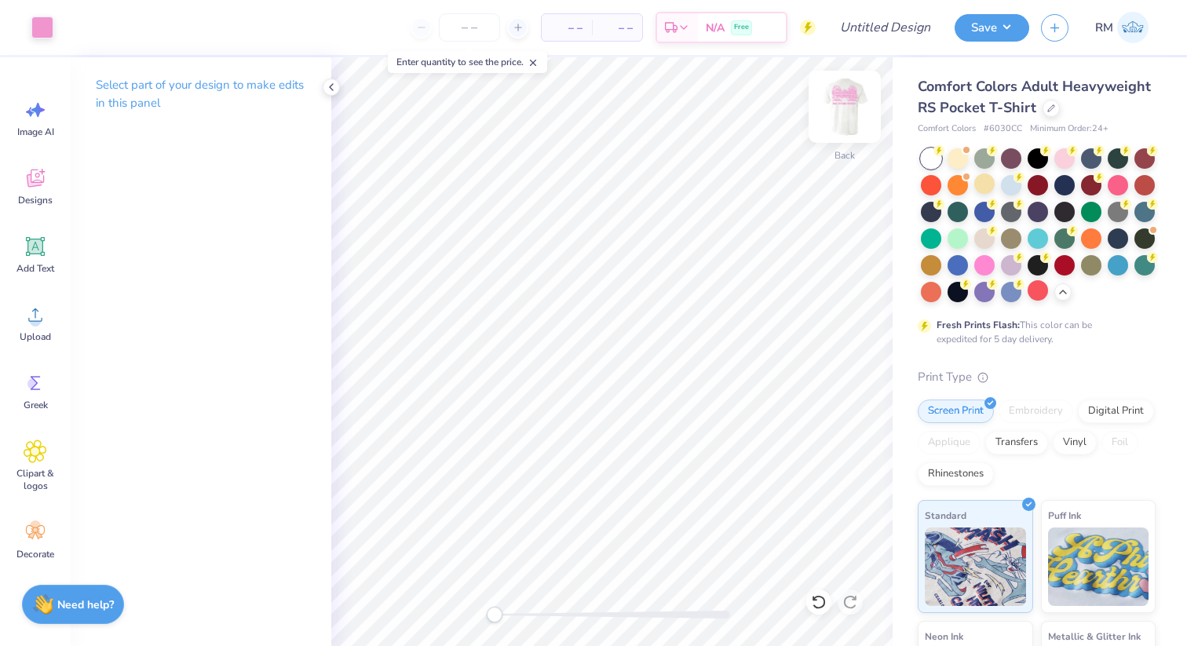
click at [840, 115] on img at bounding box center [845, 106] width 63 height 63
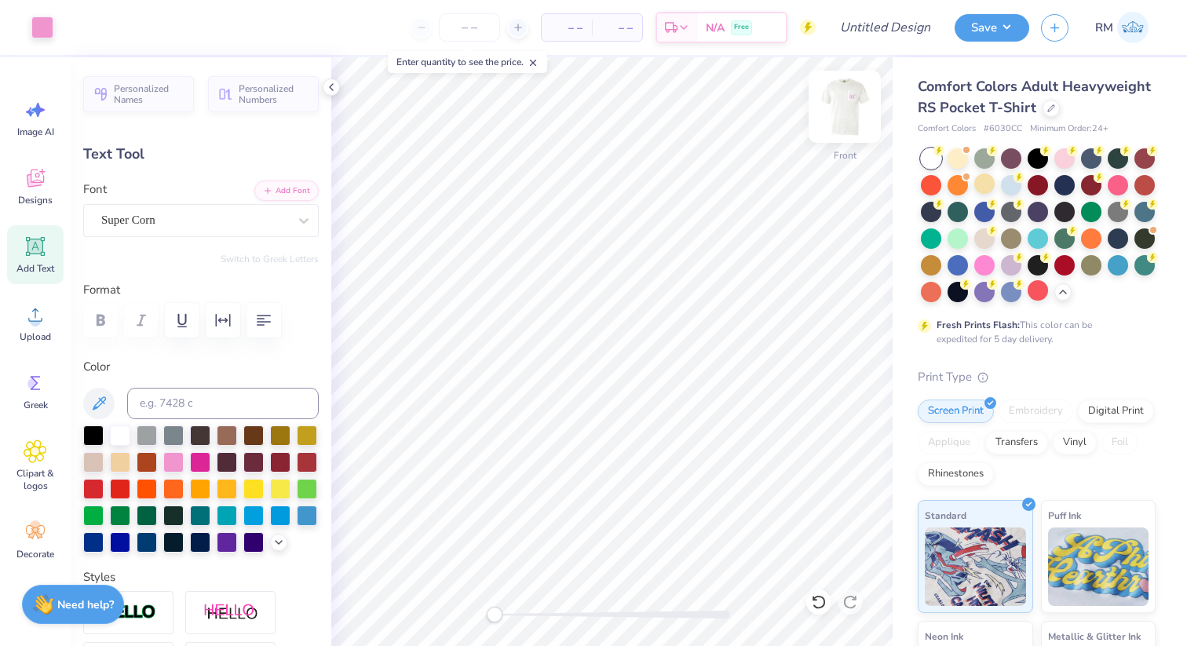
click at [867, 122] on img at bounding box center [845, 106] width 63 height 63
click at [474, 26] on input "number" at bounding box center [469, 27] width 61 height 28
type input "24"
click at [839, 106] on img at bounding box center [845, 106] width 63 height 63
type input "11.93"
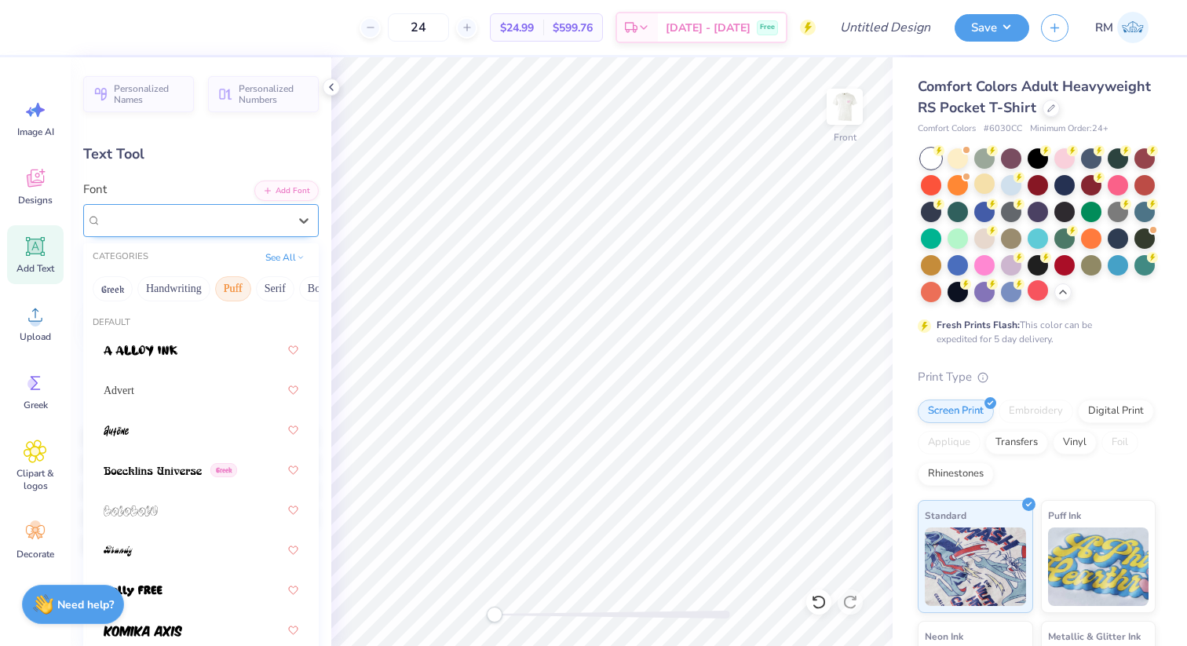
click at [177, 208] on div "Super Corn" at bounding box center [195, 220] width 190 height 24
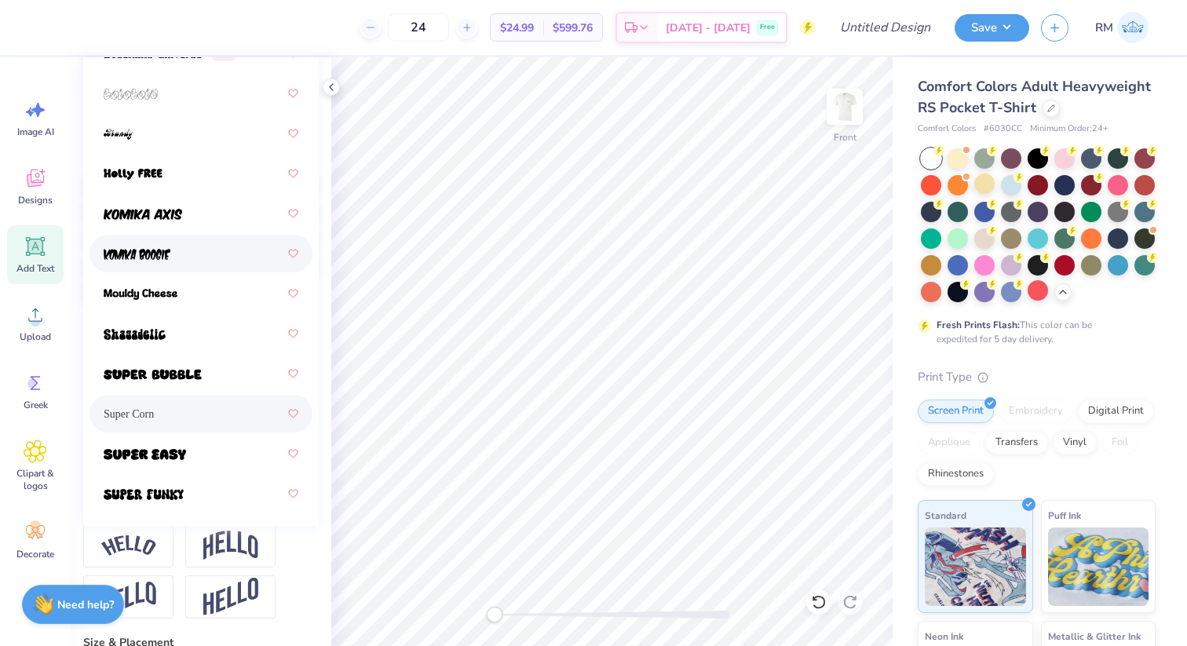
scroll to position [300, 0]
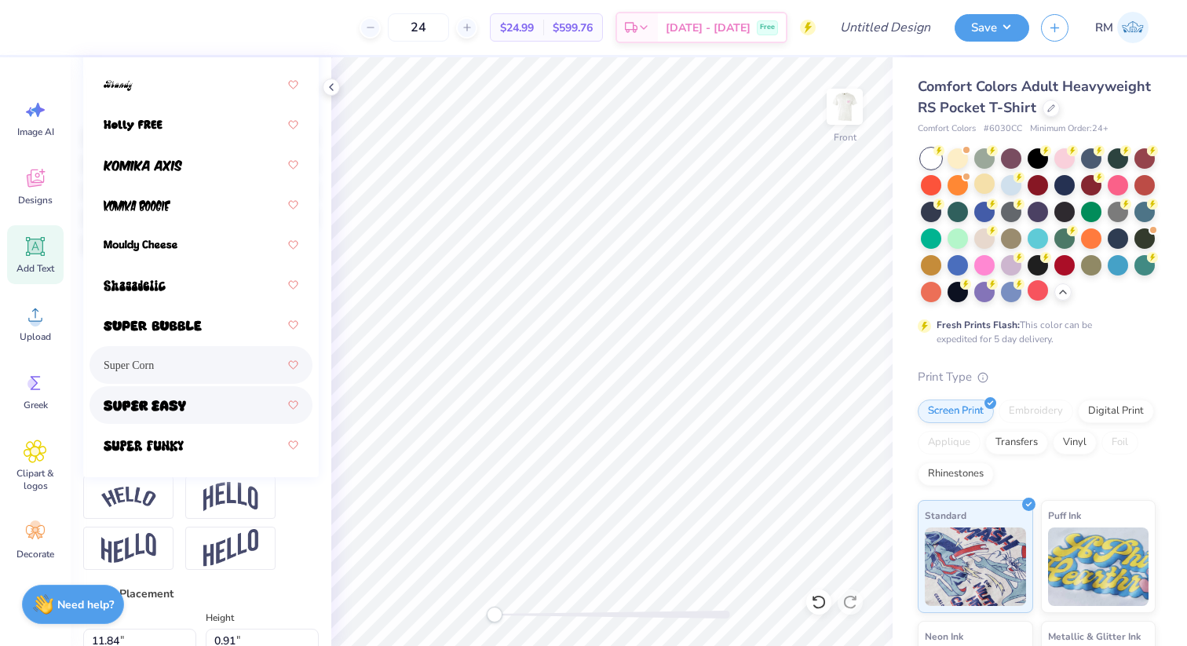
click at [214, 393] on div at bounding box center [201, 405] width 195 height 28
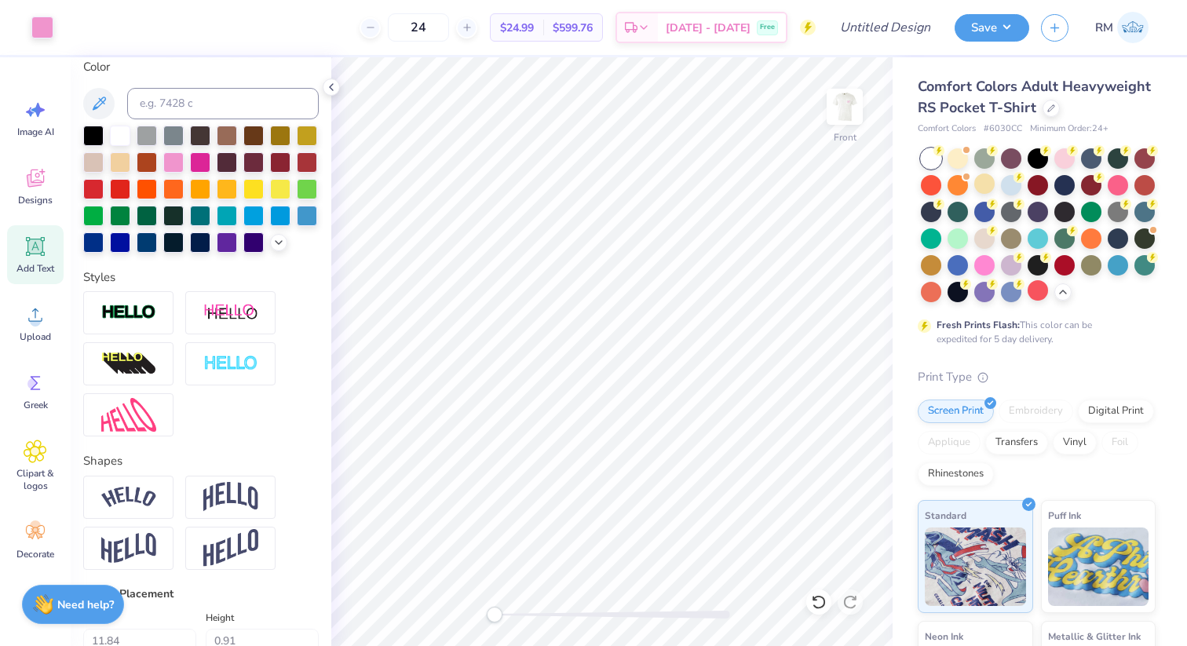
type input "14.32"
type input "1.01"
type input "12.14"
type textarea "NEW MEMBER RETREAT 20205"
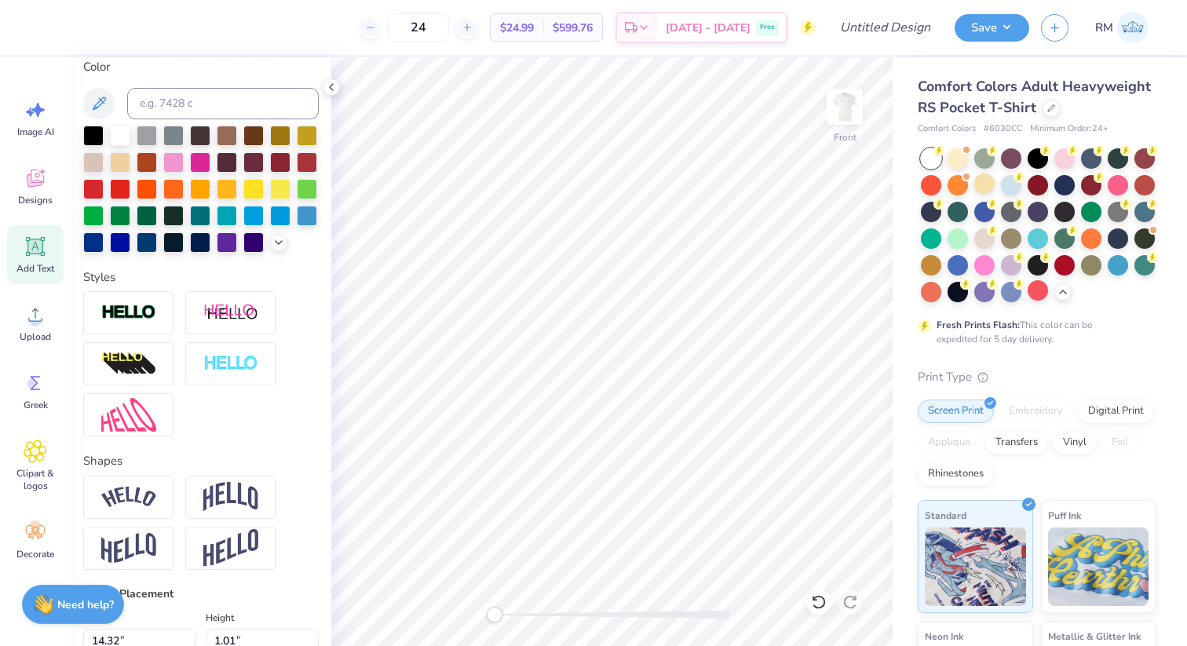
scroll to position [1, 2]
type input "2.56"
type input "11.21"
click at [221, 496] on img at bounding box center [230, 497] width 55 height 30
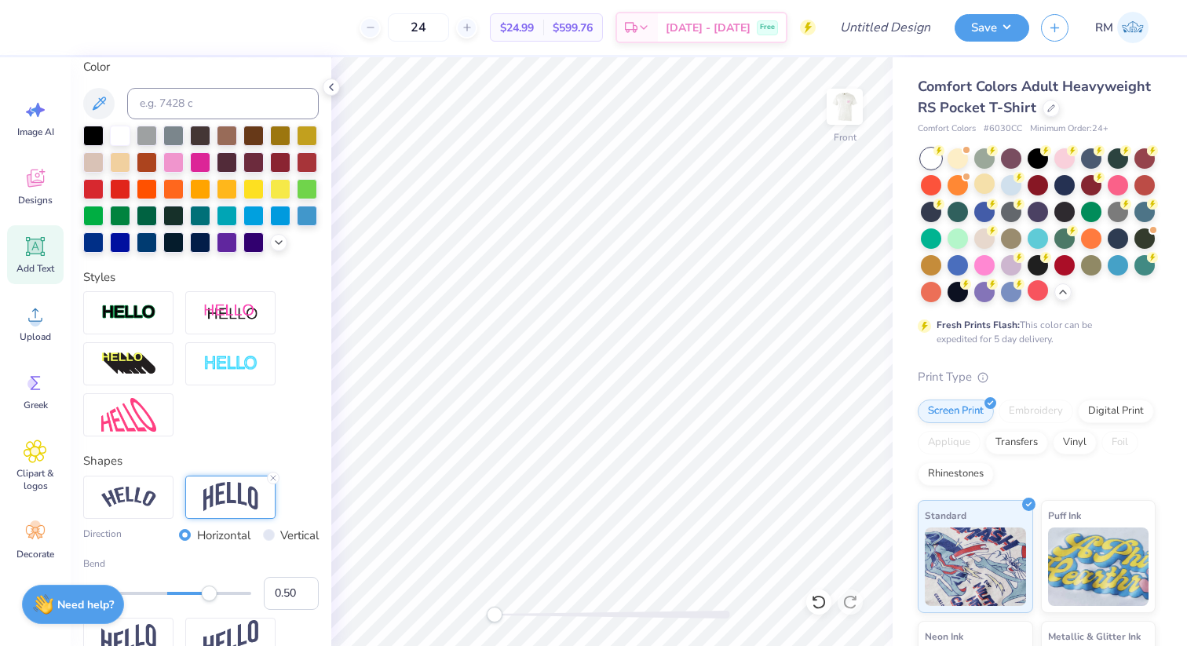
scroll to position [0, 2]
type textarea "NEW MEMBER RETREAT"
type input "3.77"
type input "11.95"
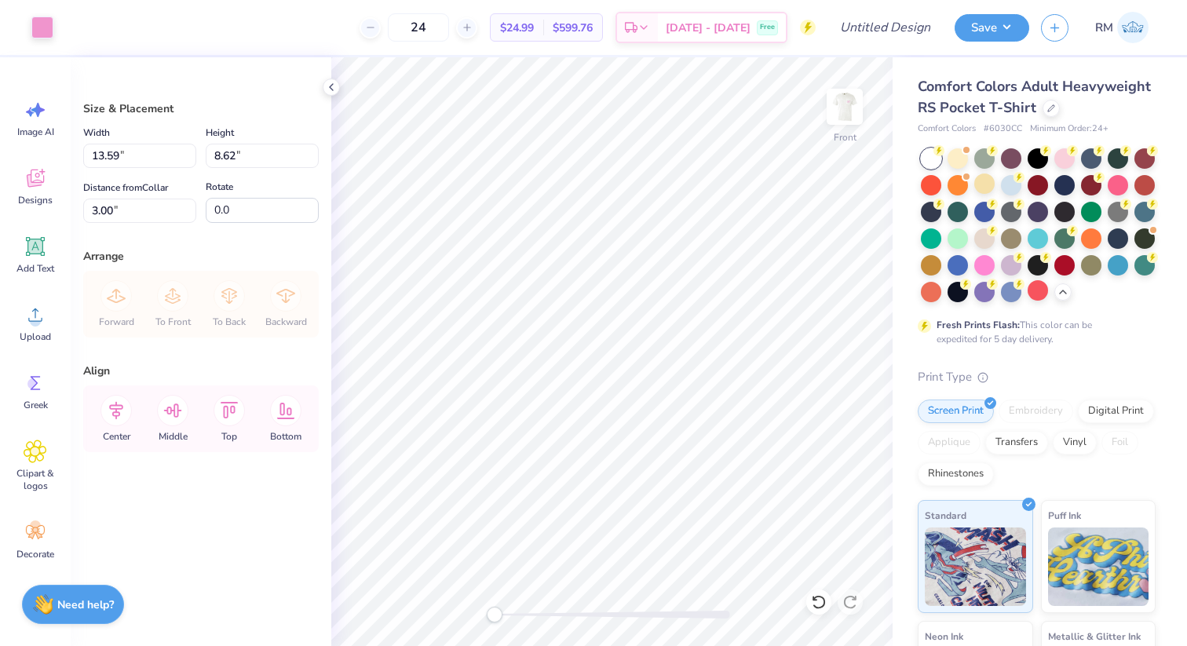
type input "6.41"
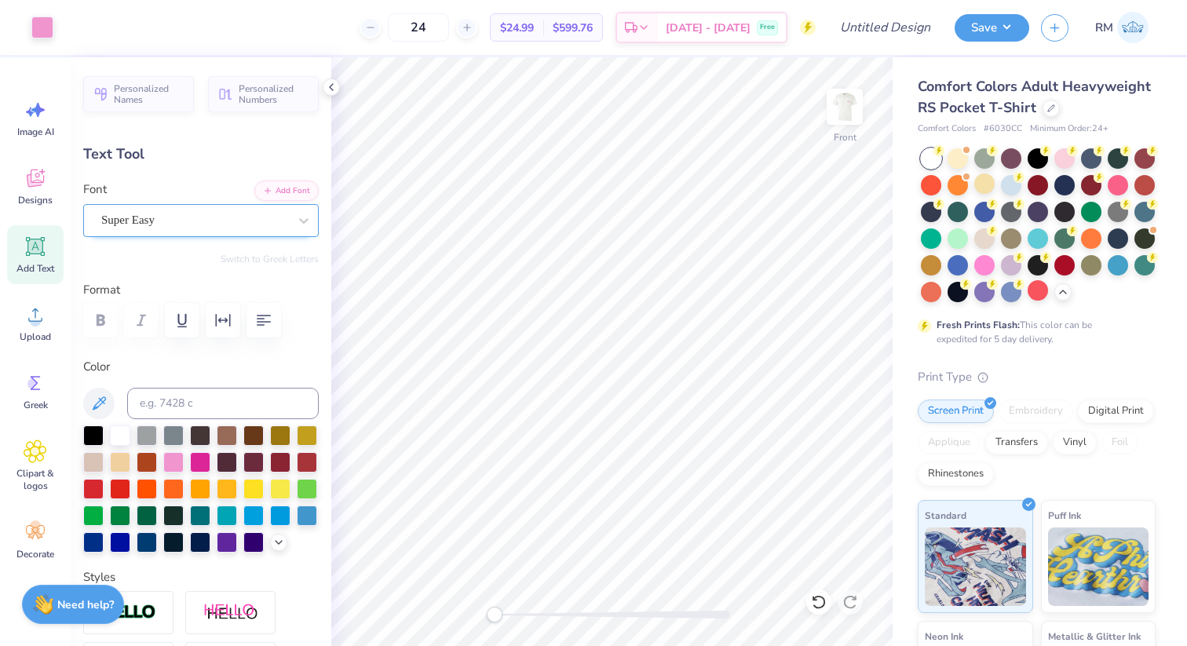
click at [185, 208] on div "Super Easy" at bounding box center [195, 220] width 190 height 24
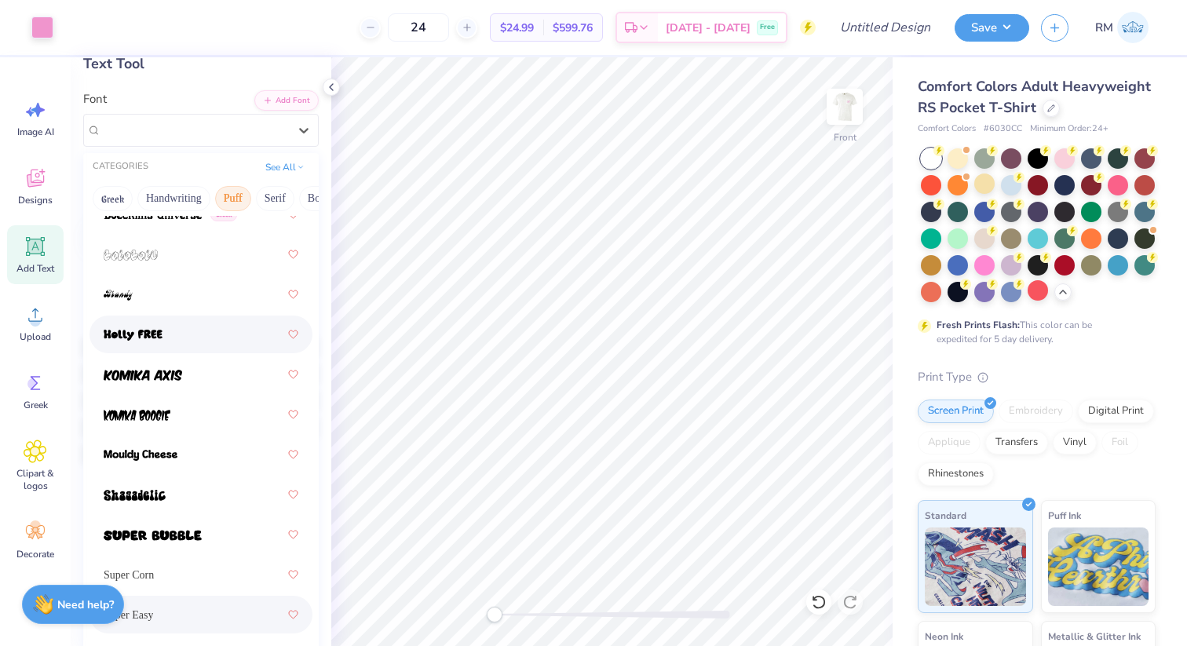
scroll to position [166, 0]
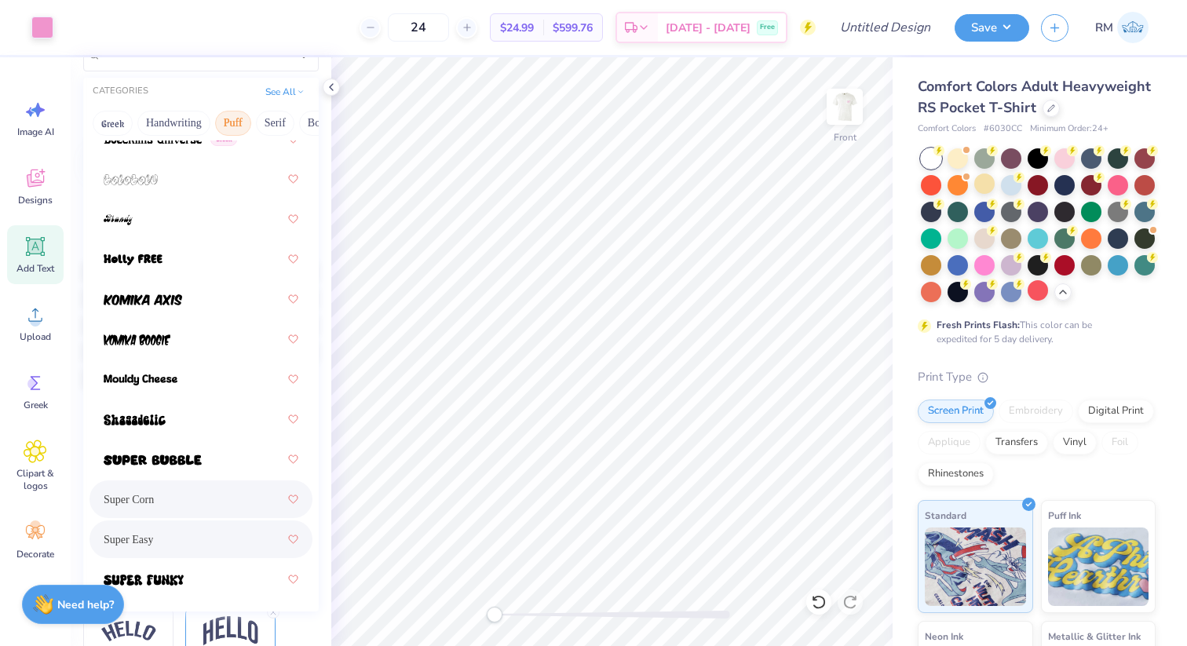
click at [183, 501] on div "Super Corn" at bounding box center [201, 499] width 195 height 28
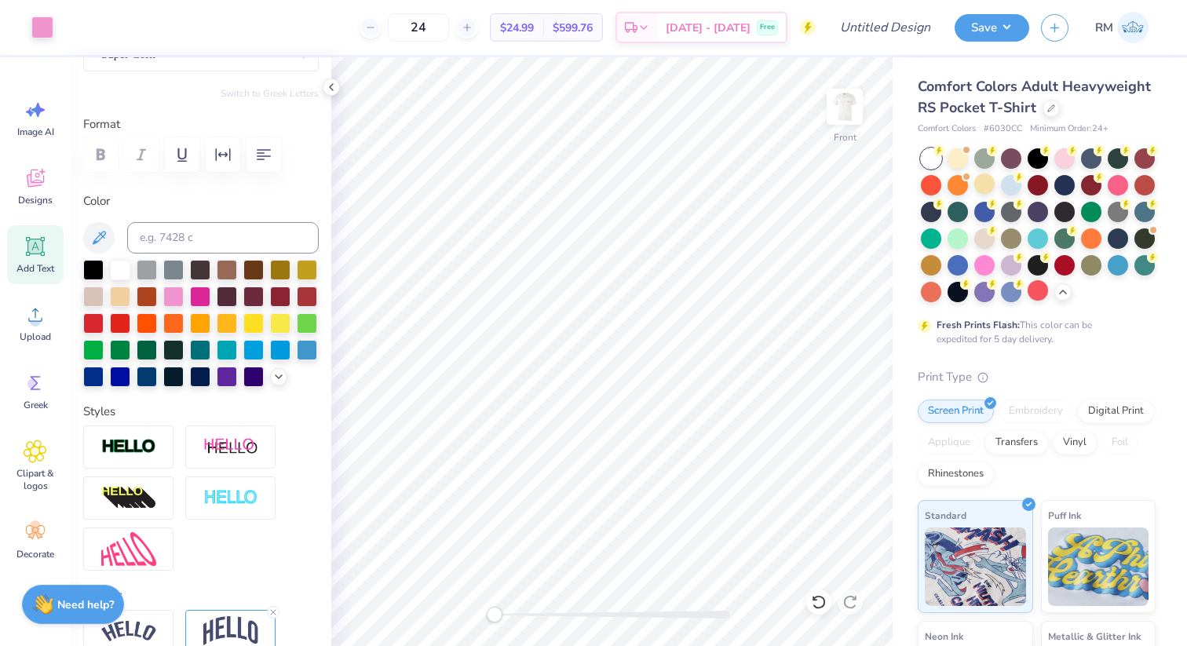
scroll to position [168, 0]
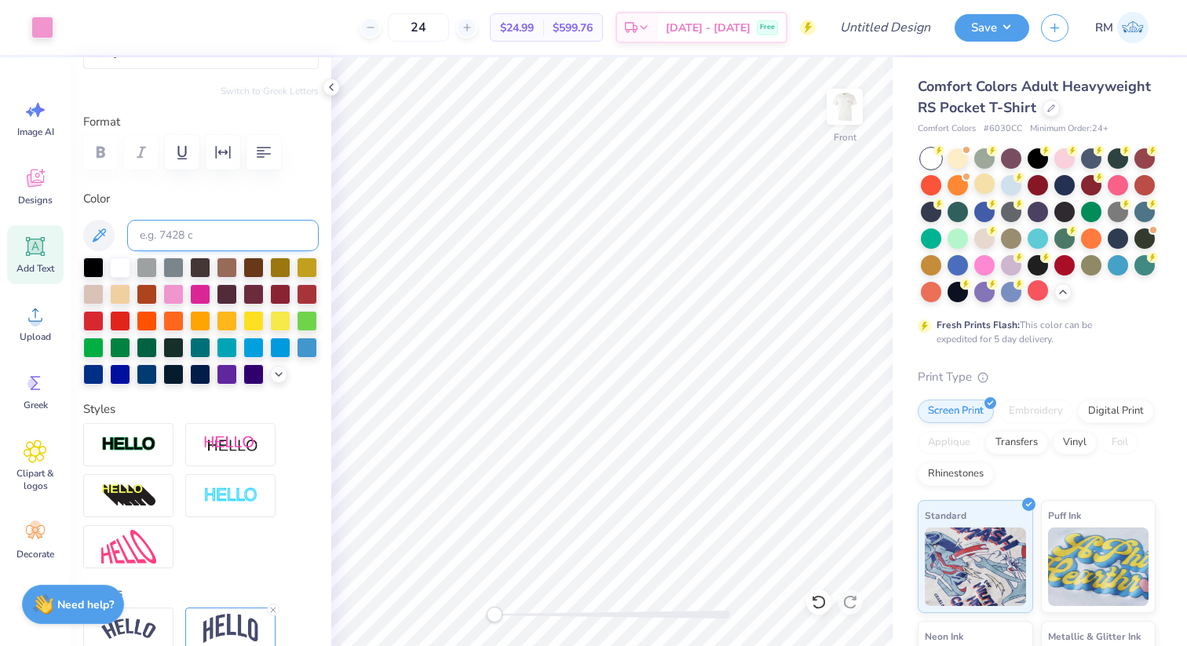
type input "11.46"
type input "3.21"
type input "3.54"
click at [270, 153] on icon "button" at bounding box center [264, 152] width 14 height 11
type input "13.95"
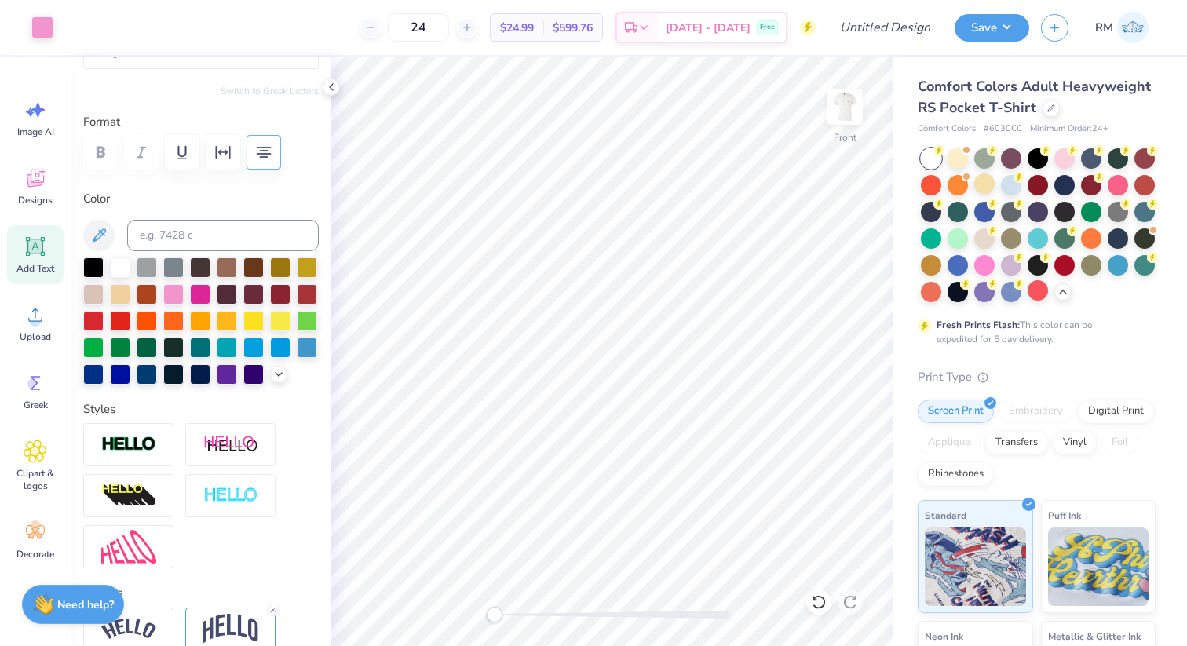
type input "3.90"
type input "3.44"
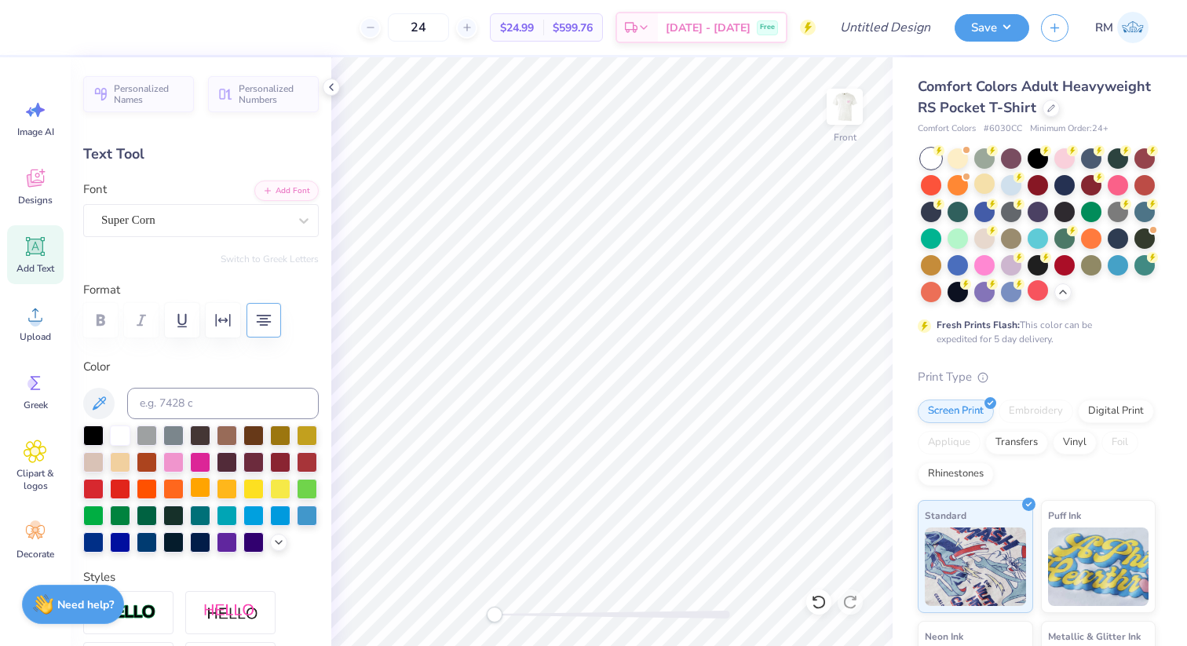
scroll to position [32, 0]
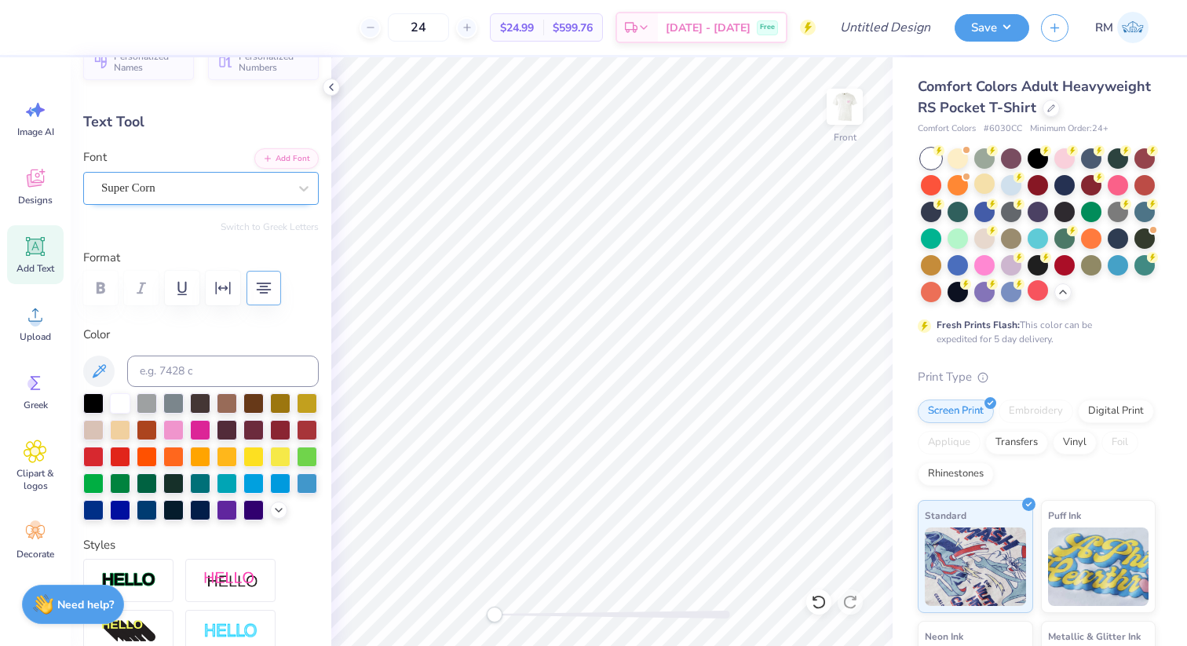
click at [209, 177] on div at bounding box center [194, 187] width 187 height 21
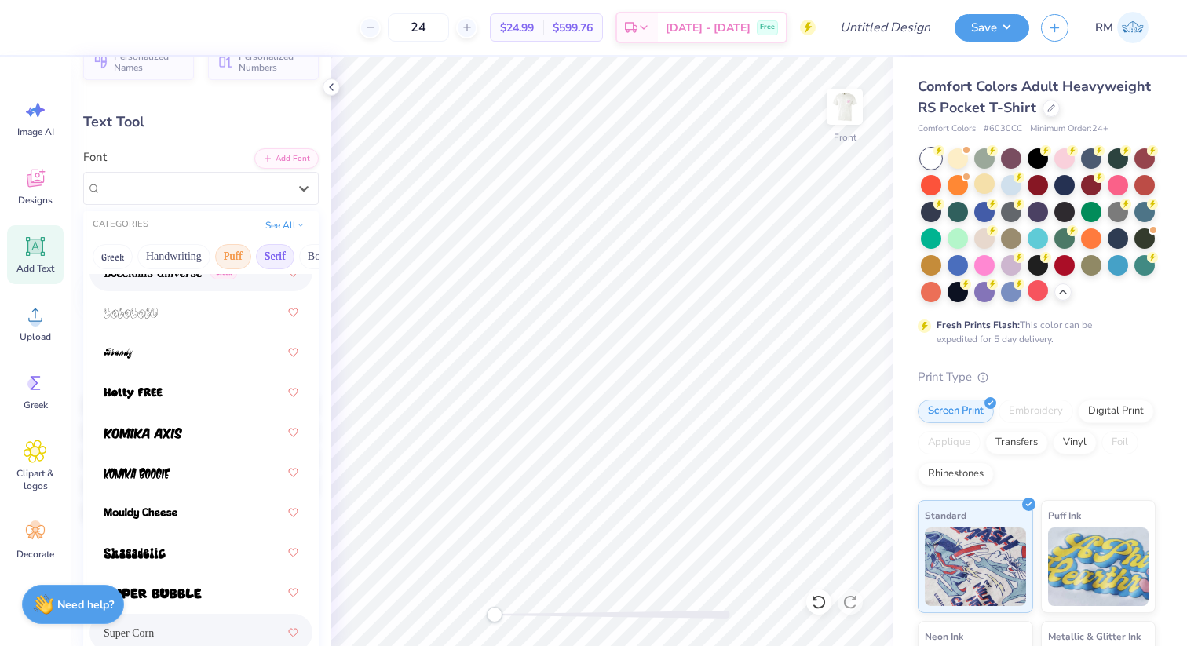
click at [271, 247] on button "Serif" at bounding box center [275, 256] width 38 height 25
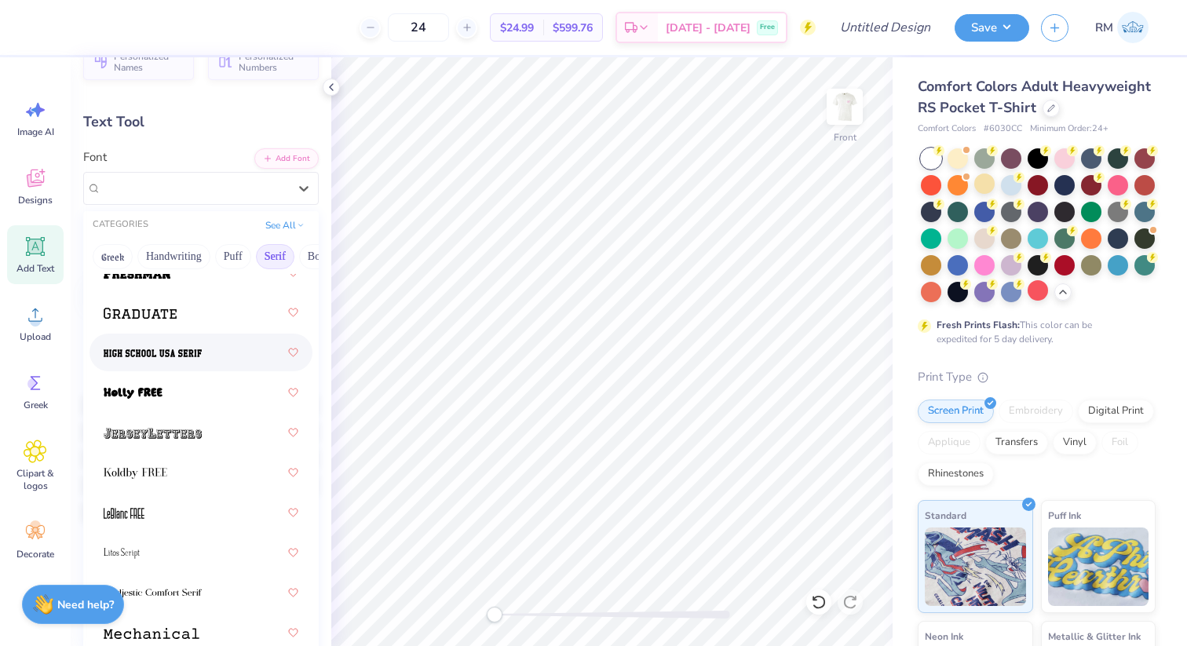
click at [199, 353] on img at bounding box center [153, 353] width 98 height 11
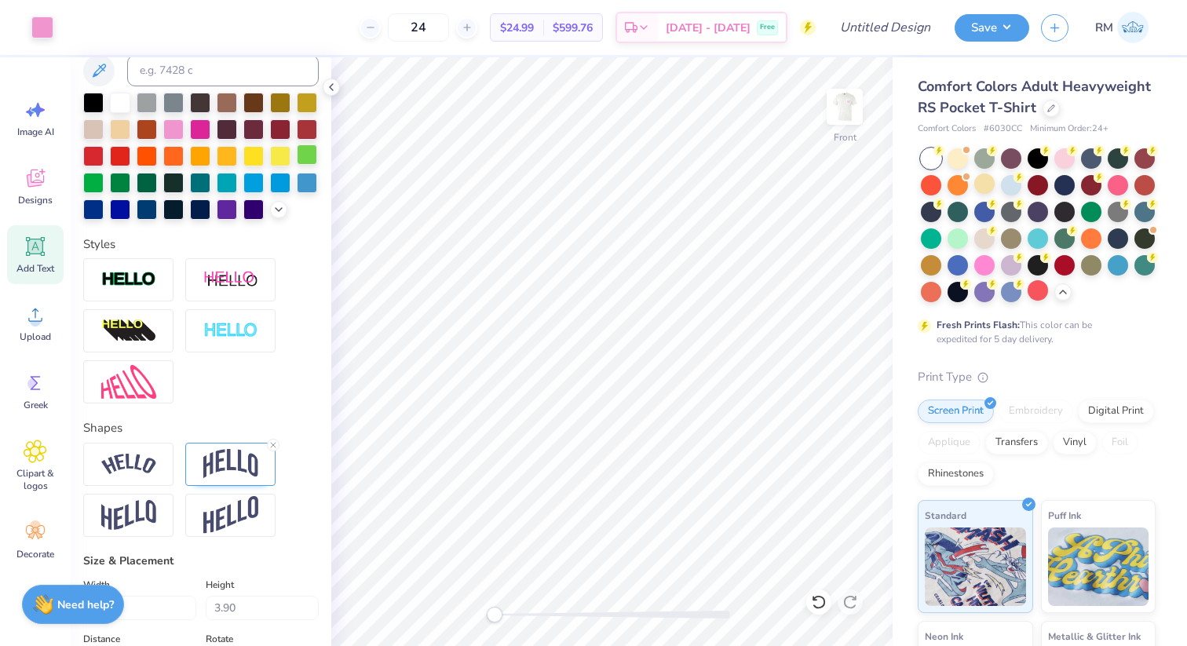
scroll to position [373, 0]
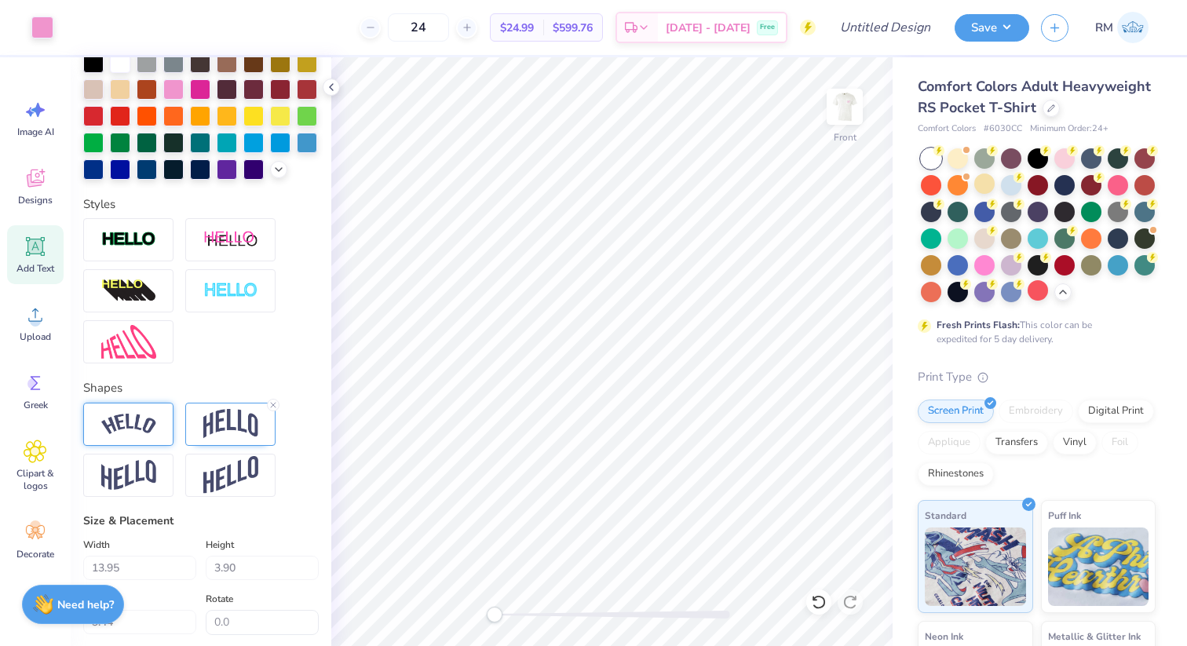
click at [162, 428] on div at bounding box center [128, 424] width 90 height 43
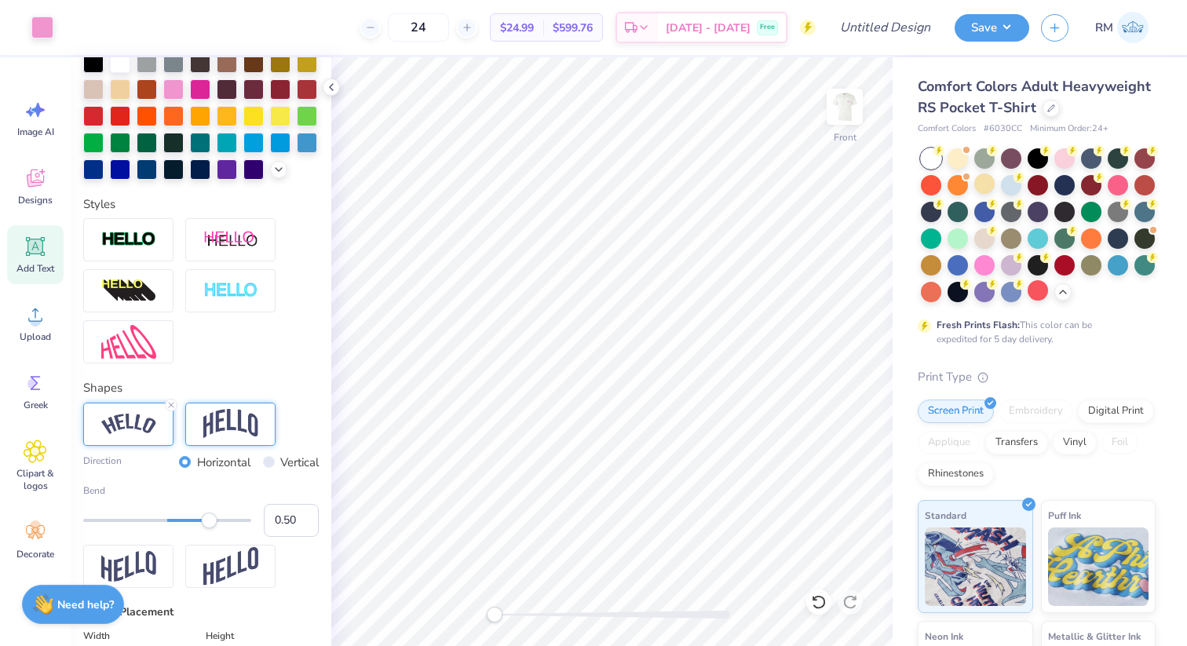
click at [225, 442] on div at bounding box center [230, 424] width 90 height 43
click at [152, 431] on img at bounding box center [128, 424] width 55 height 21
click at [844, 122] on img at bounding box center [845, 106] width 63 height 63
click at [844, 122] on img at bounding box center [844, 106] width 31 height 31
click at [986, 233] on div at bounding box center [985, 237] width 20 height 20
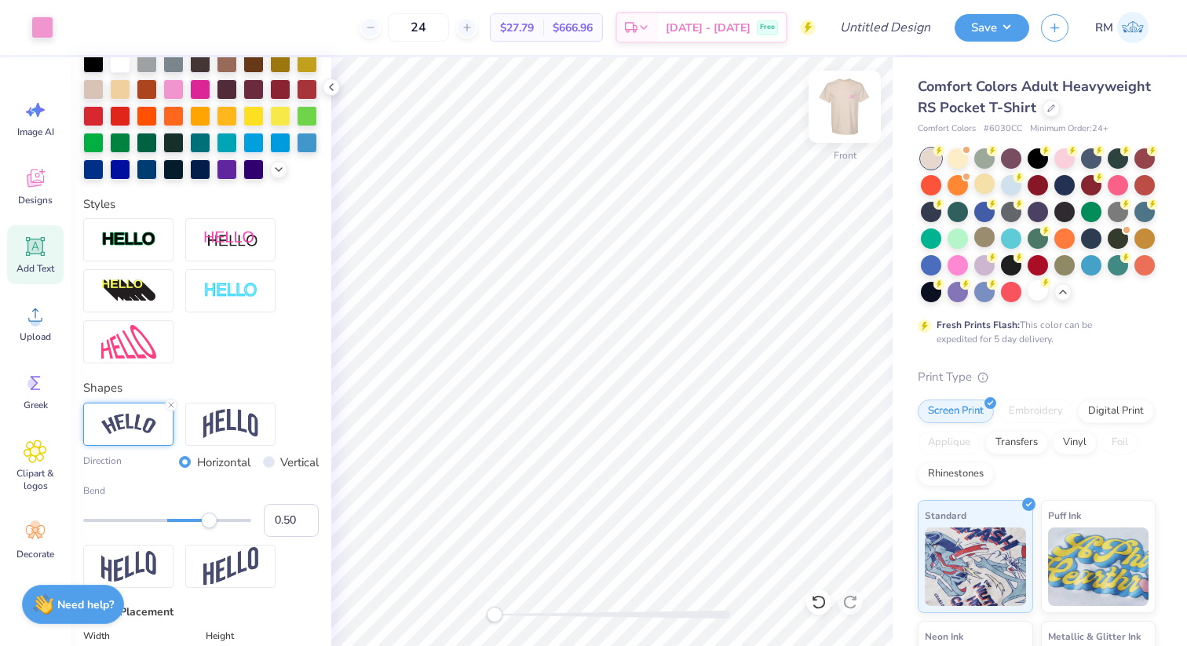
click at [850, 137] on img at bounding box center [845, 106] width 63 height 63
click at [1070, 163] on div at bounding box center [1065, 157] width 20 height 20
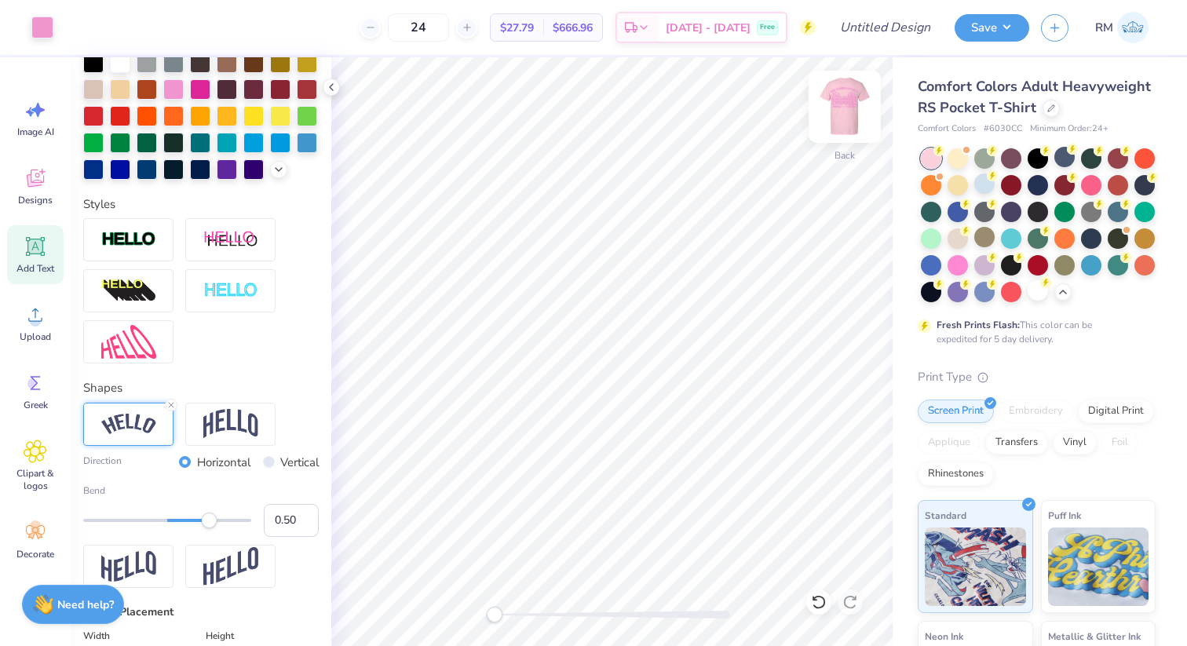
click at [842, 112] on img at bounding box center [845, 106] width 63 height 63
click at [1039, 288] on div at bounding box center [1038, 290] width 20 height 20
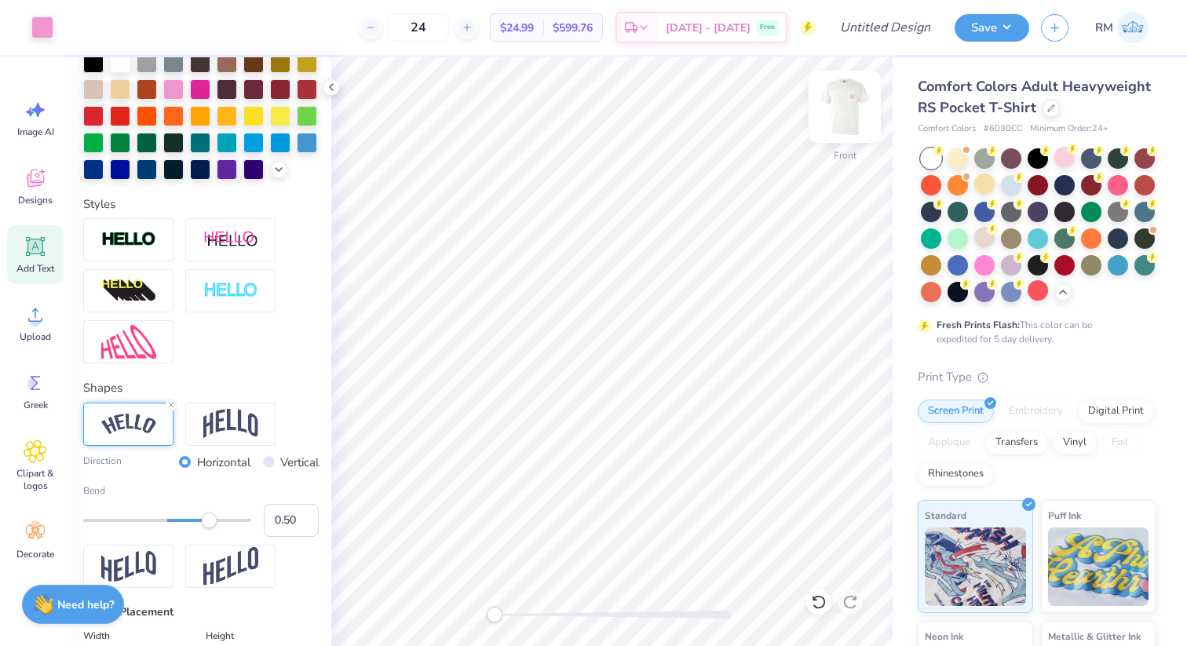
click at [843, 98] on img at bounding box center [845, 106] width 63 height 63
click at [873, 23] on input "Design Title" at bounding box center [904, 27] width 77 height 31
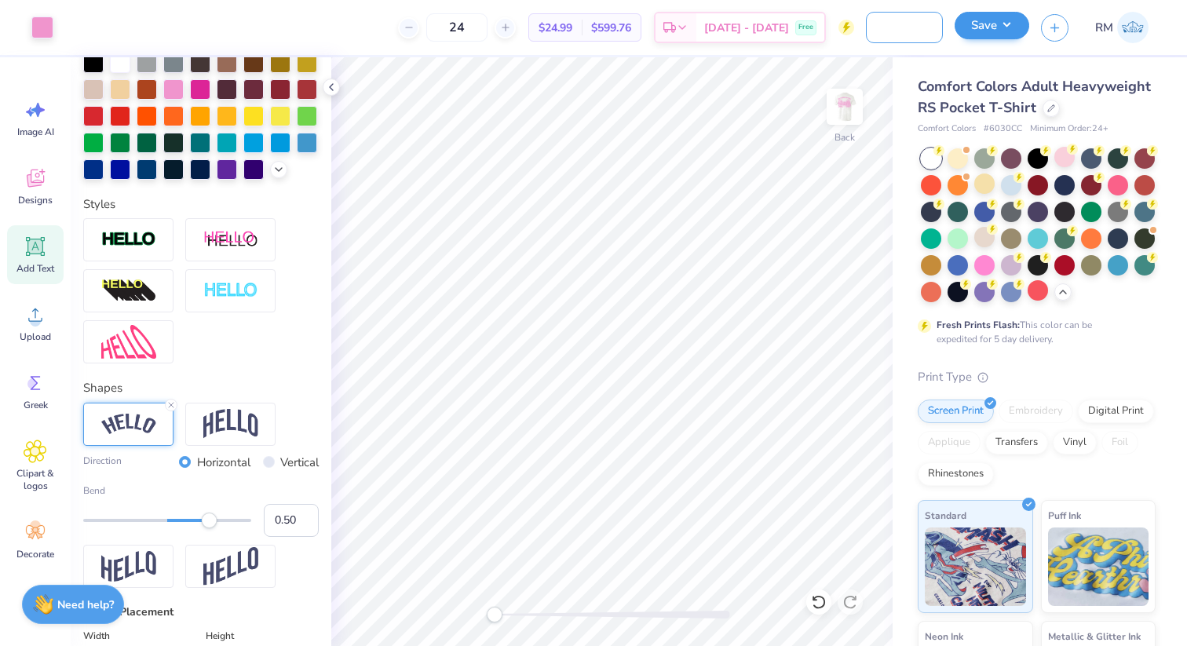
type input "DG NM retreat (simple)"
click at [987, 30] on button "Save" at bounding box center [992, 25] width 75 height 27
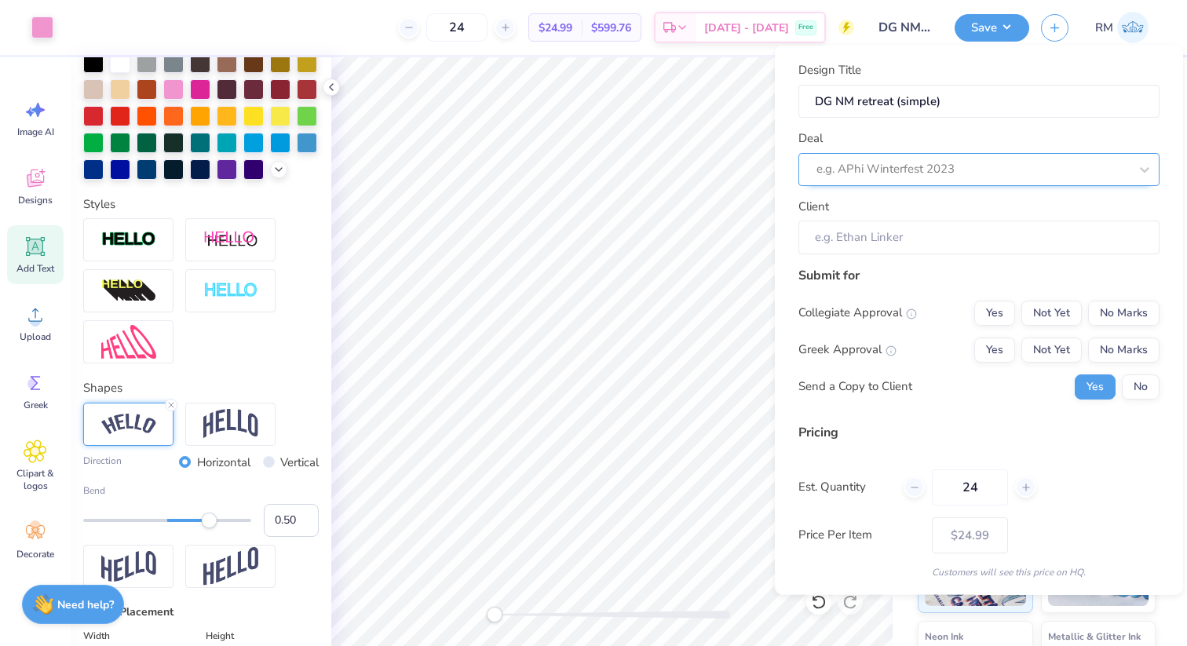
click at [975, 155] on div "e.g. APhi Winterfest 2023" at bounding box center [979, 168] width 361 height 33
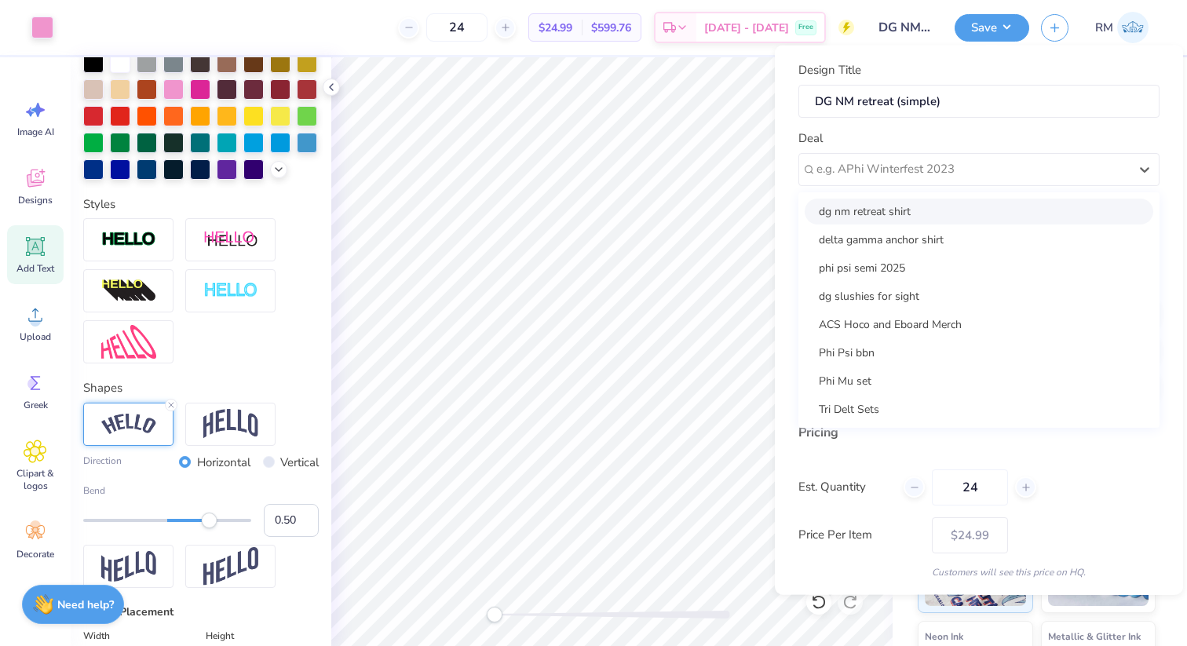
click at [962, 221] on div "dg nm retreat shirt" at bounding box center [979, 211] width 349 height 26
type input "[PERSON_NAME]"
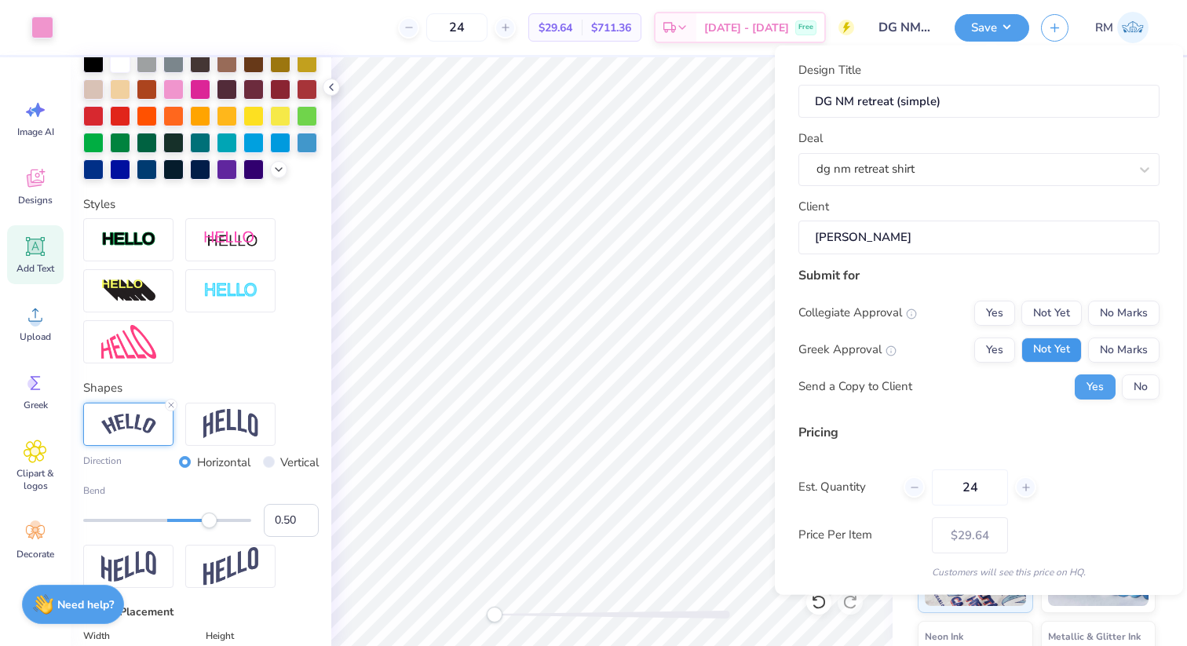
click at [1077, 356] on button "Not Yet" at bounding box center [1052, 349] width 60 height 25
click at [1056, 297] on div "Submit for Collegiate Approval Yes Not Yet No Marks Greek Approval Yes Not Yet …" at bounding box center [979, 337] width 361 height 145
click at [1116, 315] on button "No Marks" at bounding box center [1123, 312] width 71 height 25
click at [1150, 395] on button "No" at bounding box center [1141, 386] width 38 height 25
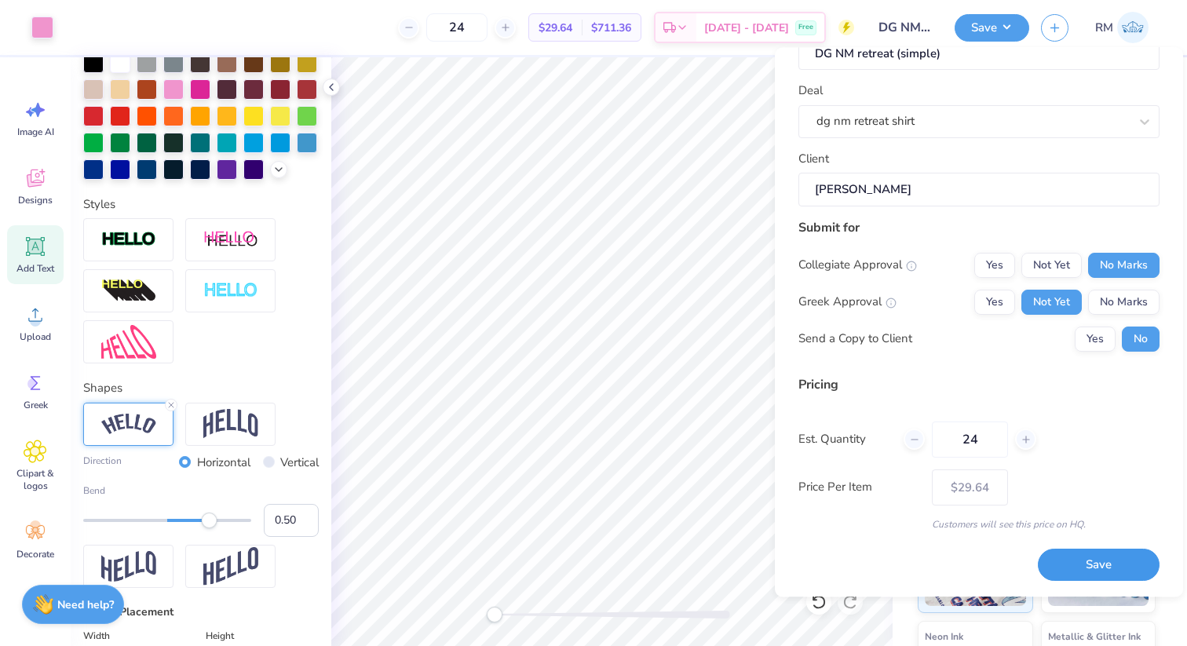
click at [1097, 558] on button "Save" at bounding box center [1099, 566] width 122 height 32
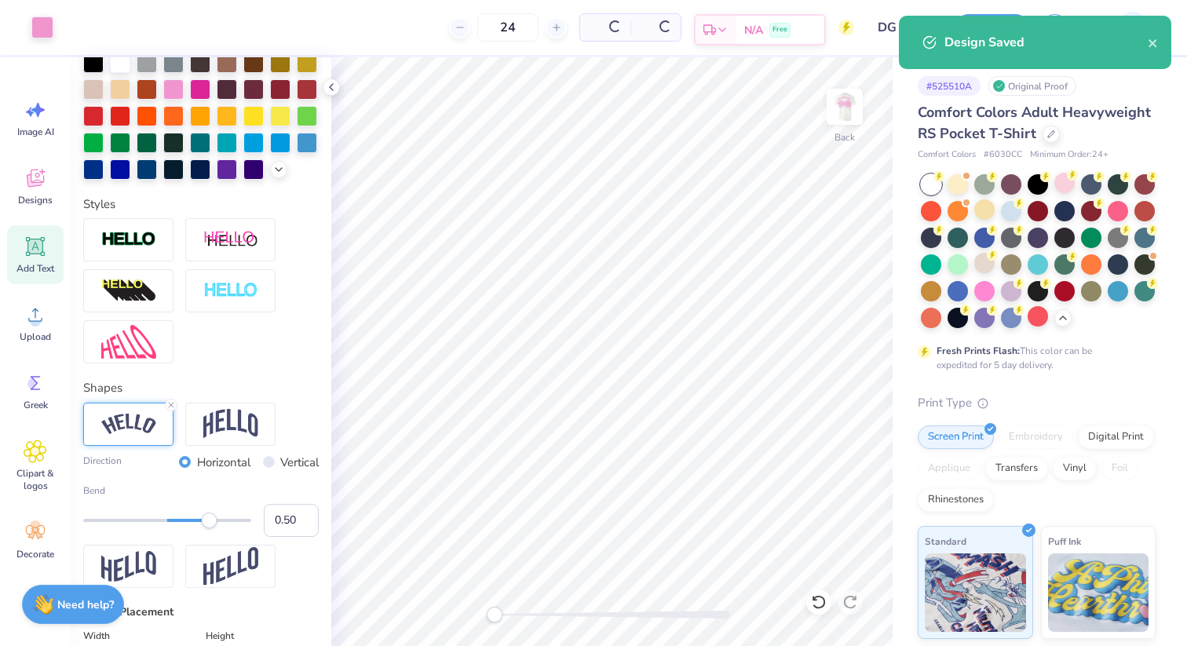
type input "$29.64"
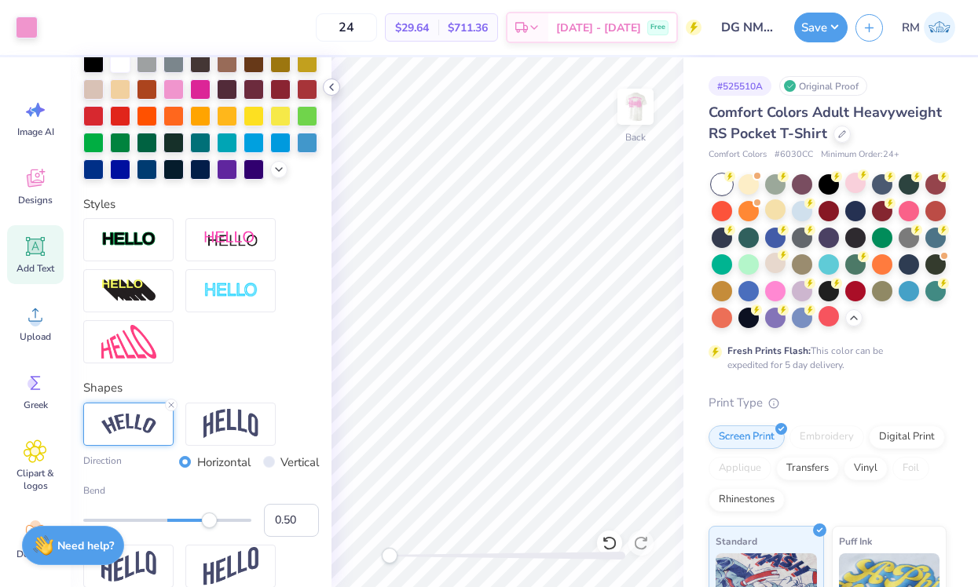
click at [336, 90] on icon at bounding box center [331, 87] width 13 height 13
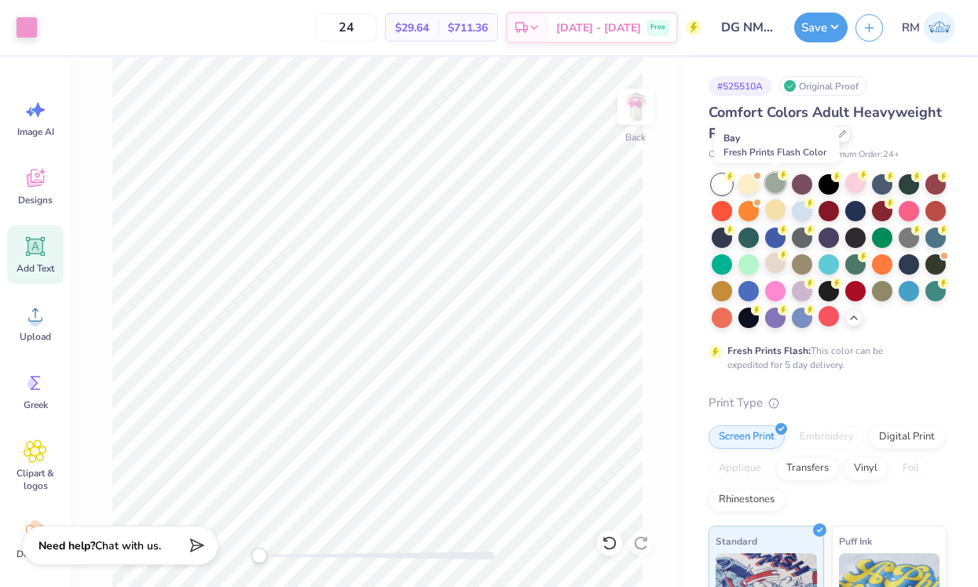
click at [784, 189] on div at bounding box center [775, 183] width 20 height 20
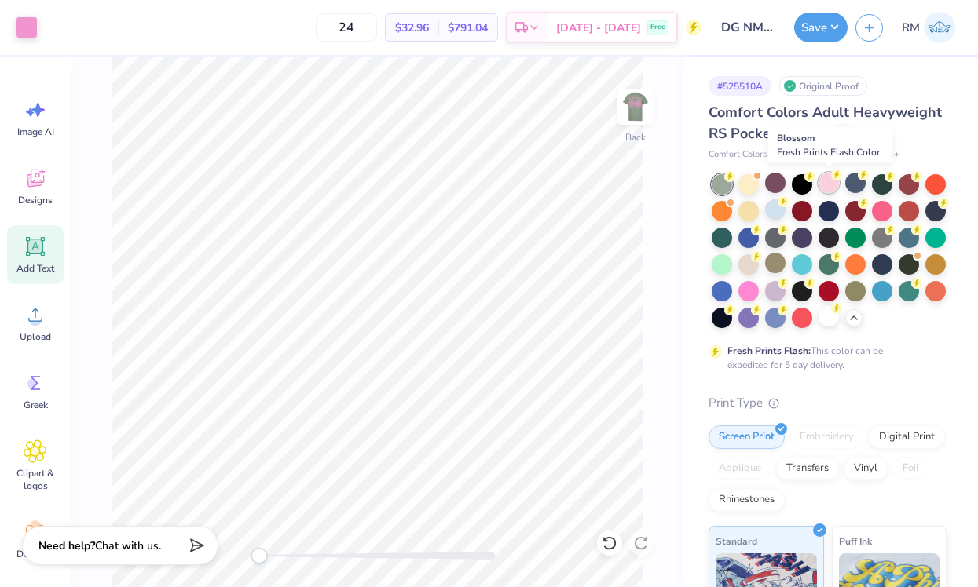
click at [836, 184] on div at bounding box center [828, 183] width 20 height 20
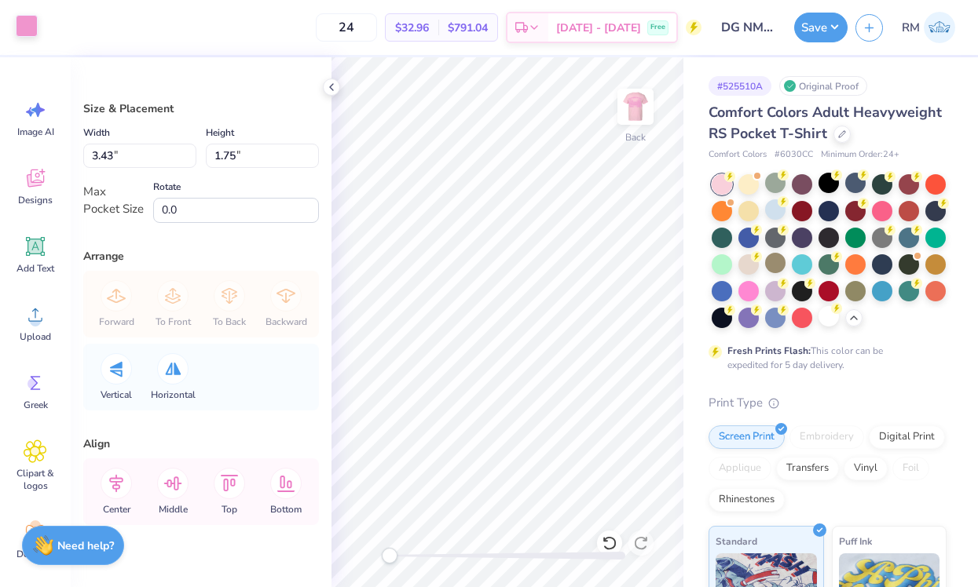
click at [30, 37] on div at bounding box center [27, 26] width 22 height 22
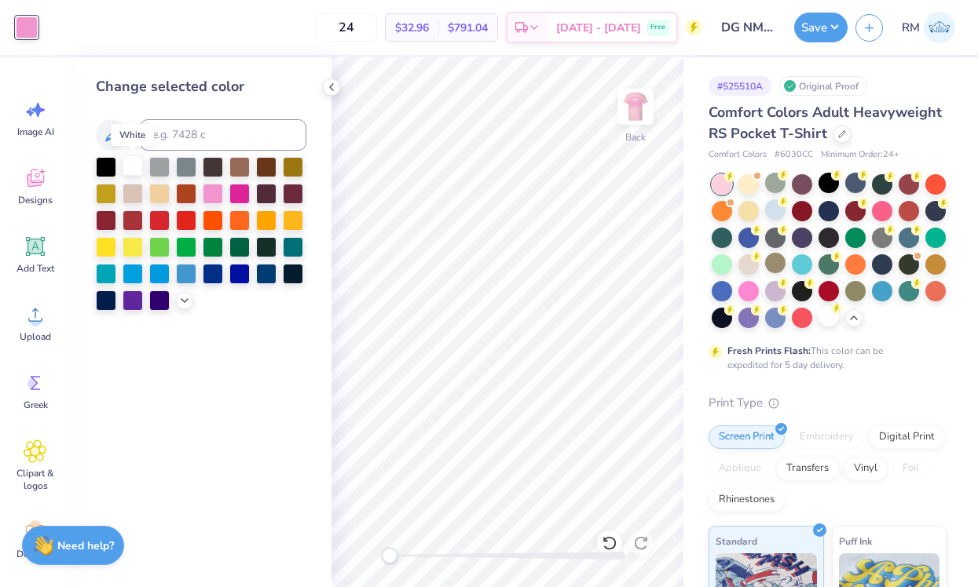
click at [130, 172] on div at bounding box center [133, 165] width 20 height 20
click at [628, 109] on img at bounding box center [635, 106] width 63 height 63
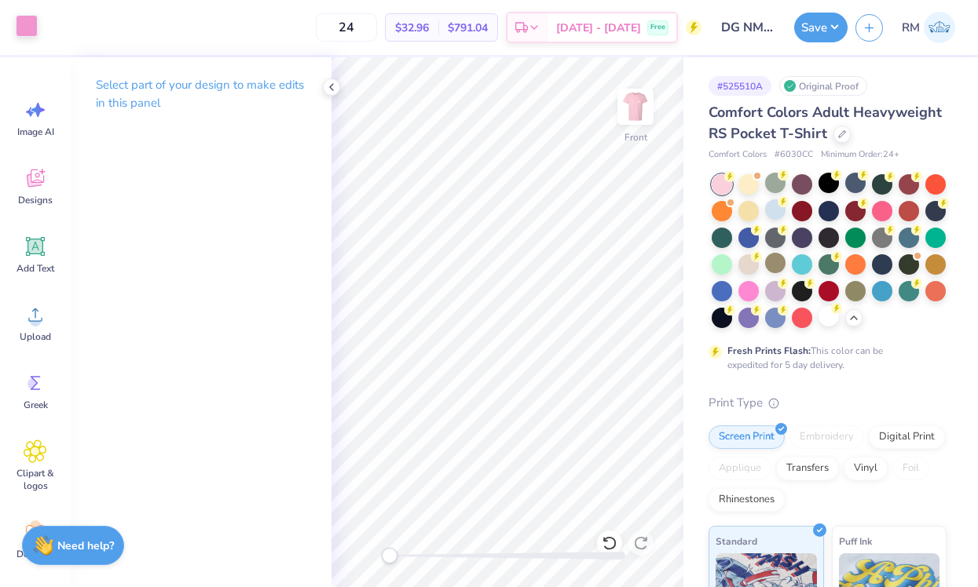
click at [32, 20] on div at bounding box center [27, 26] width 22 height 22
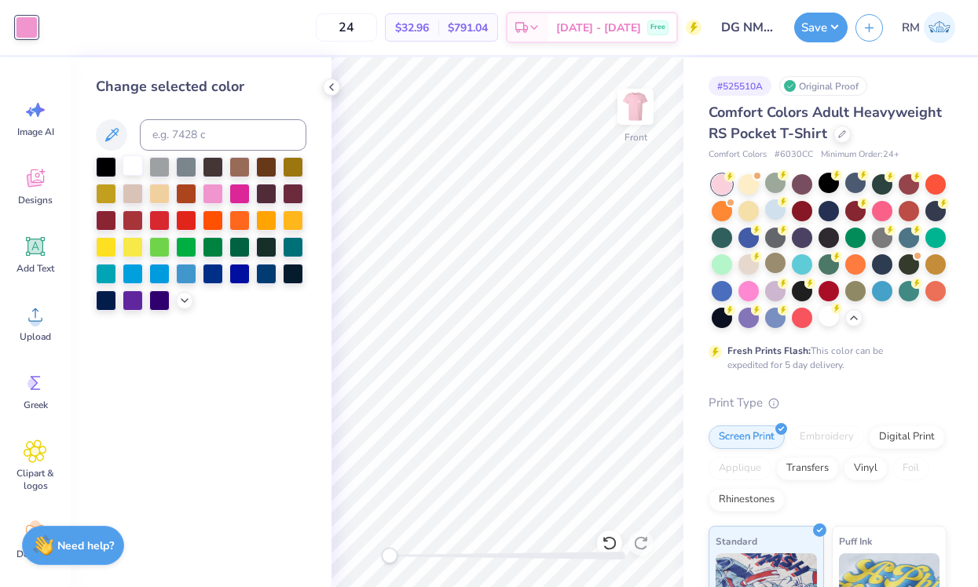
click at [133, 176] on div at bounding box center [133, 165] width 20 height 20
click at [838, 316] on div at bounding box center [828, 316] width 20 height 20
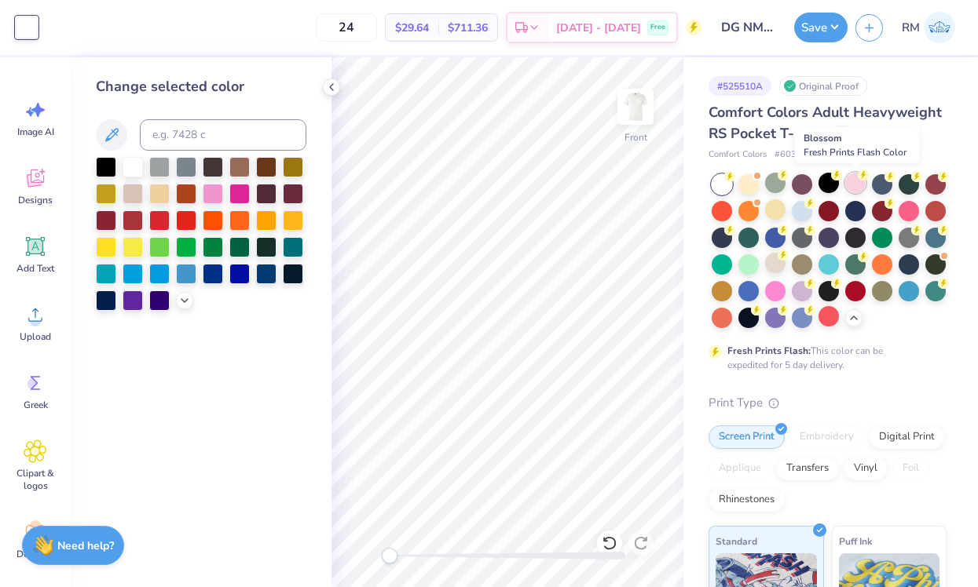
click at [857, 185] on div at bounding box center [855, 183] width 20 height 20
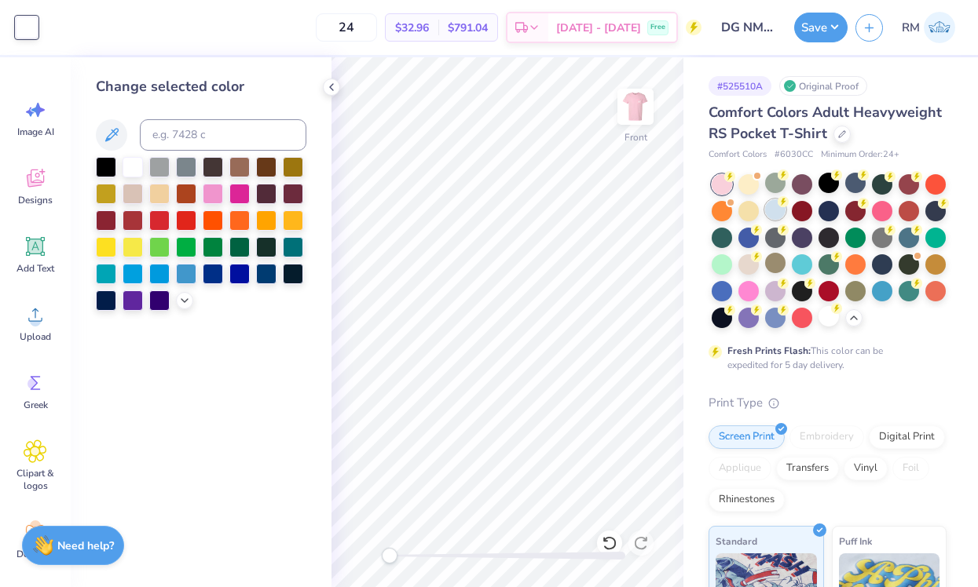
click at [777, 215] on div at bounding box center [775, 209] width 20 height 20
click at [645, 117] on img at bounding box center [635, 106] width 63 height 63
click at [329, 82] on icon at bounding box center [331, 87] width 13 height 13
